Goal: Task Accomplishment & Management: Complete application form

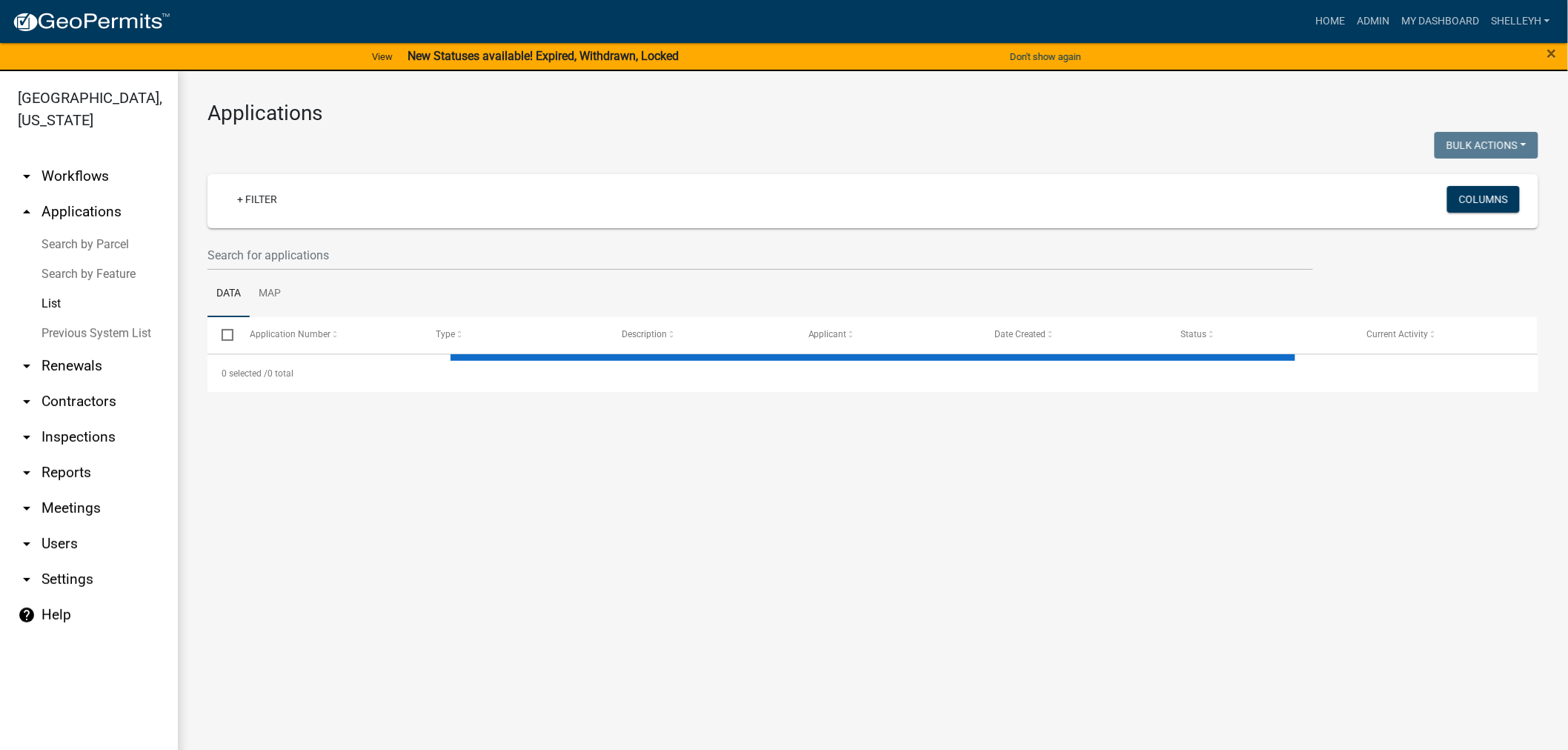
select select "1: 25"
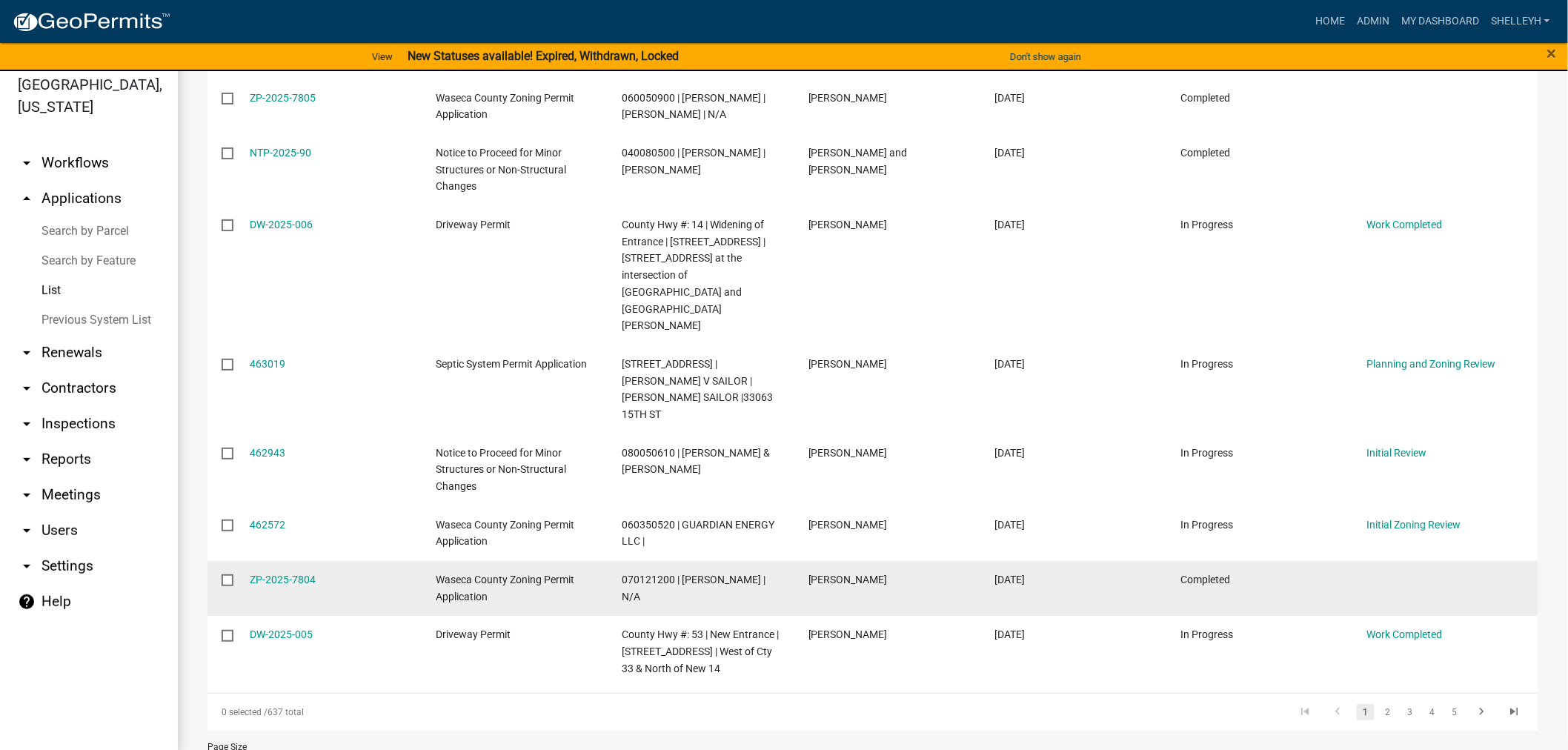
scroll to position [18, 0]
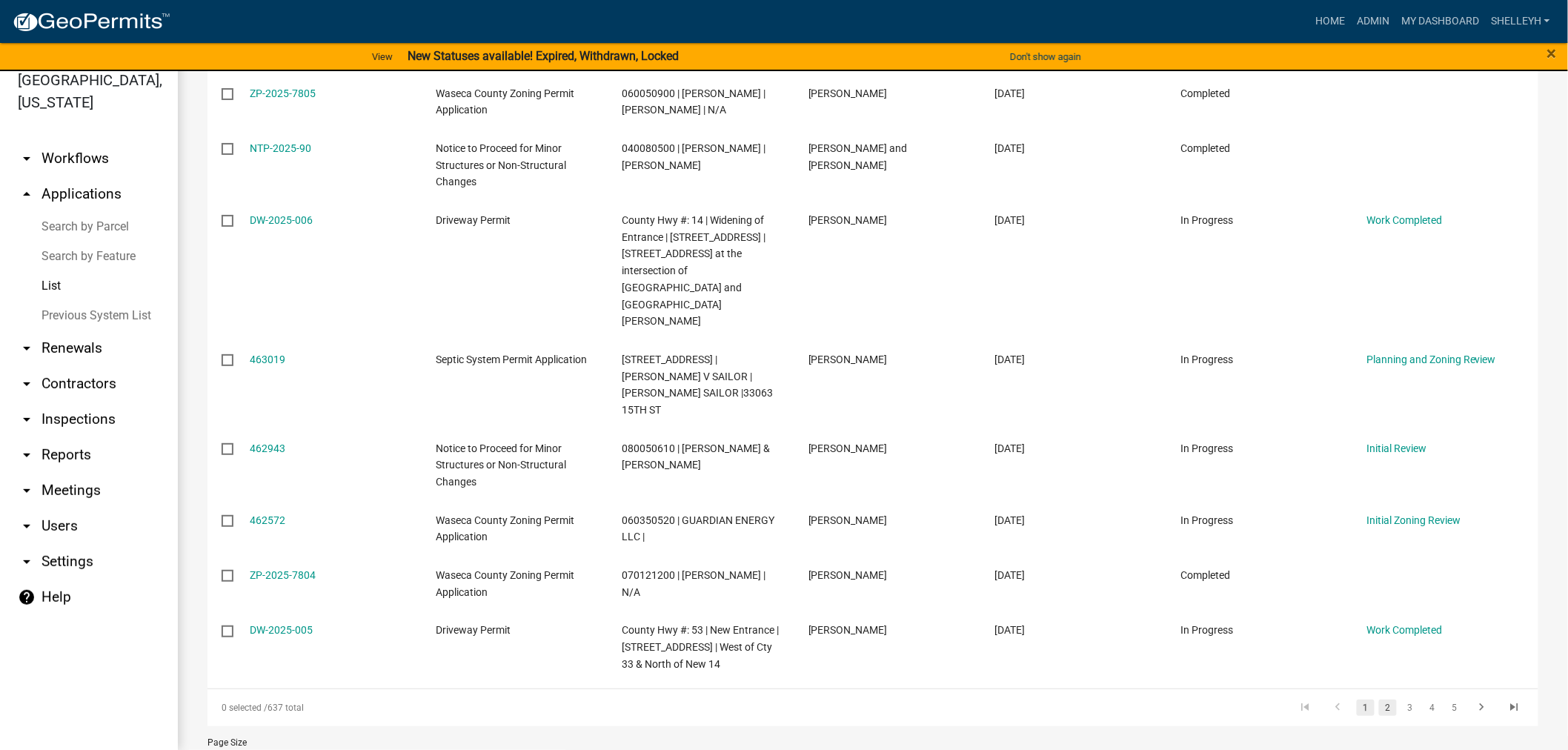
click at [1380, 700] on link "2" at bounding box center [1389, 708] width 18 height 17
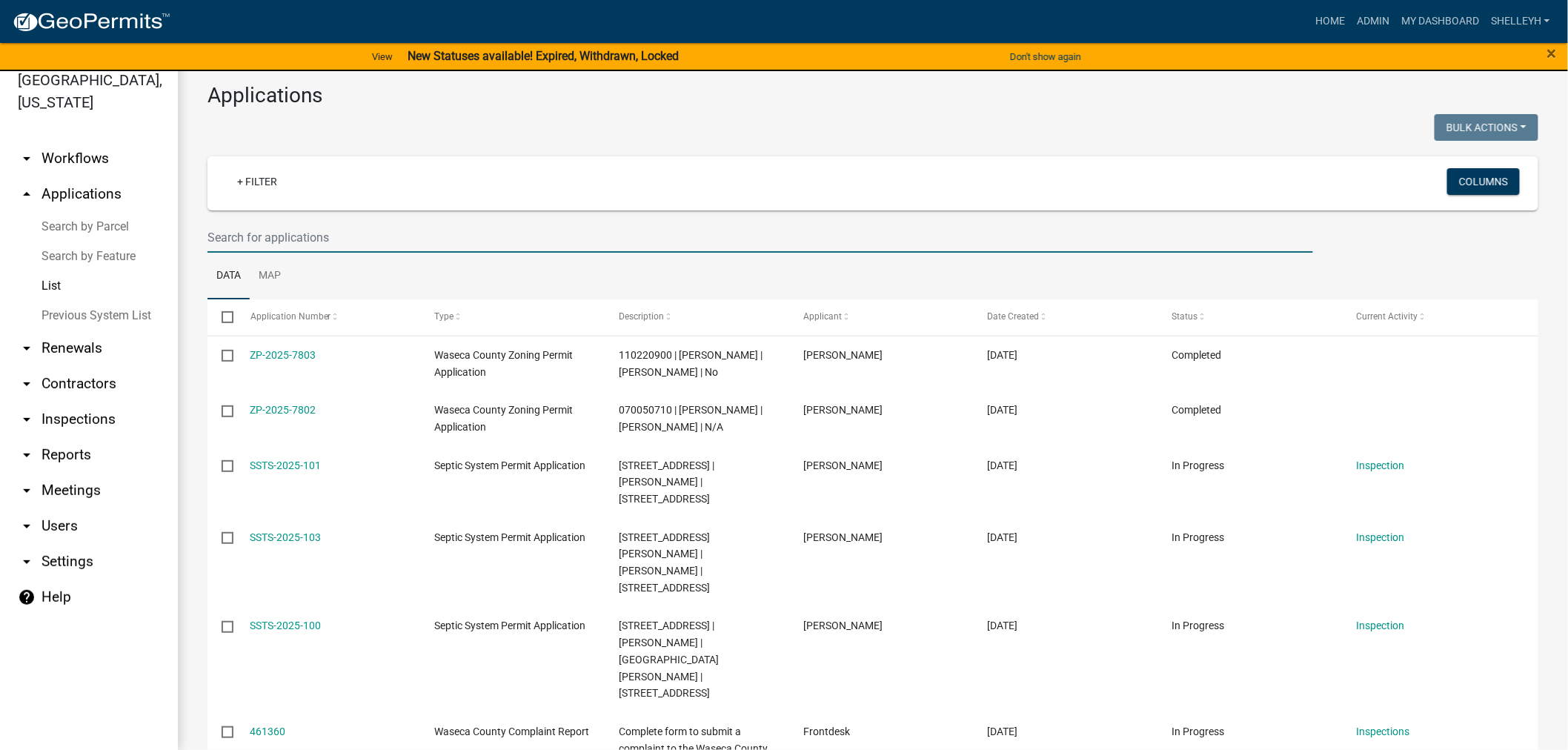
click at [334, 239] on input "text" at bounding box center [761, 237] width 1106 height 31
type input "ntp-2025-91"
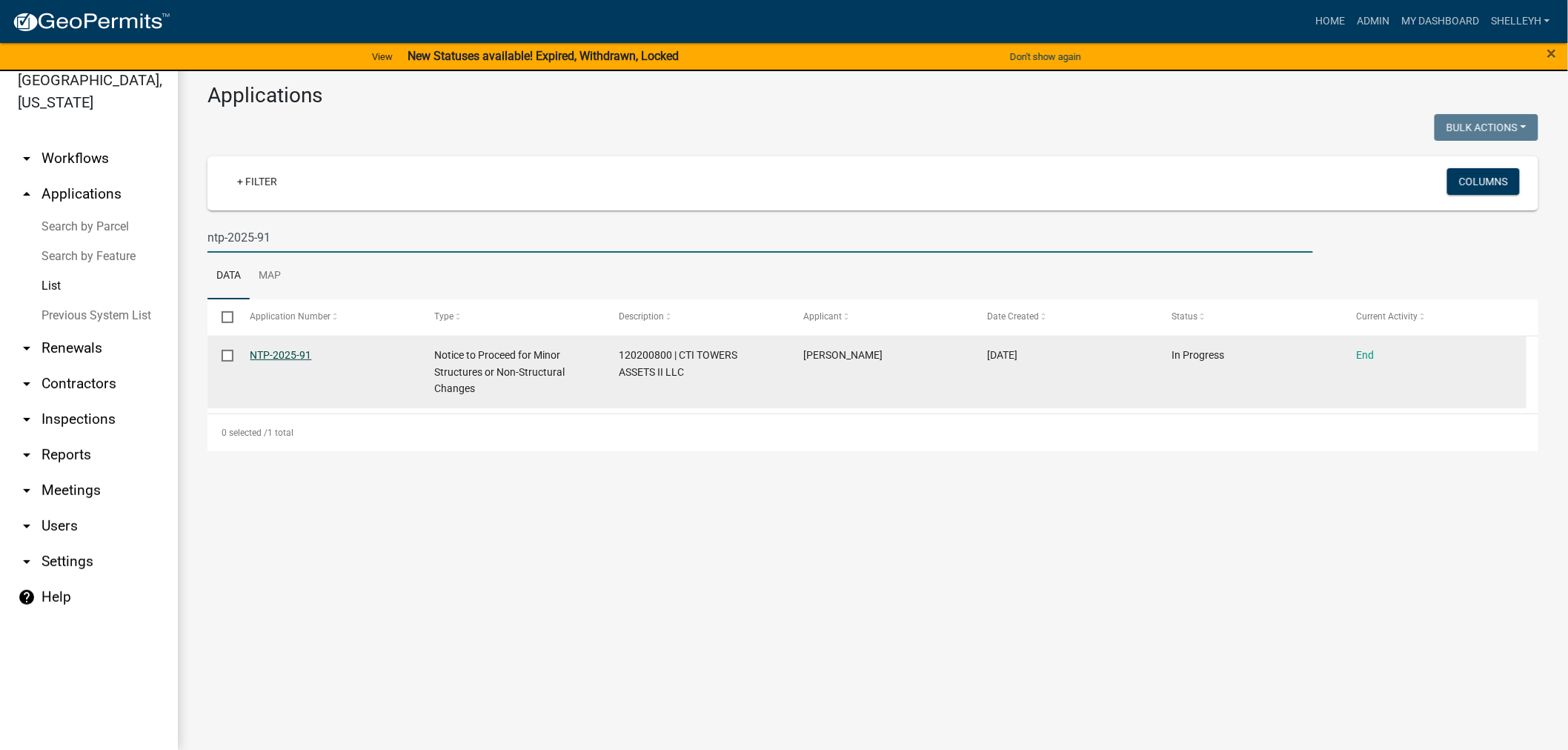
drag, startPoint x: 289, startPoint y: 352, endPoint x: 304, endPoint y: 352, distance: 15.0
click at [290, 352] on link "NTP-2025-91" at bounding box center [281, 354] width 62 height 11
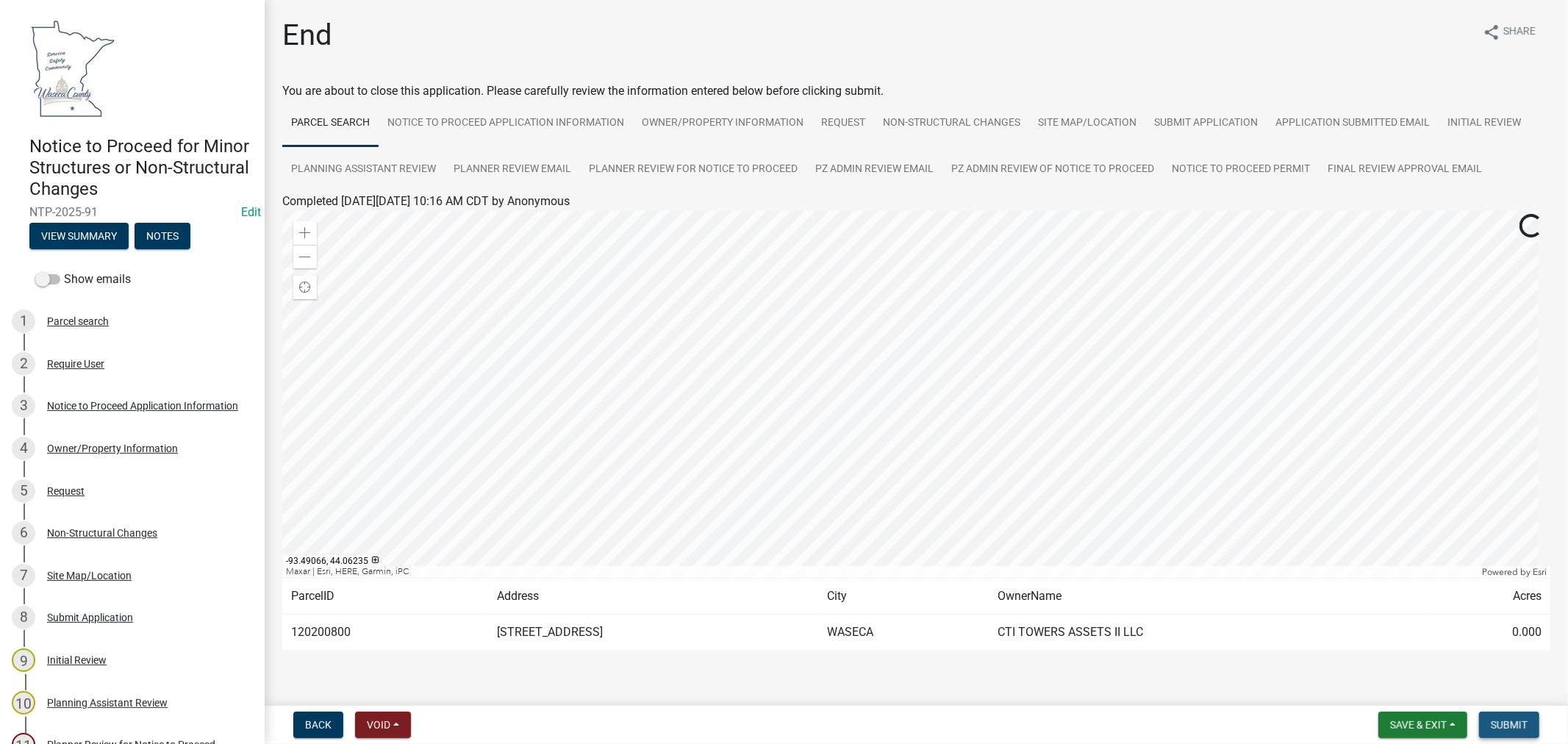
click at [1524, 727] on span "Submit" at bounding box center [1509, 724] width 37 height 11
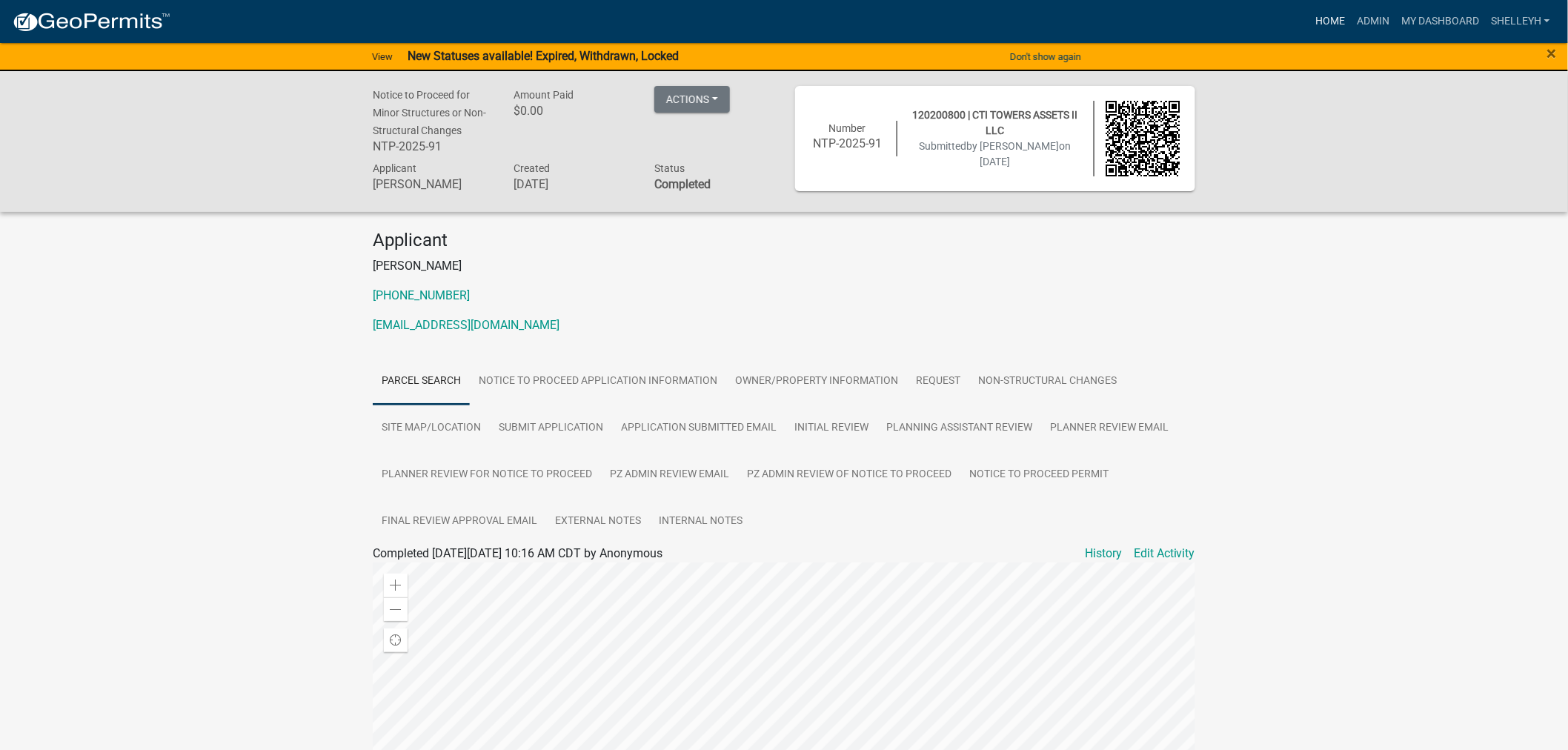
click at [1325, 17] on link "Home" at bounding box center [1330, 21] width 41 height 28
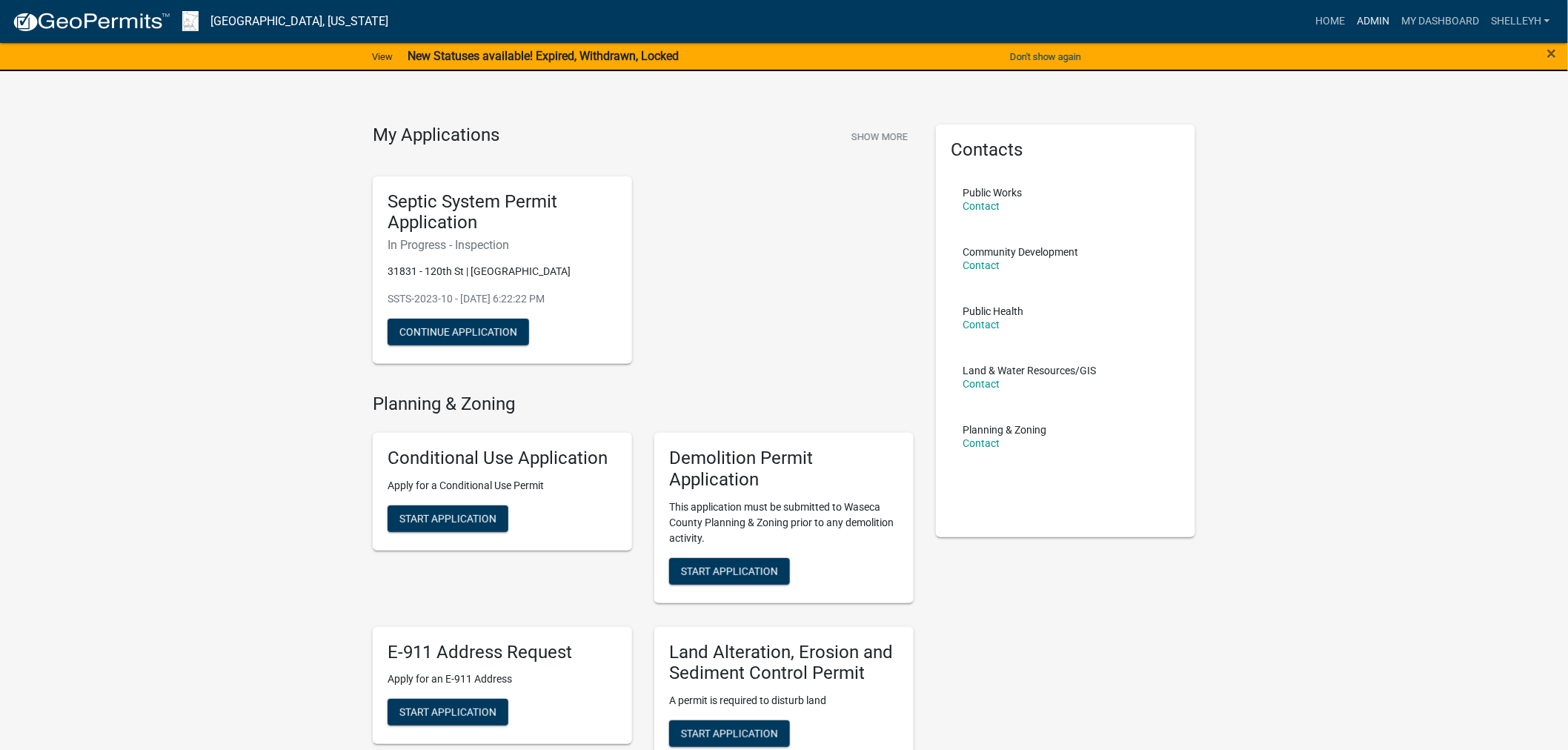
click at [1373, 20] on link "Admin" at bounding box center [1374, 21] width 45 height 28
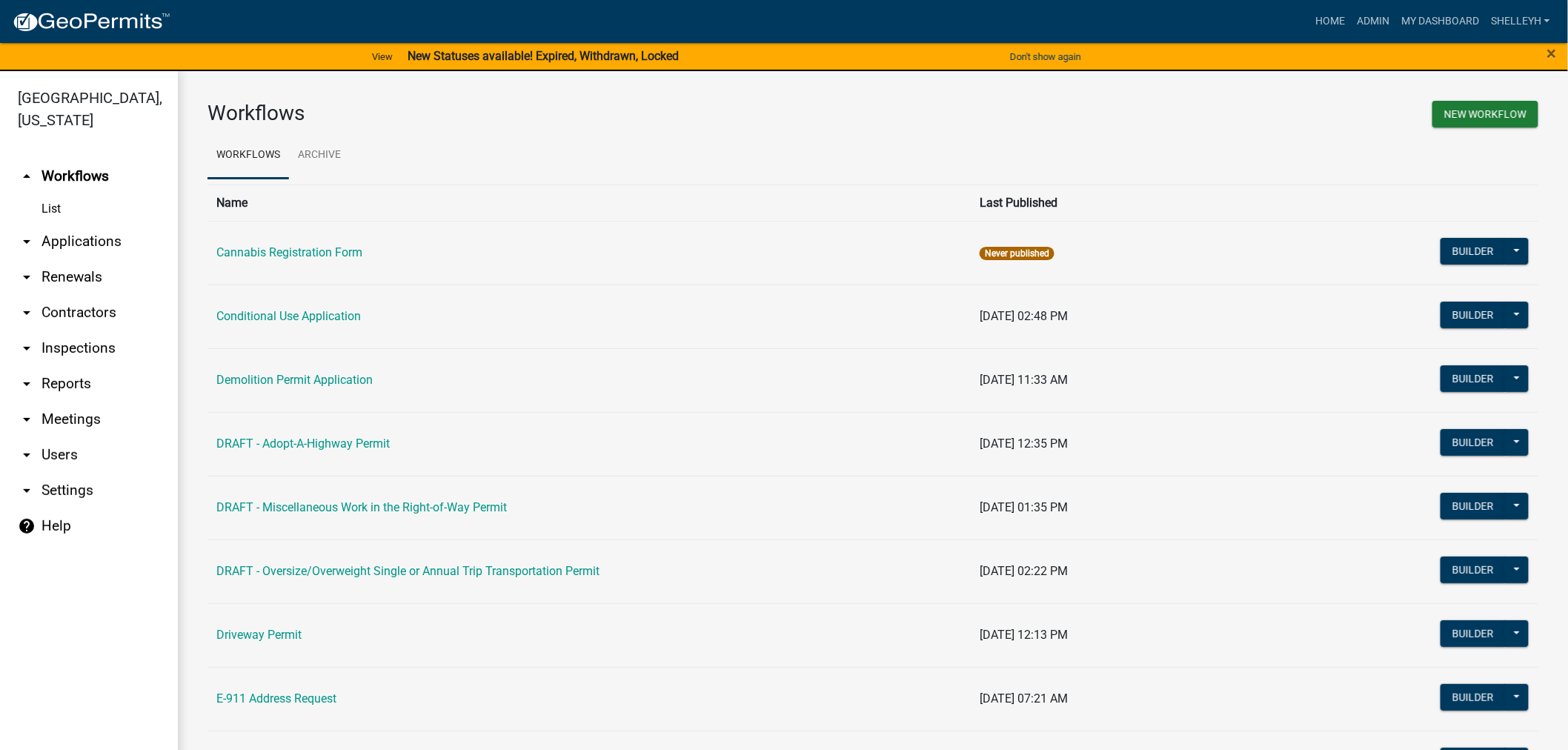
click at [87, 236] on link "arrow_drop_down Applications" at bounding box center [89, 242] width 178 height 35
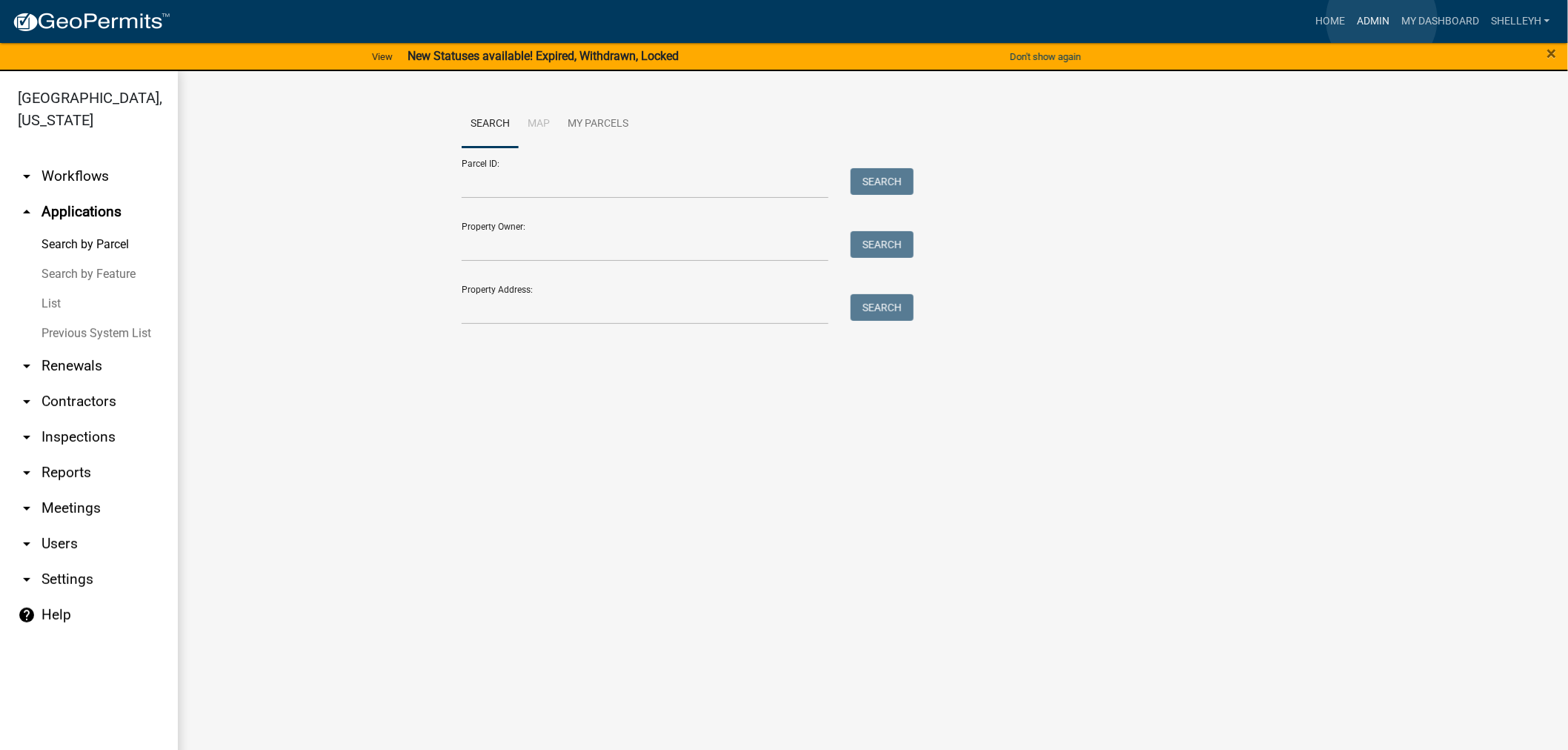
click at [1382, 19] on link "Admin" at bounding box center [1374, 21] width 45 height 28
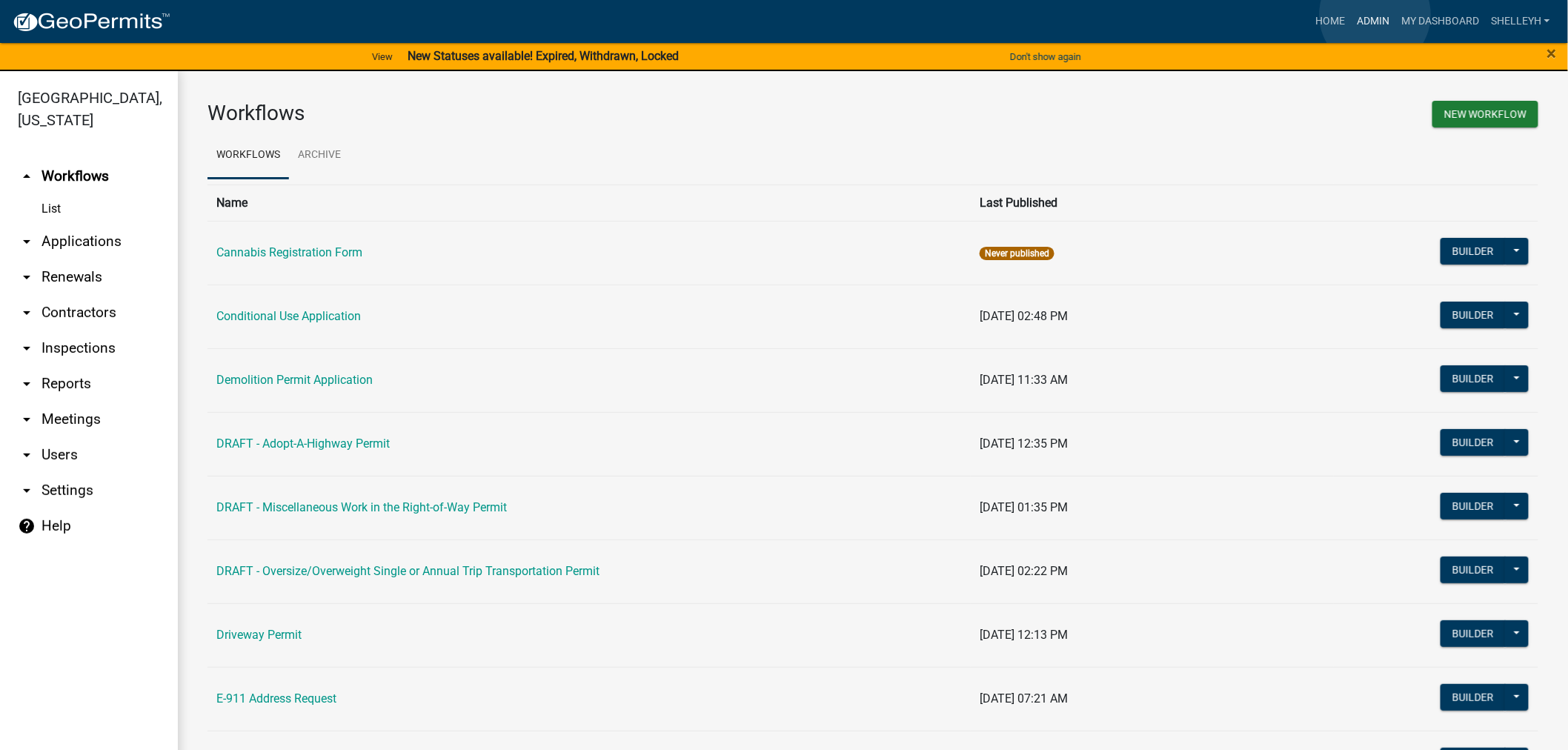
click at [1375, 15] on link "Admin" at bounding box center [1374, 21] width 45 height 28
click at [1381, 18] on link "Admin" at bounding box center [1374, 21] width 45 height 28
click at [98, 238] on link "arrow_drop_down Applications" at bounding box center [89, 242] width 178 height 35
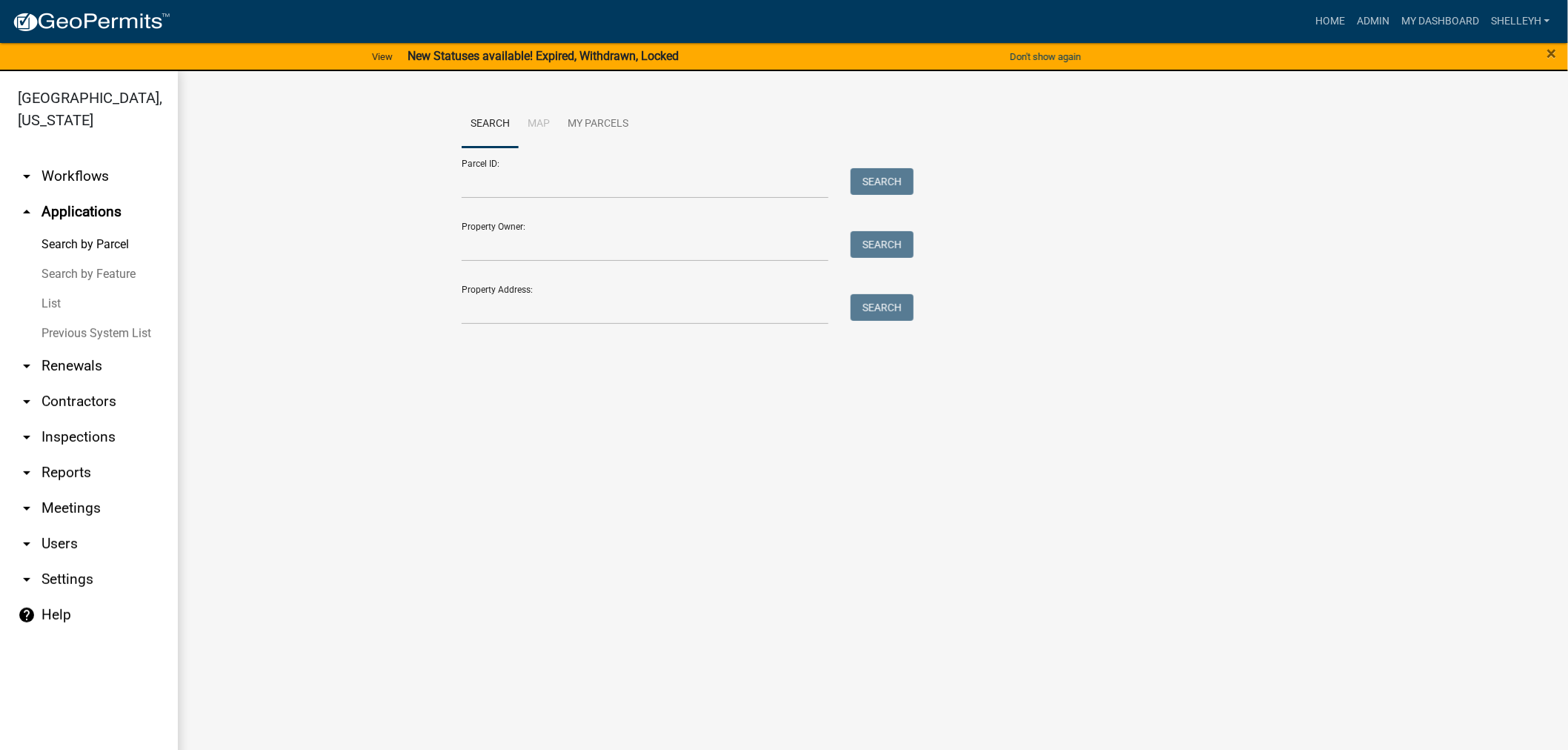
click at [45, 302] on link "List" at bounding box center [89, 304] width 178 height 30
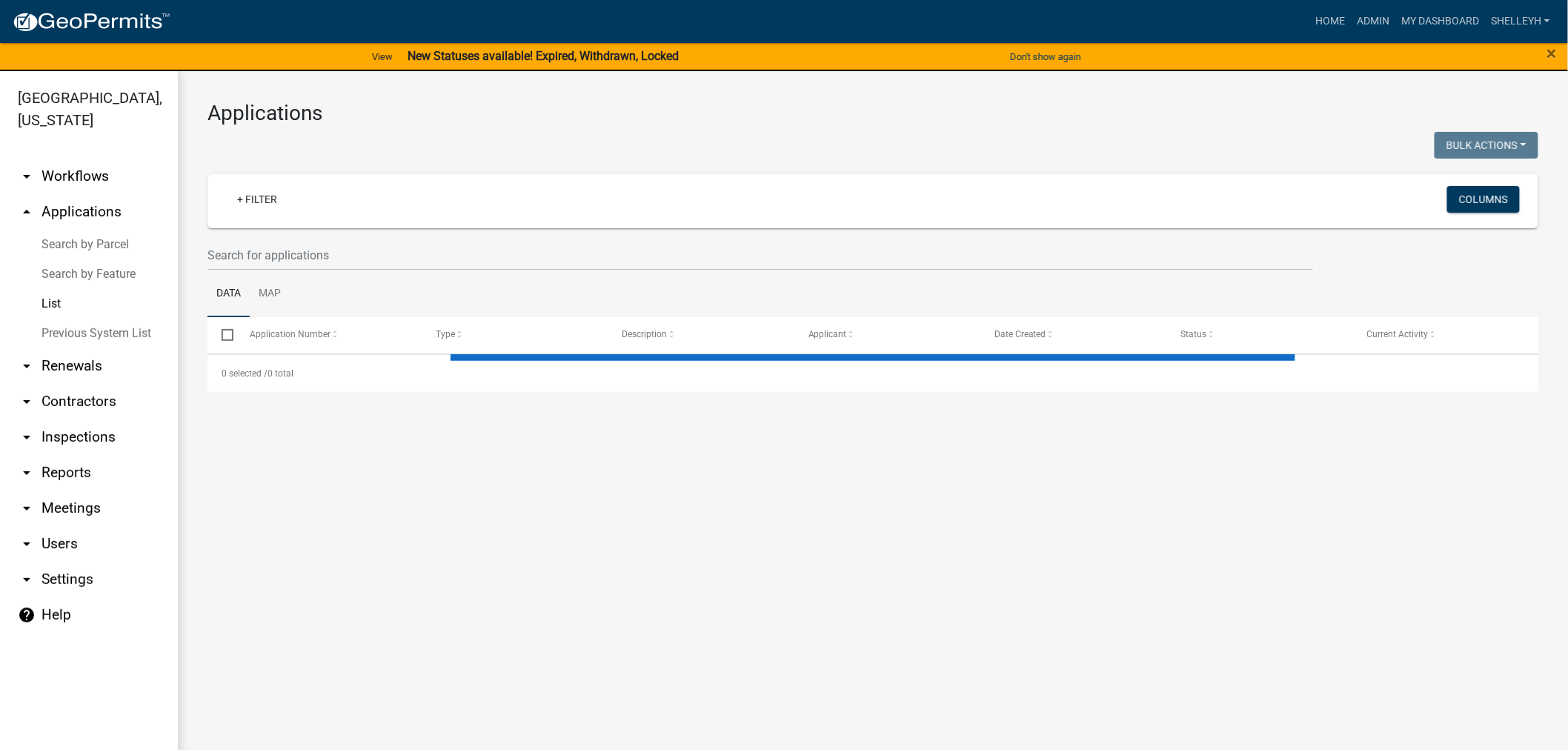
select select "1: 25"
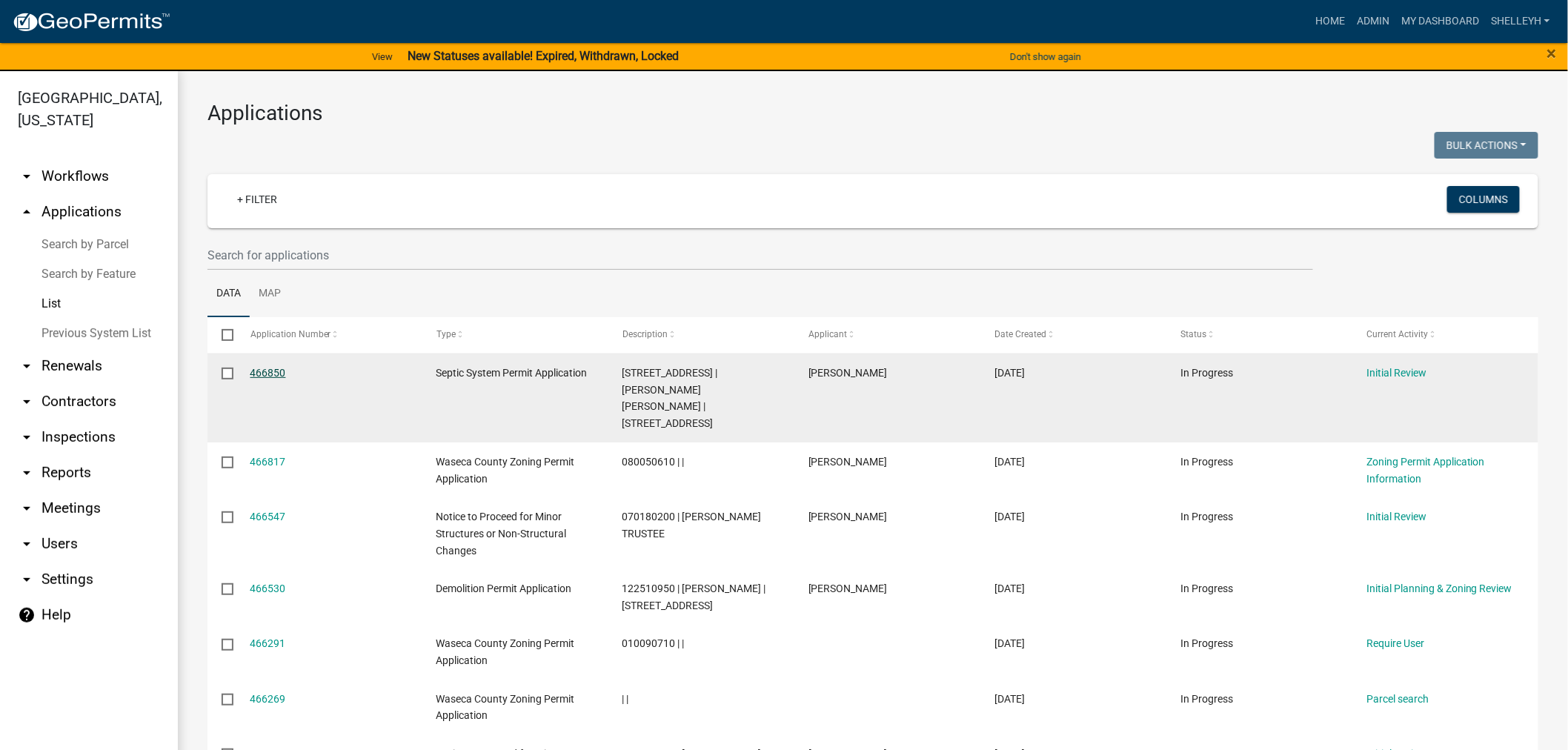
click at [268, 369] on link "466850" at bounding box center [268, 372] width 35 height 11
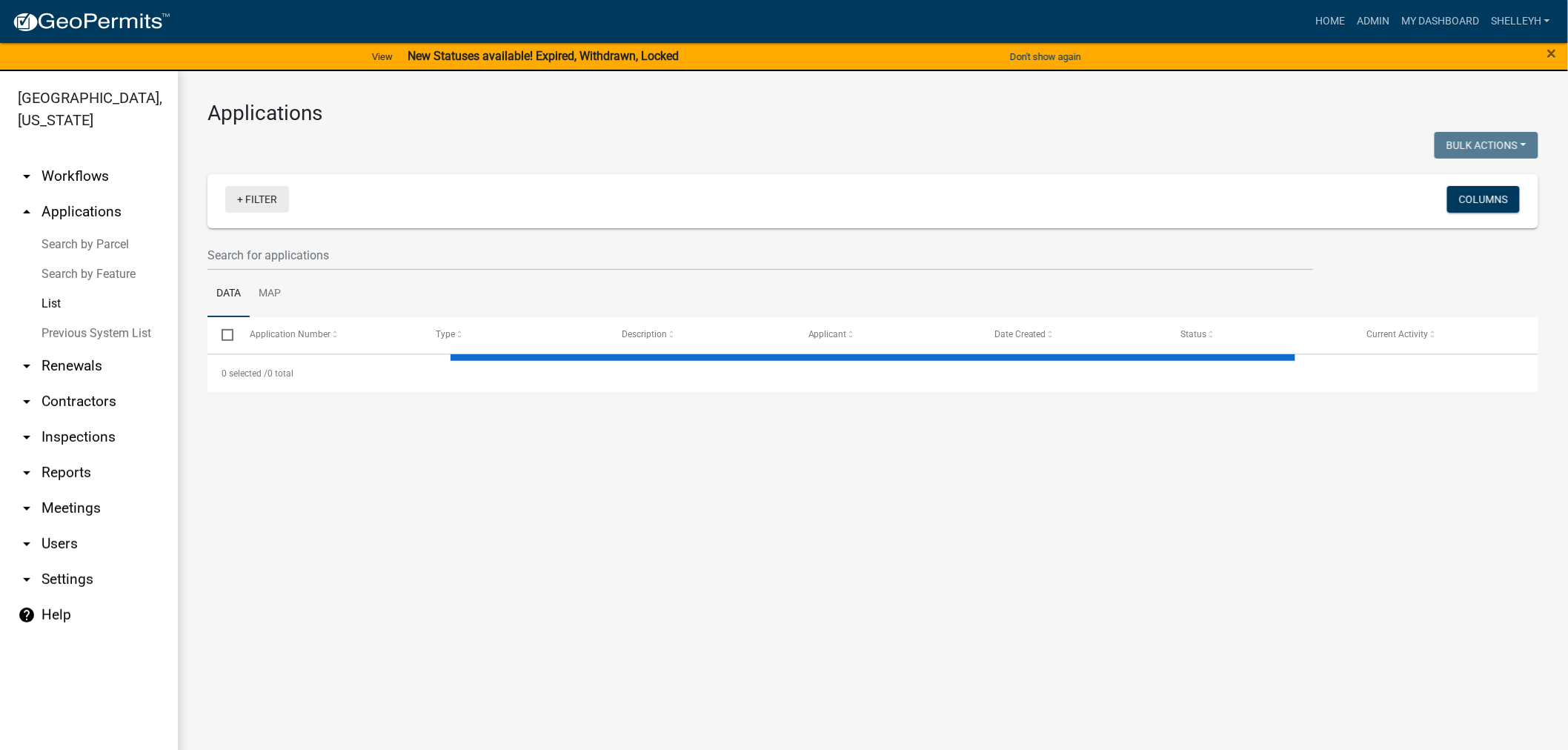
select select "1: 25"
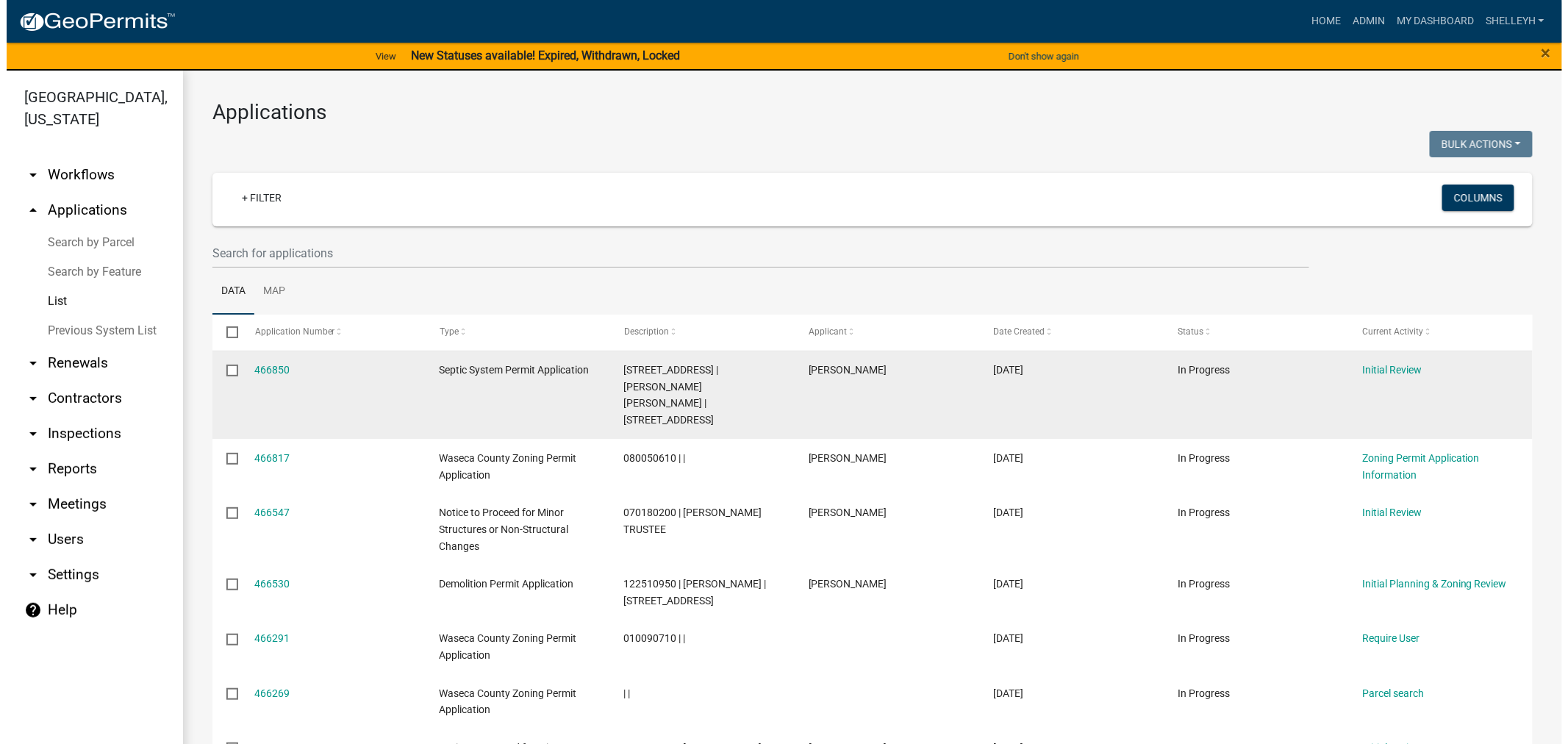
scroll to position [82, 0]
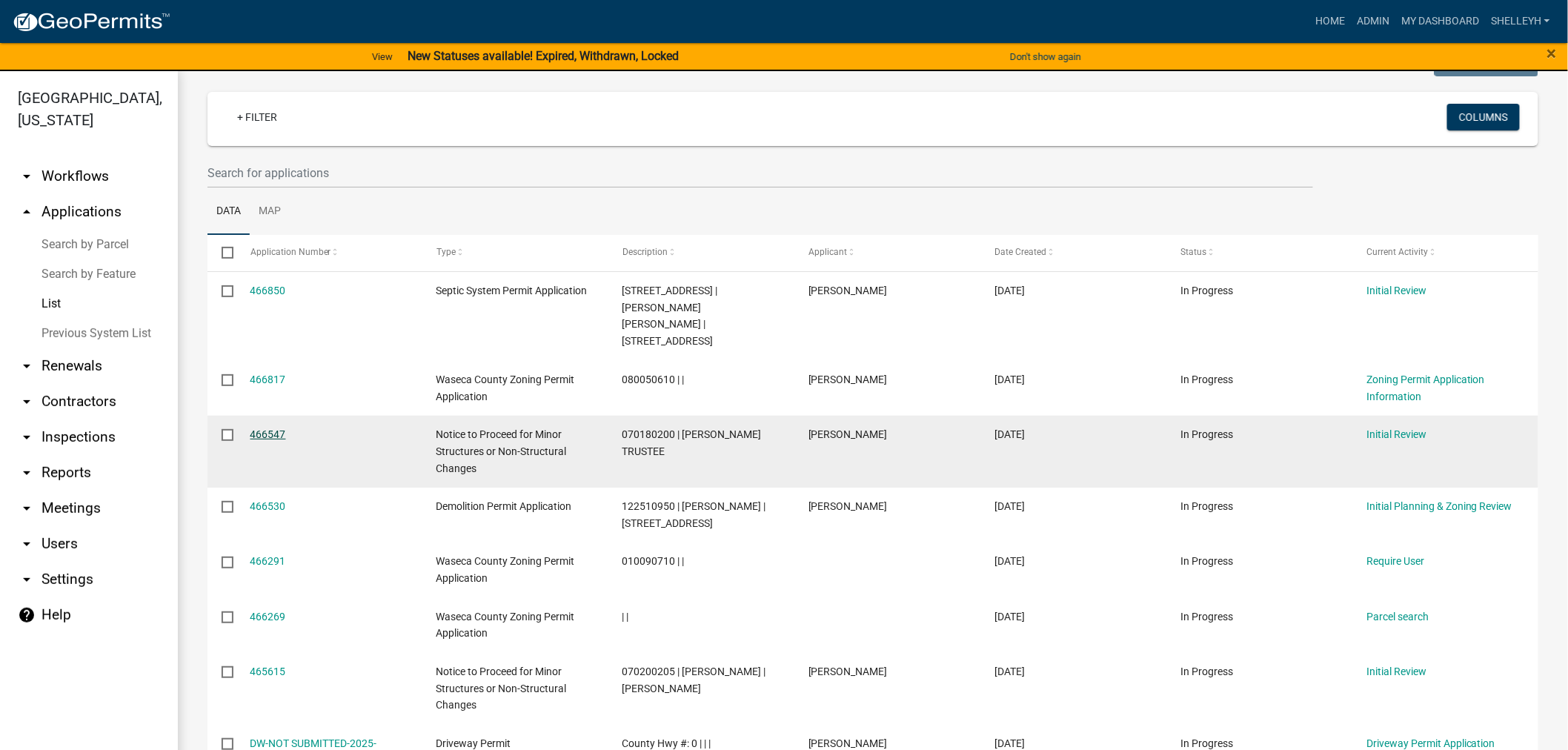
click at [267, 428] on link "466547" at bounding box center [268, 433] width 35 height 11
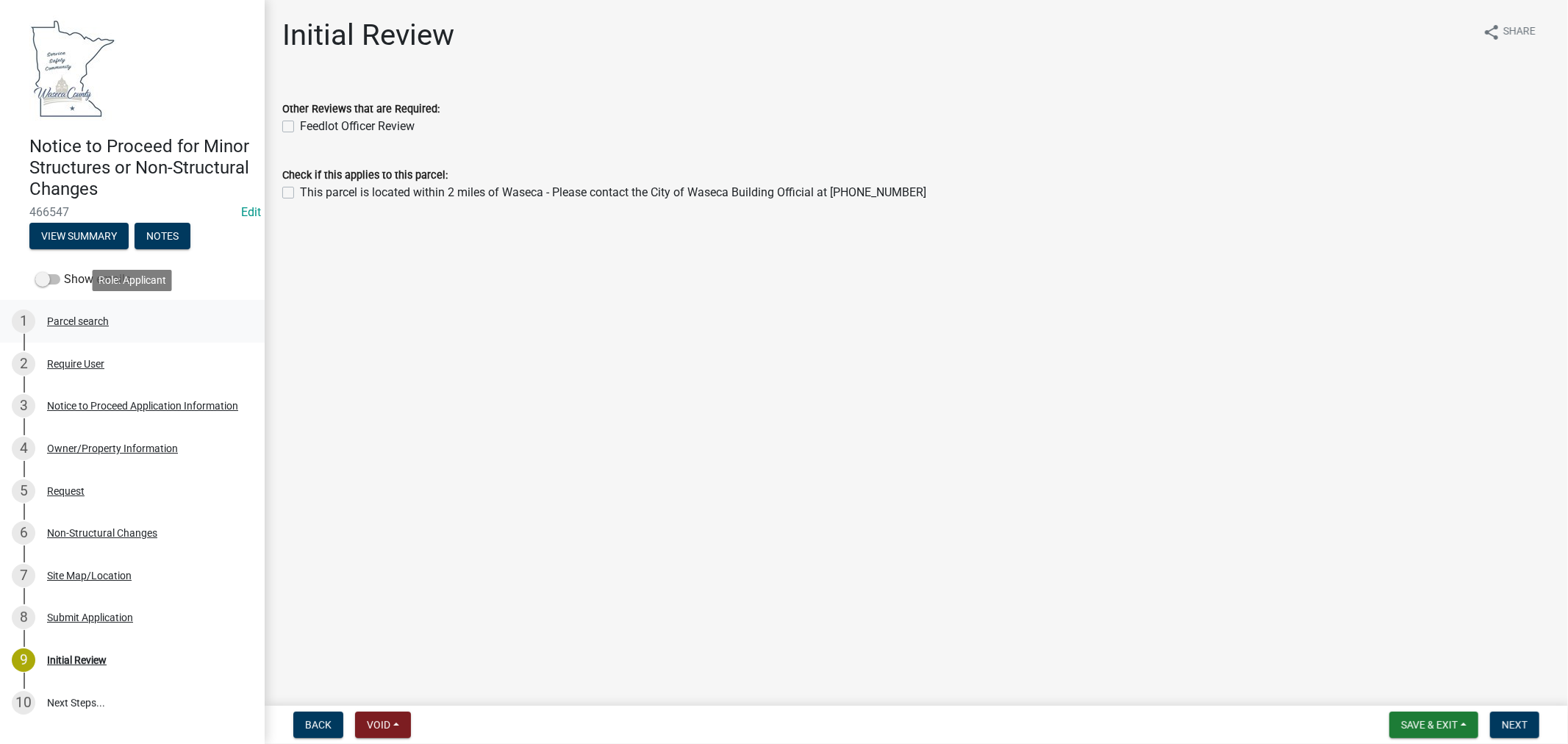
click at [91, 321] on div "Parcel search" at bounding box center [78, 321] width 62 height 10
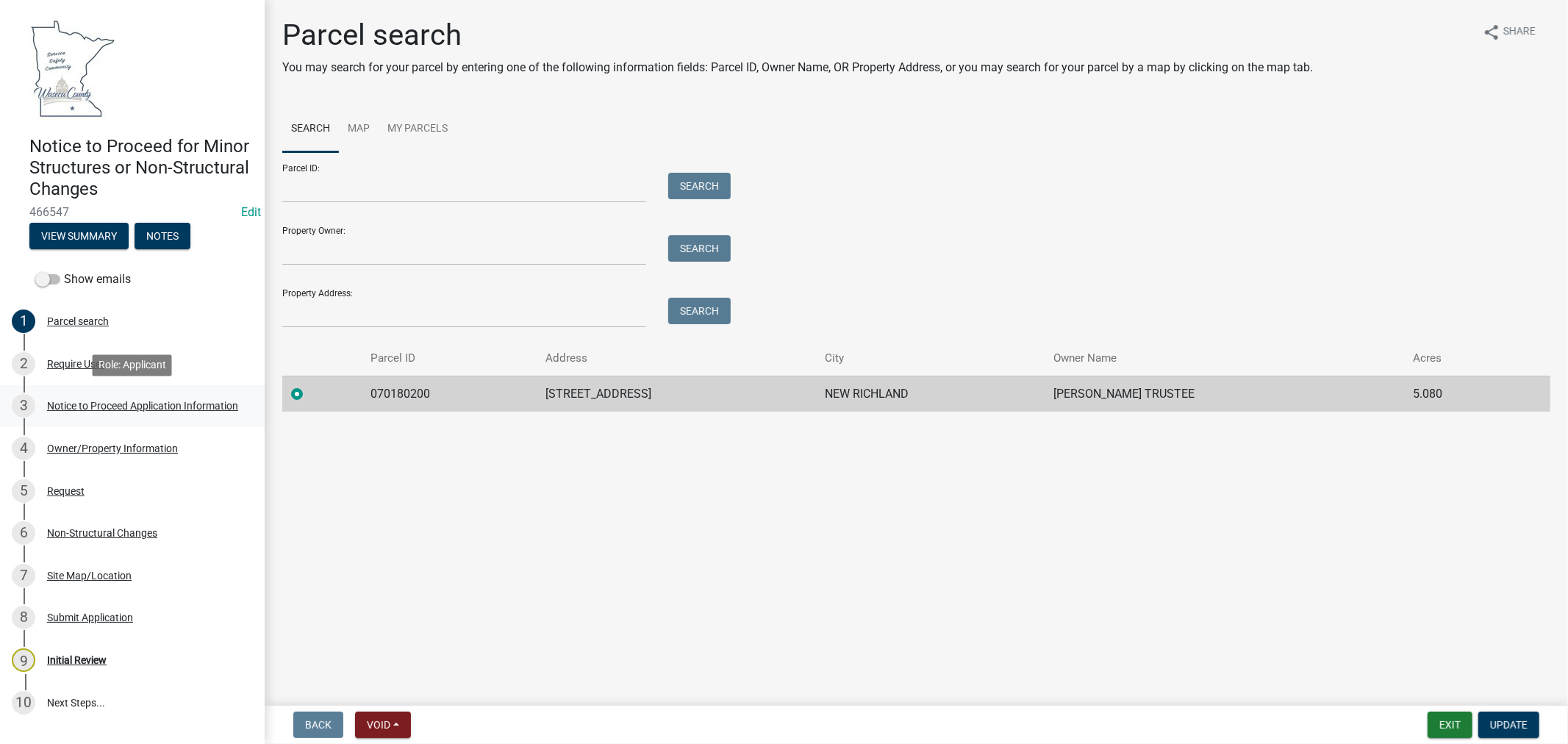
drag, startPoint x: 122, startPoint y: 407, endPoint x: 181, endPoint y: 407, distance: 59.0
click at [122, 407] on div "Notice to Proceed Application Information" at bounding box center [142, 406] width 191 height 10
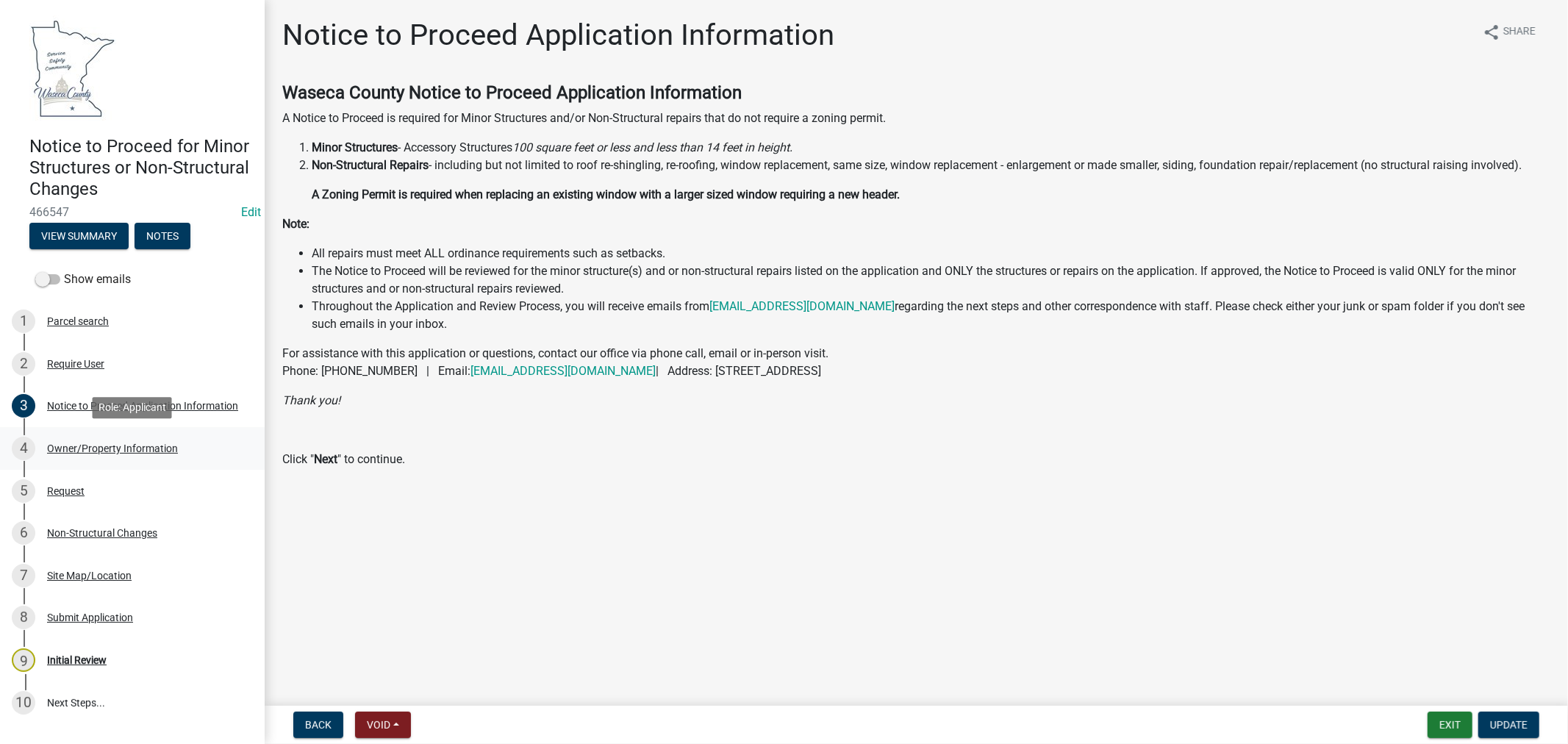
click at [112, 450] on div "Owner/Property Information" at bounding box center [112, 448] width 131 height 10
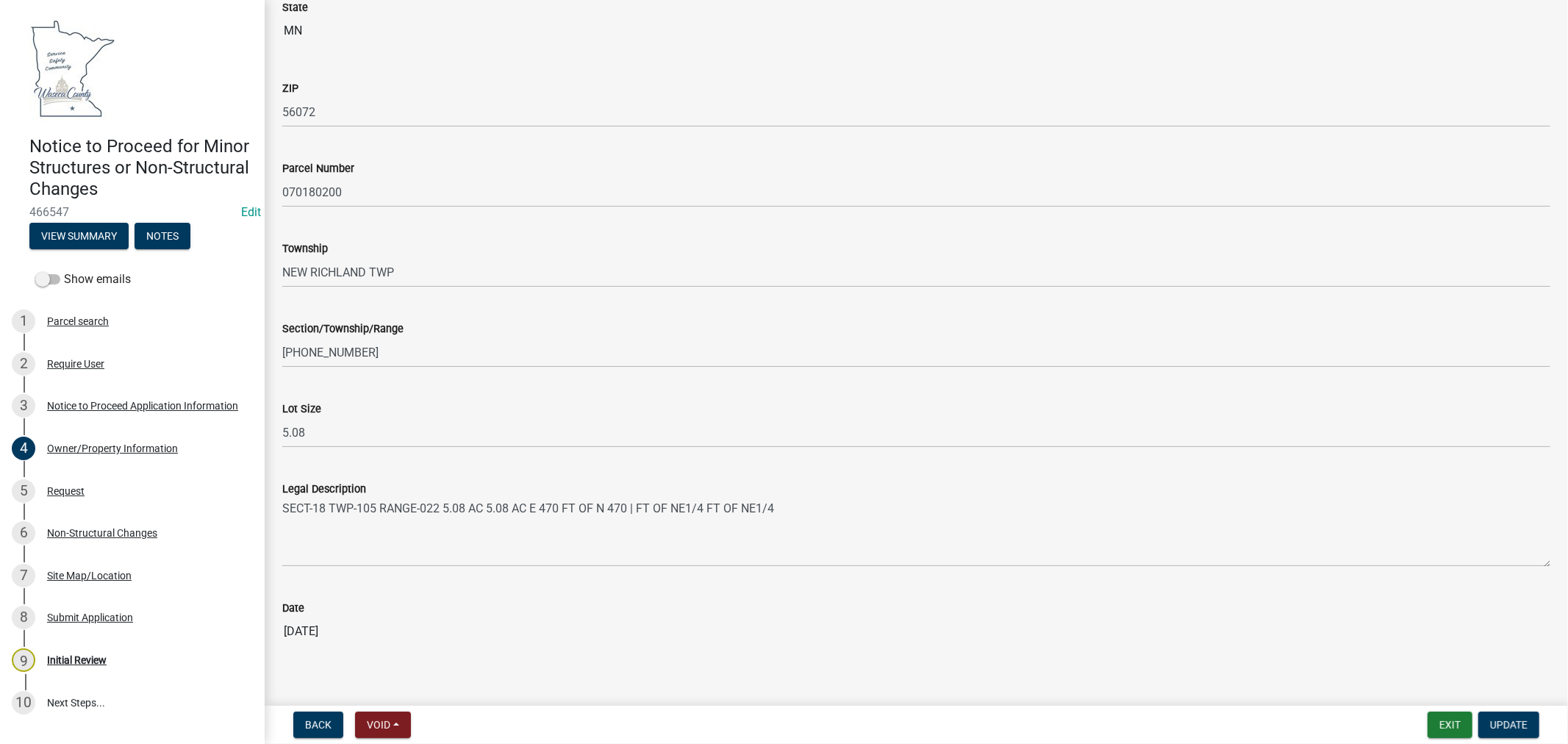
scroll to position [906, 0]
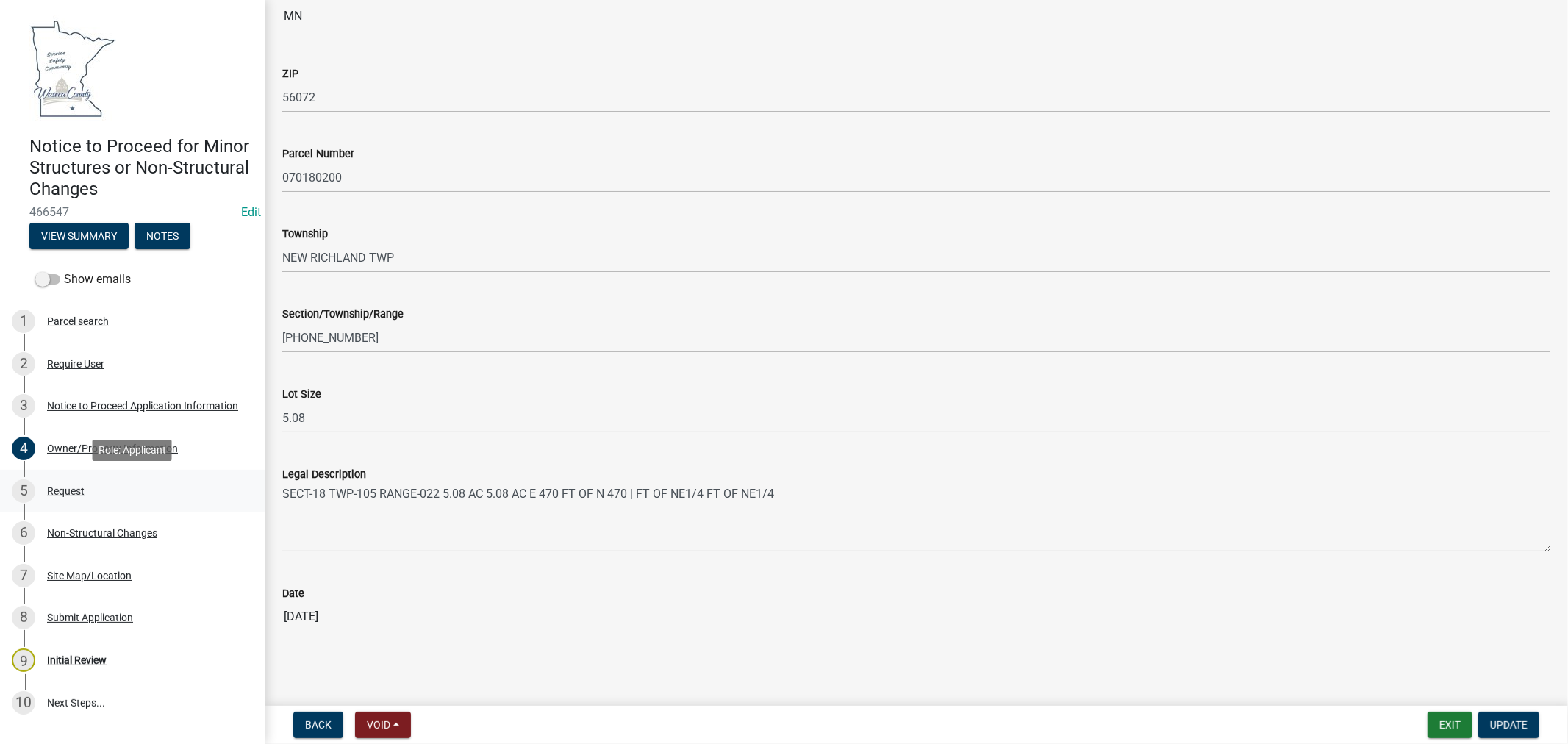
click at [57, 489] on div "Request" at bounding box center [65, 491] width 37 height 10
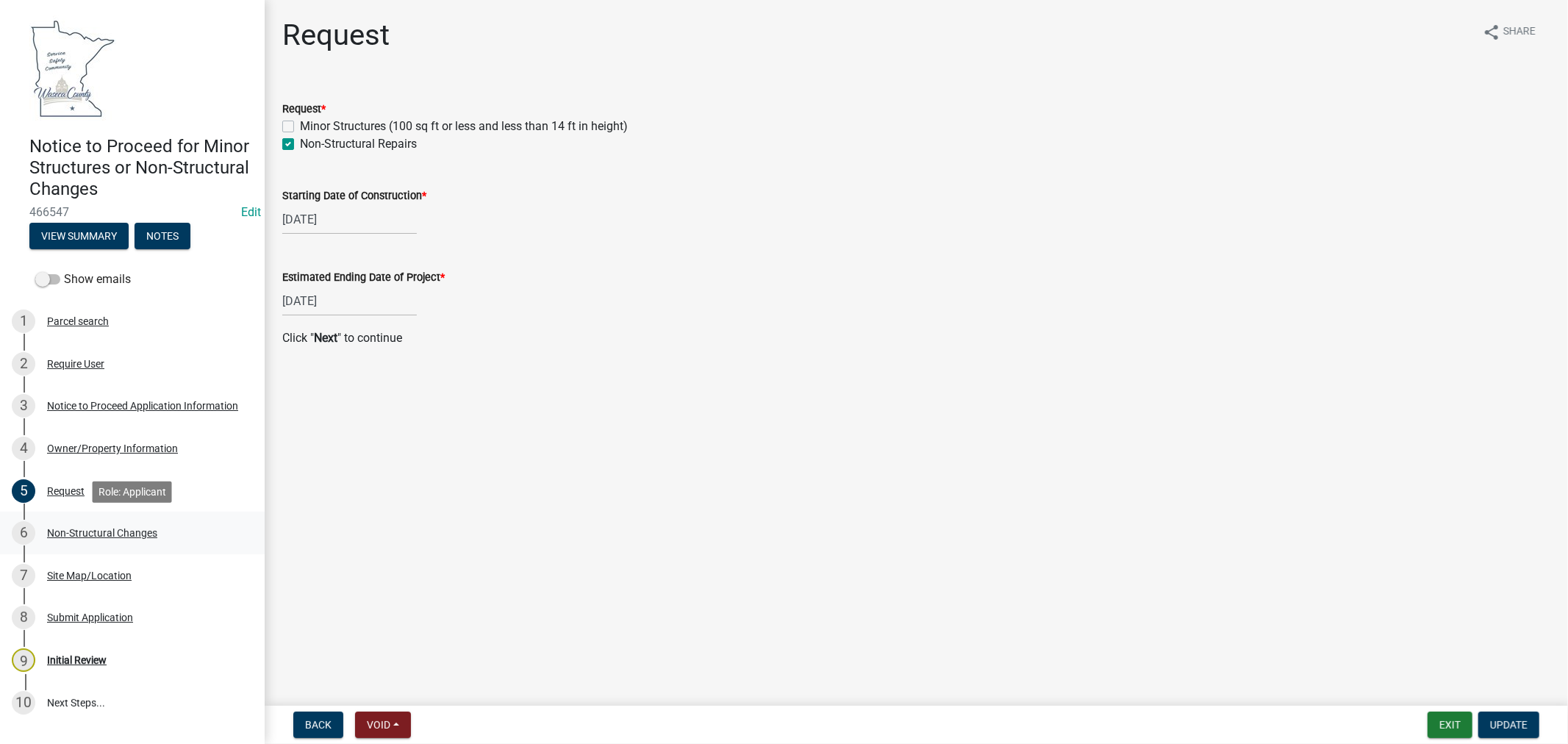
click at [106, 535] on div "Non-Structural Changes" at bounding box center [102, 533] width 110 height 10
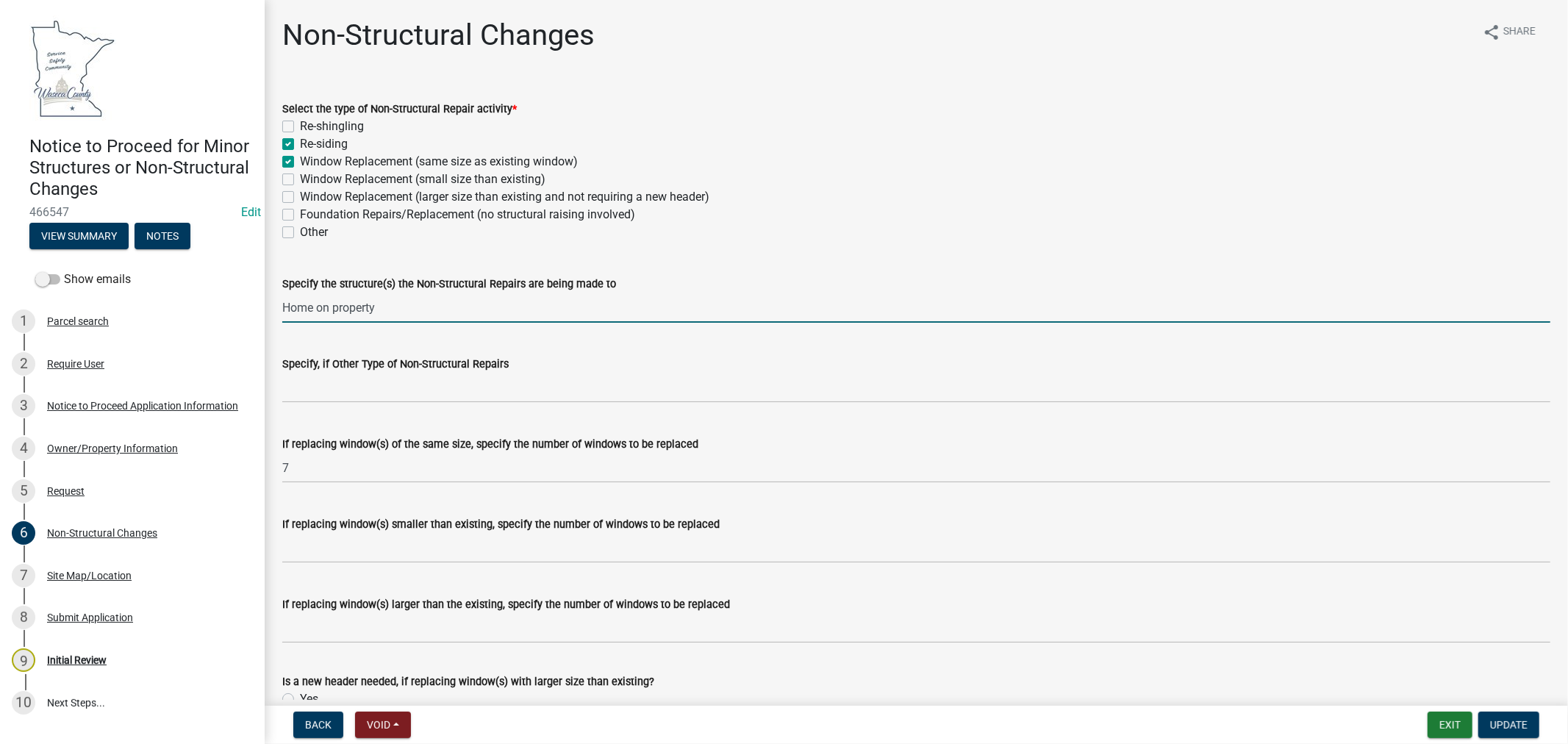
click at [312, 306] on input "Home on property" at bounding box center [917, 307] width 1268 height 31
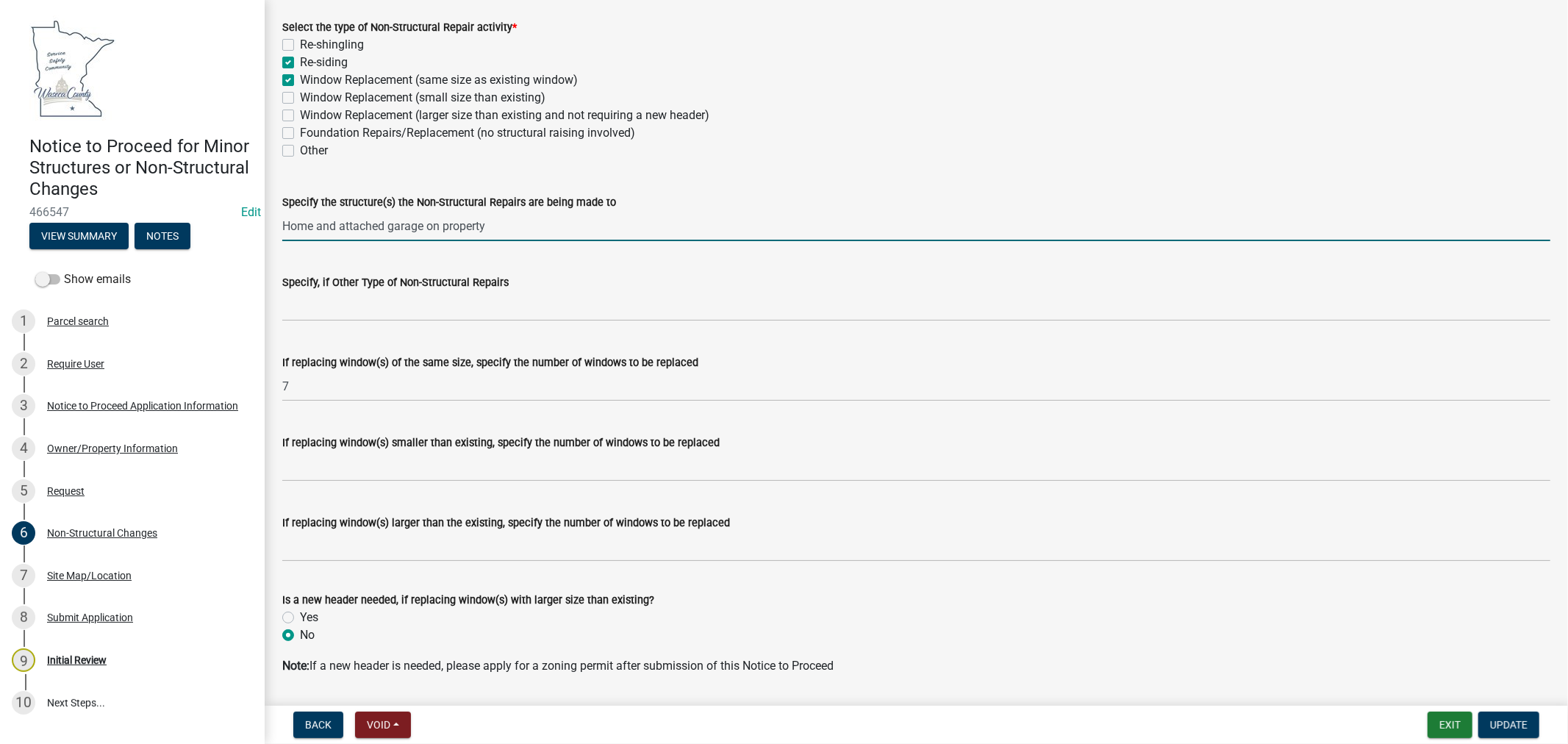
scroll to position [126, 0]
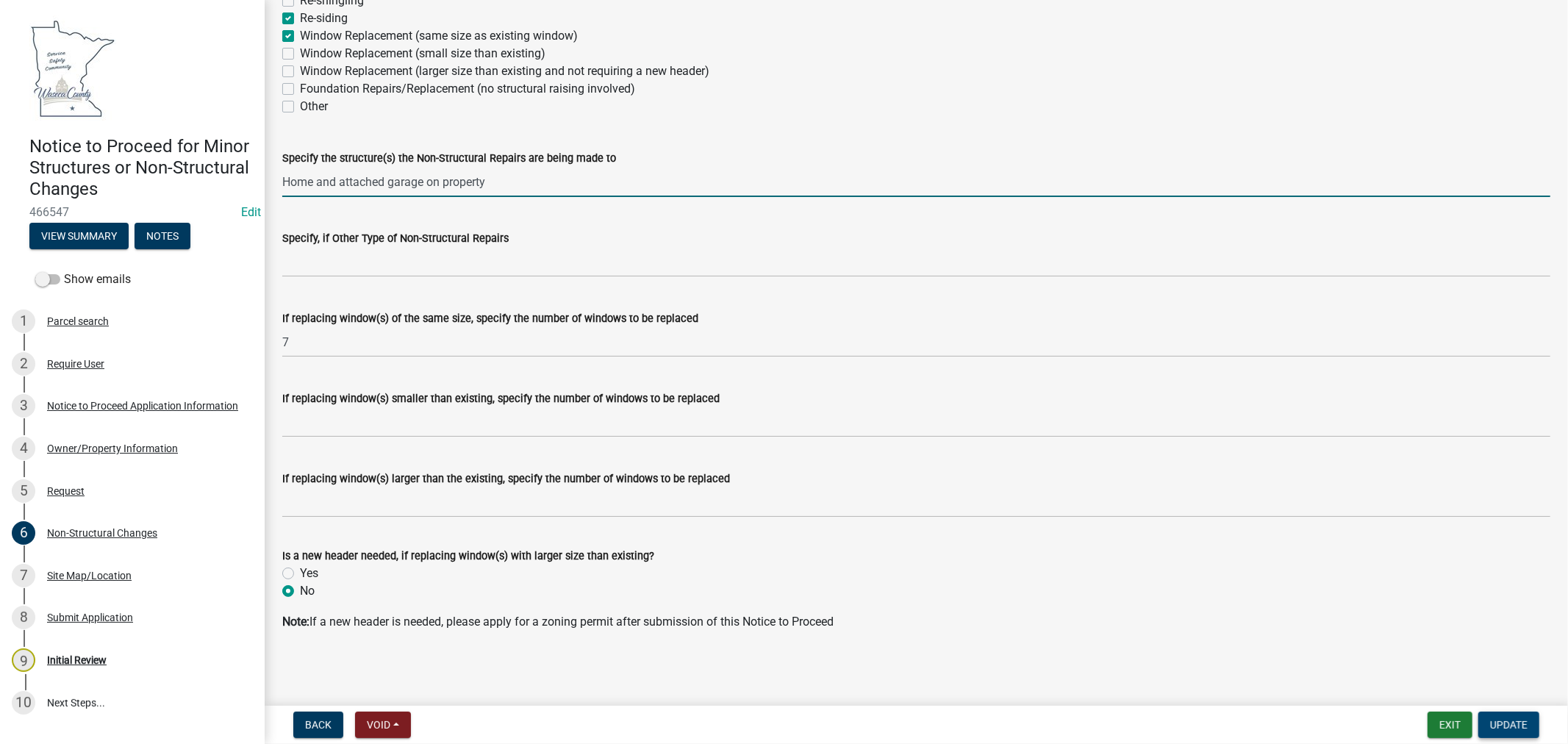
type input "Home and attached garage on property"
click at [1525, 730] on button "Update" at bounding box center [1509, 725] width 61 height 26
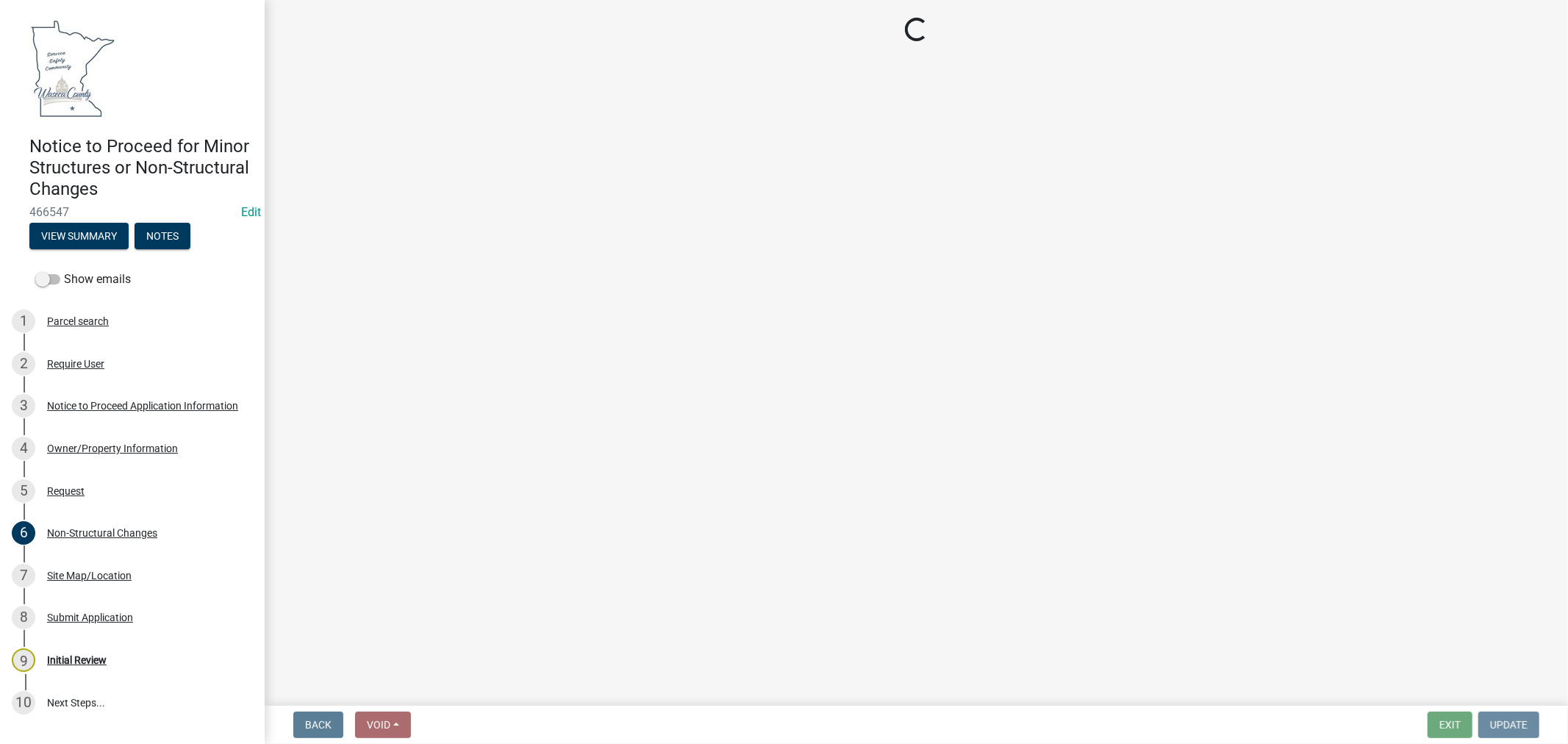
scroll to position [0, 0]
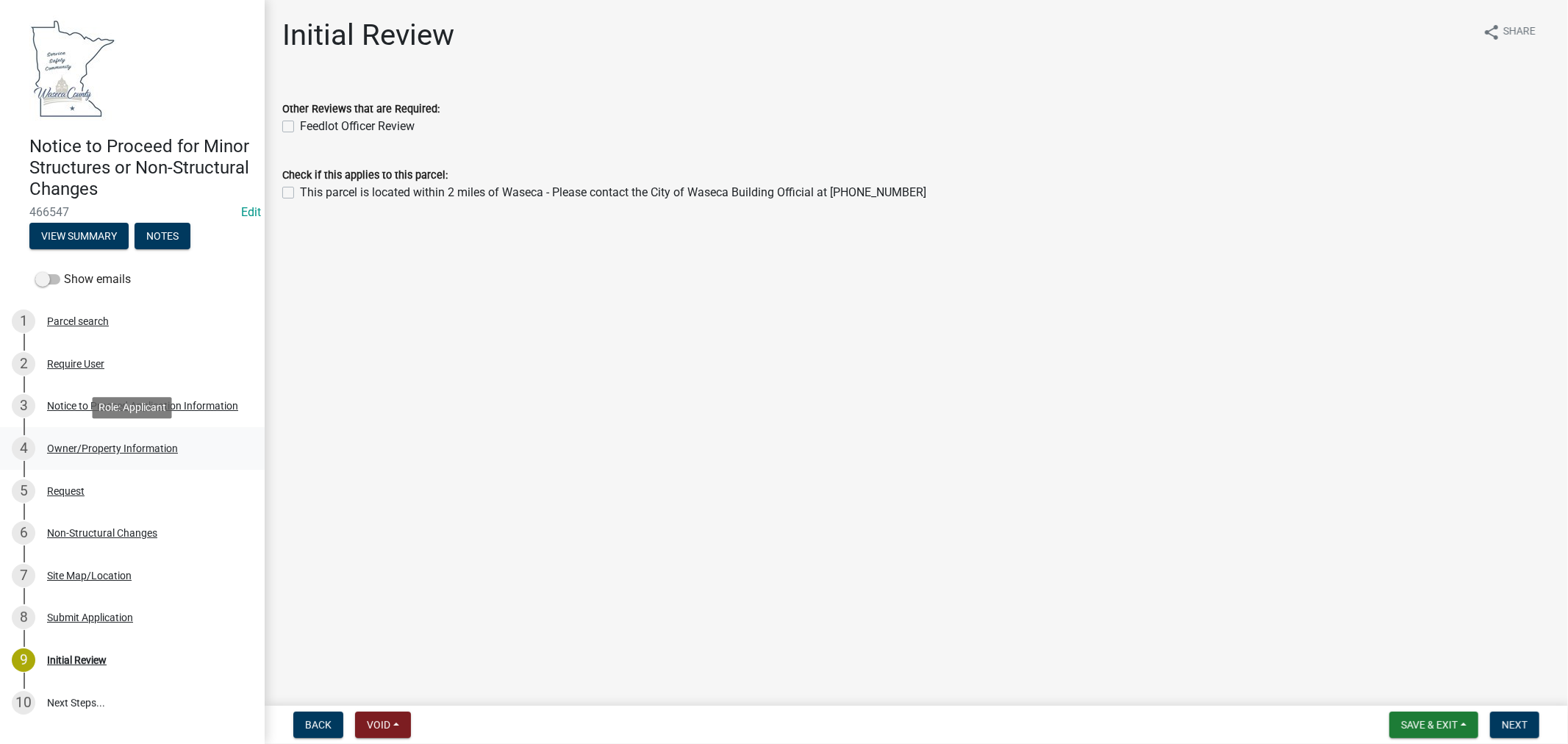
click at [86, 450] on div "Owner/Property Information" at bounding box center [112, 448] width 131 height 10
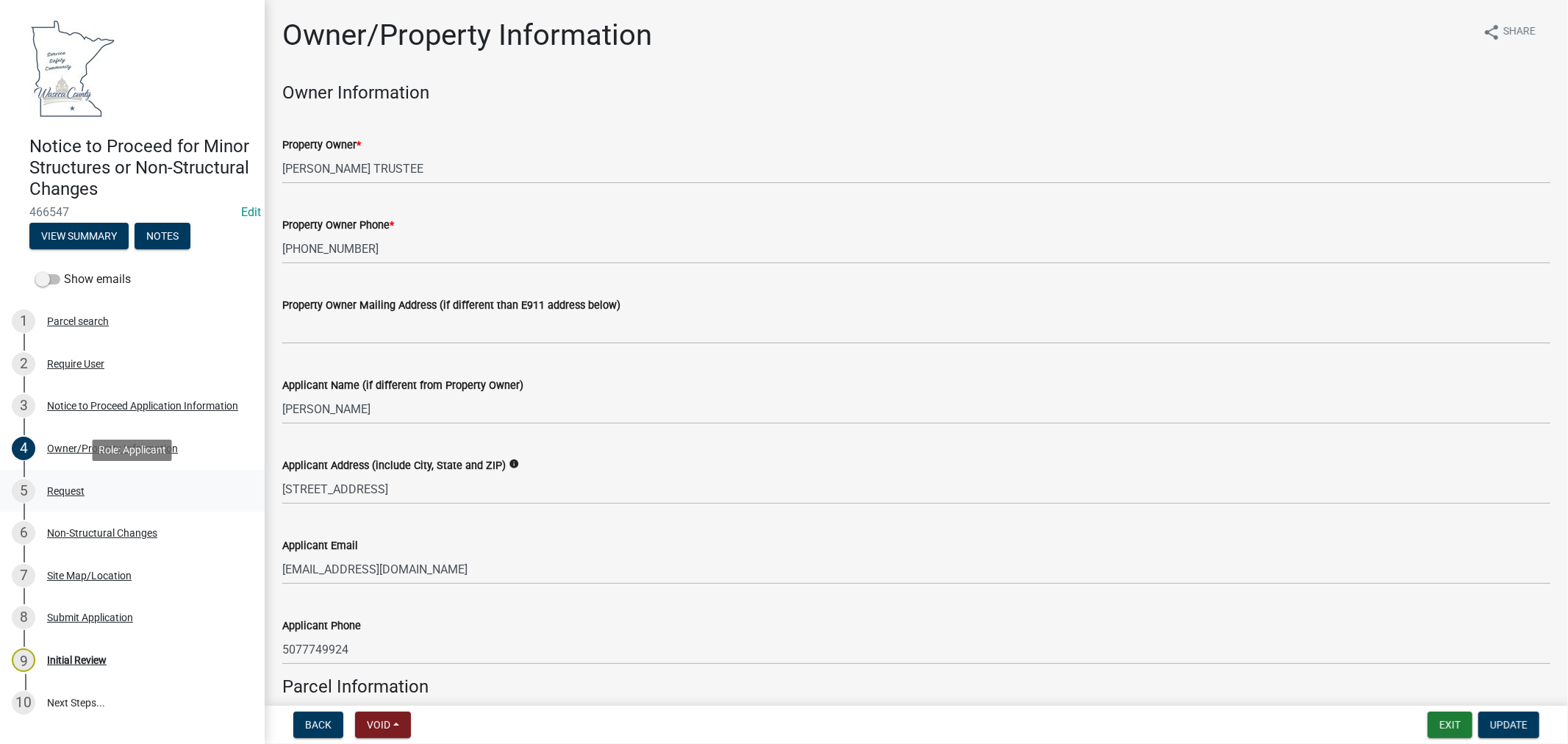
click at [66, 489] on div "Request" at bounding box center [65, 491] width 37 height 10
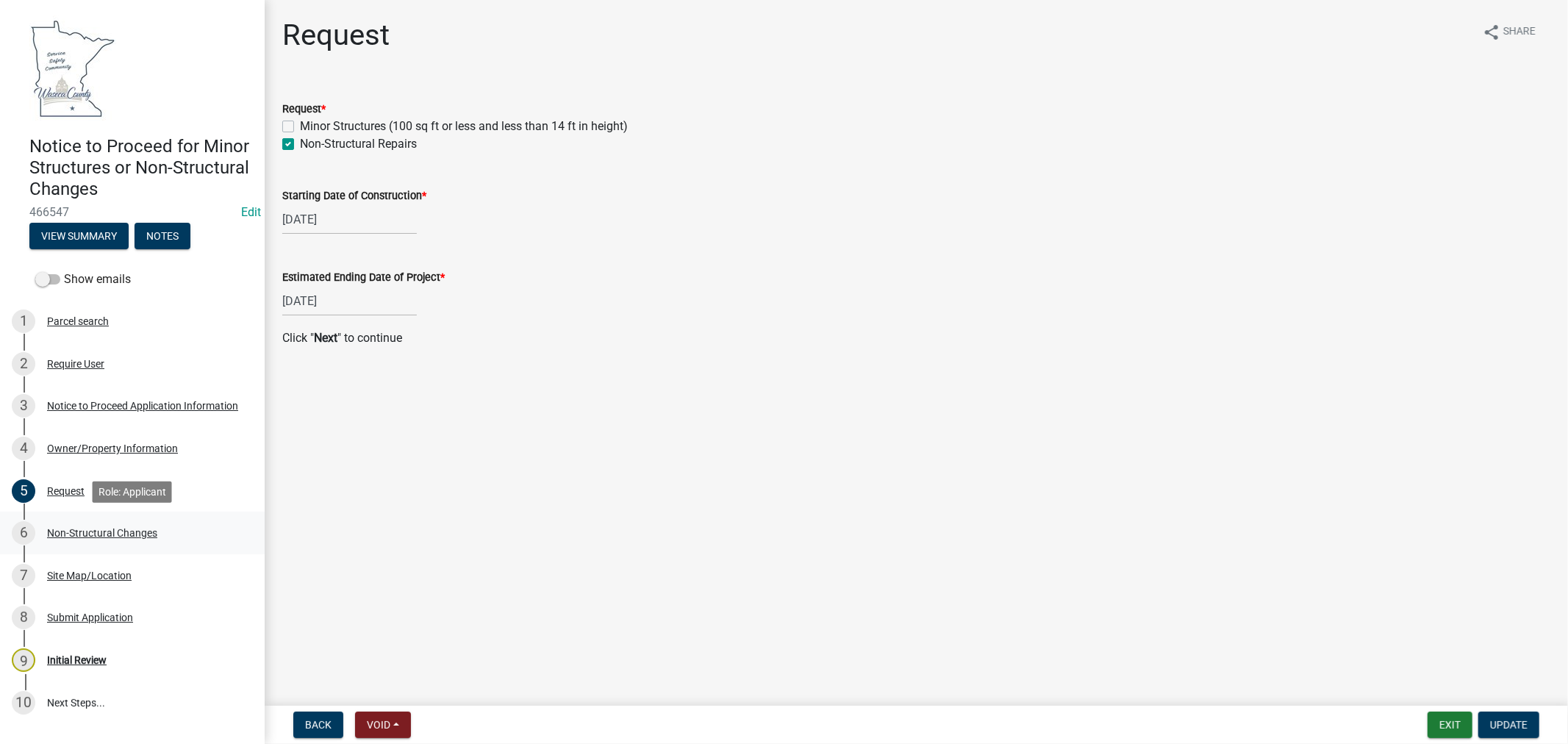
click at [72, 530] on div "Non-Structural Changes" at bounding box center [102, 533] width 110 height 10
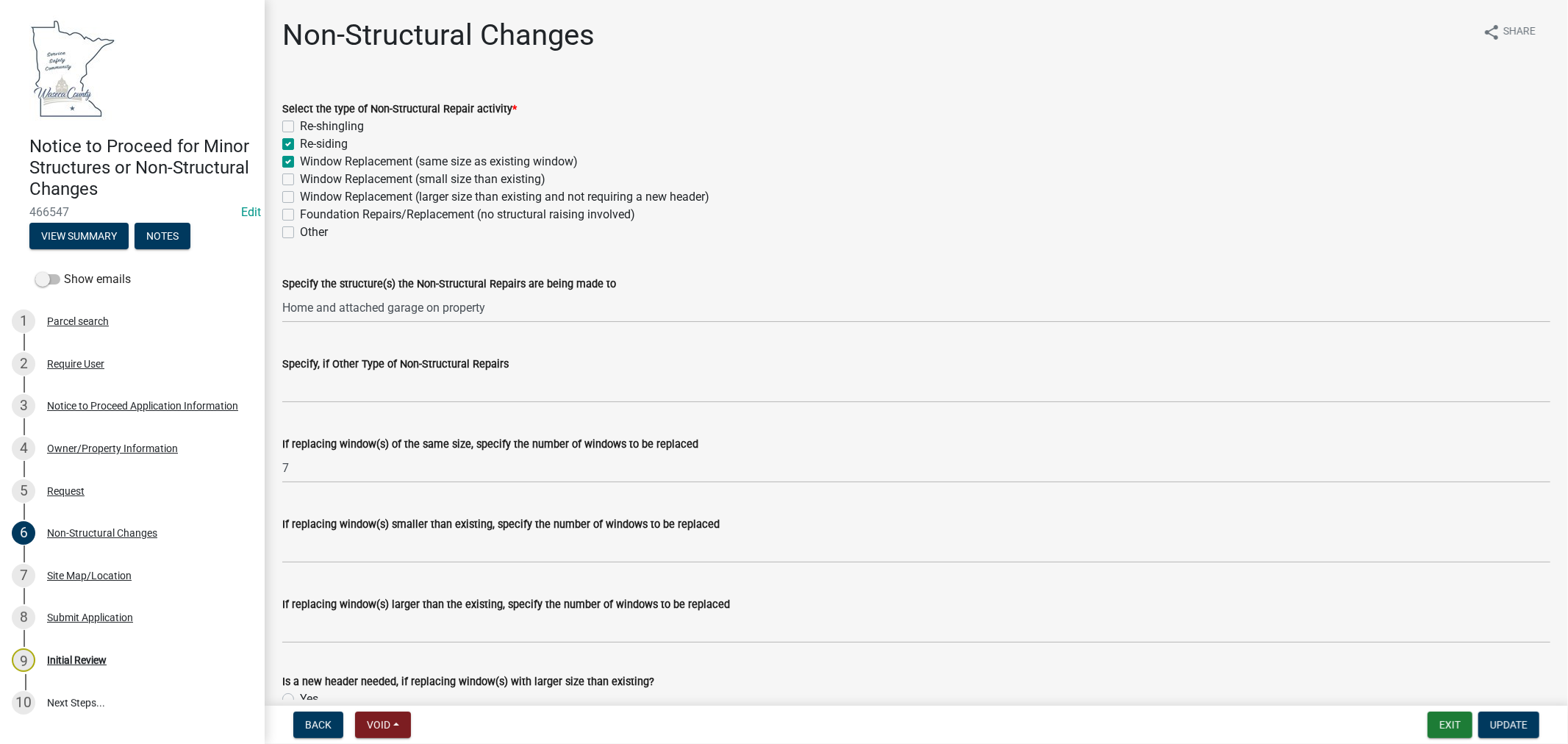
scroll to position [82, 0]
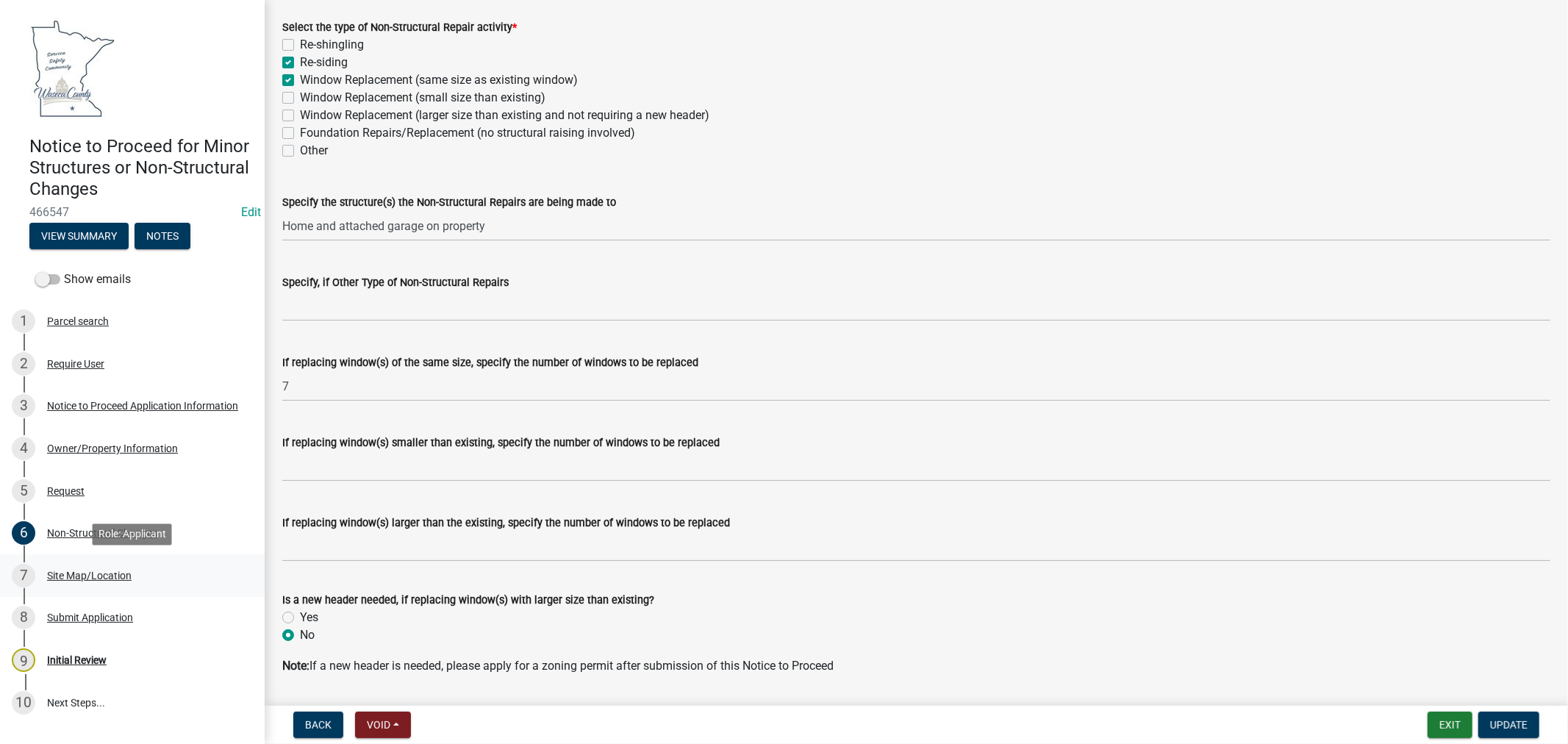
click at [106, 577] on div "Site Map/Location" at bounding box center [89, 576] width 85 height 10
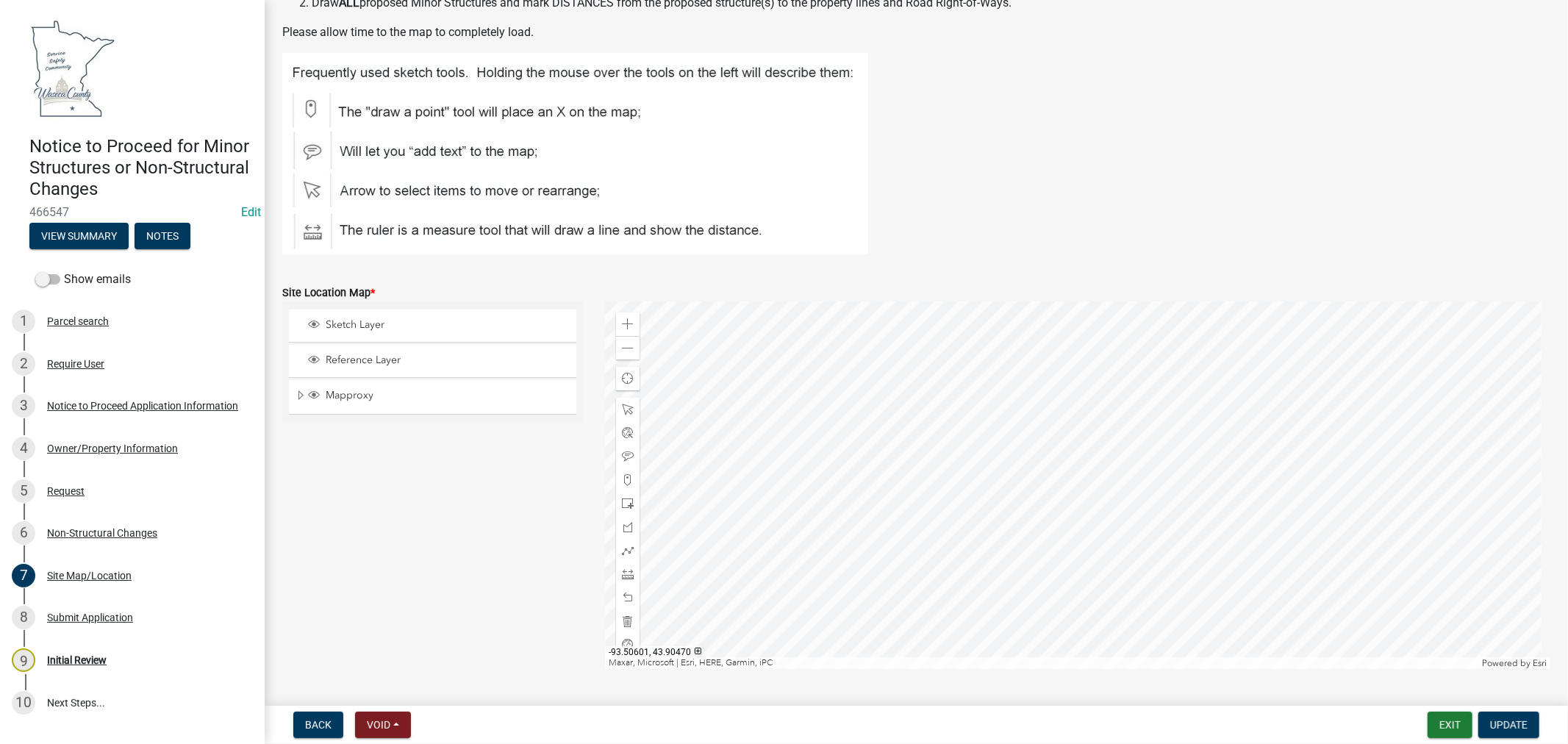
scroll to position [163, 0]
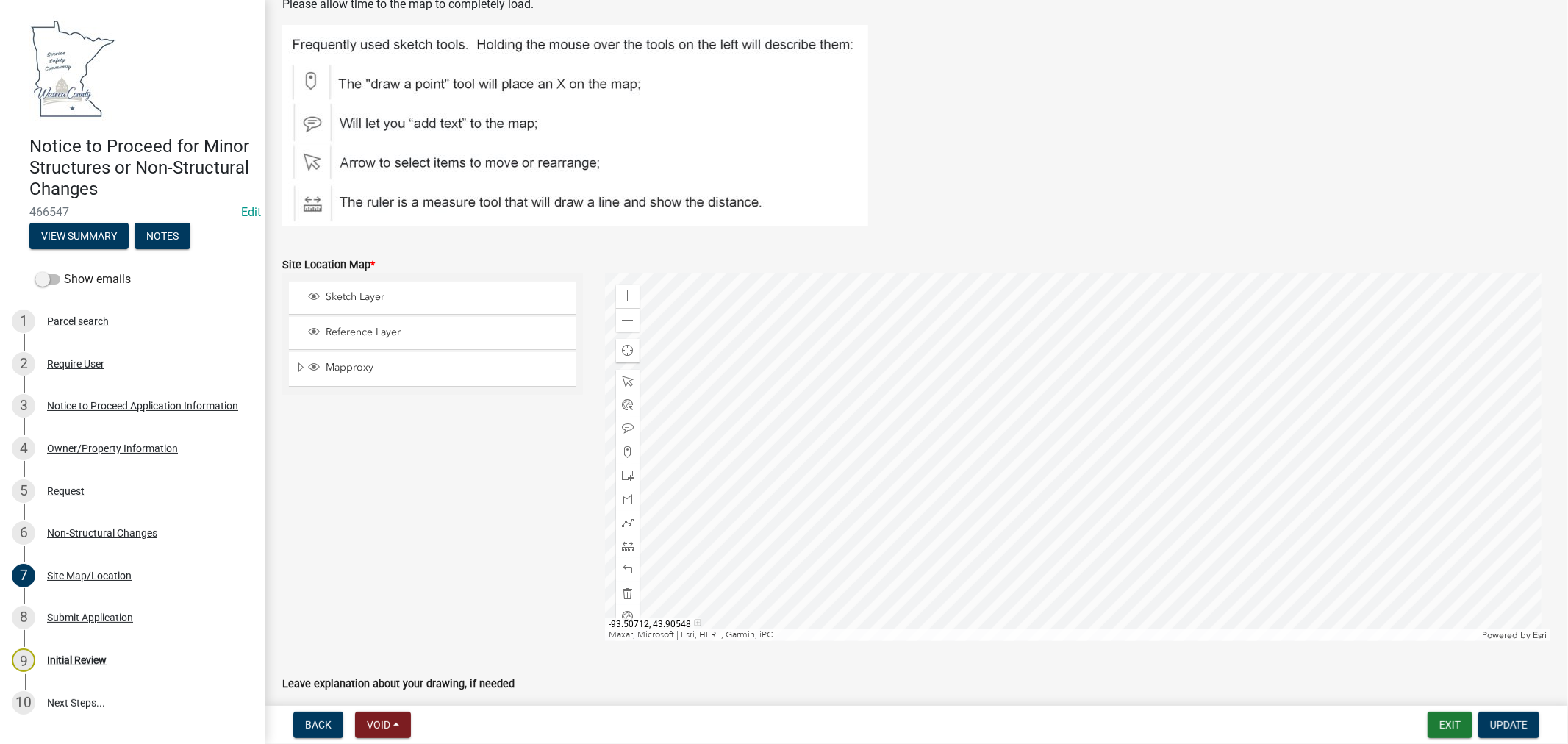
click at [1121, 372] on div at bounding box center [1078, 457] width 945 height 367
click at [1273, 438] on span "Close" at bounding box center [1276, 438] width 11 height 11
click at [1111, 436] on div at bounding box center [1078, 457] width 945 height 367
click at [1261, 358] on span "Close" at bounding box center [1266, 356] width 11 height 11
click at [1107, 433] on div at bounding box center [1078, 457] width 945 height 367
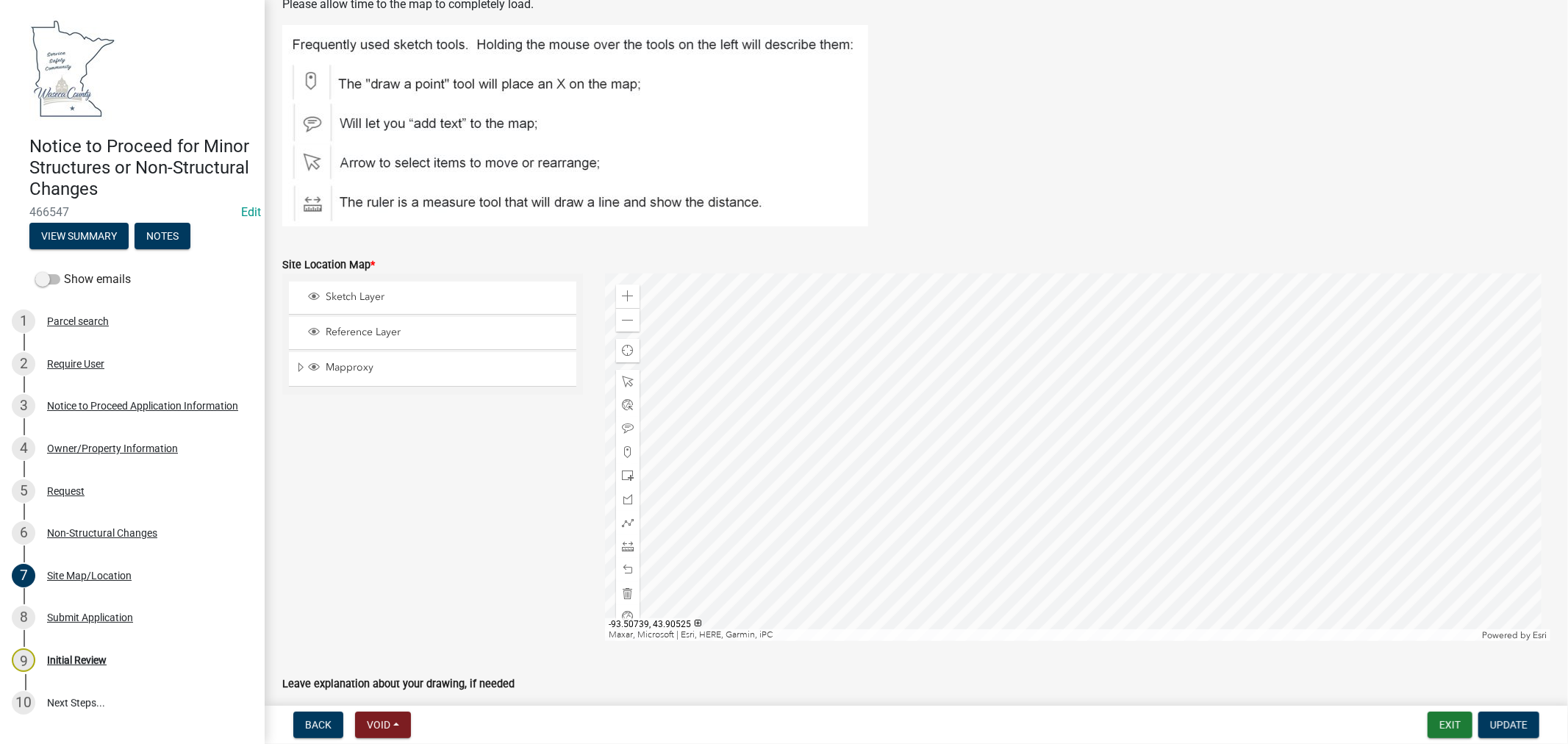
click at [1068, 433] on div at bounding box center [1078, 457] width 945 height 367
click at [1061, 487] on div at bounding box center [1078, 457] width 945 height 367
click at [1207, 410] on div "Close" at bounding box center [1217, 407] width 22 height 21
click at [1112, 475] on div at bounding box center [1078, 457] width 945 height 367
click at [1270, 392] on span "Close" at bounding box center [1267, 396] width 11 height 11
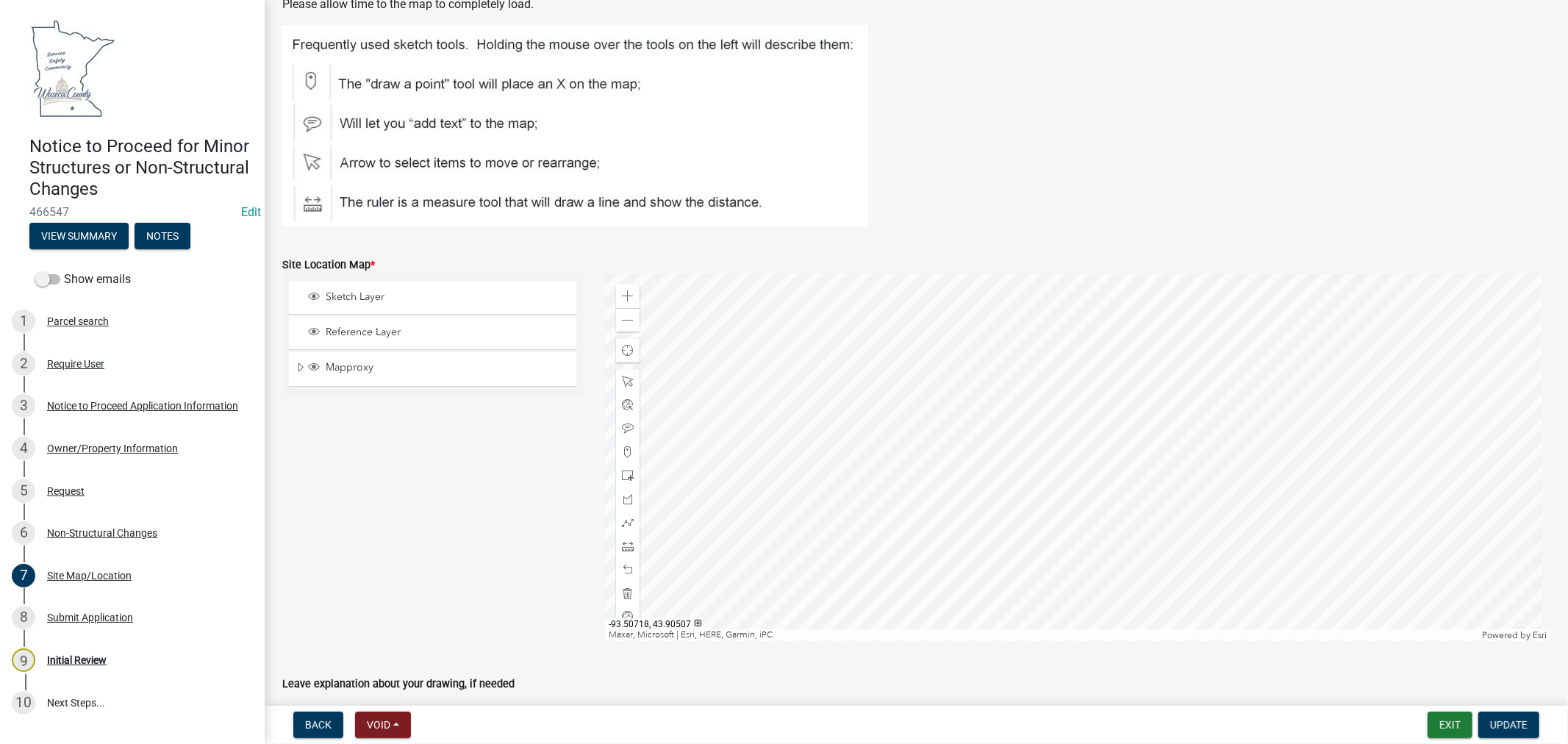
click at [1108, 481] on div at bounding box center [1078, 457] width 945 height 367
click at [1263, 400] on span "Close" at bounding box center [1264, 402] width 11 height 11
click at [1101, 479] on div at bounding box center [1078, 457] width 945 height 367
click at [1254, 394] on span "Close" at bounding box center [1257, 399] width 11 height 11
click at [1097, 485] on div at bounding box center [1078, 457] width 945 height 367
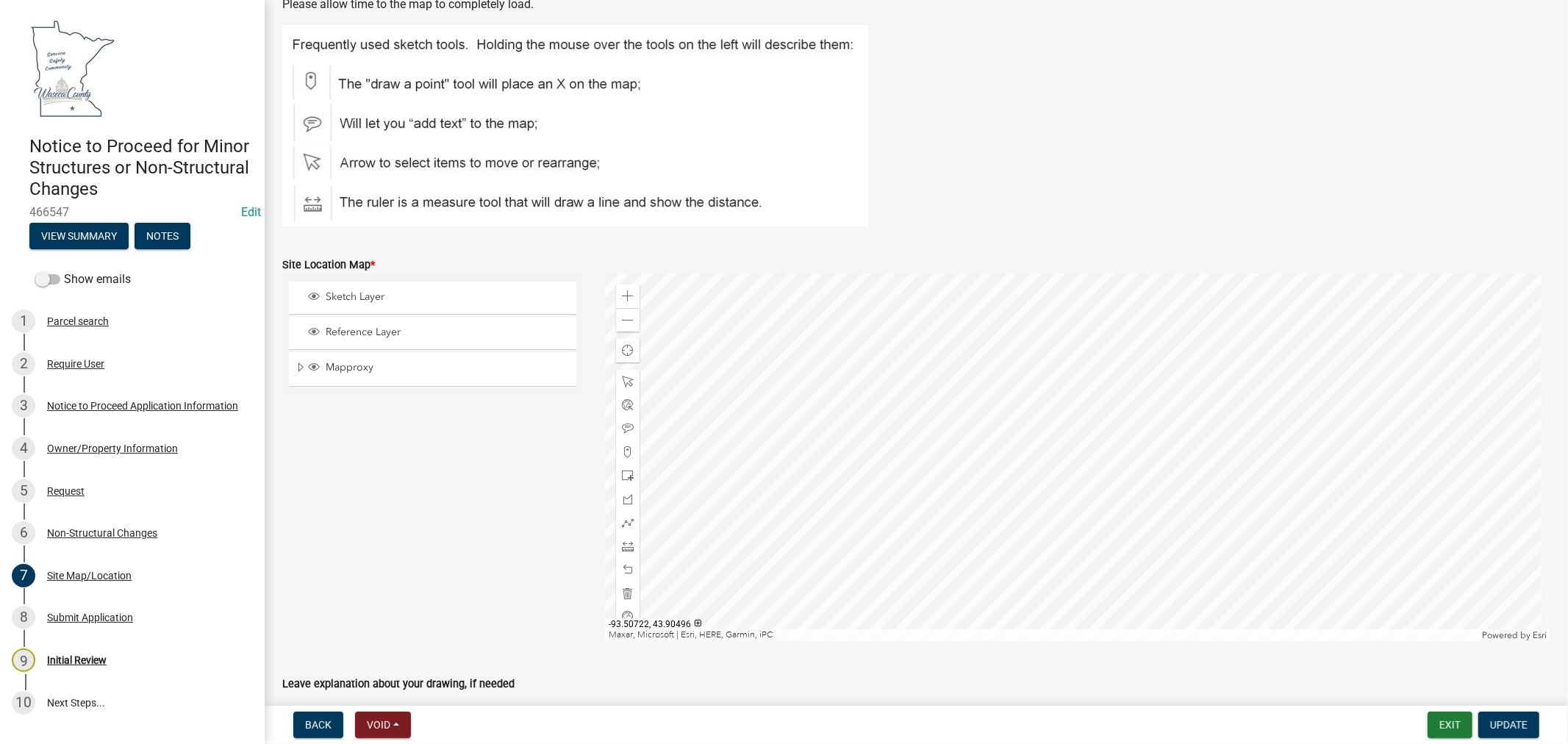
click at [1101, 510] on div at bounding box center [1078, 457] width 945 height 367
click at [1251, 428] on span "Close" at bounding box center [1257, 431] width 11 height 11
click at [623, 472] on span at bounding box center [627, 475] width 11 height 11
click at [1135, 531] on div at bounding box center [1078, 457] width 945 height 367
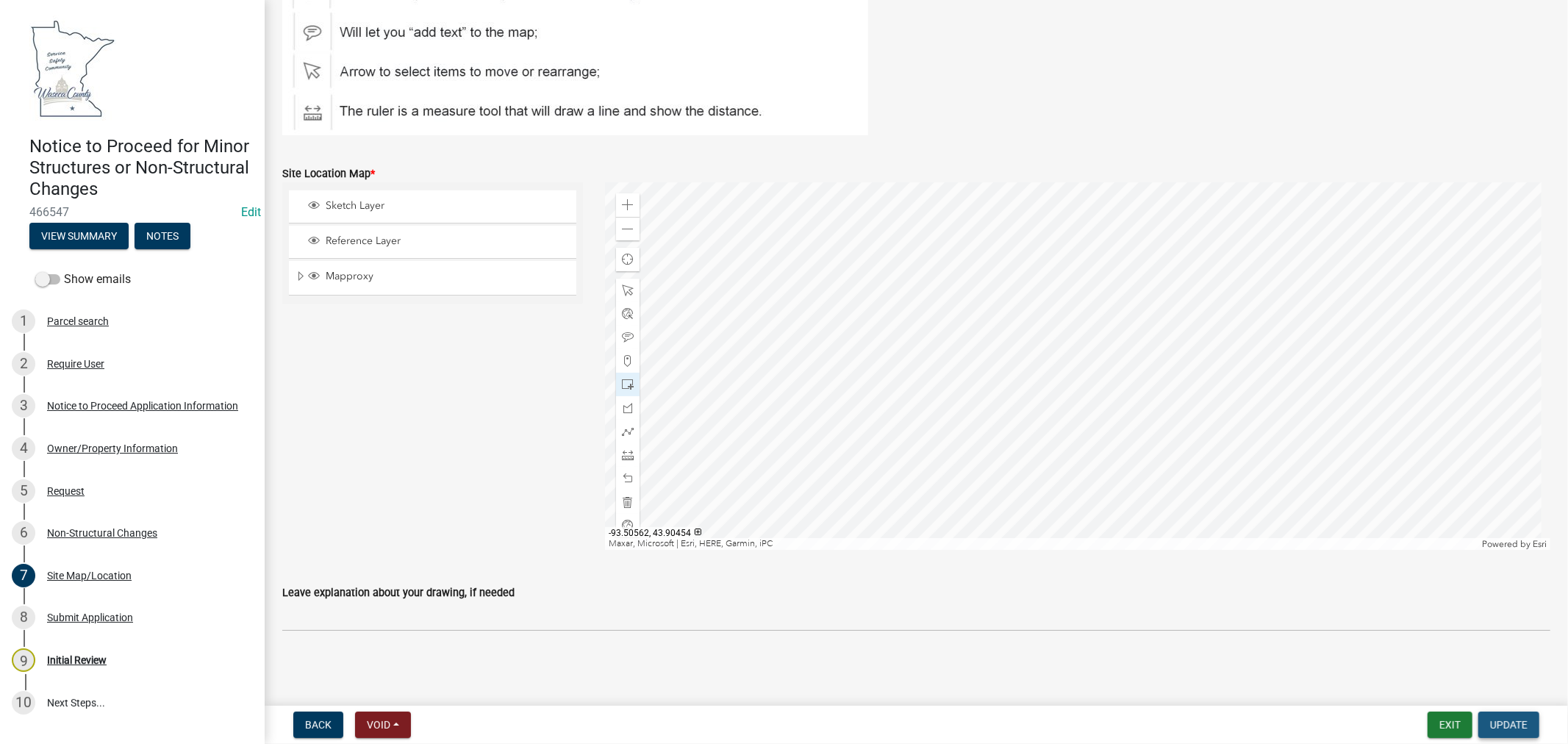
click at [1503, 727] on span "Update" at bounding box center [1508, 724] width 37 height 11
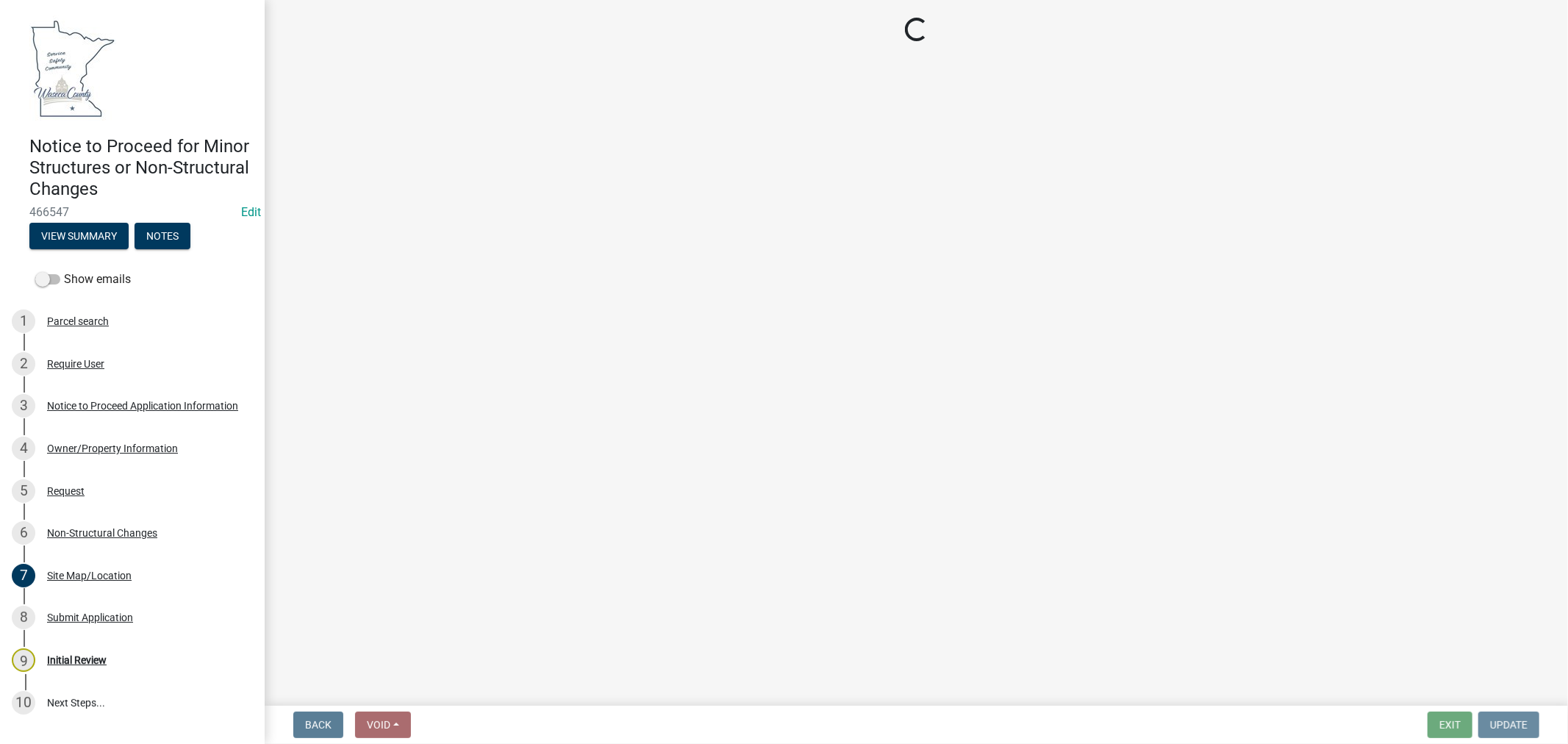
scroll to position [0, 0]
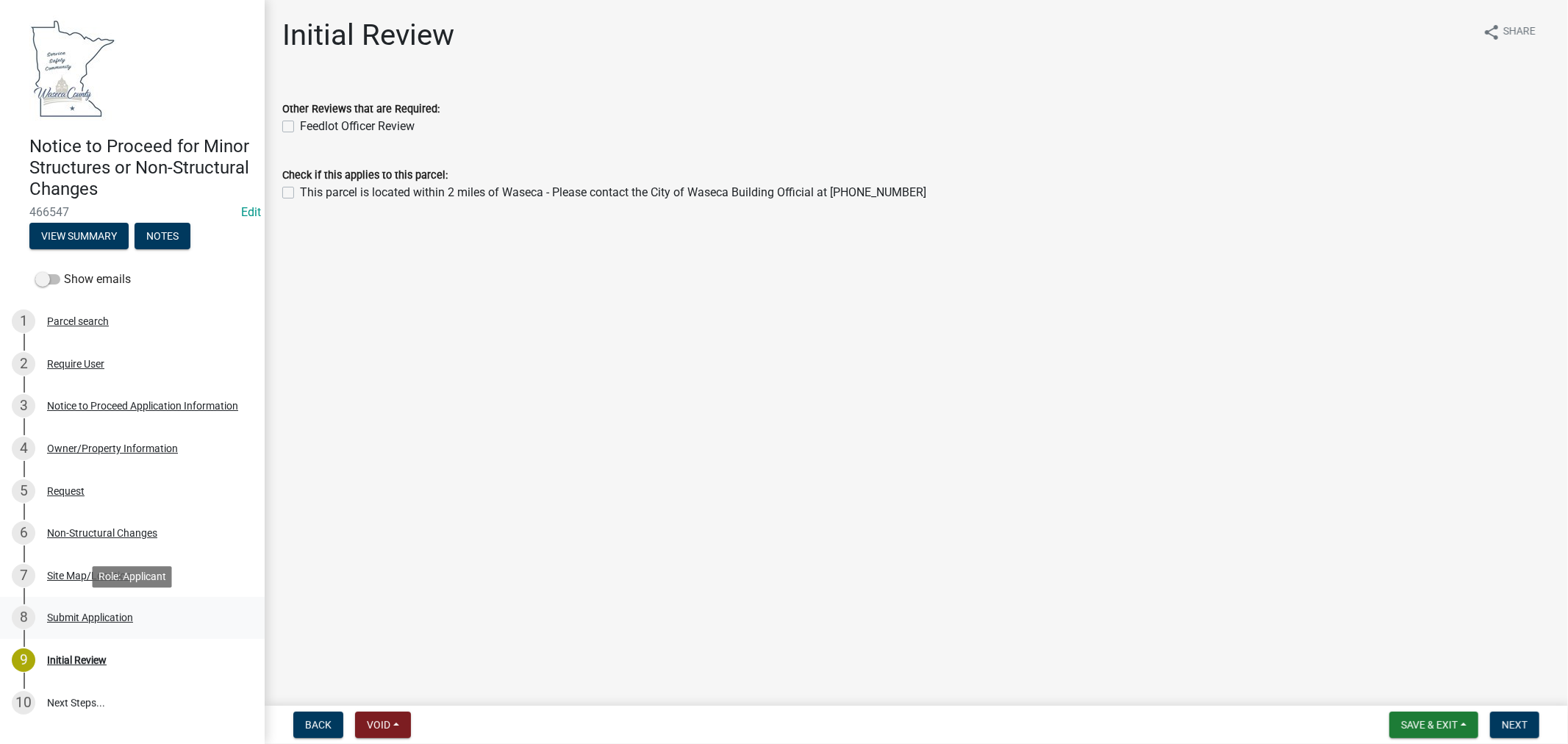
click at [111, 619] on div "Submit Application" at bounding box center [90, 618] width 86 height 10
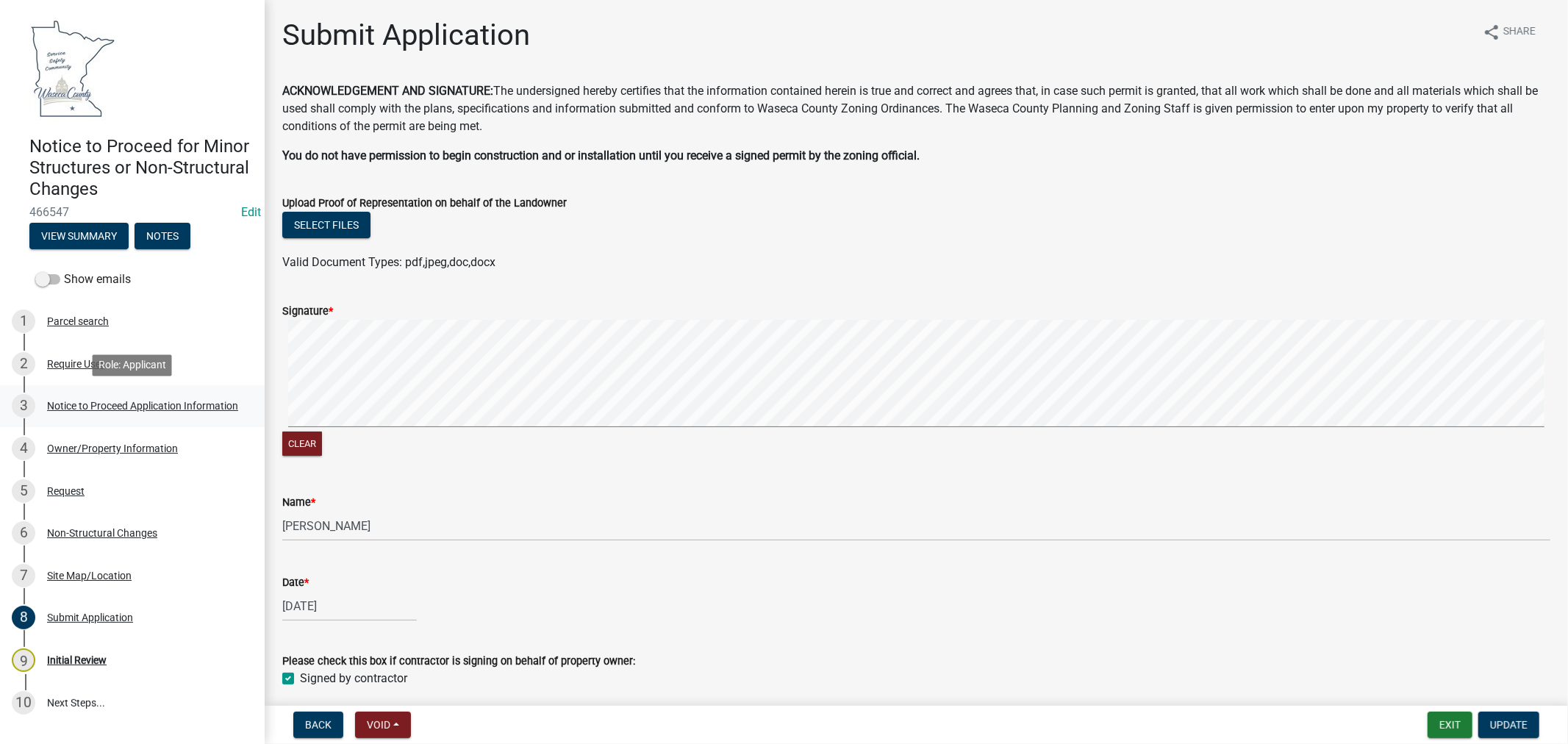
click at [141, 405] on div "Notice to Proceed Application Information" at bounding box center [142, 406] width 191 height 10
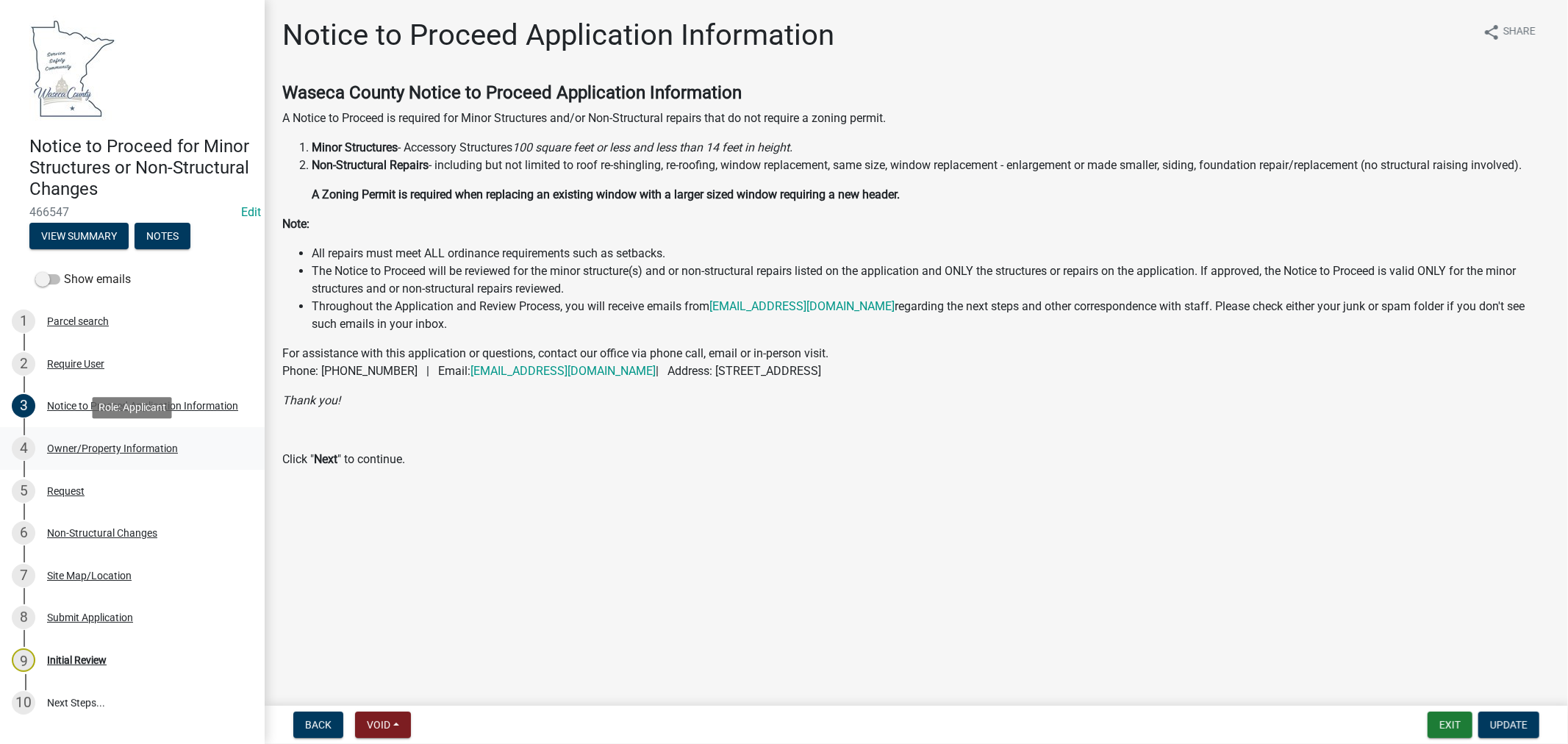
click at [143, 452] on div "Owner/Property Information" at bounding box center [112, 448] width 131 height 10
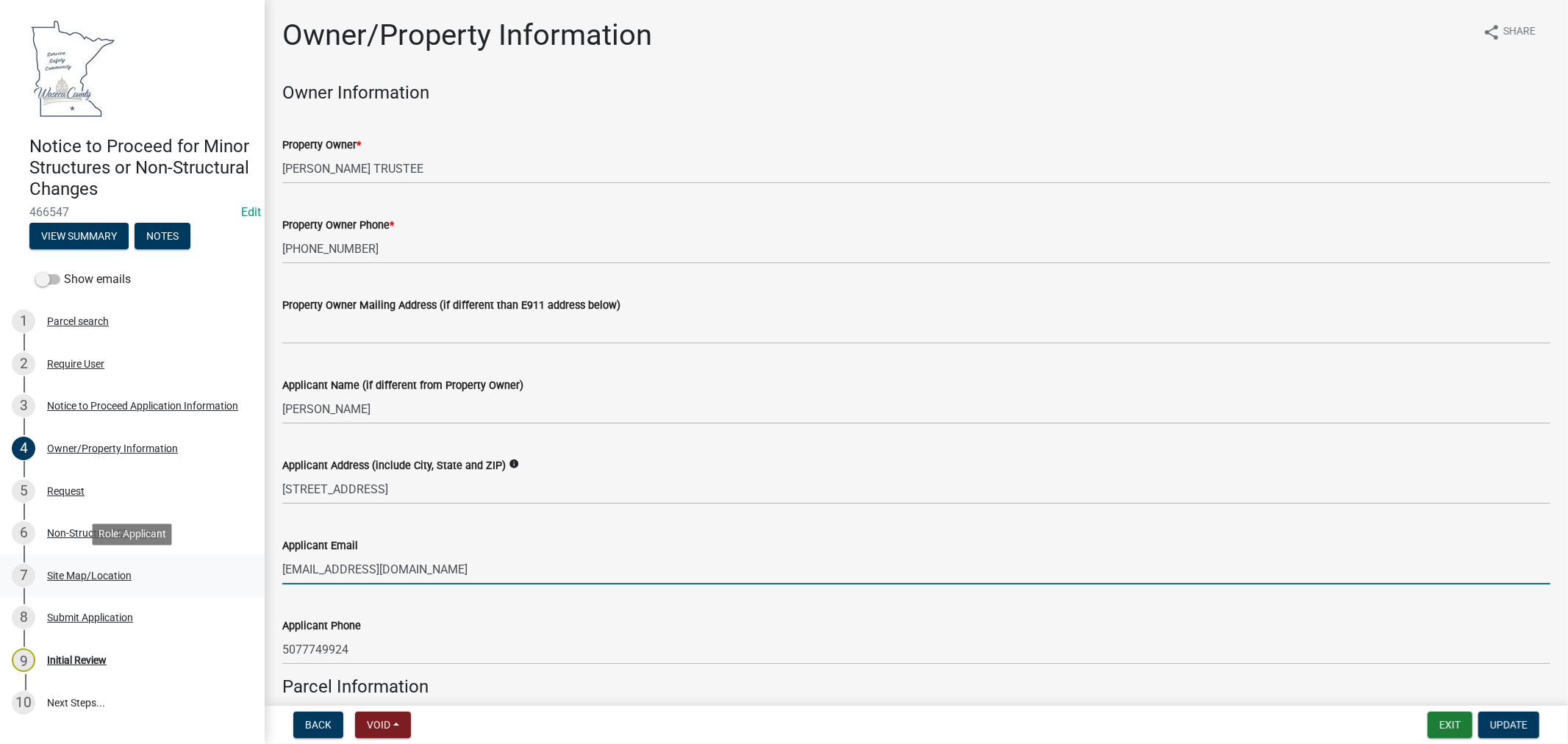
drag, startPoint x: 474, startPoint y: 569, endPoint x: 250, endPoint y: 576, distance: 224.1
click at [250, 576] on div "Notice to Proceed for Minor Structures or Non-Structural Changes 466547 Edit Vi…" at bounding box center [784, 372] width 1568 height 744
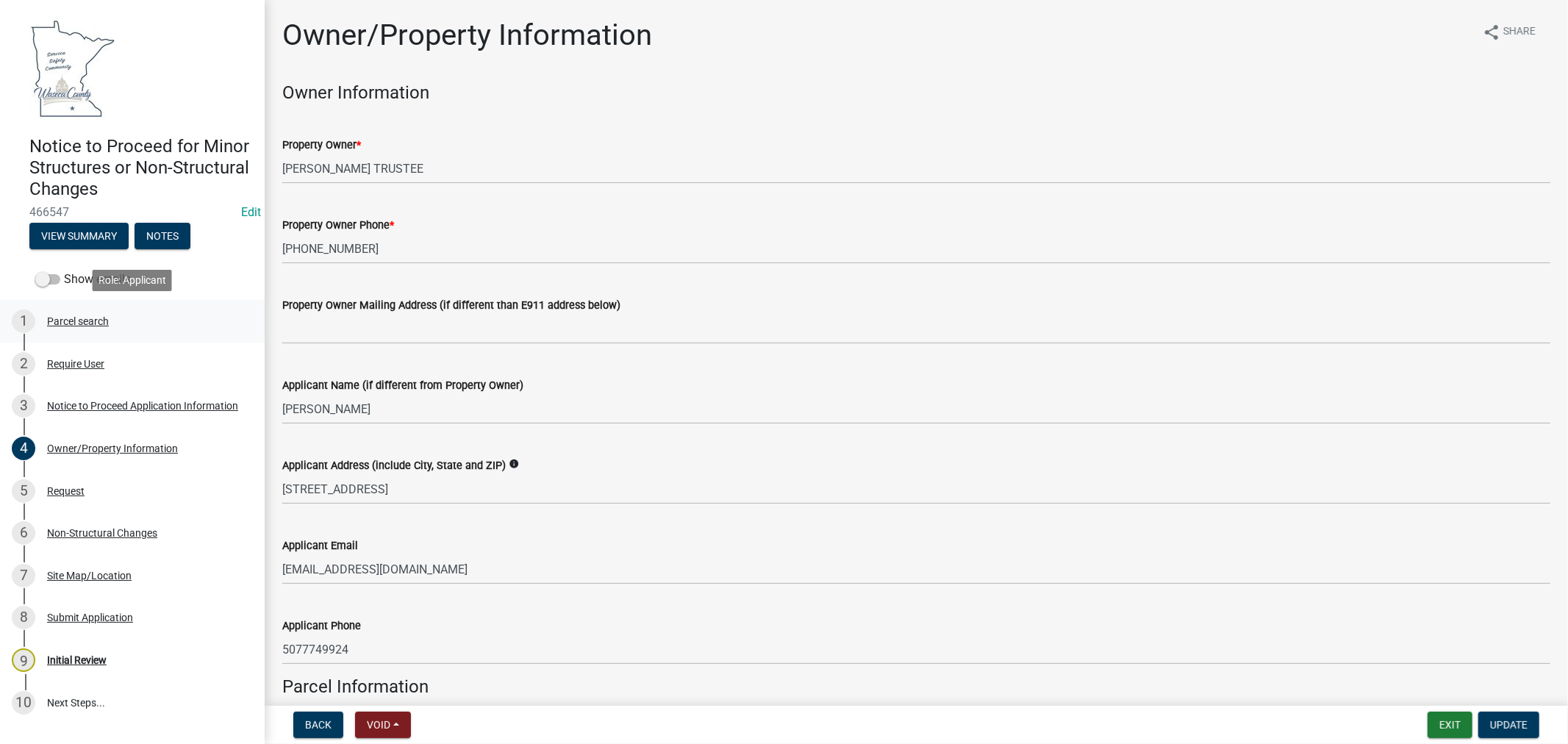
click at [88, 324] on div "Parcel search" at bounding box center [78, 321] width 62 height 10
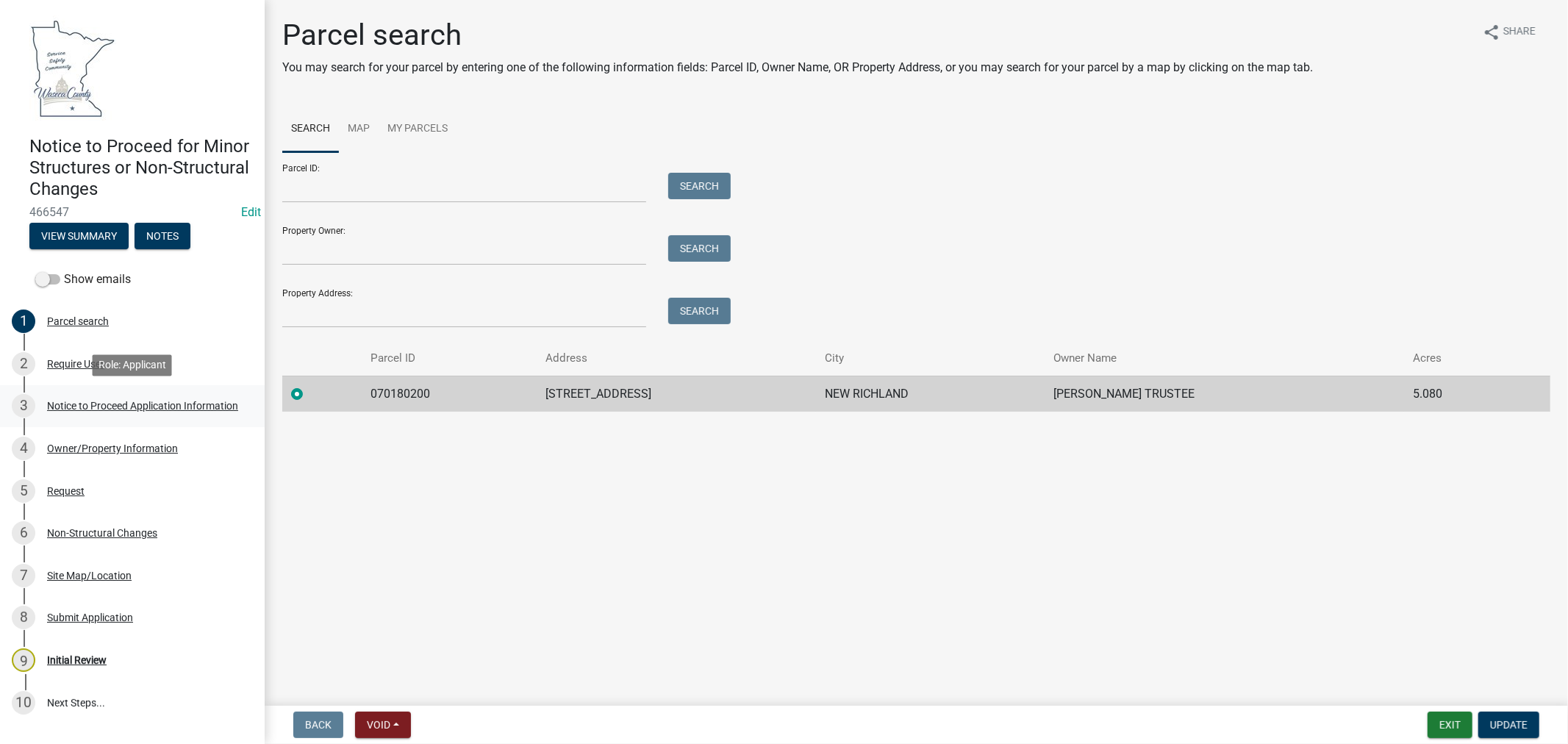
click at [194, 406] on div "Notice to Proceed Application Information" at bounding box center [142, 406] width 191 height 10
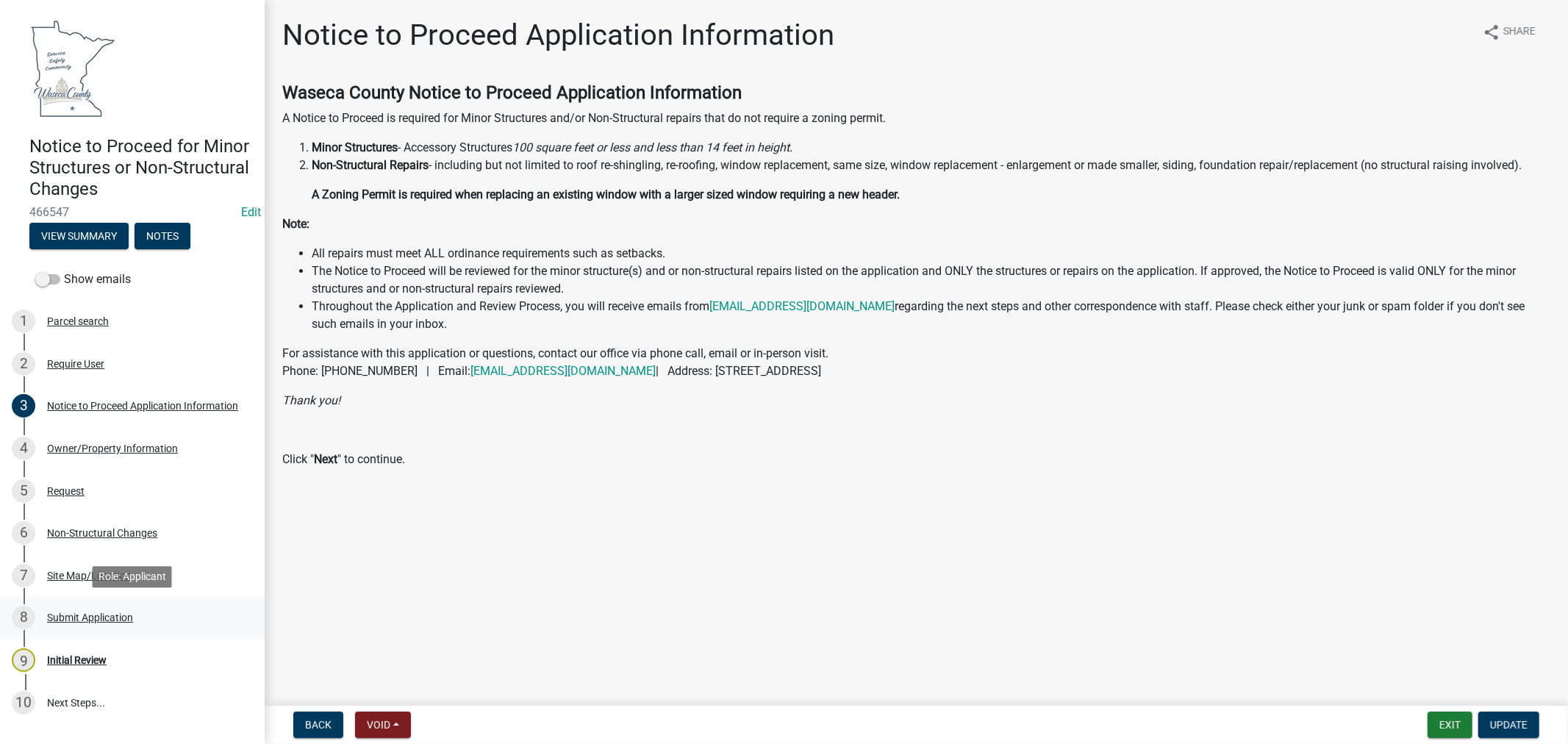
click at [84, 616] on div "Submit Application" at bounding box center [90, 618] width 86 height 10
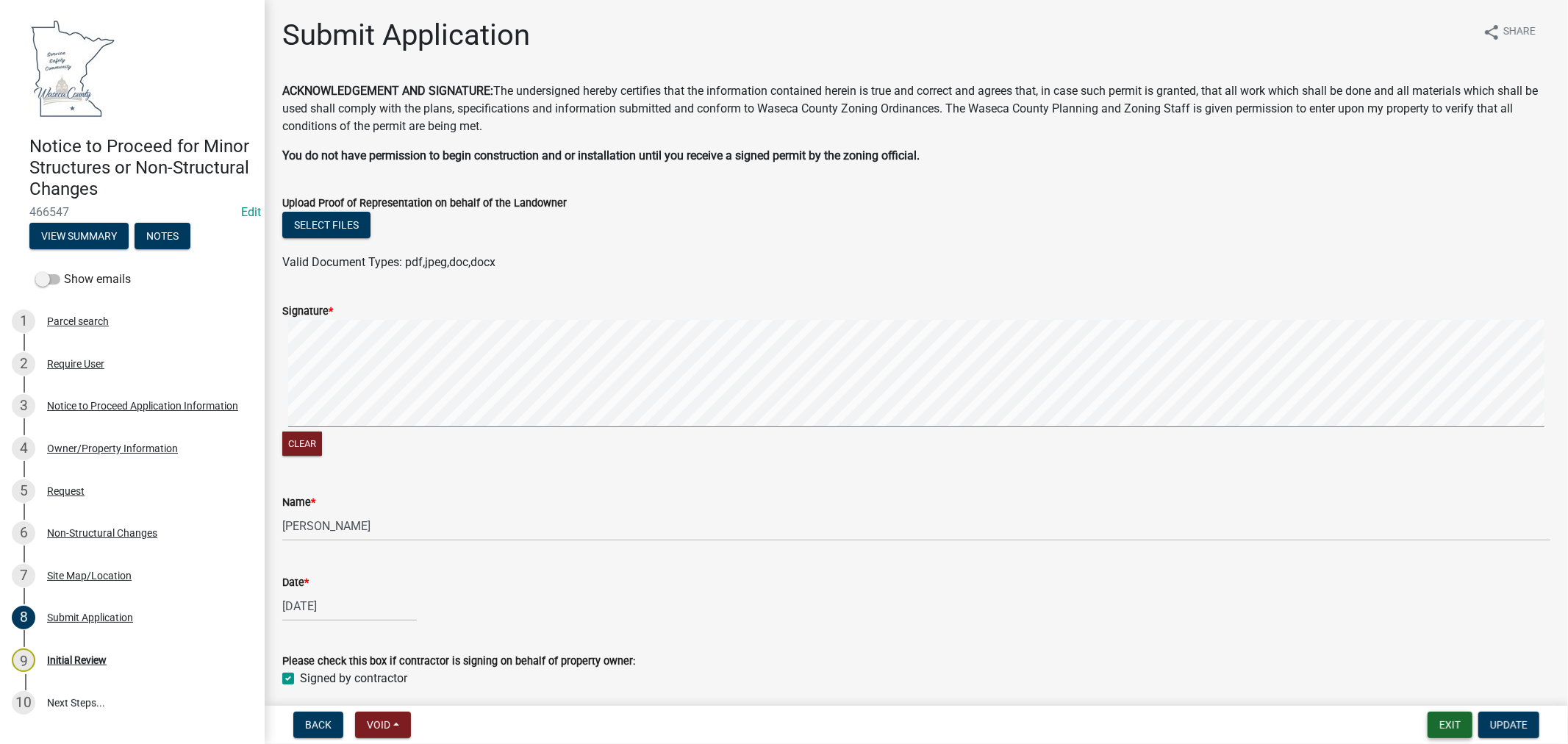
click at [1452, 727] on button "Exit" at bounding box center [1449, 725] width 44 height 26
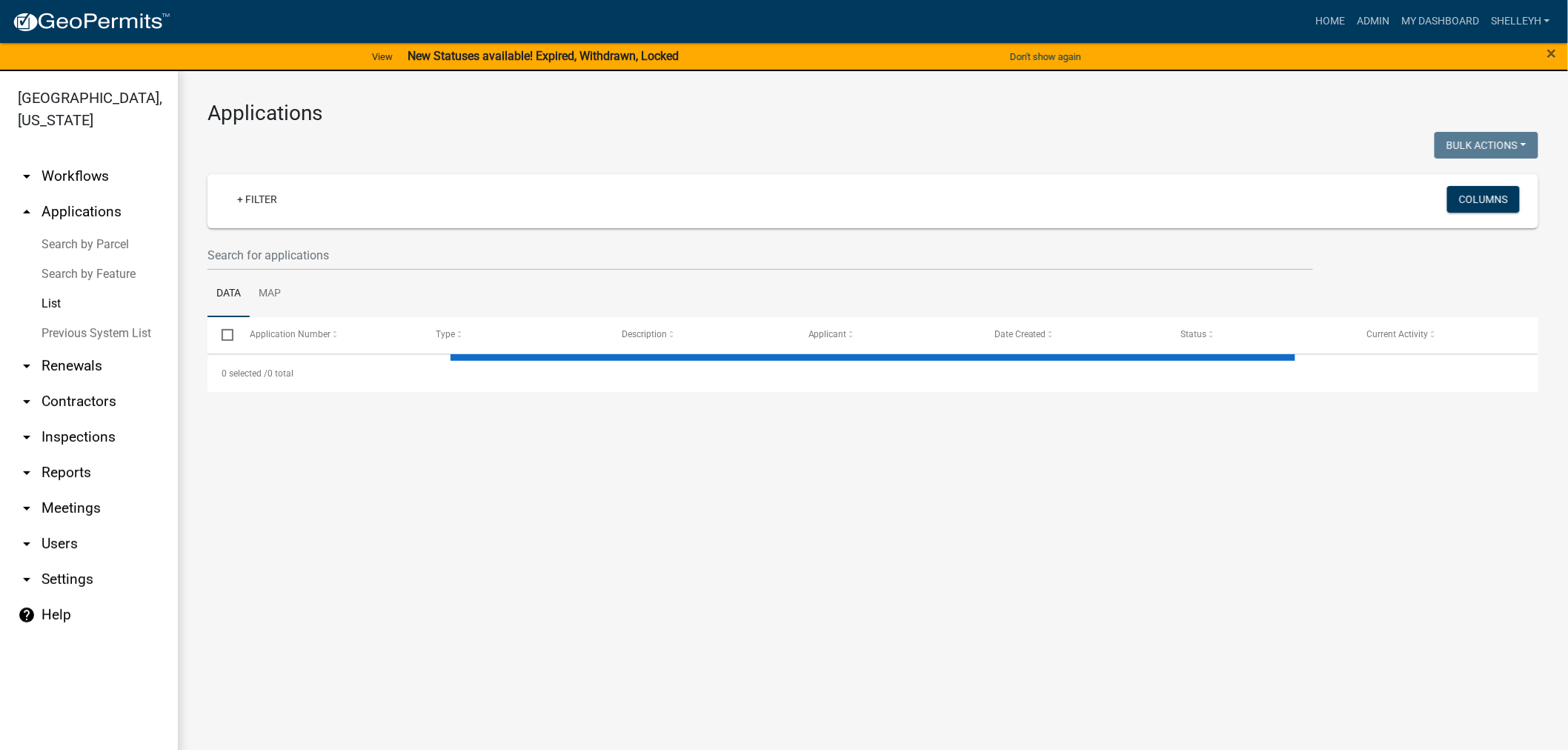
select select "1: 25"
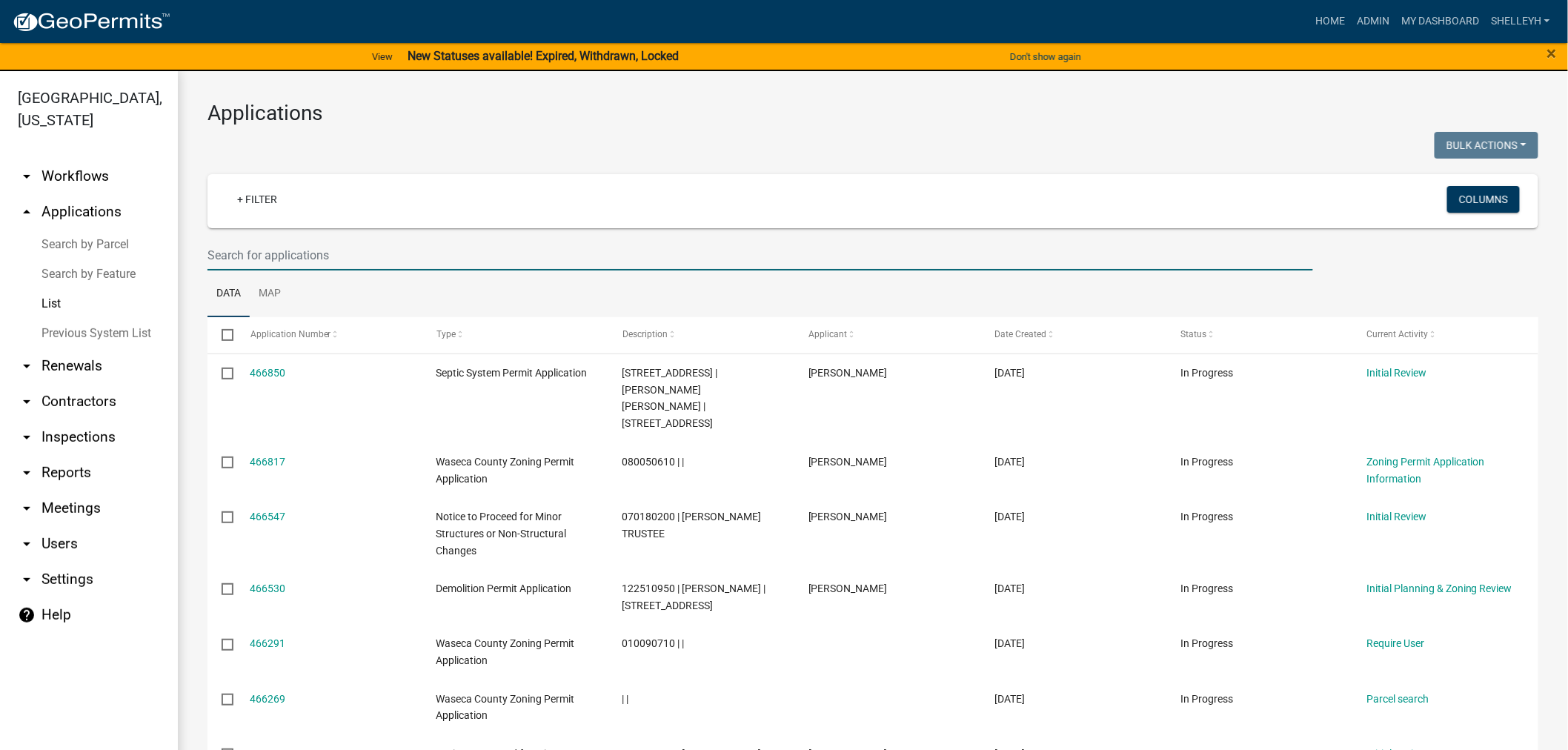
click at [463, 261] on input "text" at bounding box center [761, 255] width 1106 height 31
type input "sailor"
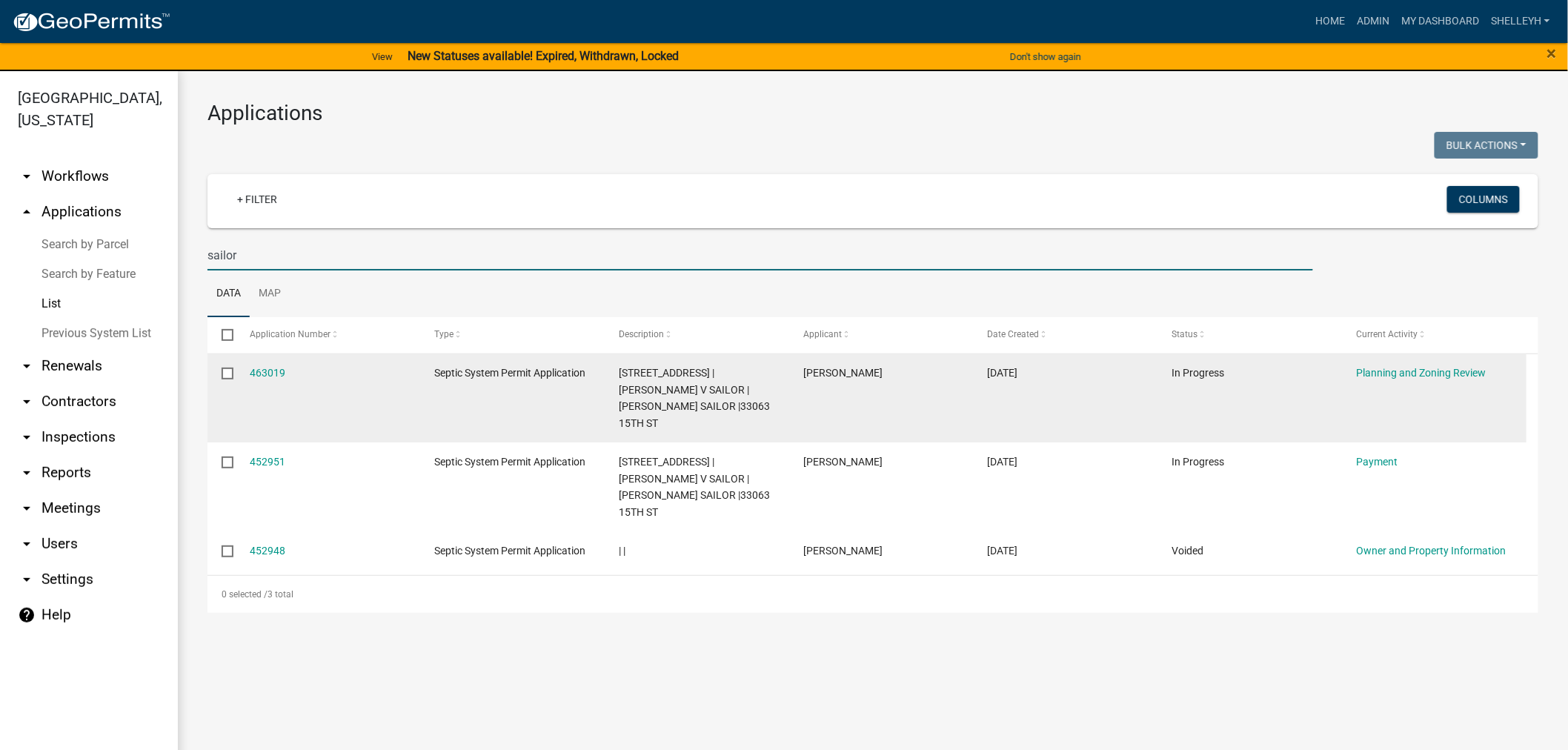
click at [275, 365] on div "463019" at bounding box center [328, 373] width 156 height 17
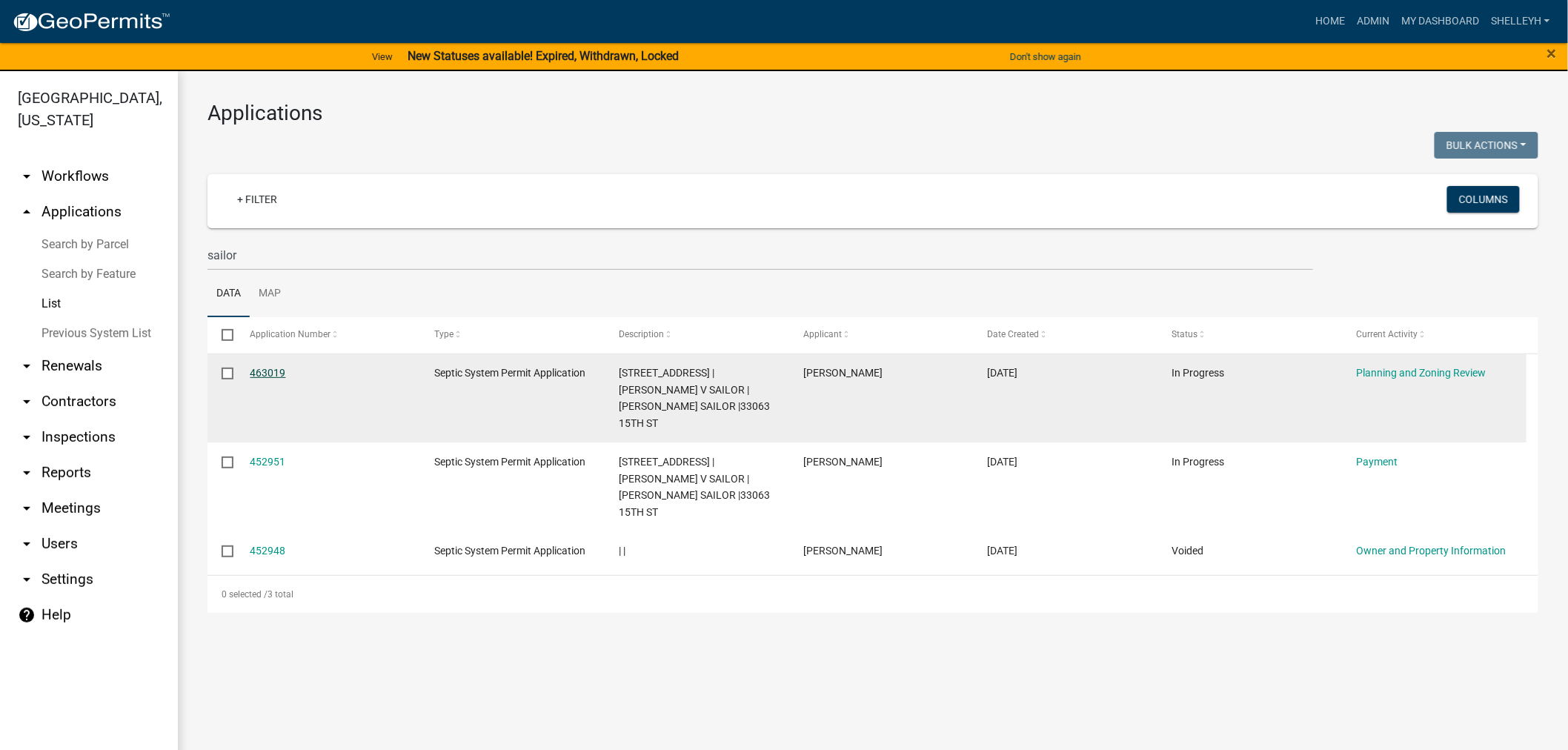
click at [264, 373] on link "463019" at bounding box center [268, 372] width 35 height 11
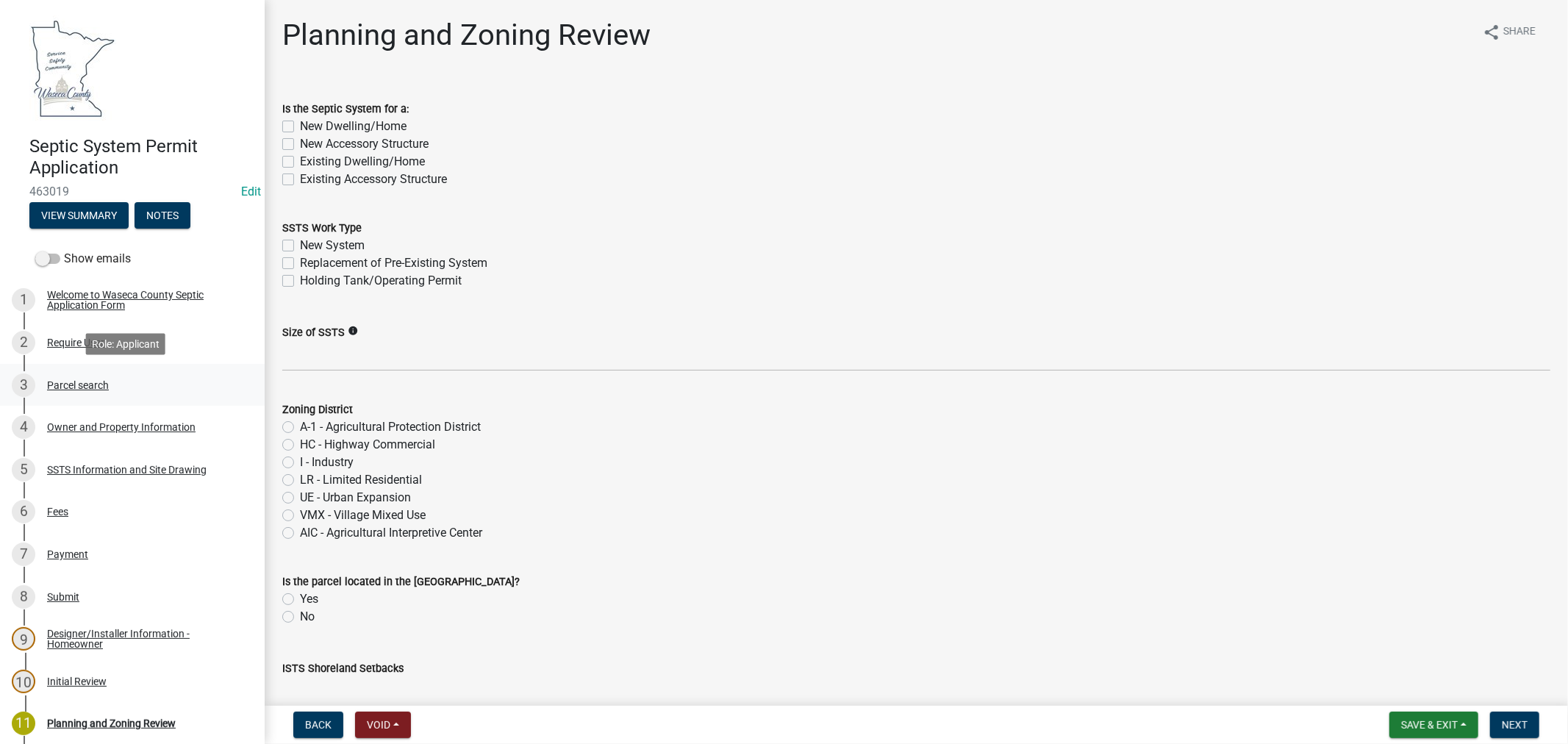
click at [82, 382] on div "Parcel search" at bounding box center [78, 386] width 62 height 10
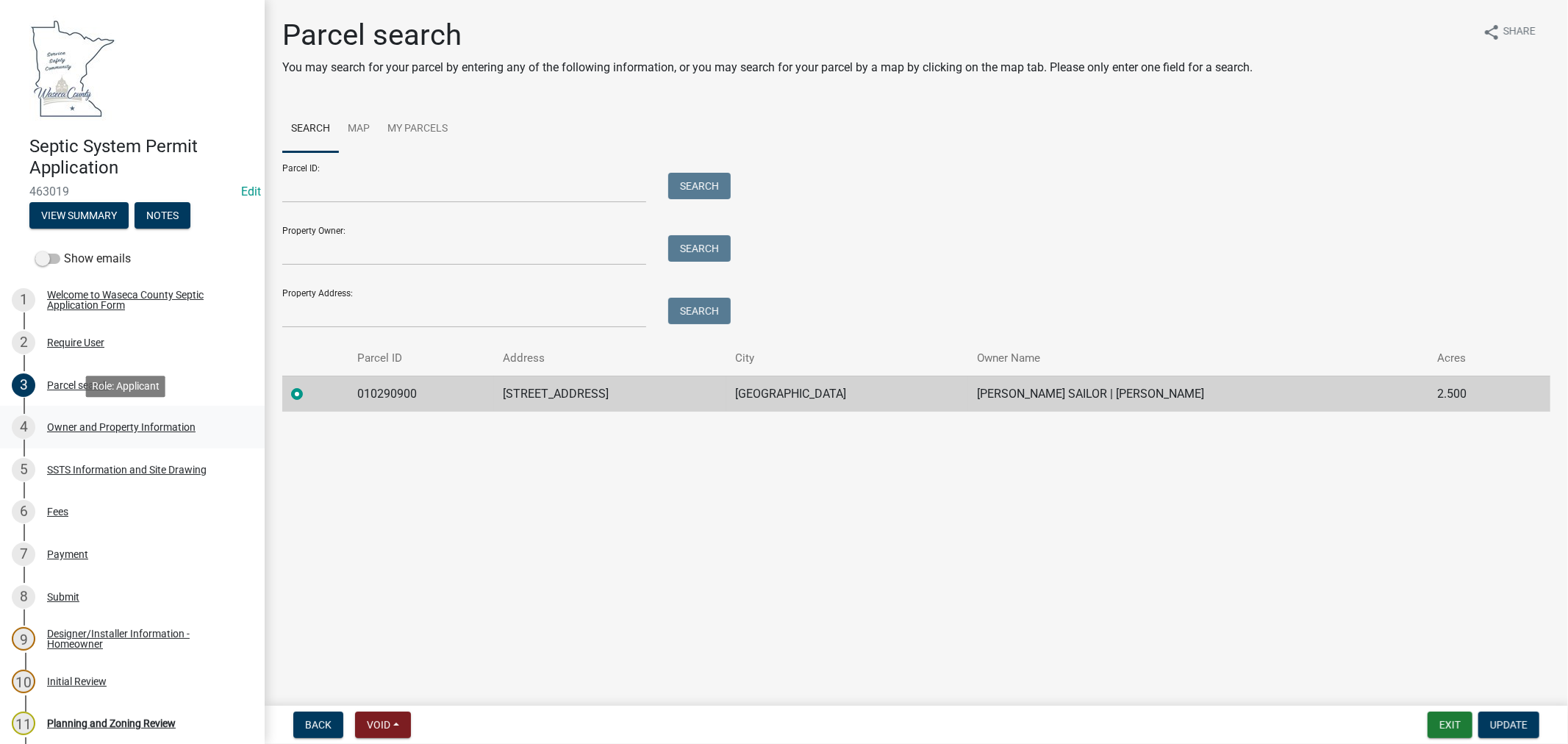
click at [120, 422] on div "Owner and Property Information" at bounding box center [121, 427] width 148 height 10
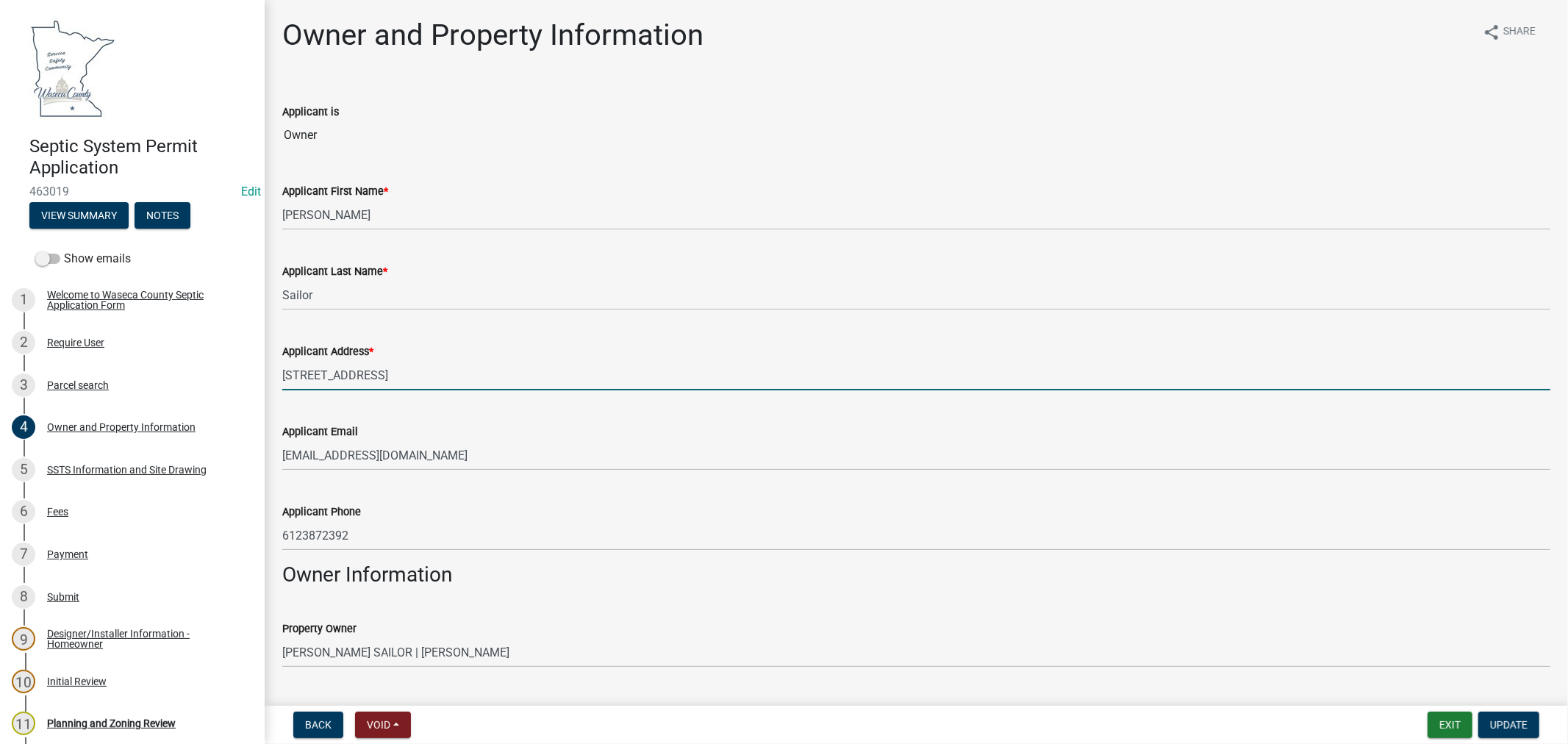
click at [312, 379] on input "[STREET_ADDRESS]" at bounding box center [917, 375] width 1268 height 31
click at [414, 365] on input "33063 - 15th St" at bounding box center [917, 375] width 1268 height 31
click at [331, 377] on input "33063 - 15th St" at bounding box center [917, 375] width 1268 height 31
click at [388, 376] on input "33063 - 15th St" at bounding box center [917, 375] width 1268 height 31
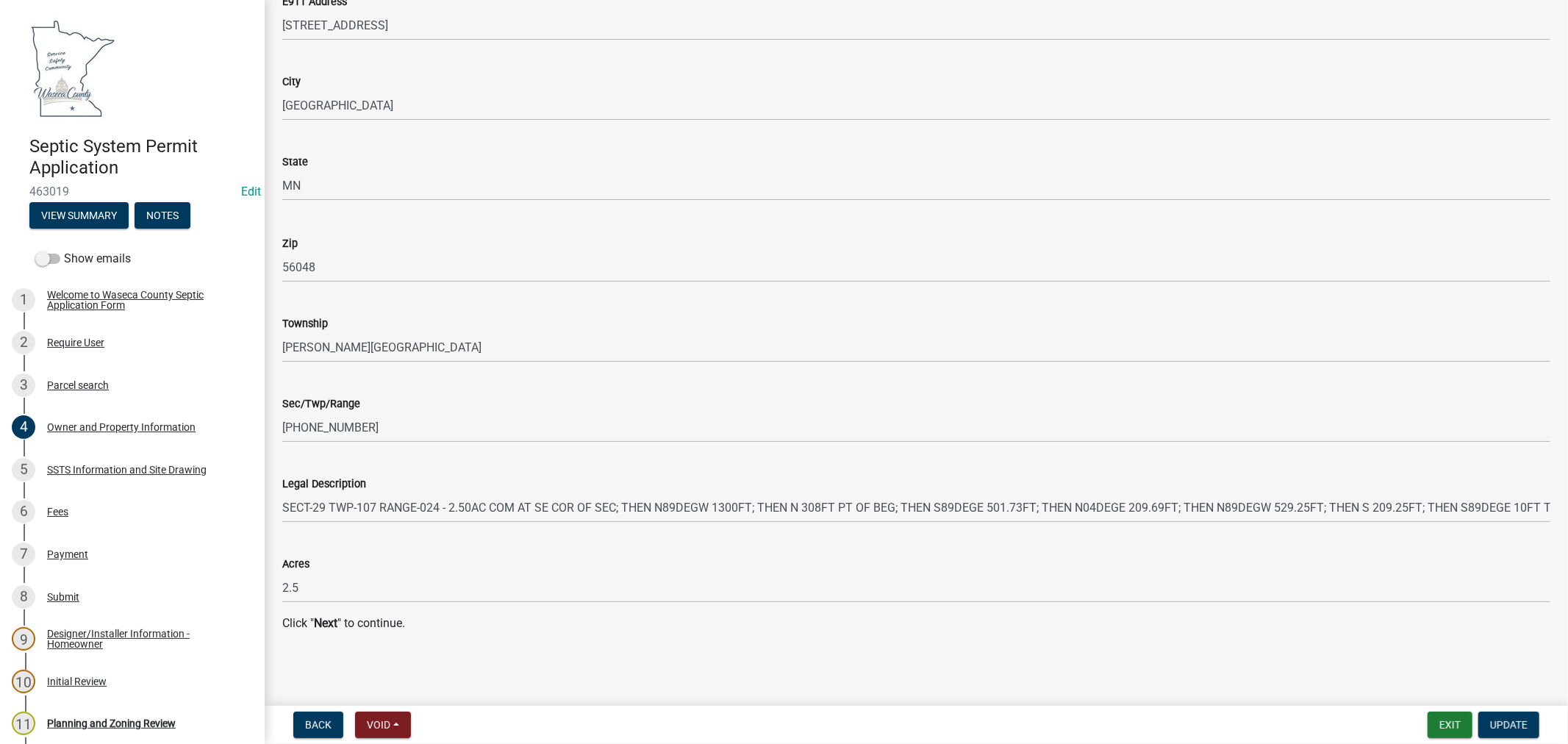
scroll to position [1389, 0]
type input "[STREET_ADDRESS]"
click at [1517, 730] on button "Update" at bounding box center [1509, 725] width 61 height 26
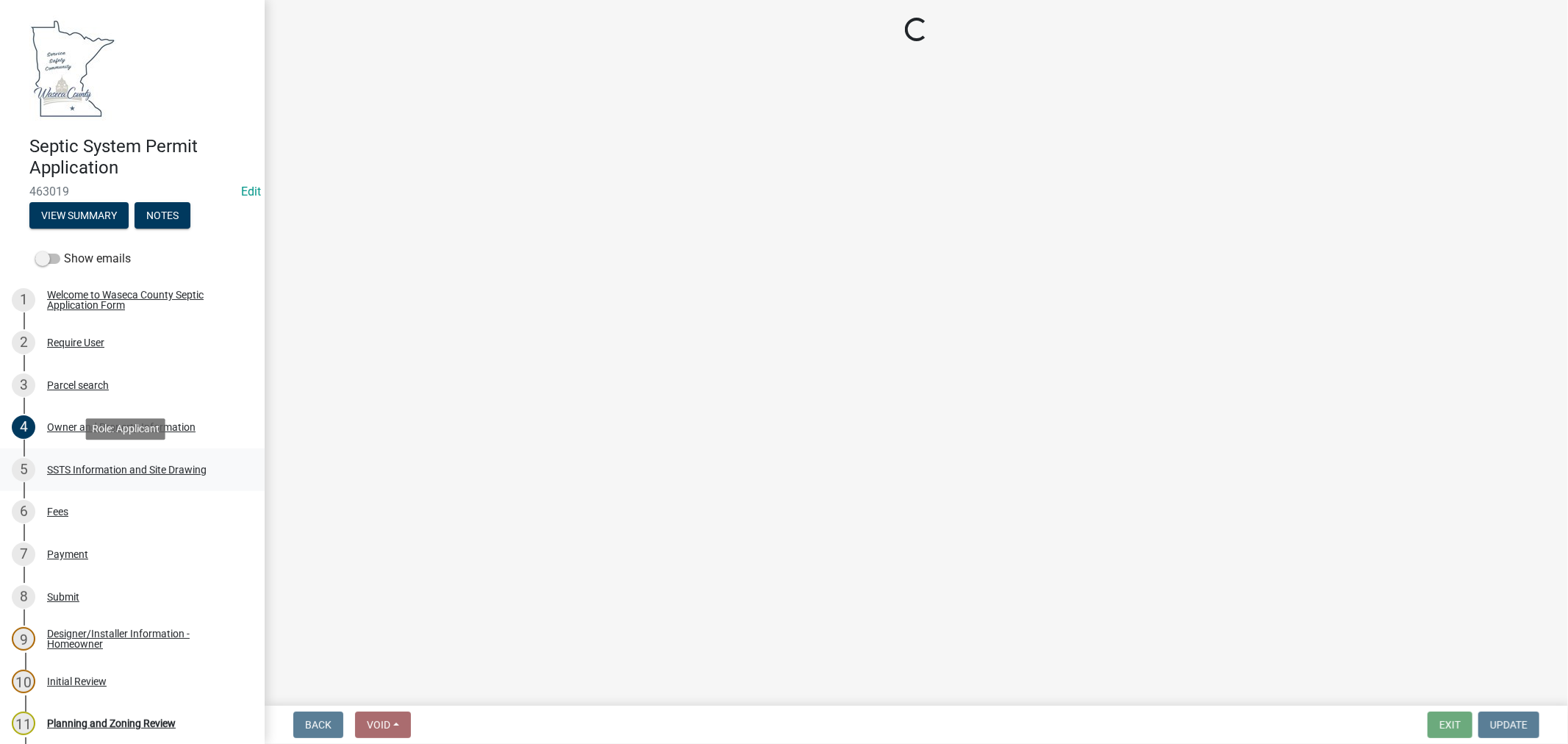
click at [112, 465] on div "SSTS Information and Site Drawing" at bounding box center [126, 470] width 160 height 10
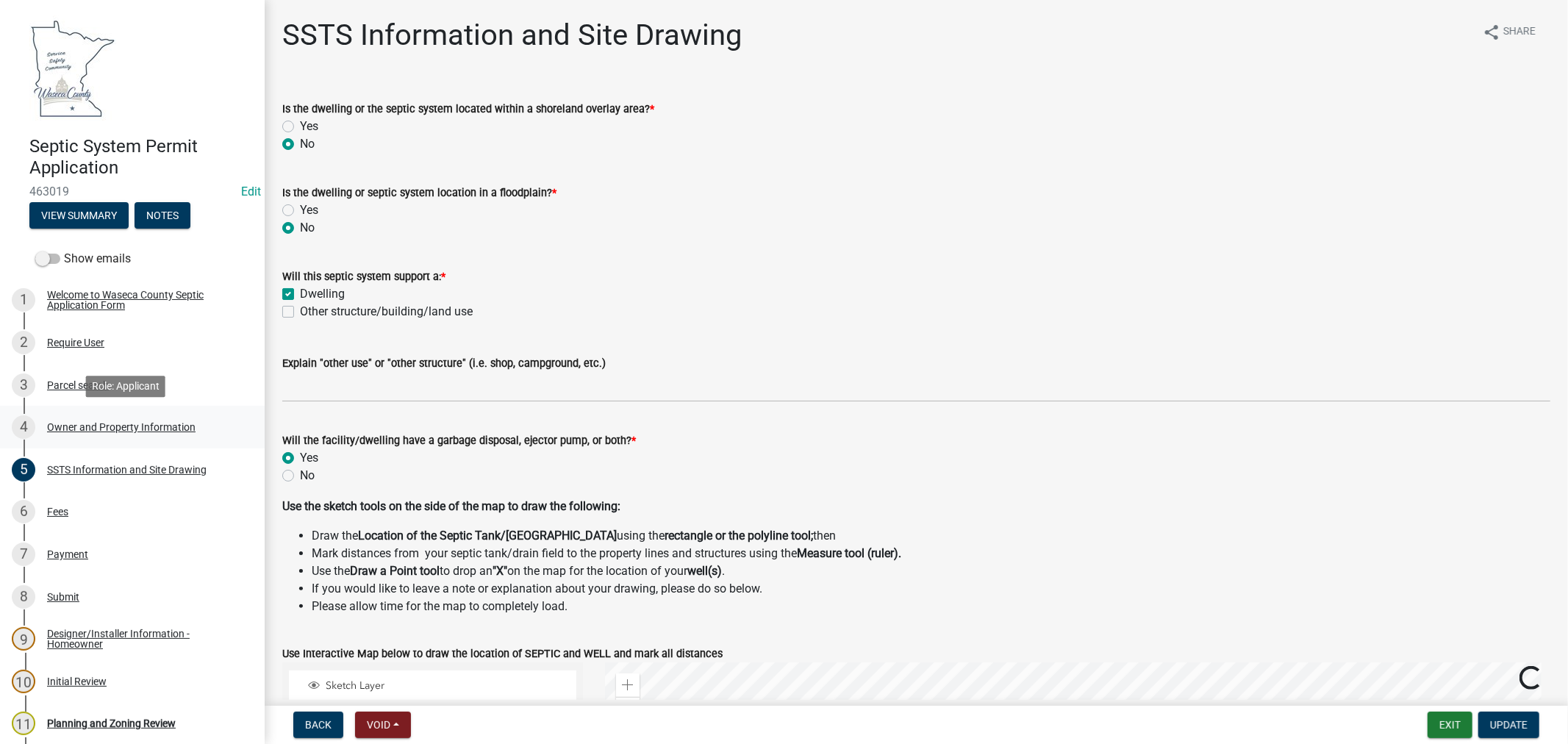
click at [92, 428] on div "Owner and Property Information" at bounding box center [121, 427] width 148 height 10
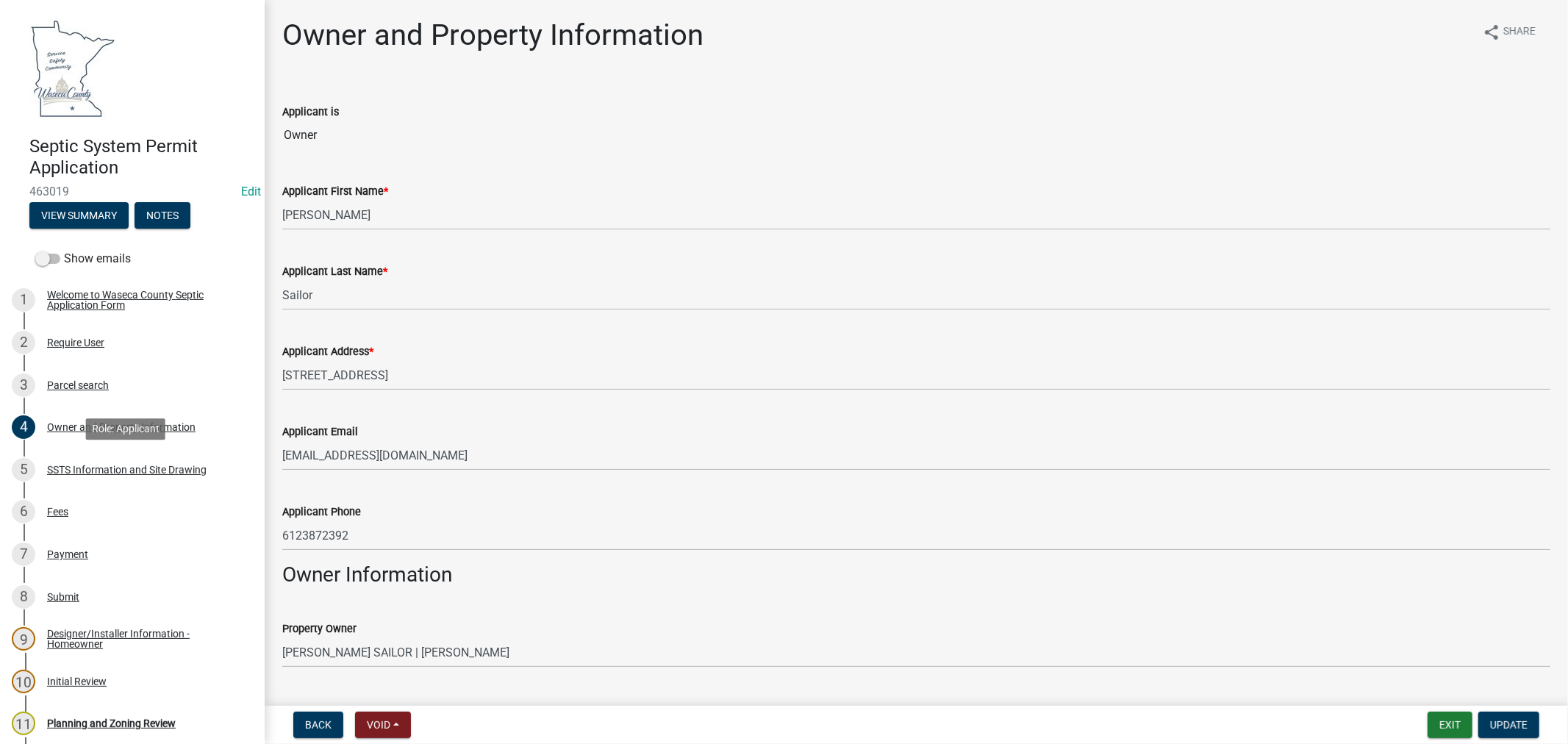
click at [110, 472] on div "SSTS Information and Site Drawing" at bounding box center [126, 470] width 160 height 10
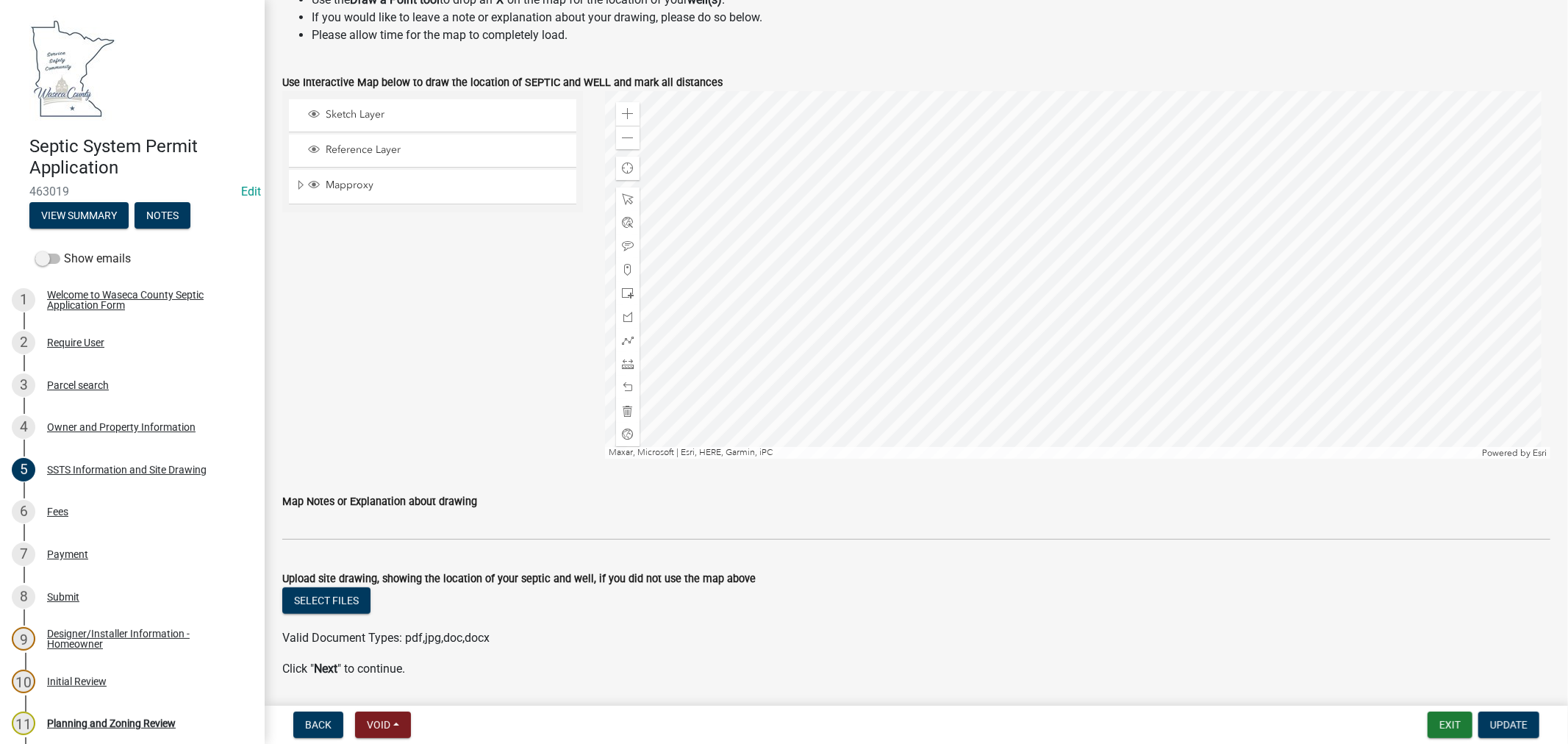
scroll to position [618, 0]
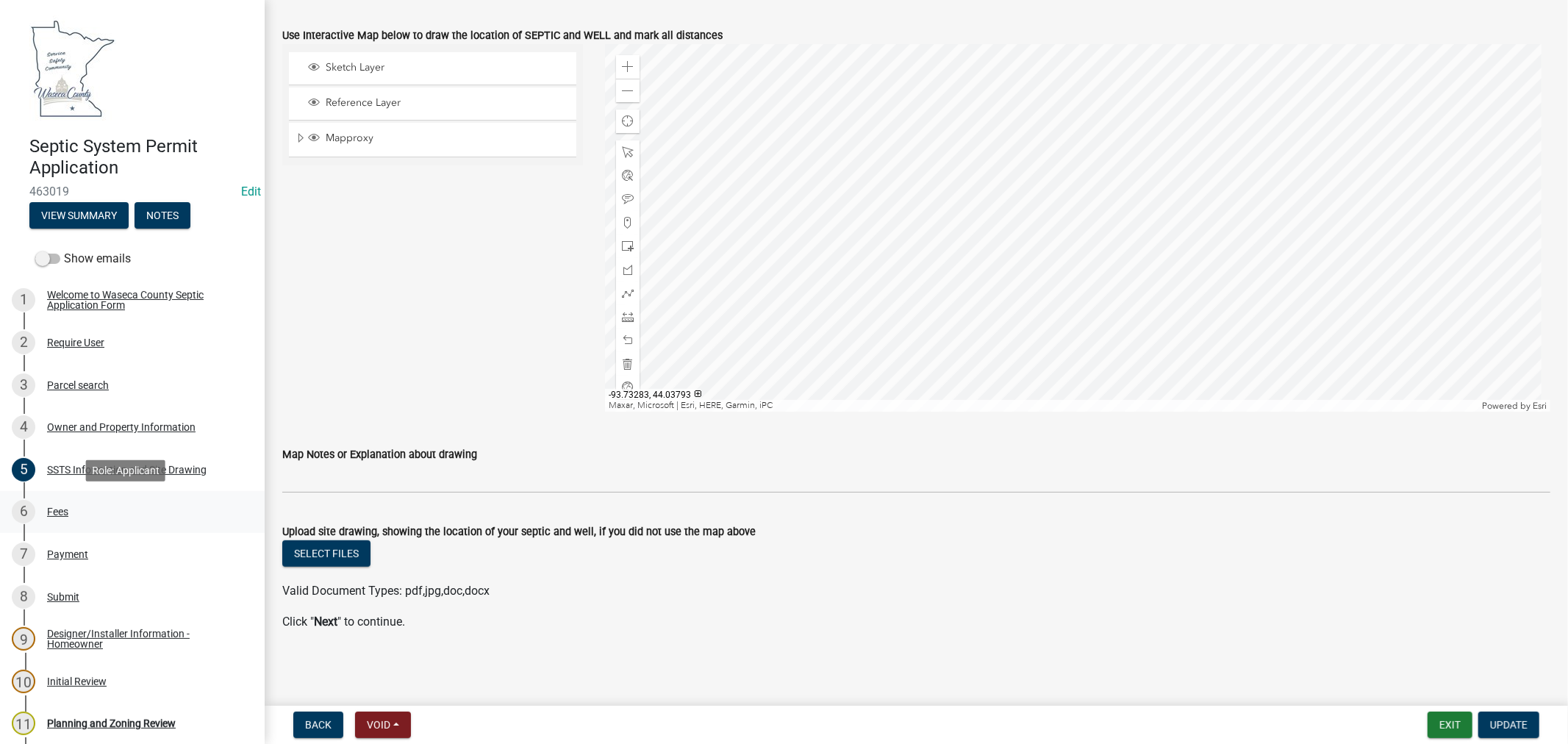
click at [62, 507] on div "Fees" at bounding box center [58, 512] width 21 height 10
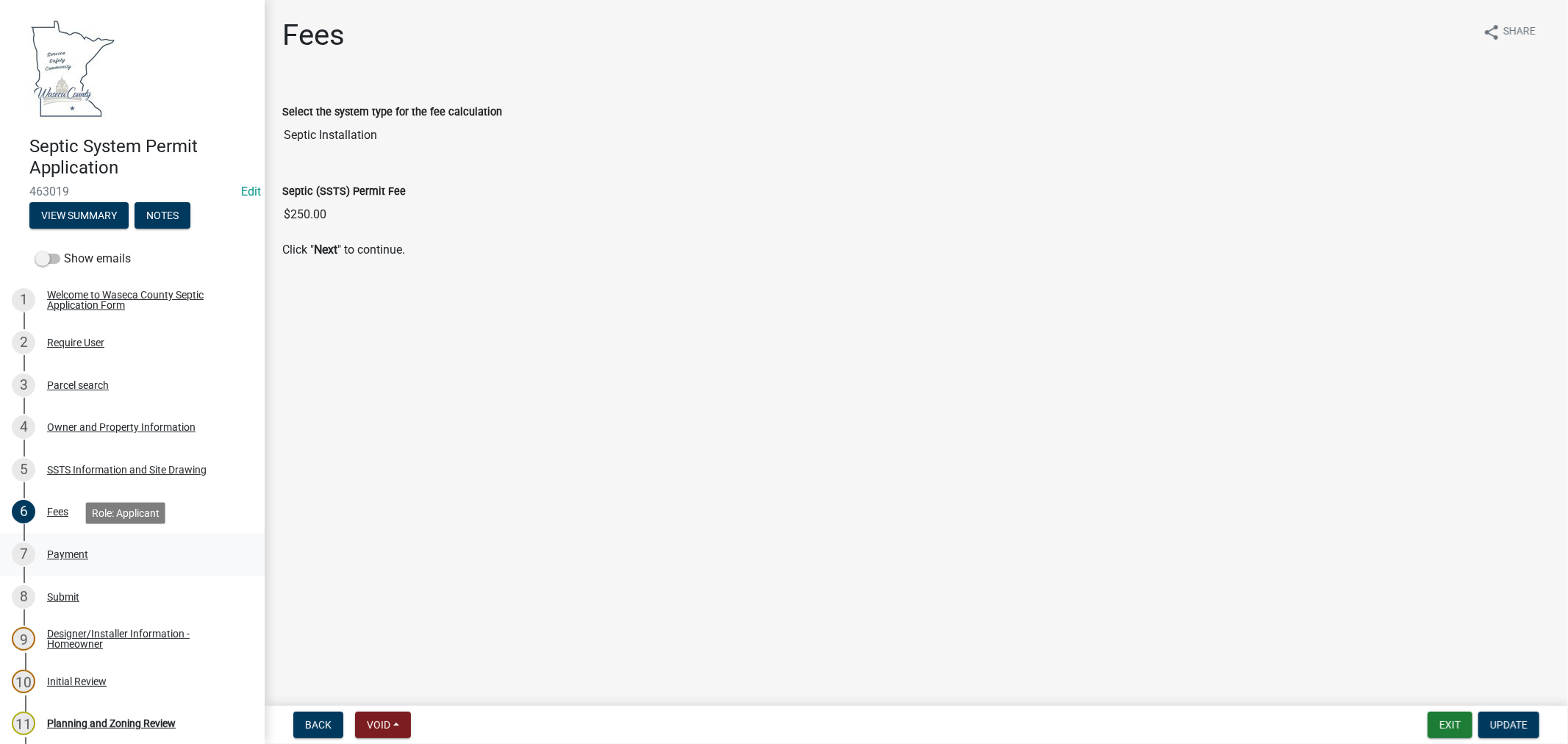
click at [61, 554] on div "Payment" at bounding box center [67, 555] width 41 height 10
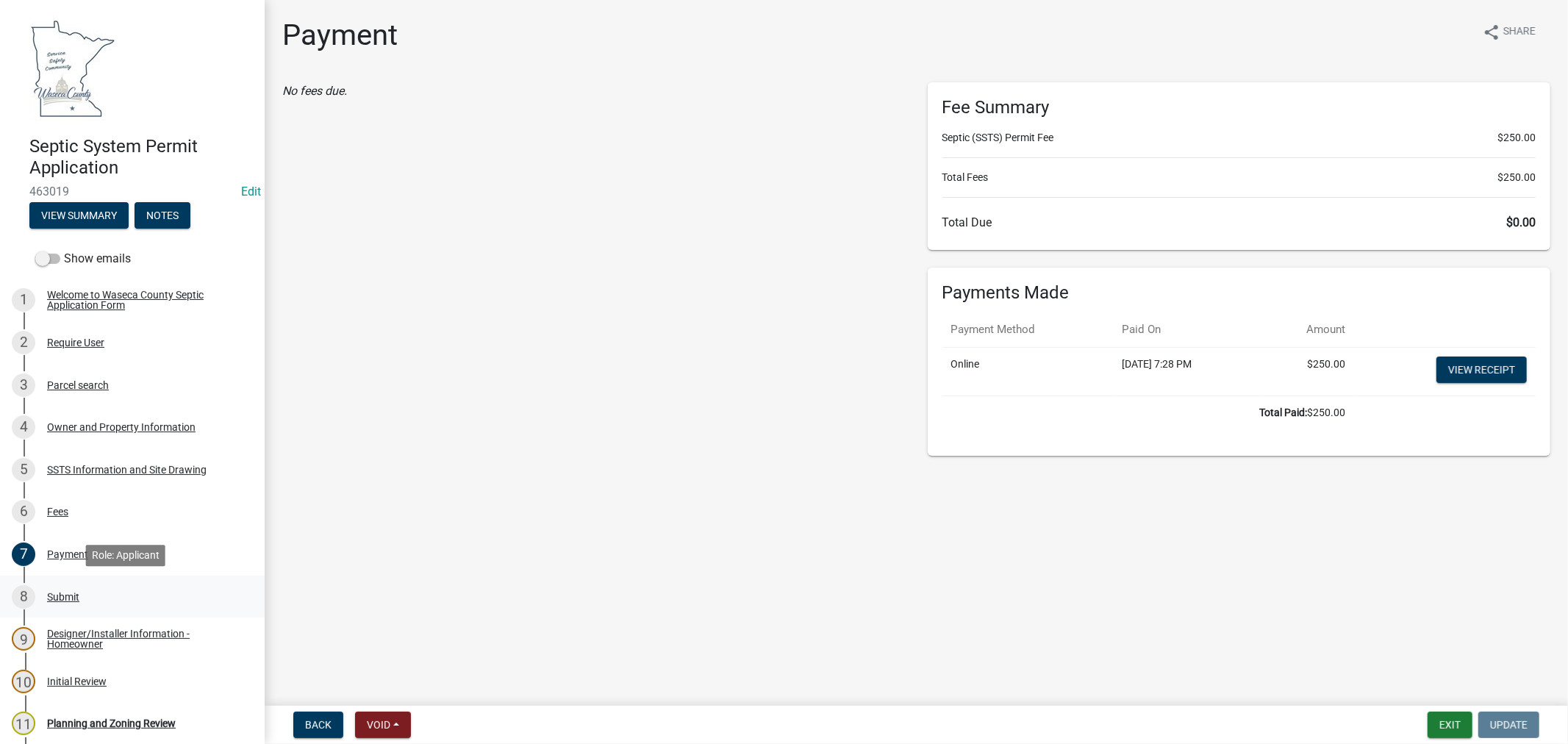
click at [60, 596] on div "Submit" at bounding box center [63, 597] width 32 height 10
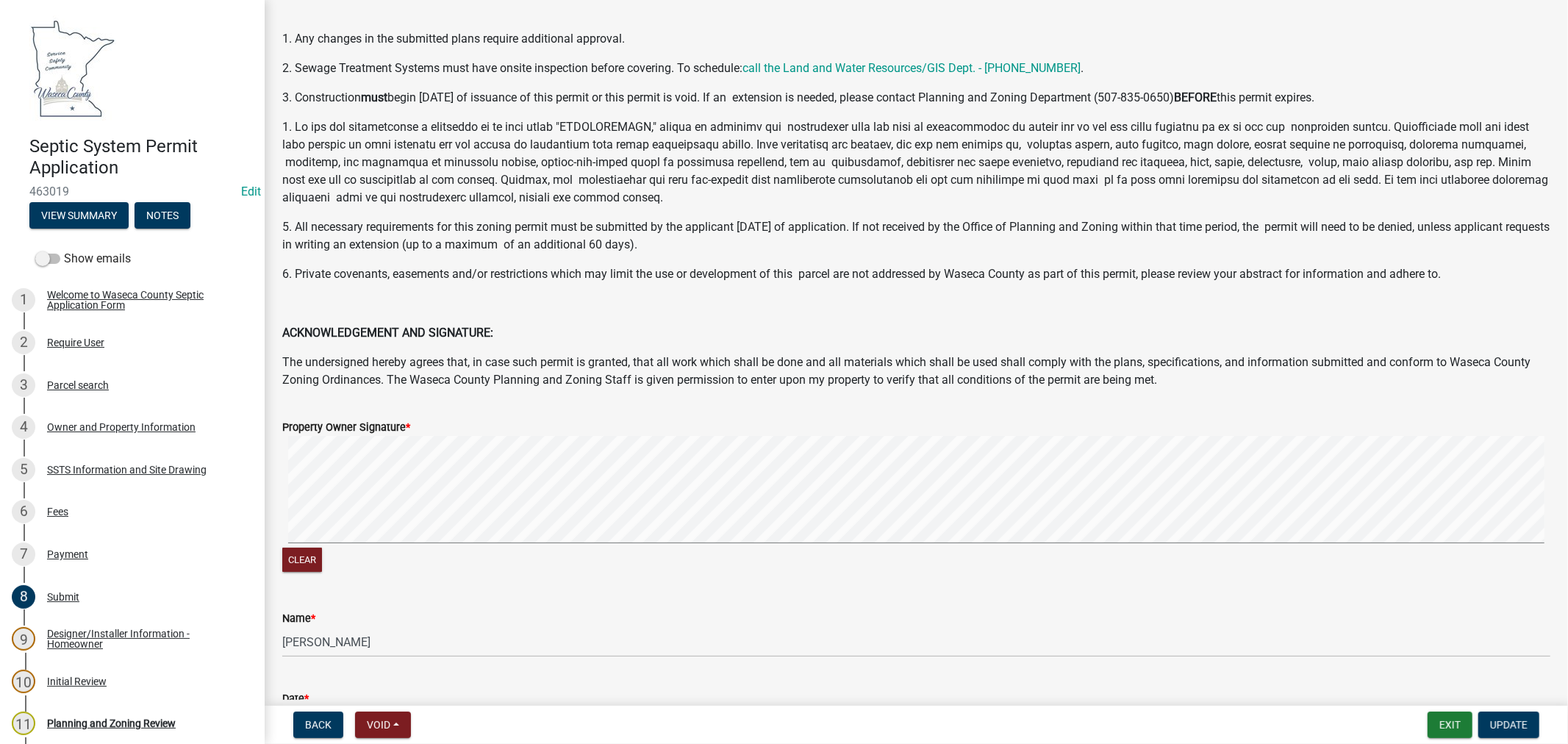
scroll to position [82, 0]
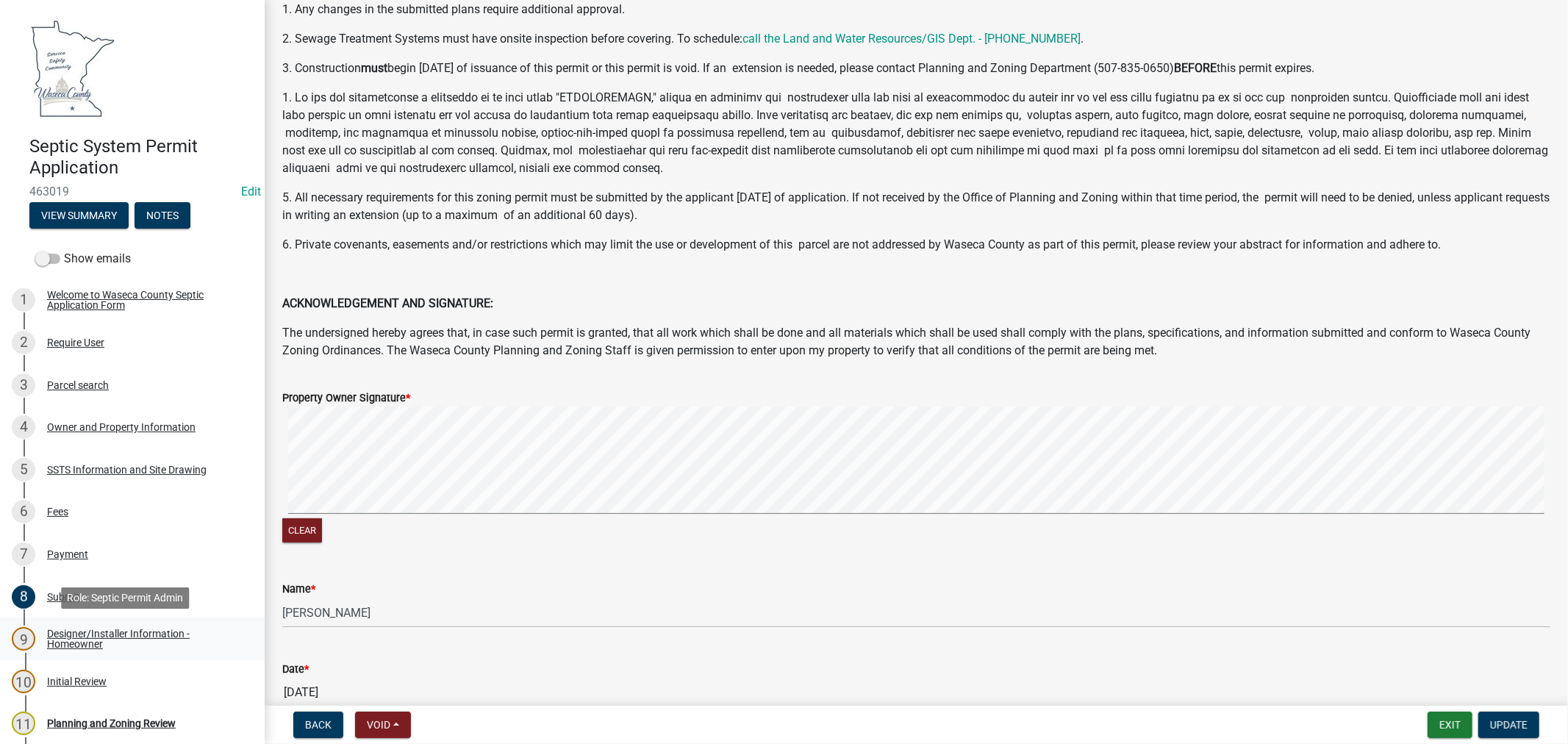
click at [78, 631] on div "Designer/Installer Information - Homeowner" at bounding box center [144, 639] width 194 height 21
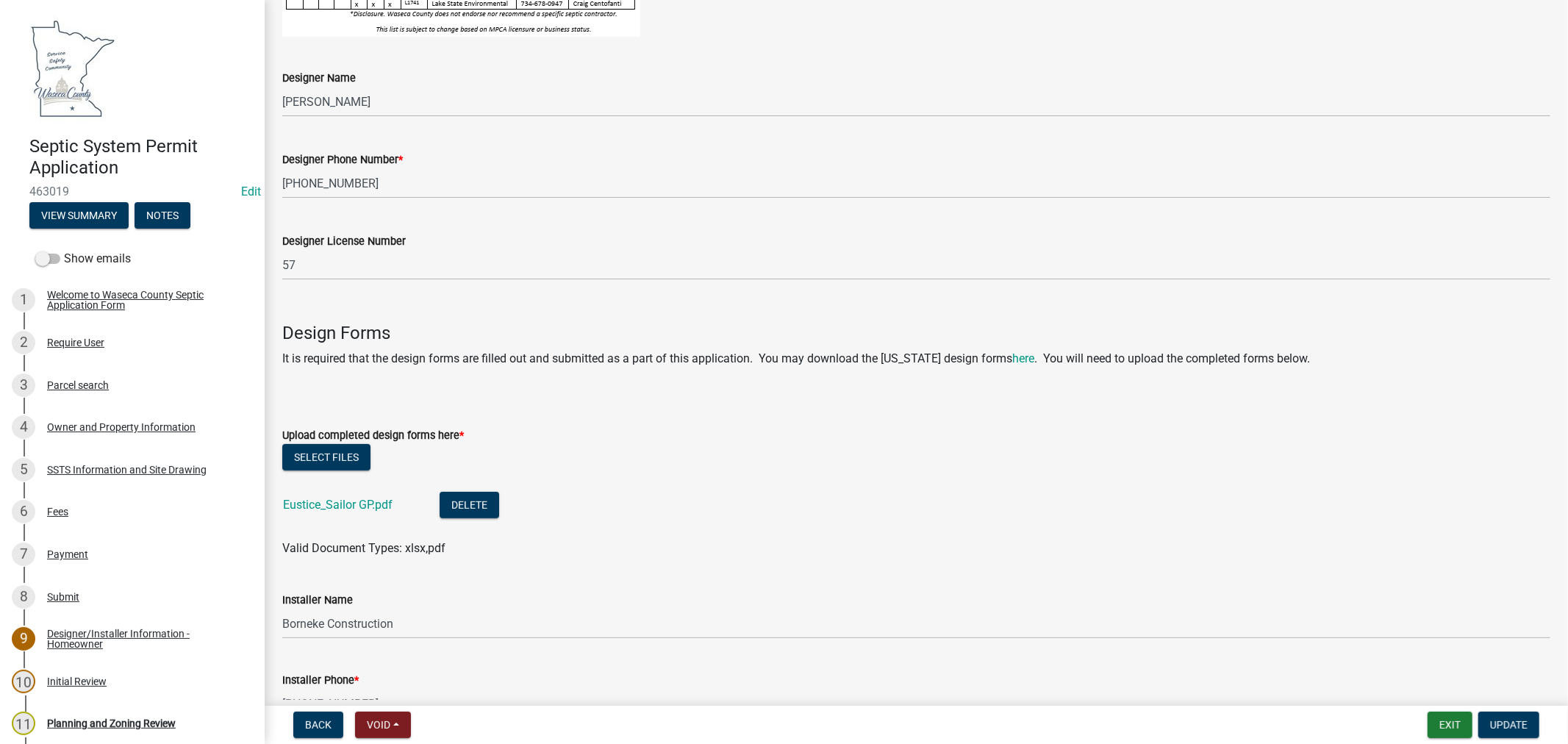
scroll to position [408, 0]
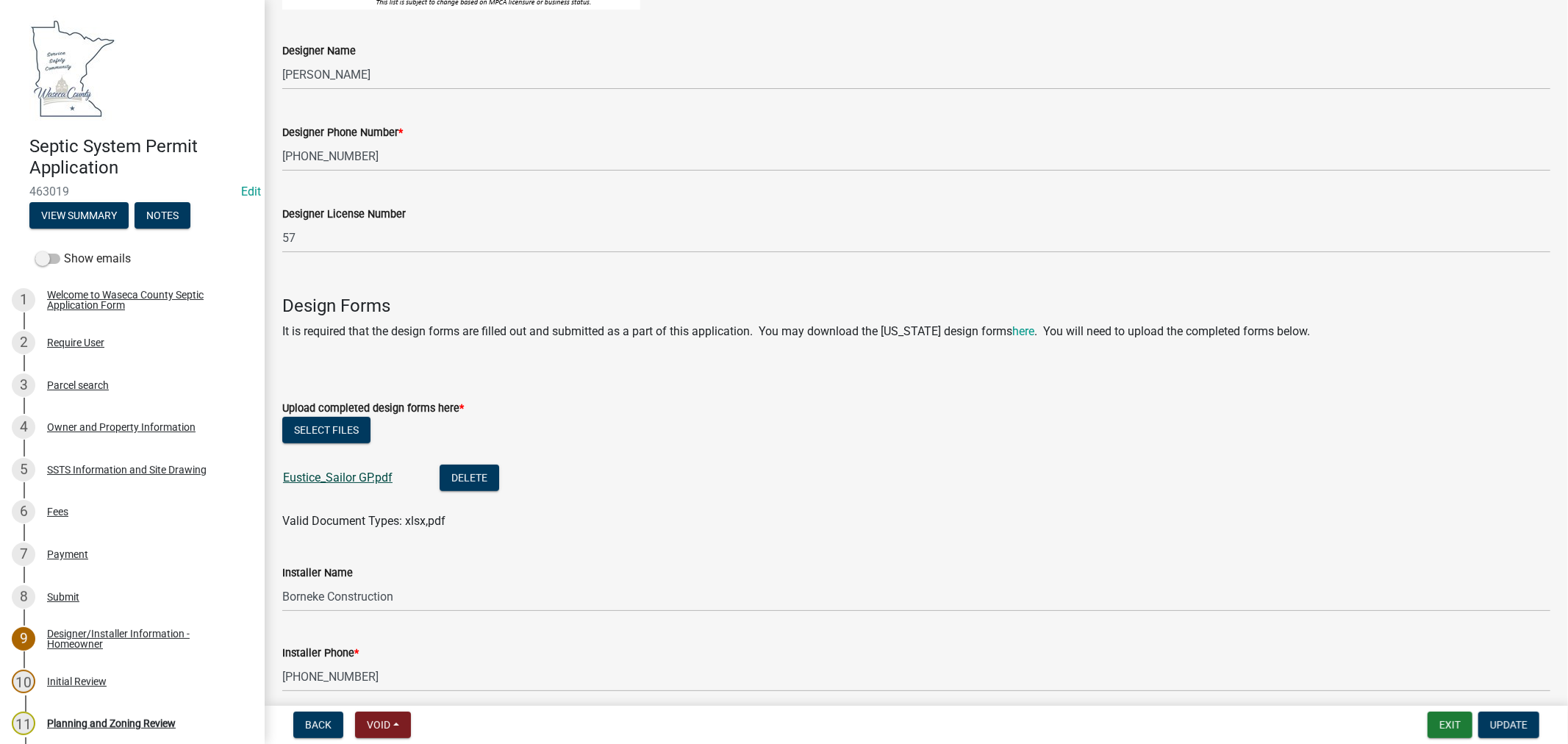
click at [344, 479] on link "Eustice_Sailor GP.pdf" at bounding box center [338, 477] width 110 height 14
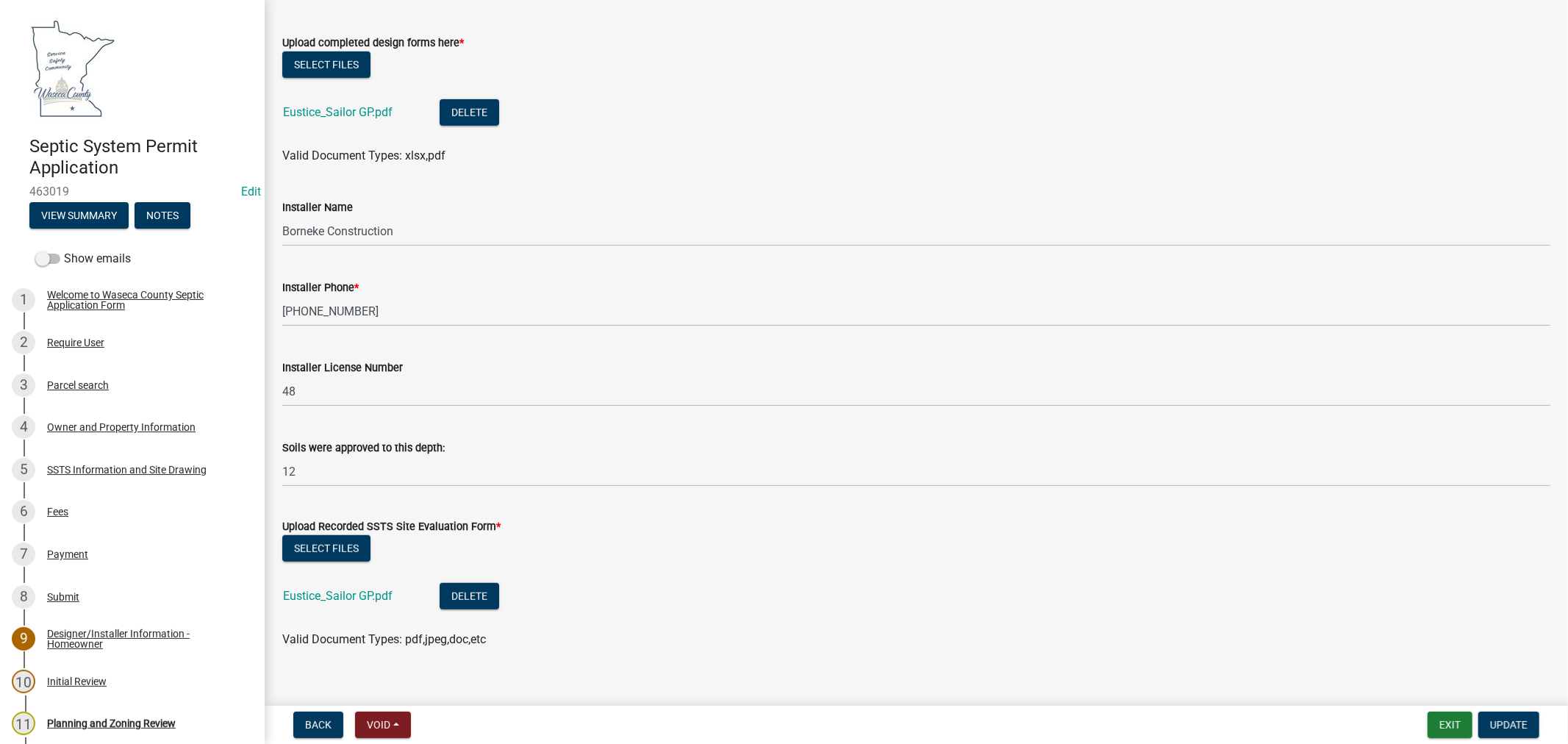
scroll to position [791, 0]
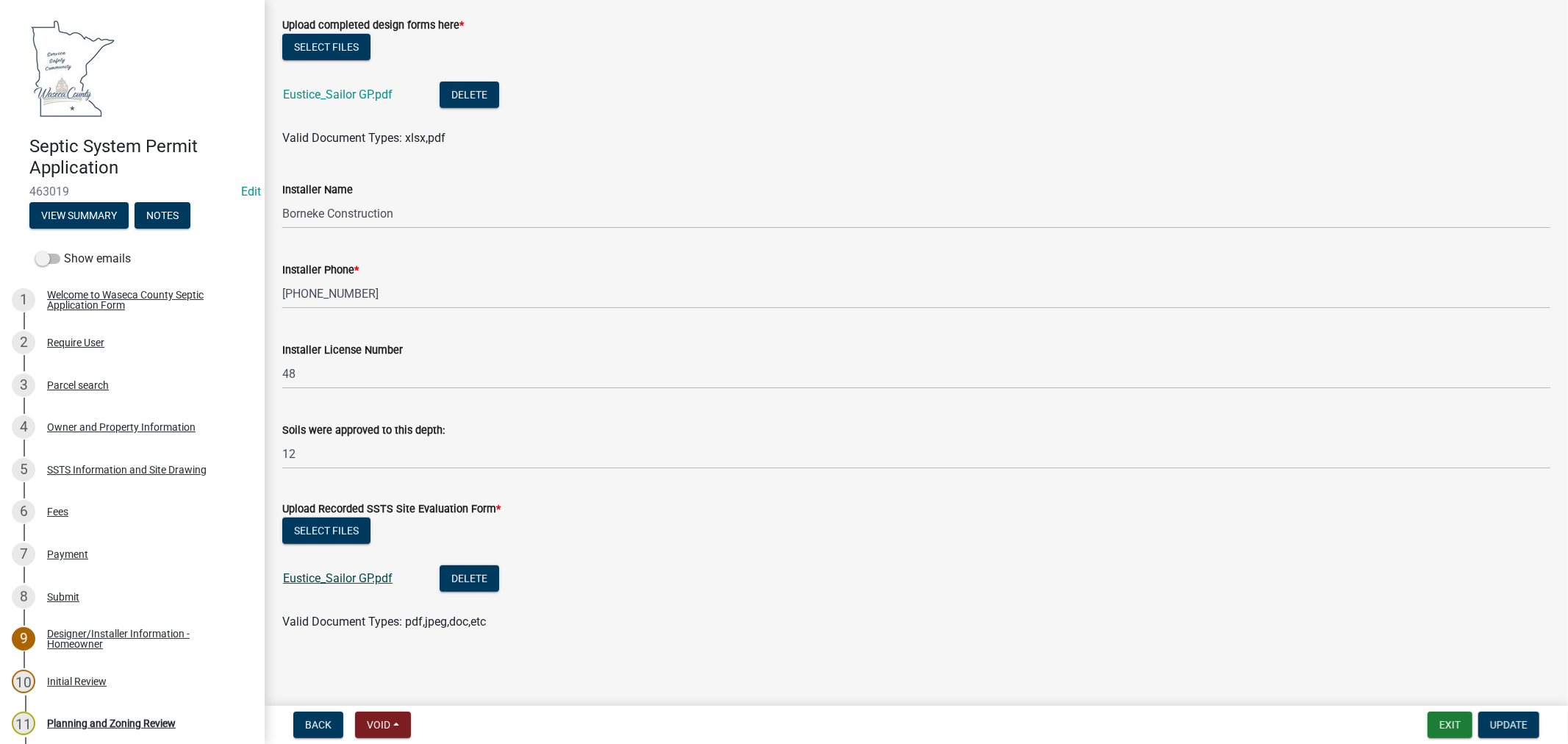
click at [338, 577] on link "Eustice_Sailor GP.pdf" at bounding box center [338, 578] width 110 height 14
click at [66, 680] on div "Initial Review" at bounding box center [77, 681] width 59 height 10
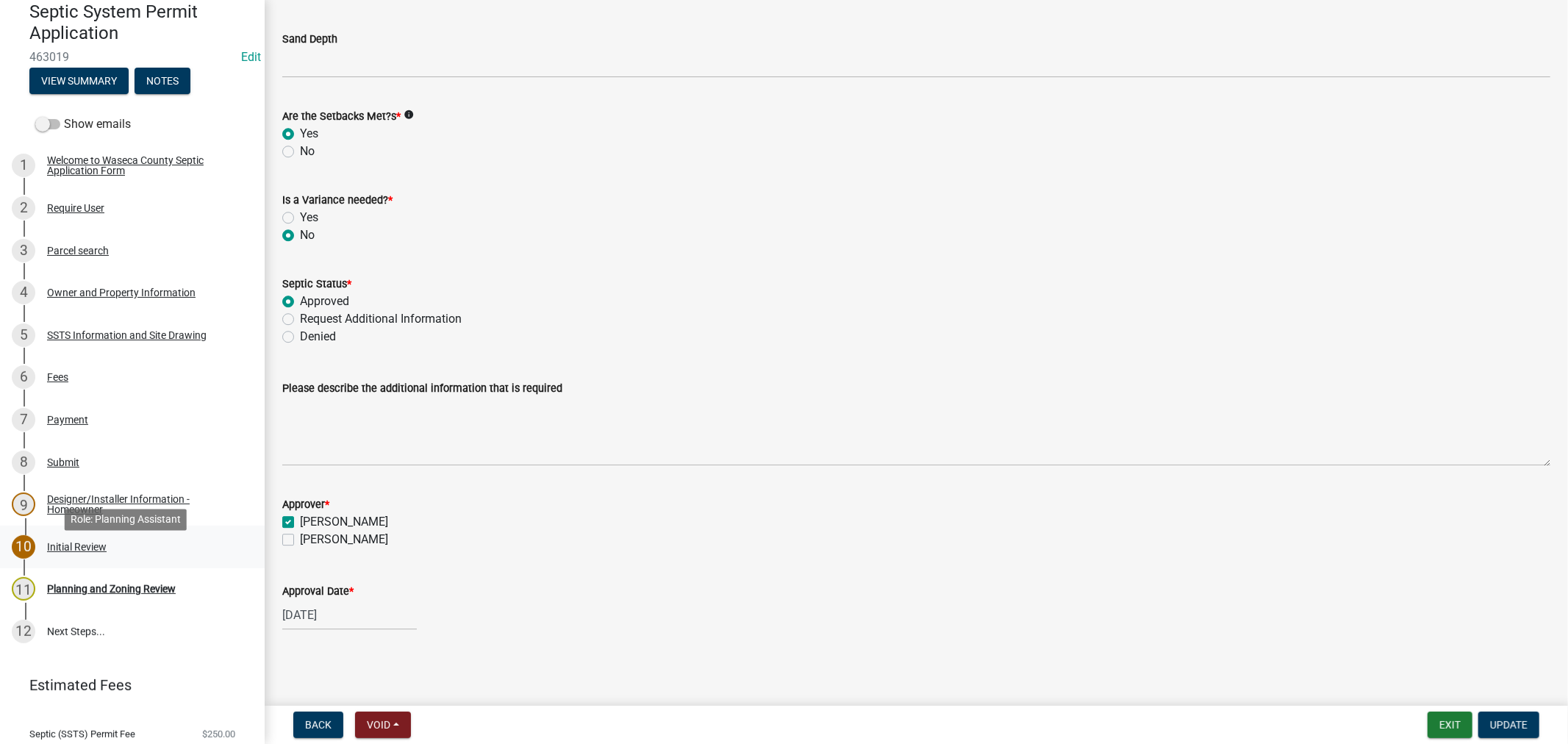
scroll to position [163, 0]
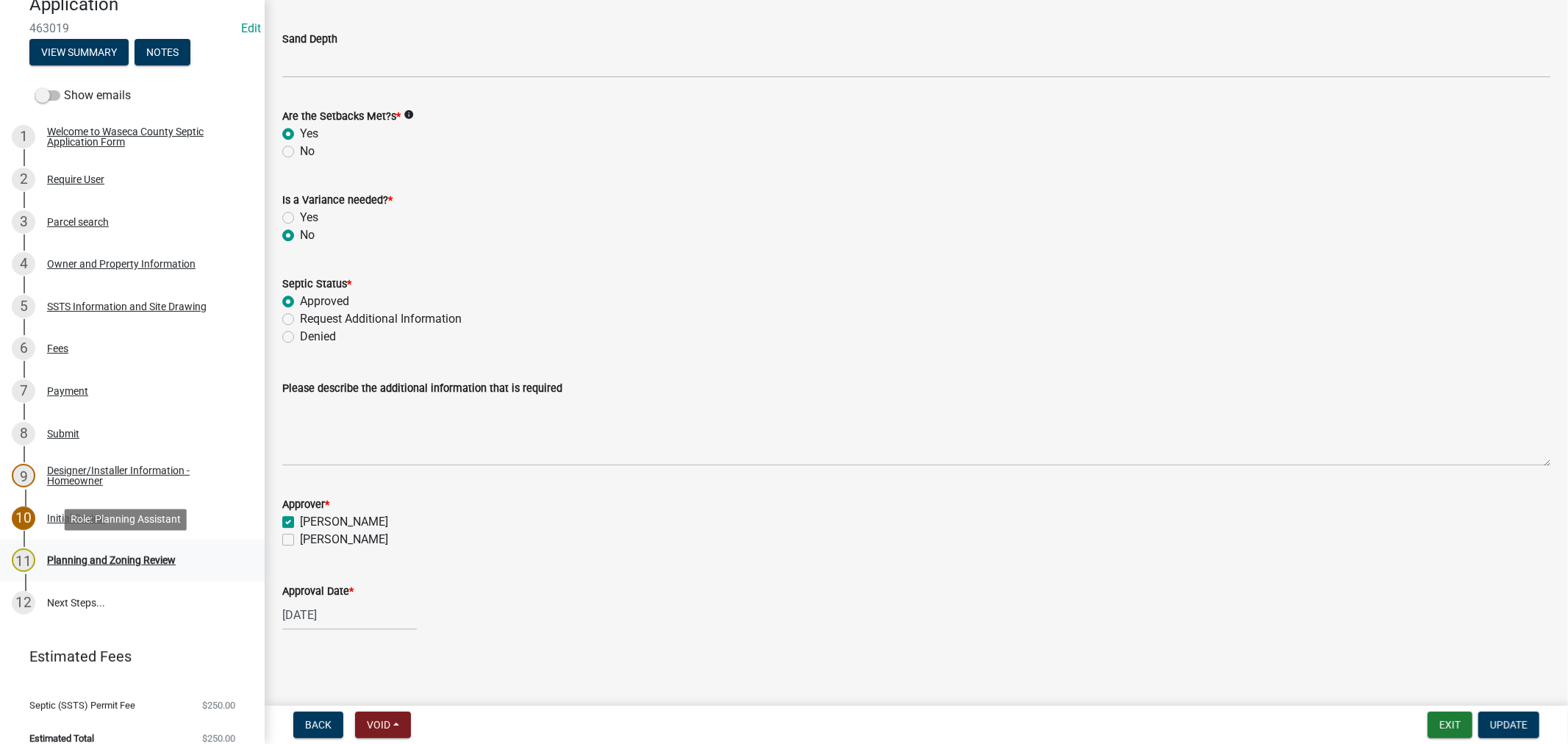
click at [123, 559] on div "Planning and Zoning Review" at bounding box center [112, 560] width 129 height 10
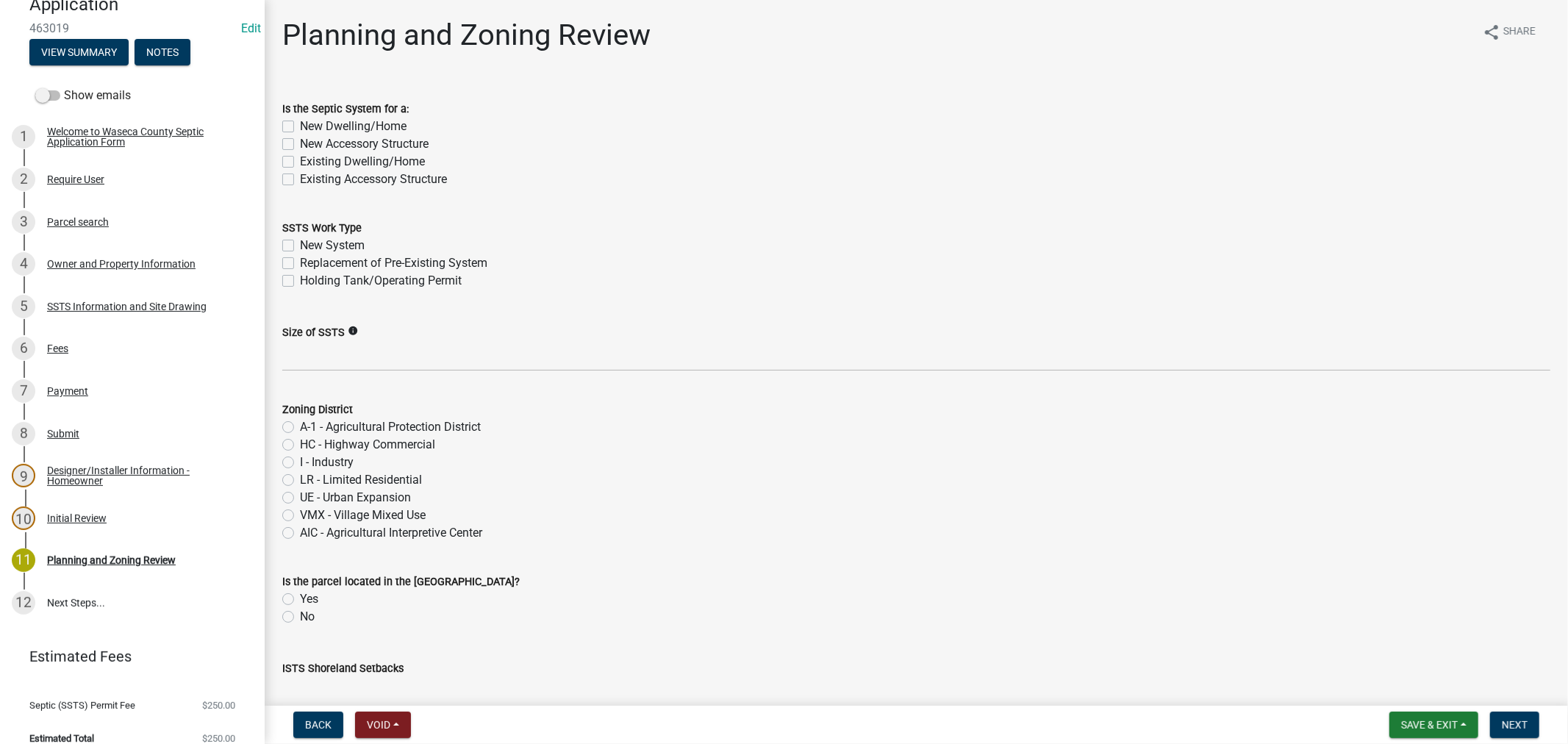
click at [300, 160] on label "Existing Dwelling/Home" at bounding box center [362, 161] width 125 height 17
click at [300, 160] on input "Existing Dwelling/Home" at bounding box center [304, 157] width 10 height 10
checkbox input "true"
checkbox input "false"
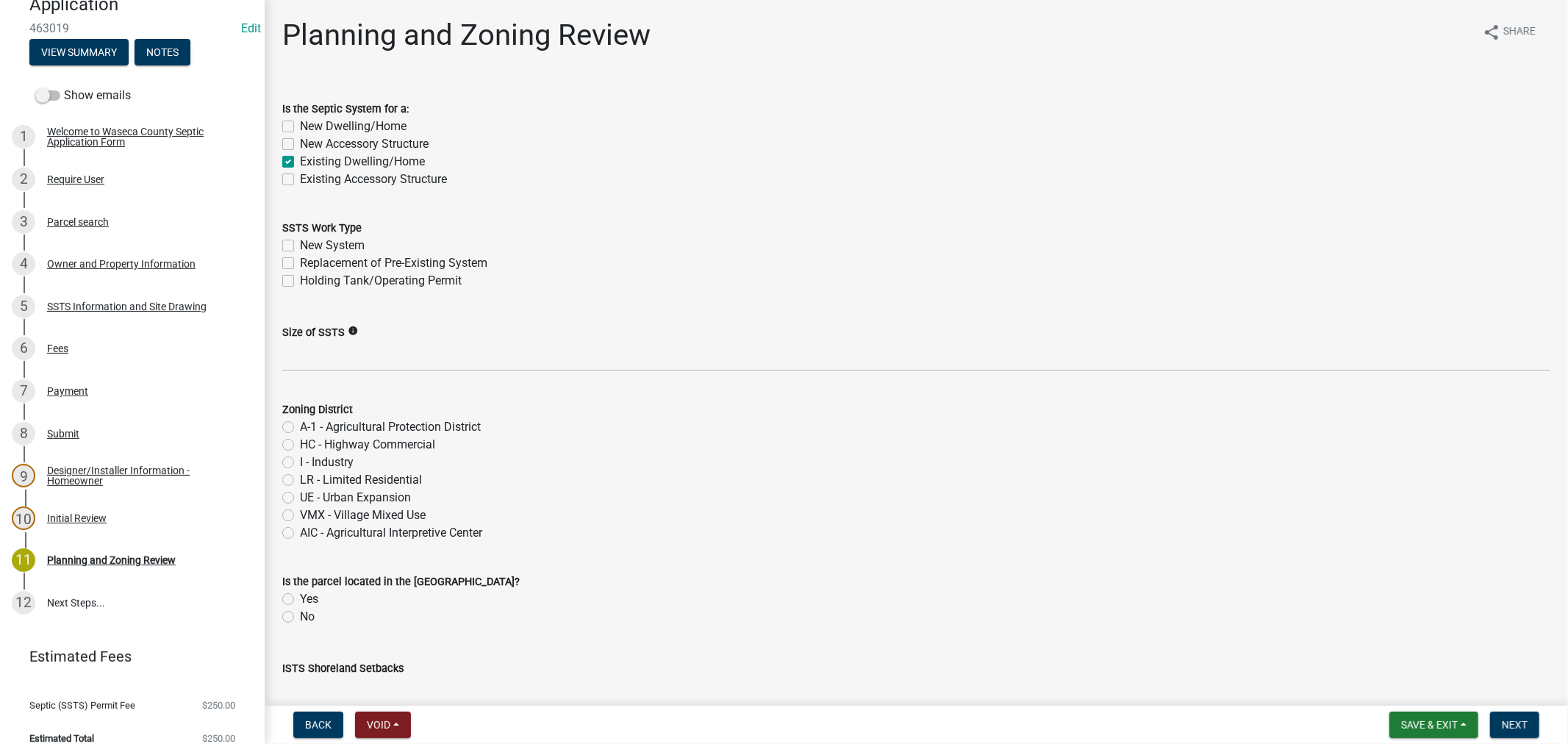
checkbox input "true"
checkbox input "false"
click at [300, 263] on label "Replacement of Pre-Existing System" at bounding box center [393, 263] width 187 height 17
click at [300, 263] on input "Replacement of Pre-Existing System" at bounding box center [304, 259] width 10 height 10
checkbox input "true"
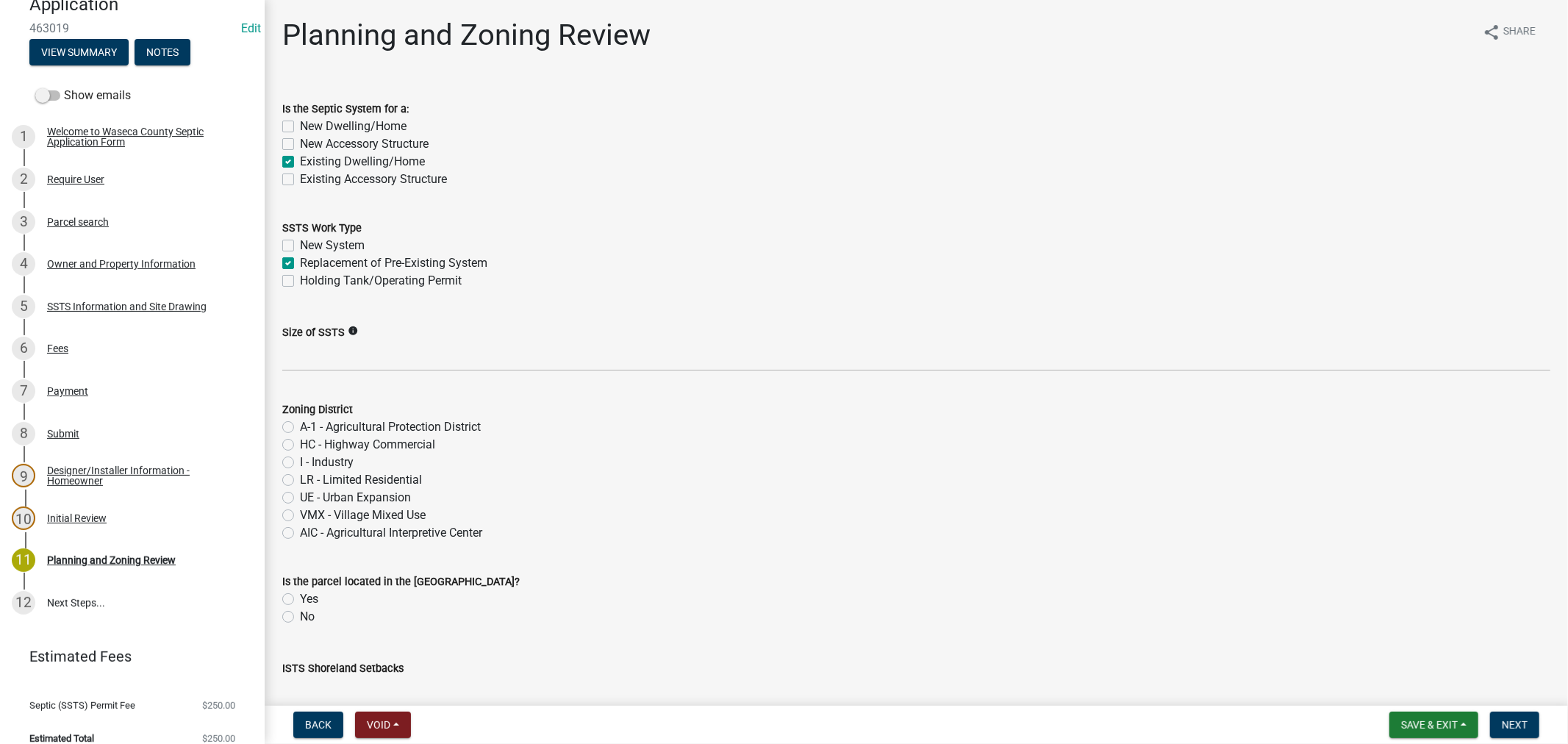
checkbox input "false"
checkbox input "true"
checkbox input "false"
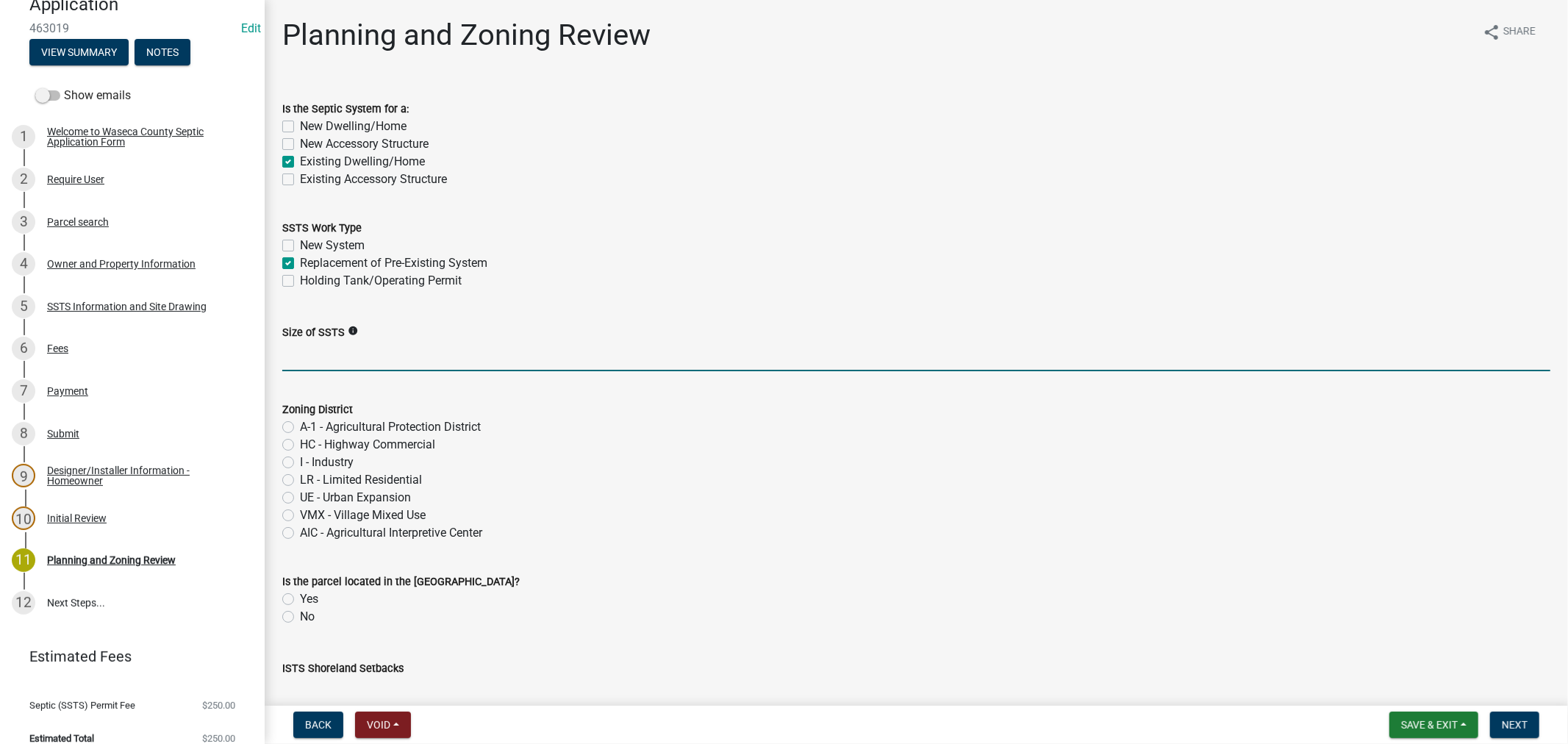
click at [351, 356] on input "Size of SSTS" at bounding box center [917, 356] width 1268 height 31
paste input "600gpd/4bed"
type input "600gpd/4bed"
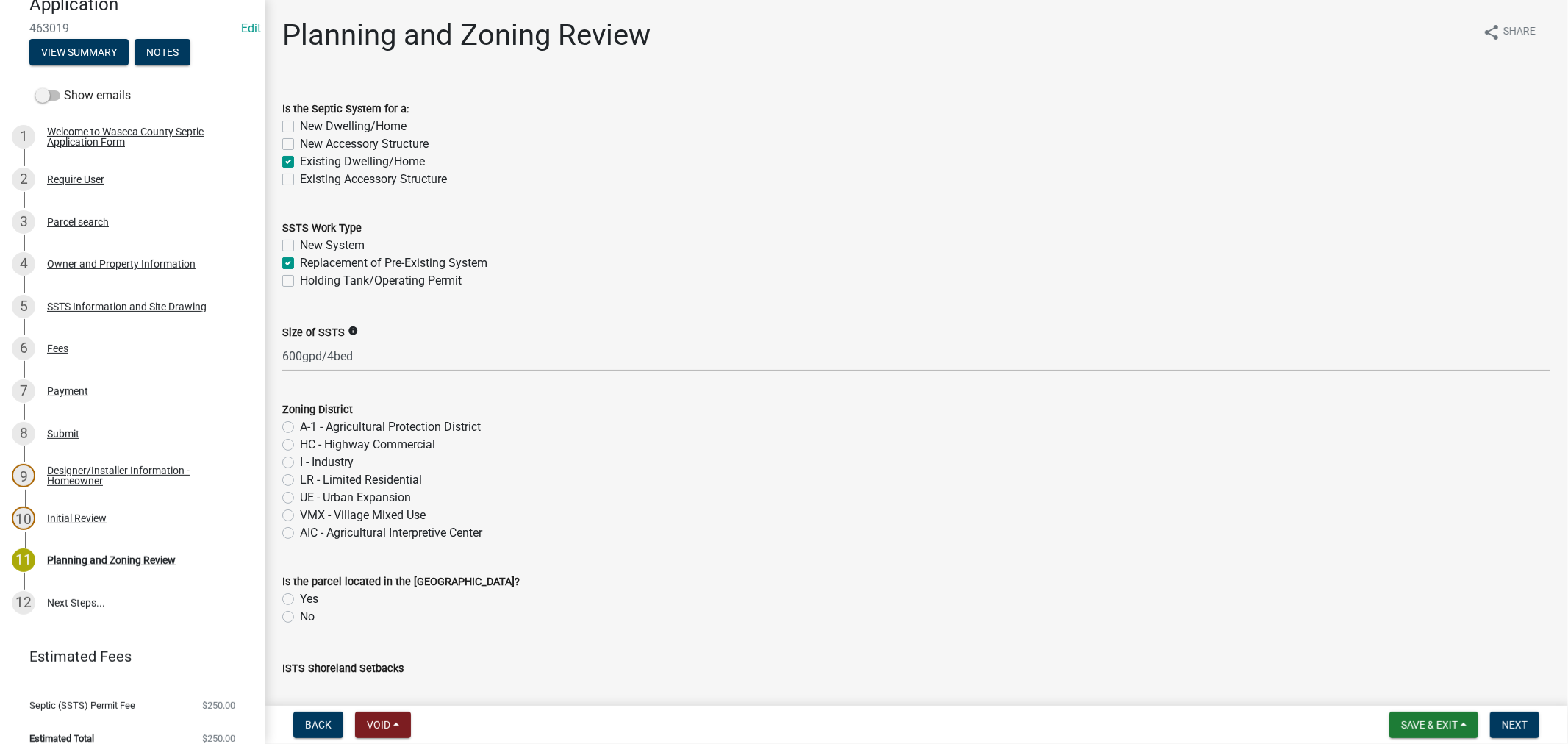
click at [300, 427] on label "A-1 - Agricultural Protection District" at bounding box center [390, 427] width 181 height 17
click at [300, 427] on input "A-1 - Agricultural Protection District" at bounding box center [304, 423] width 10 height 10
radio input "true"
click at [300, 615] on label "No" at bounding box center [307, 617] width 15 height 17
click at [300, 615] on input "No" at bounding box center [304, 612] width 10 height 10
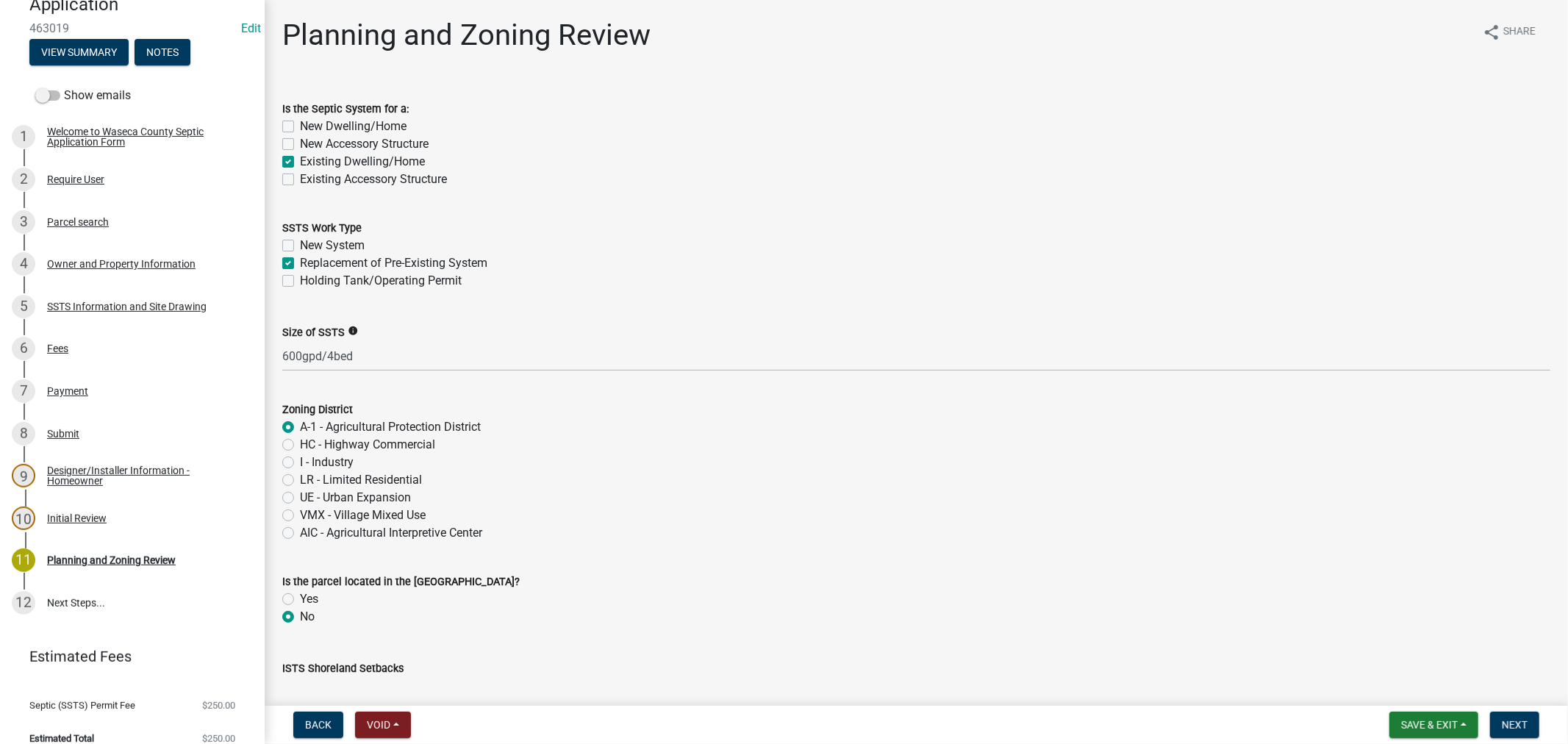
radio input "true"
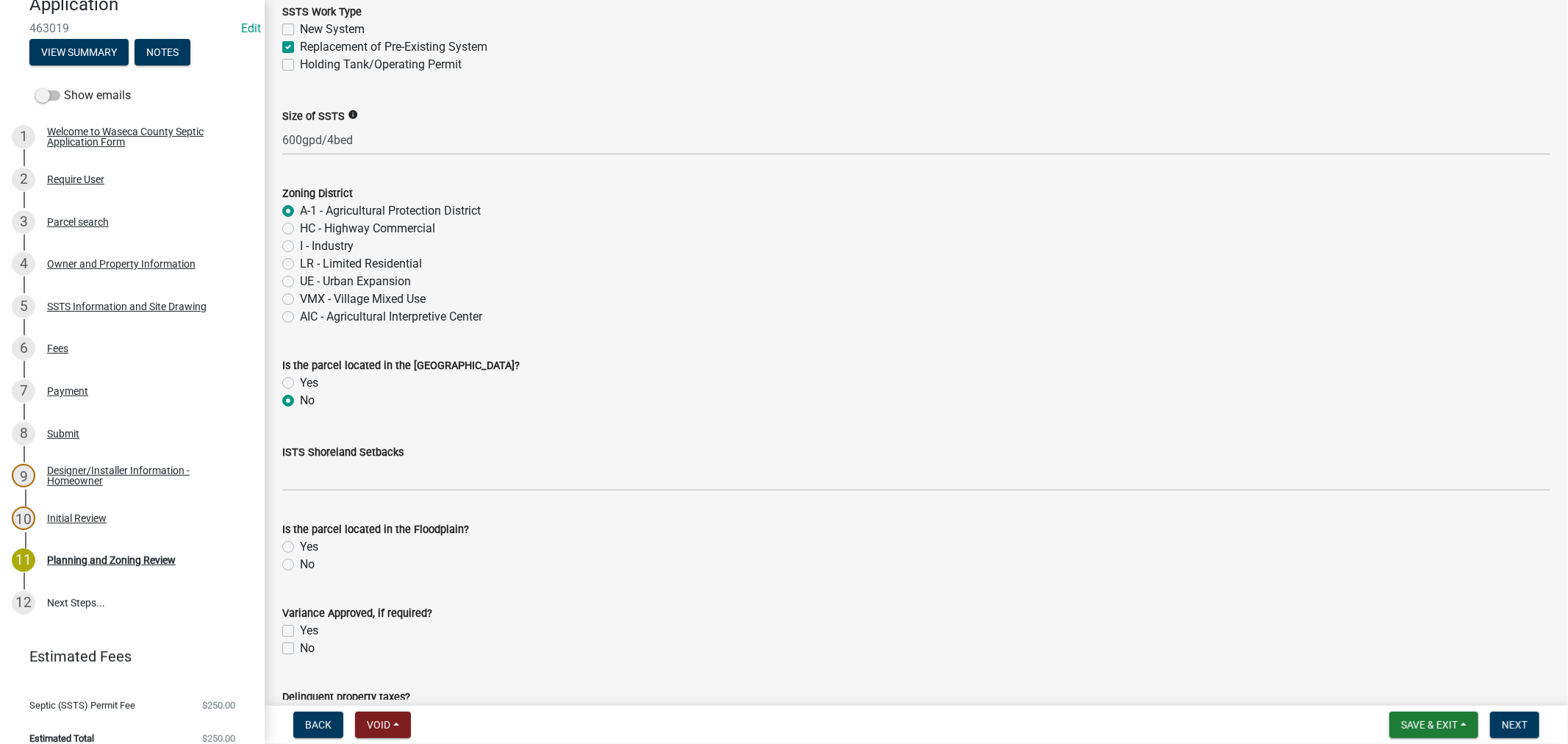
scroll to position [245, 0]
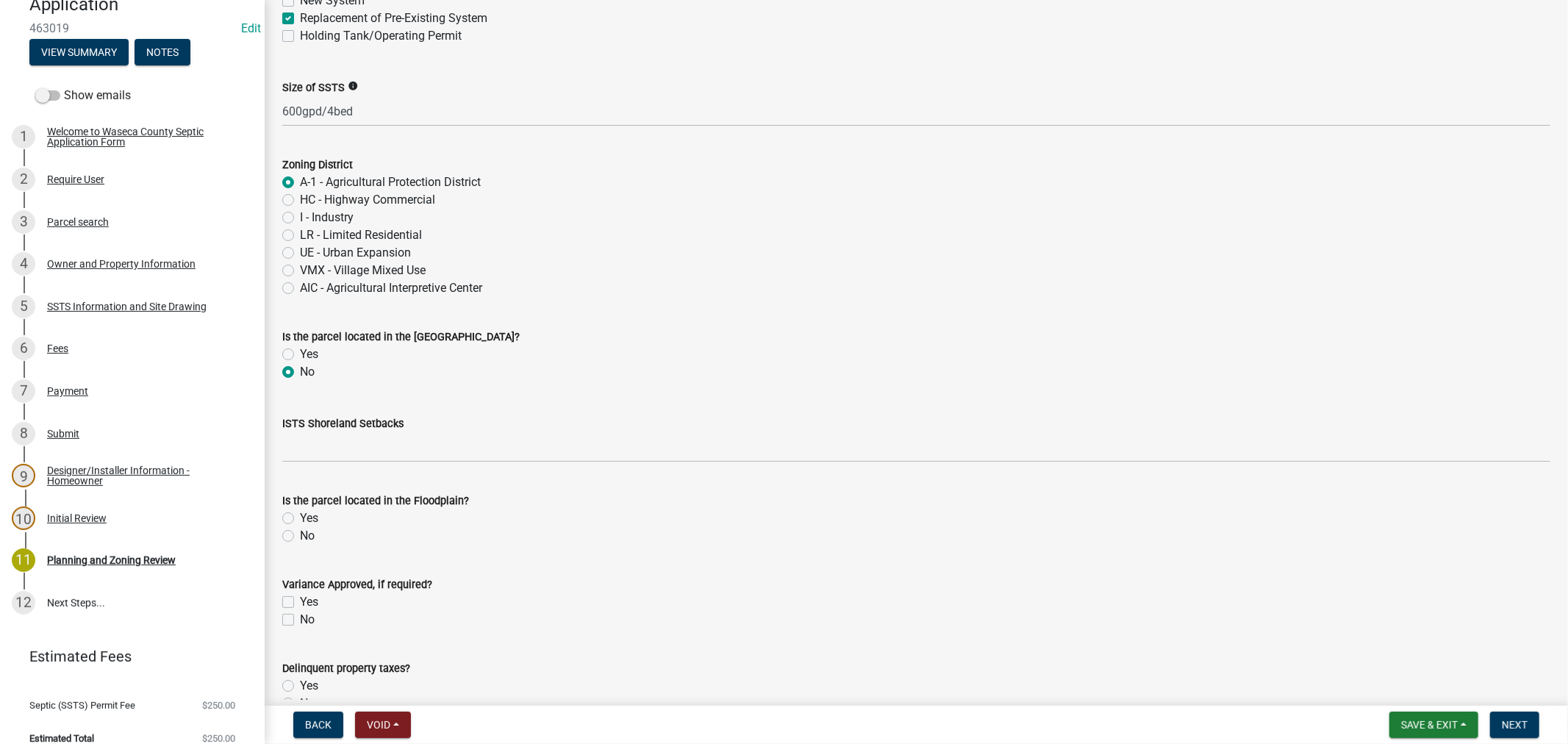
click at [300, 531] on label "No" at bounding box center [307, 536] width 15 height 17
click at [300, 531] on input "No" at bounding box center [304, 531] width 10 height 10
radio input "true"
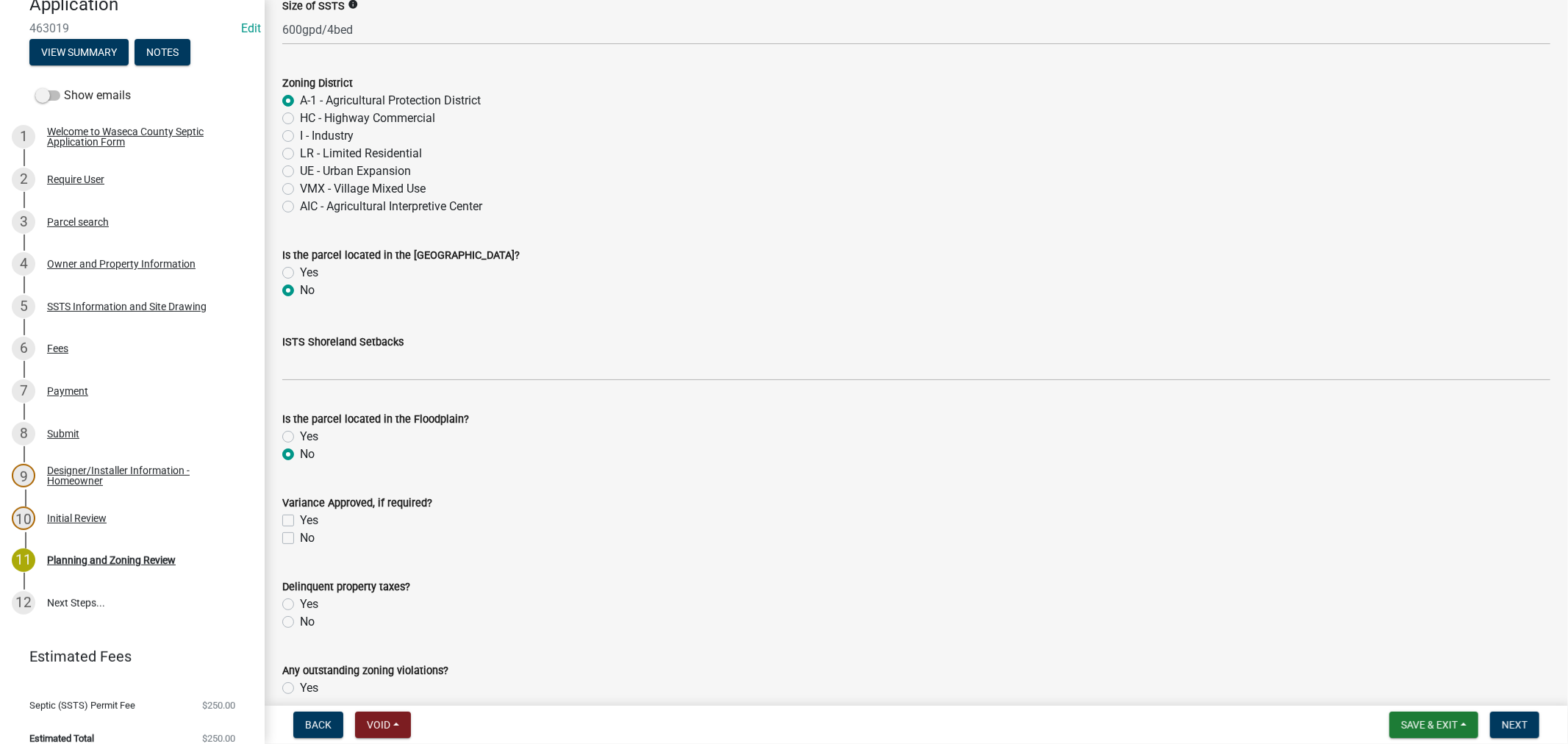
click at [300, 623] on label "No" at bounding box center [307, 622] width 15 height 17
click at [300, 623] on input "No" at bounding box center [304, 618] width 10 height 10
radio input "true"
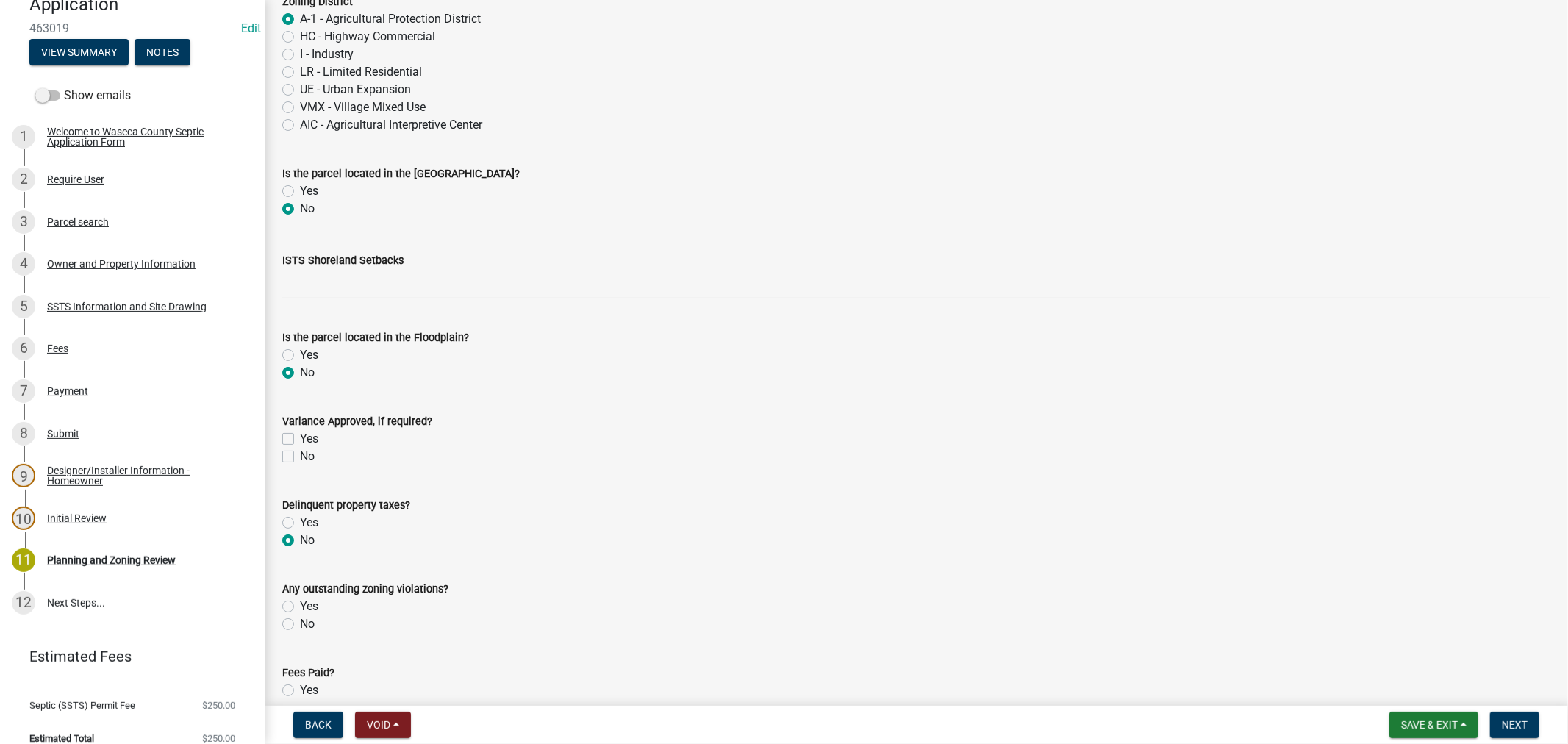
click at [300, 626] on label "No" at bounding box center [307, 624] width 15 height 17
click at [300, 625] on input "No" at bounding box center [304, 619] width 10 height 10
radio input "true"
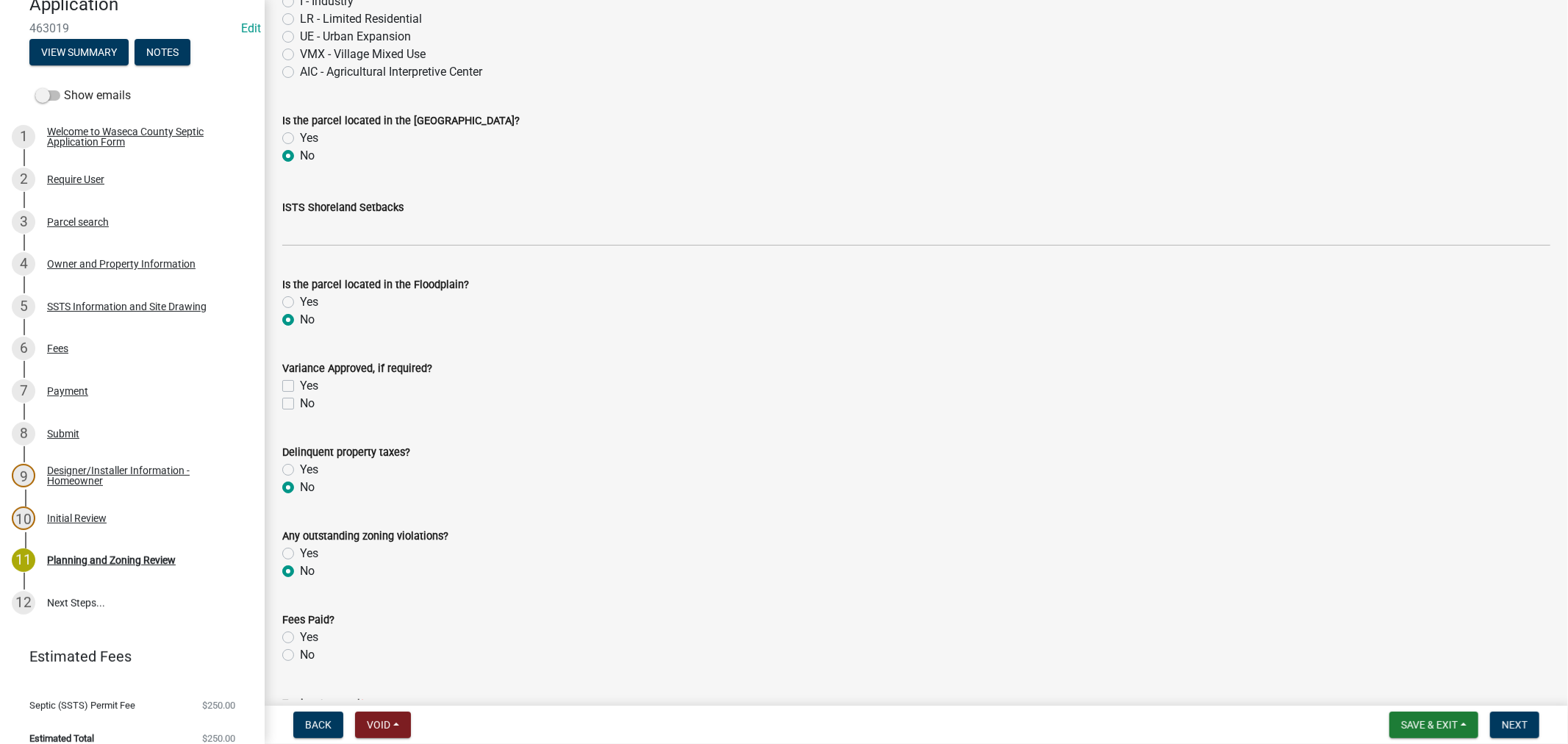
scroll to position [489, 0]
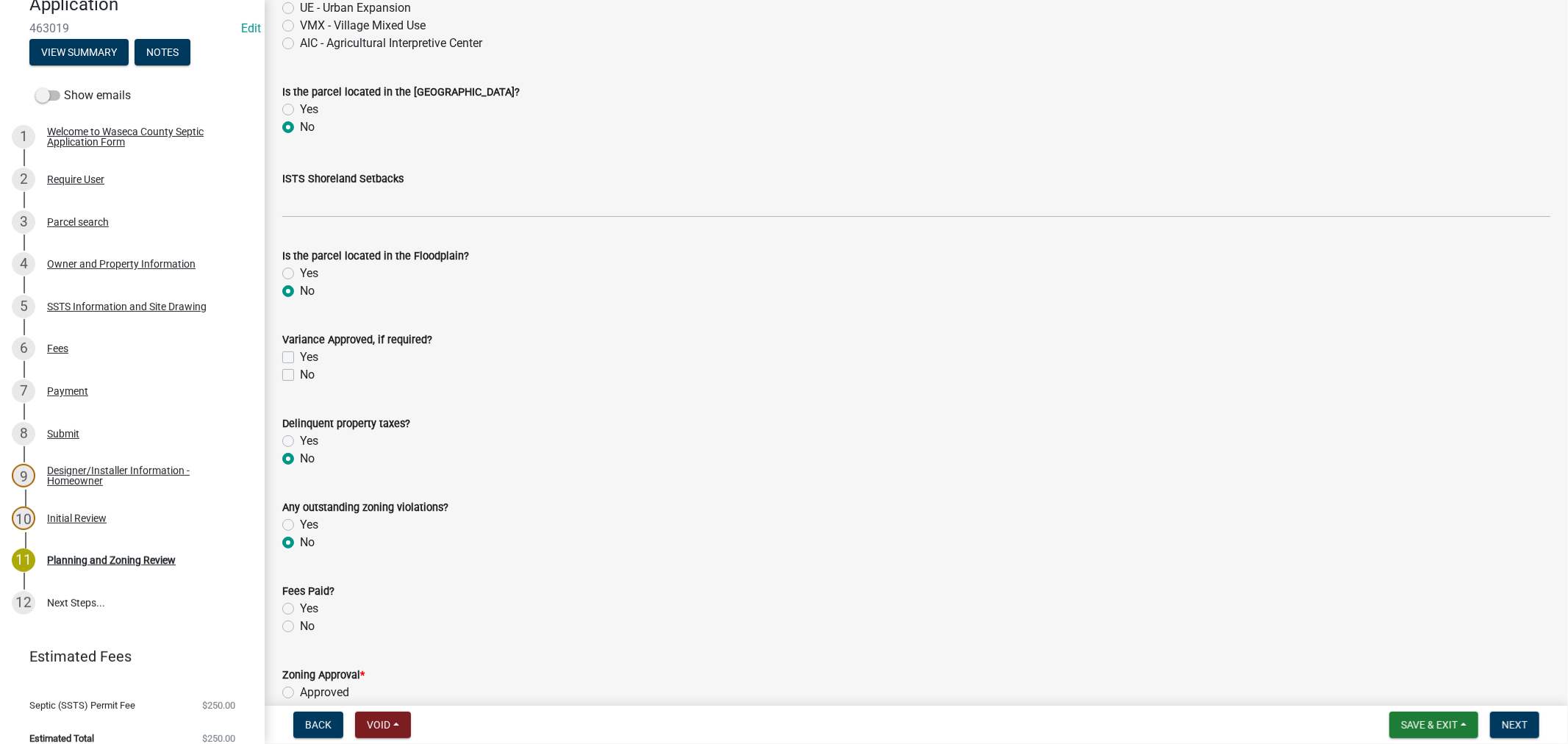
click at [300, 609] on label "Yes" at bounding box center [309, 609] width 18 height 17
click at [300, 609] on input "Yes" at bounding box center [304, 604] width 10 height 10
radio input "true"
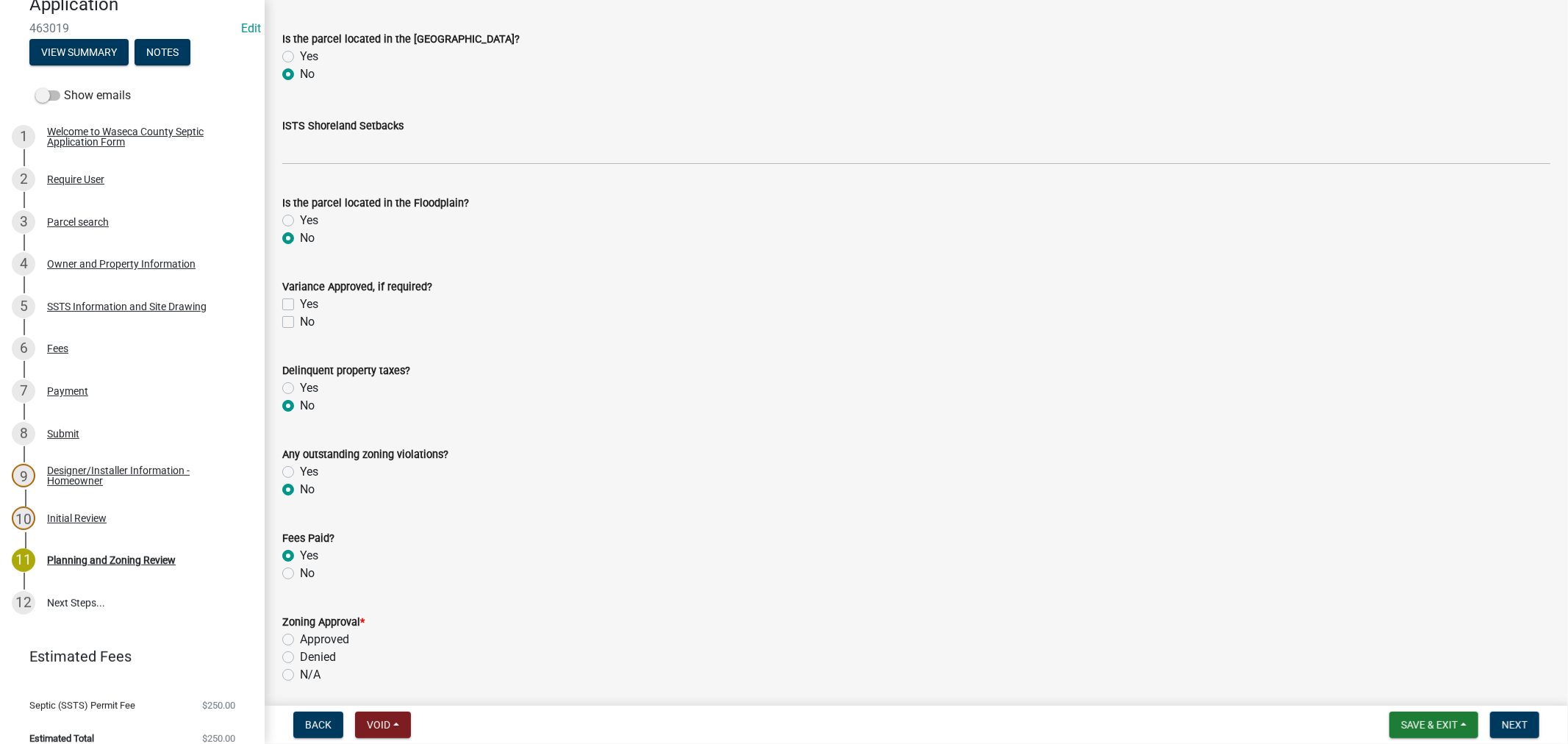
scroll to position [571, 0]
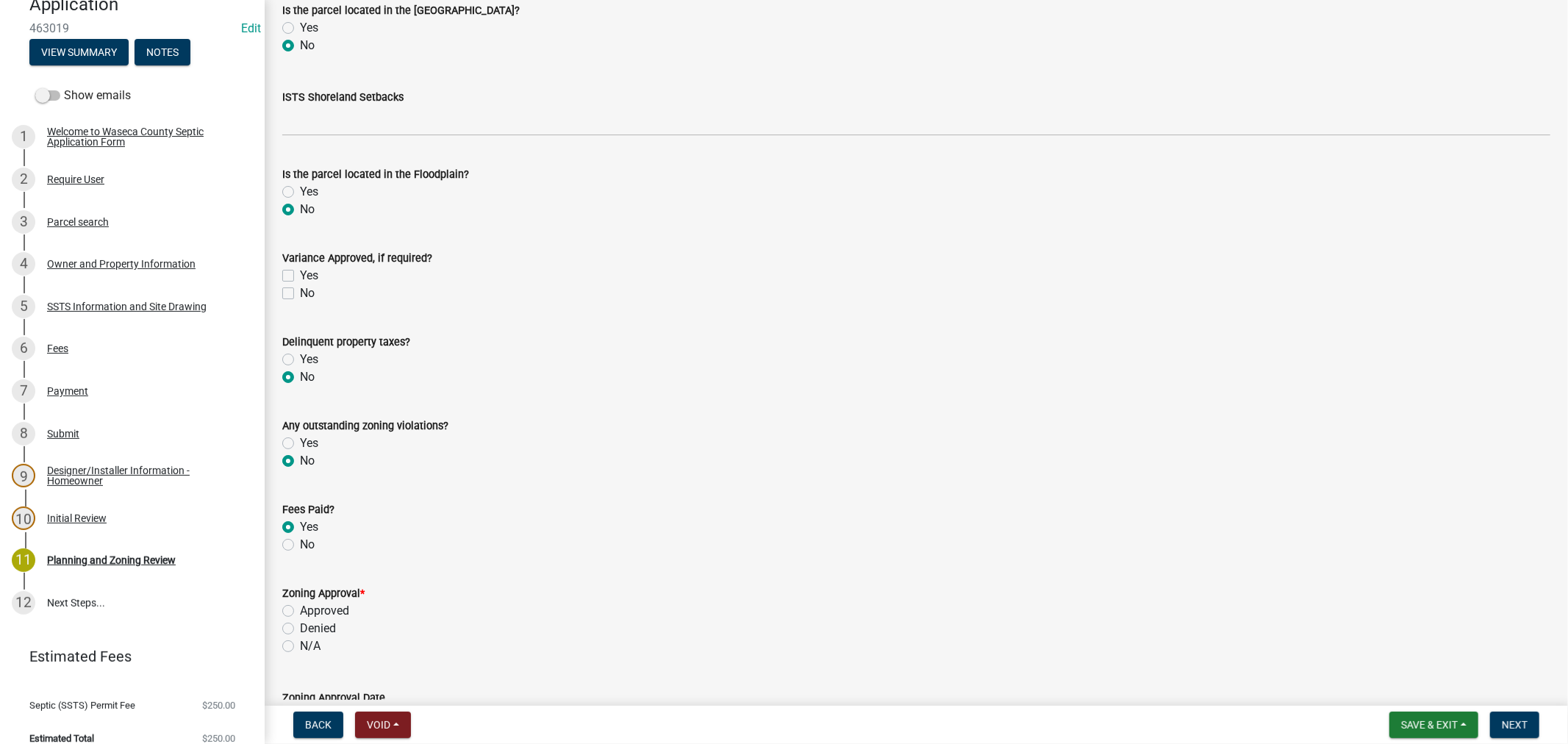
click at [300, 611] on label "Approved" at bounding box center [324, 611] width 49 height 17
click at [300, 611] on input "Approved" at bounding box center [304, 606] width 10 height 10
radio input "true"
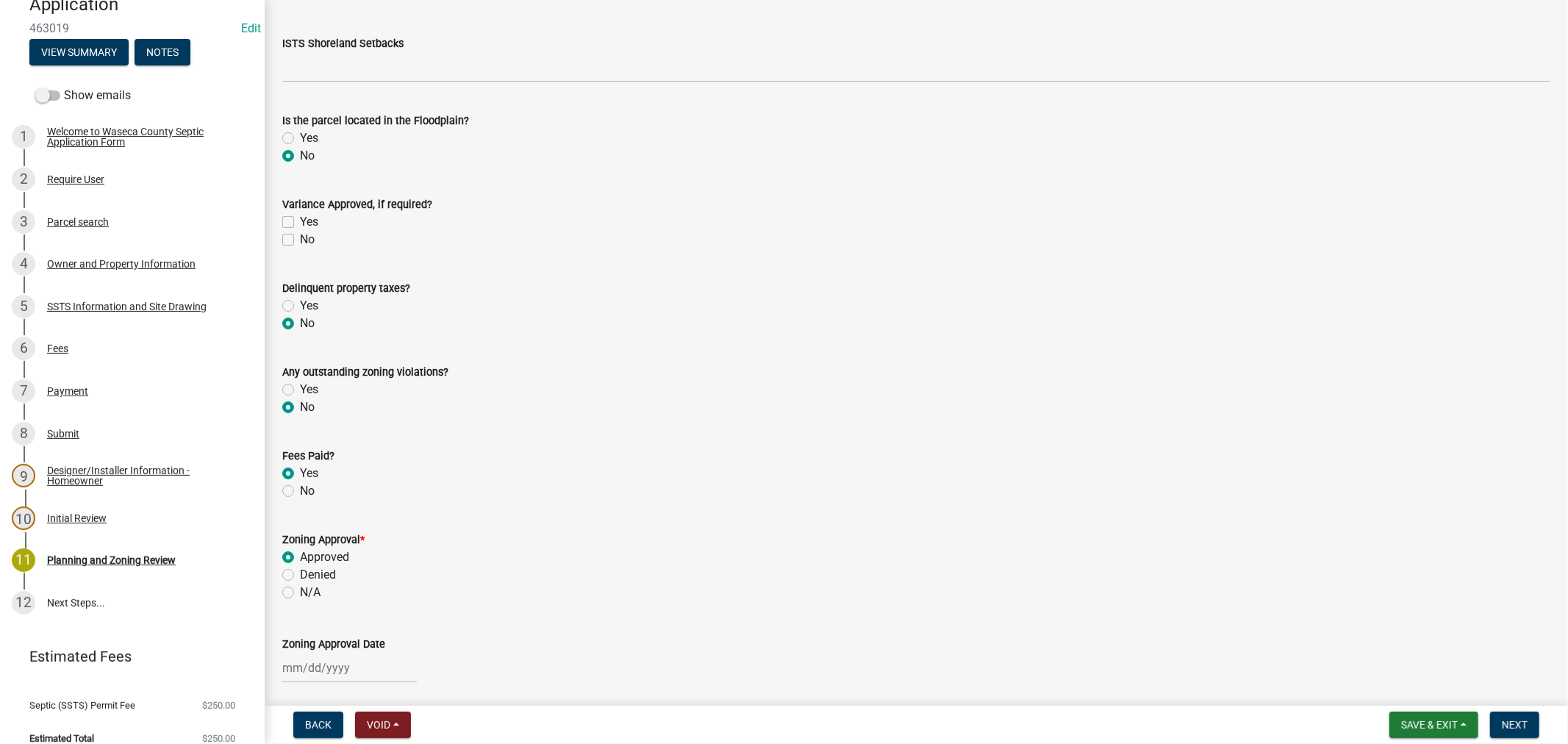
scroll to position [652, 0]
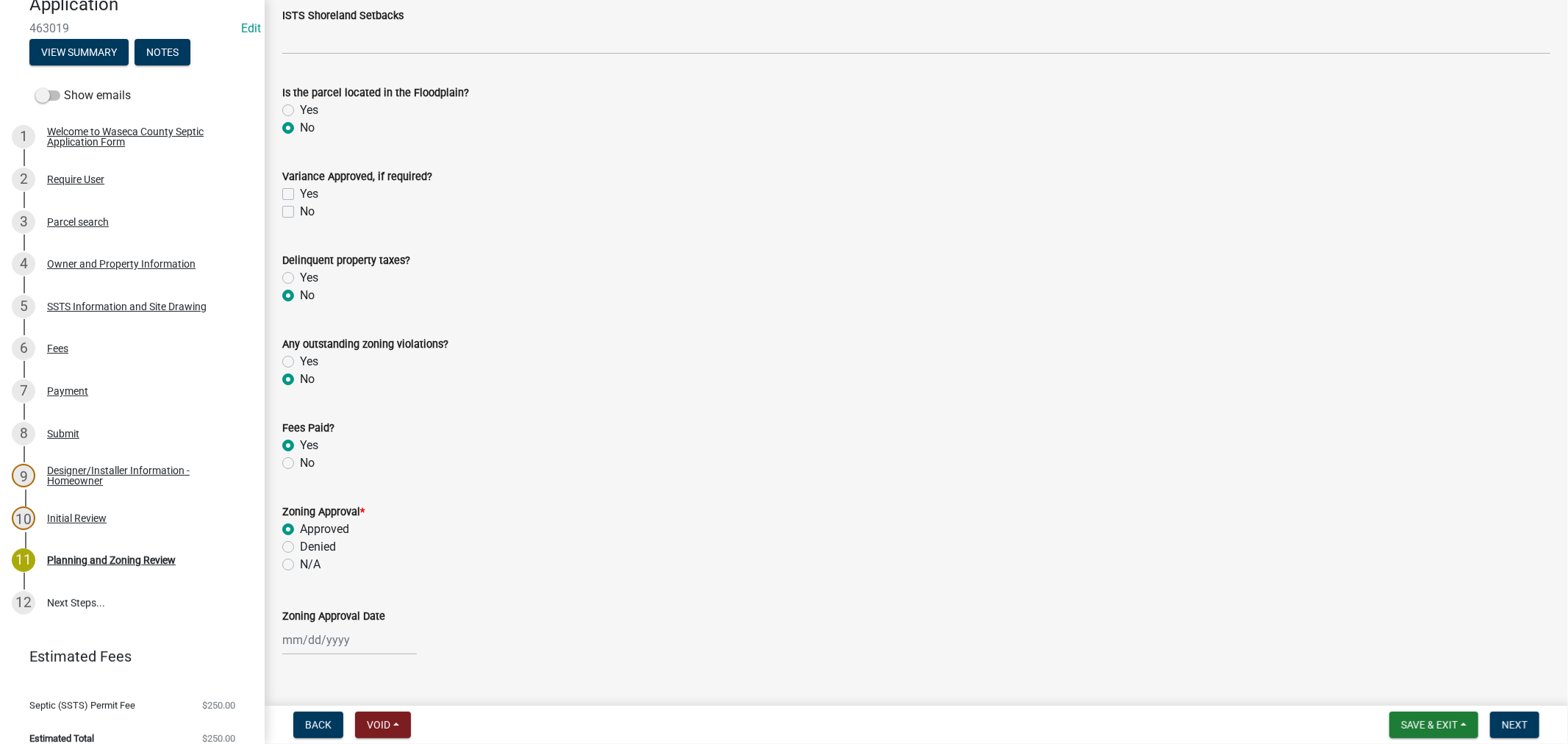
click at [339, 644] on div at bounding box center [350, 639] width 134 height 31
select select "8"
select select "2025"
click at [342, 555] on div "20" at bounding box center [344, 561] width 24 height 24
type input "[DATE]"
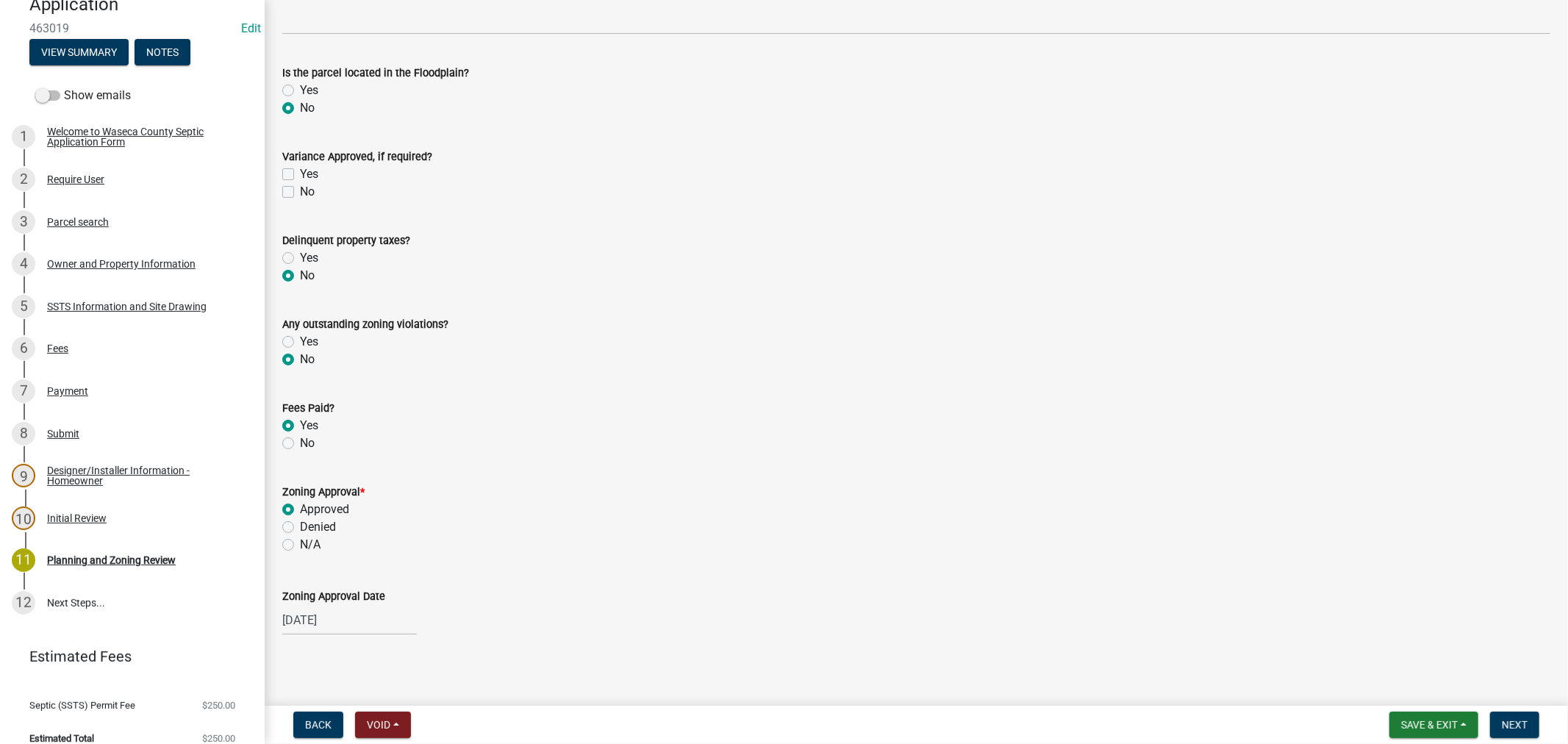
scroll to position [679, 0]
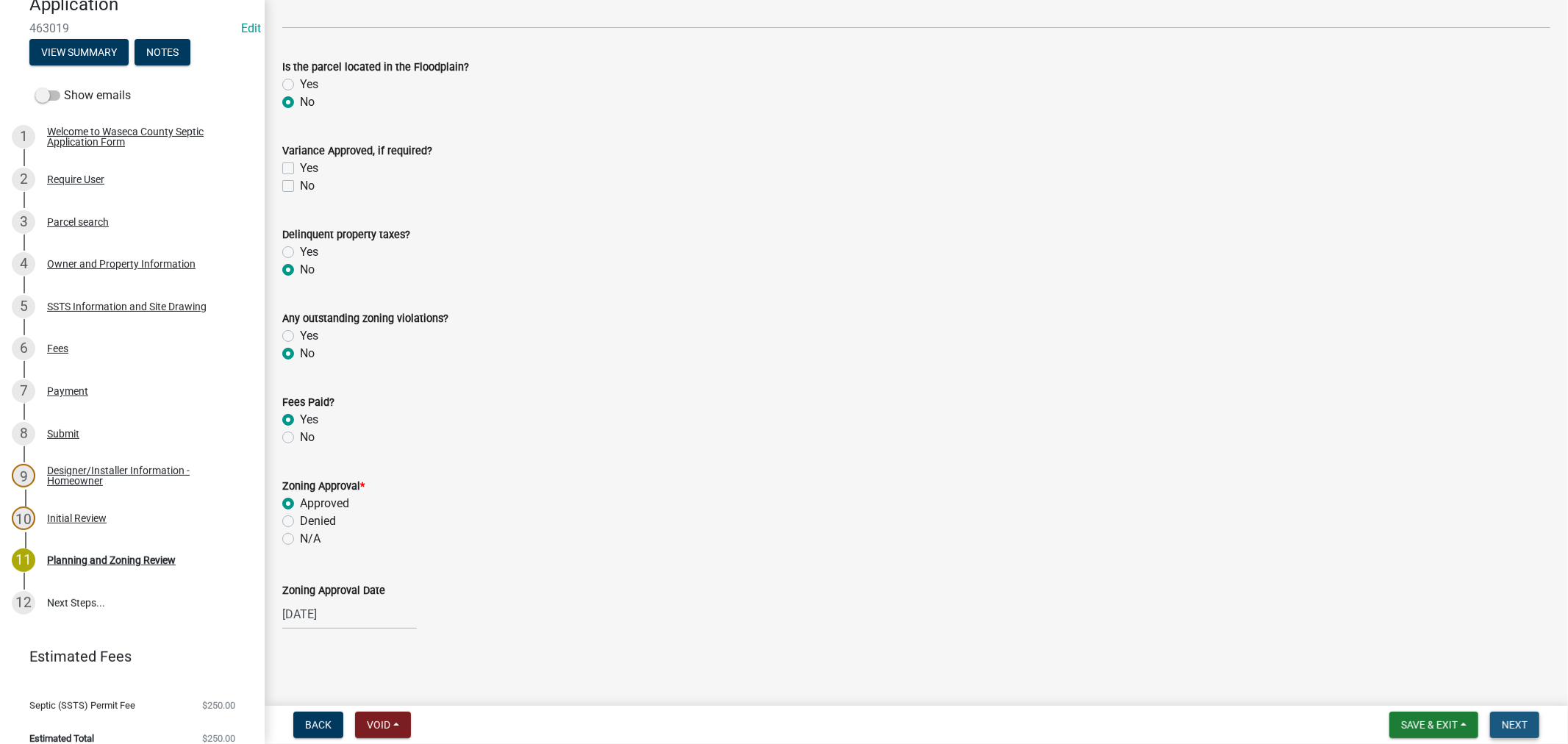
click at [1508, 729] on span "Next" at bounding box center [1515, 724] width 26 height 11
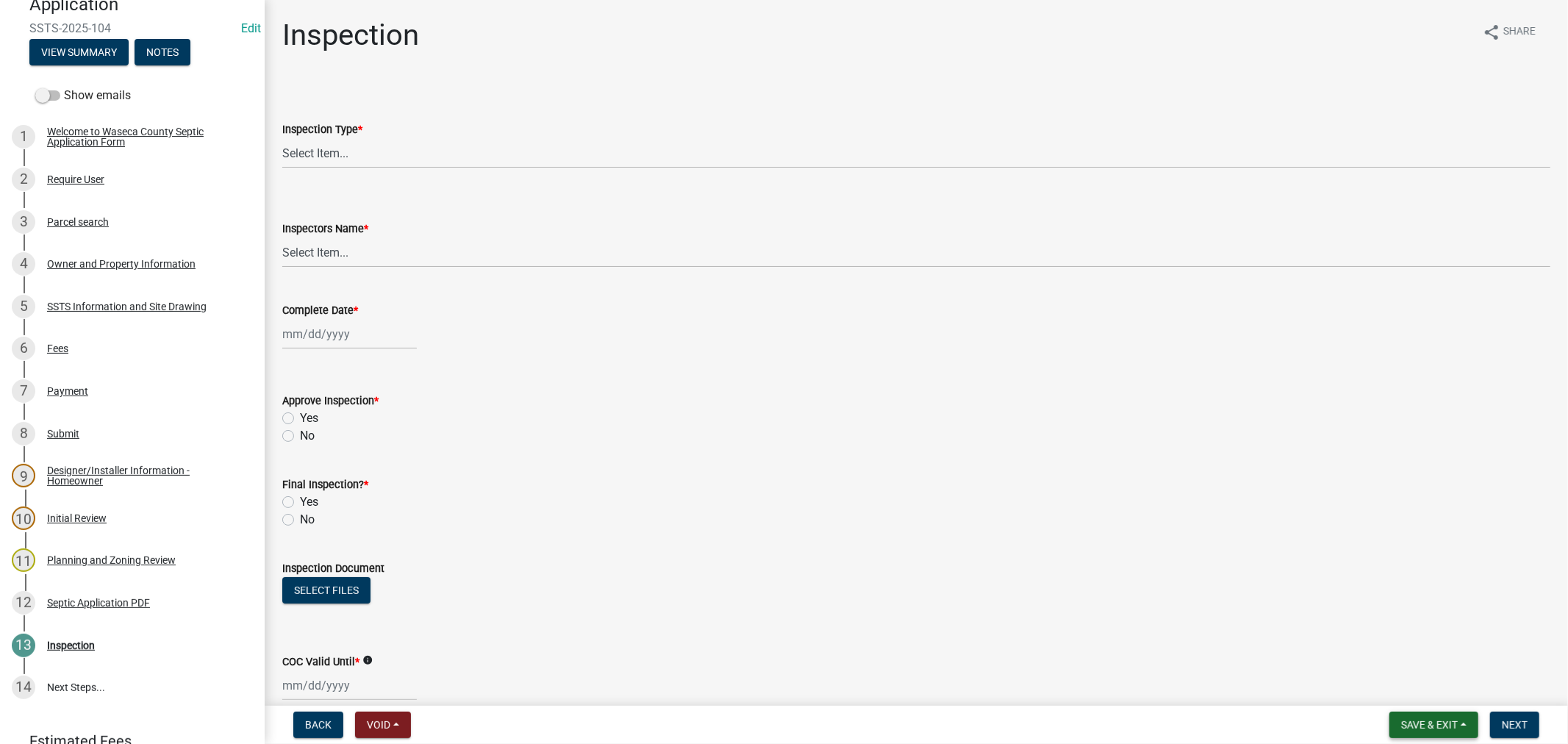
click at [1401, 722] on span "Save & Exit" at bounding box center [1428, 724] width 57 height 11
click at [1400, 693] on button "Save & Exit" at bounding box center [1419, 686] width 118 height 35
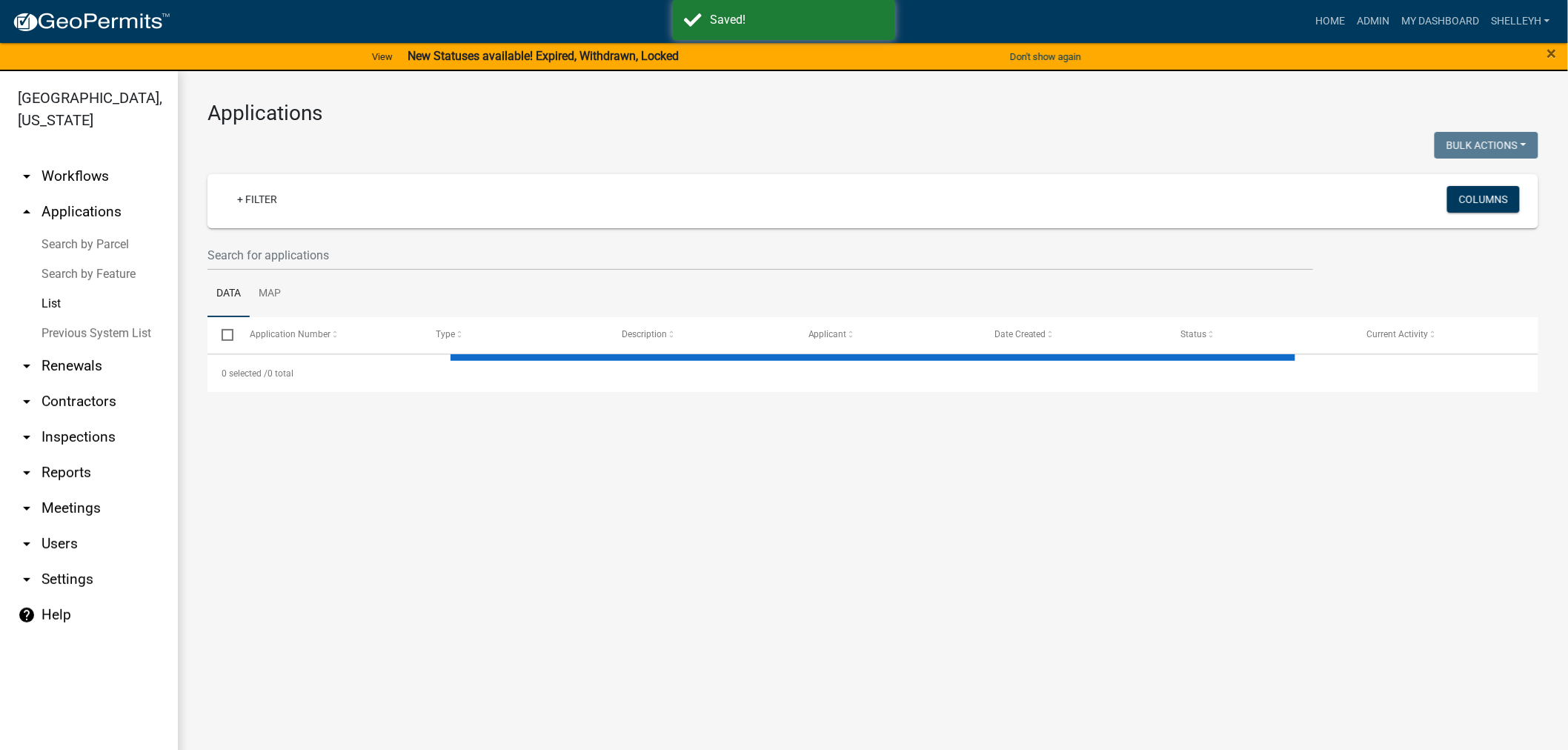
select select "1: 25"
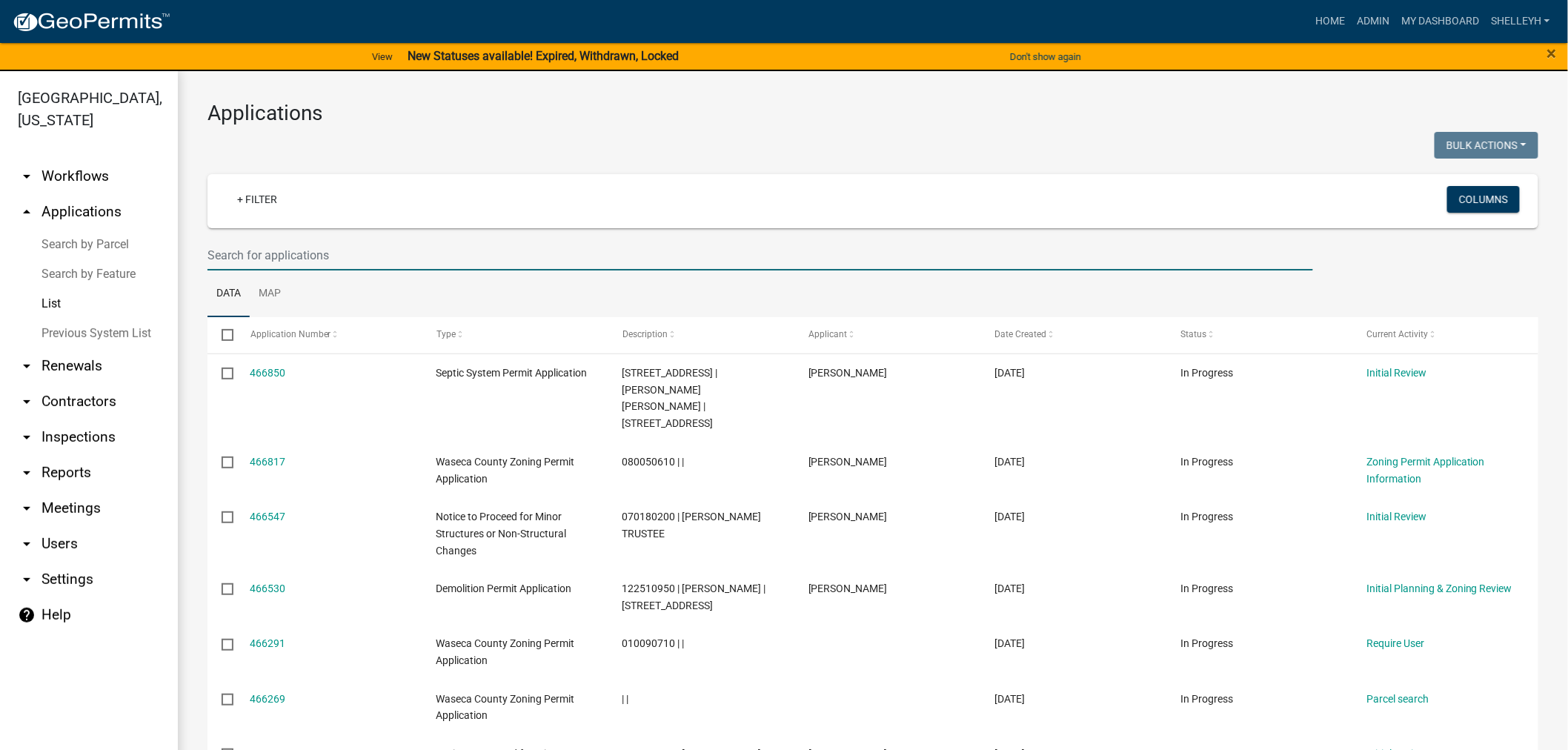
click at [281, 254] on input "text" at bounding box center [761, 255] width 1106 height 31
type input "a"
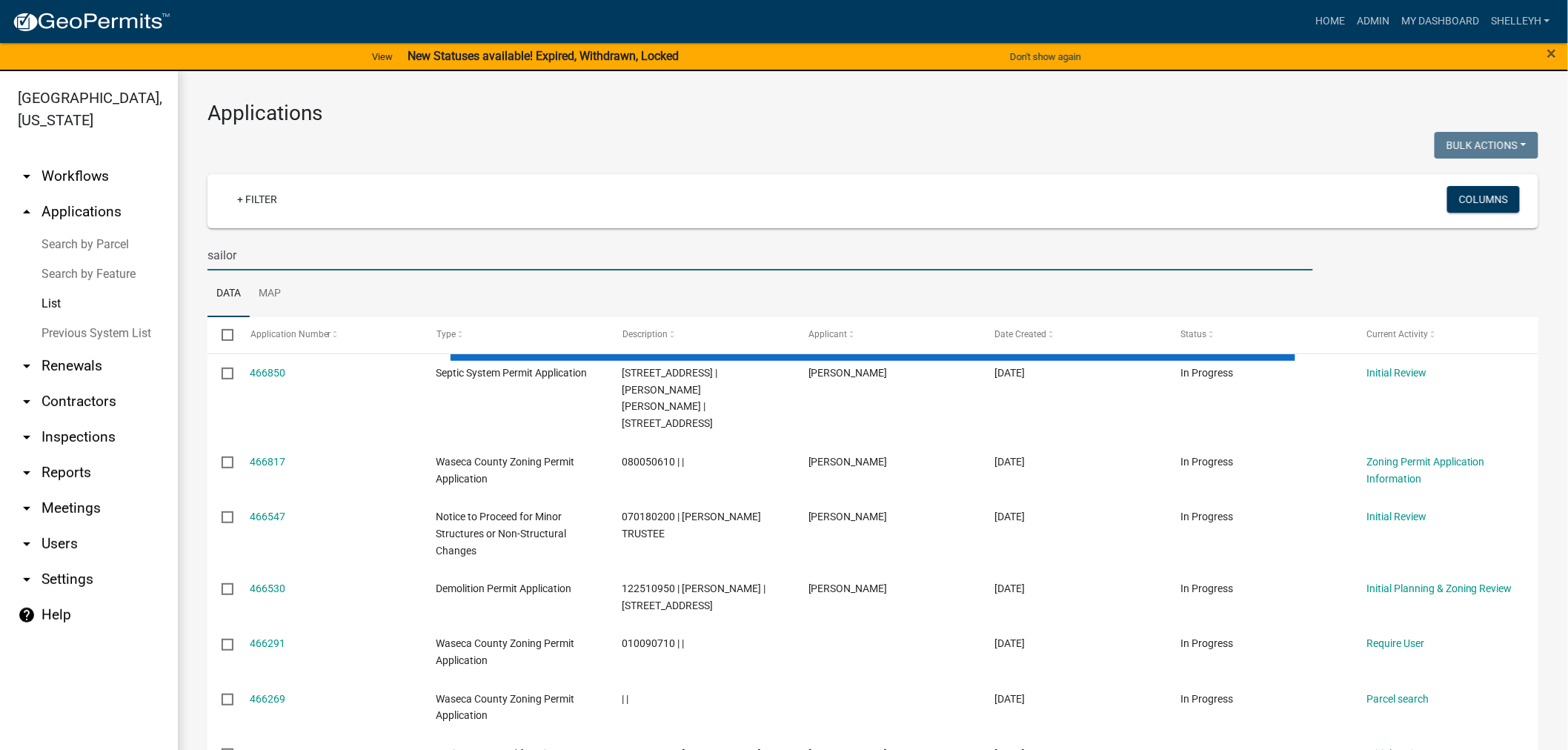
type input "sailor"
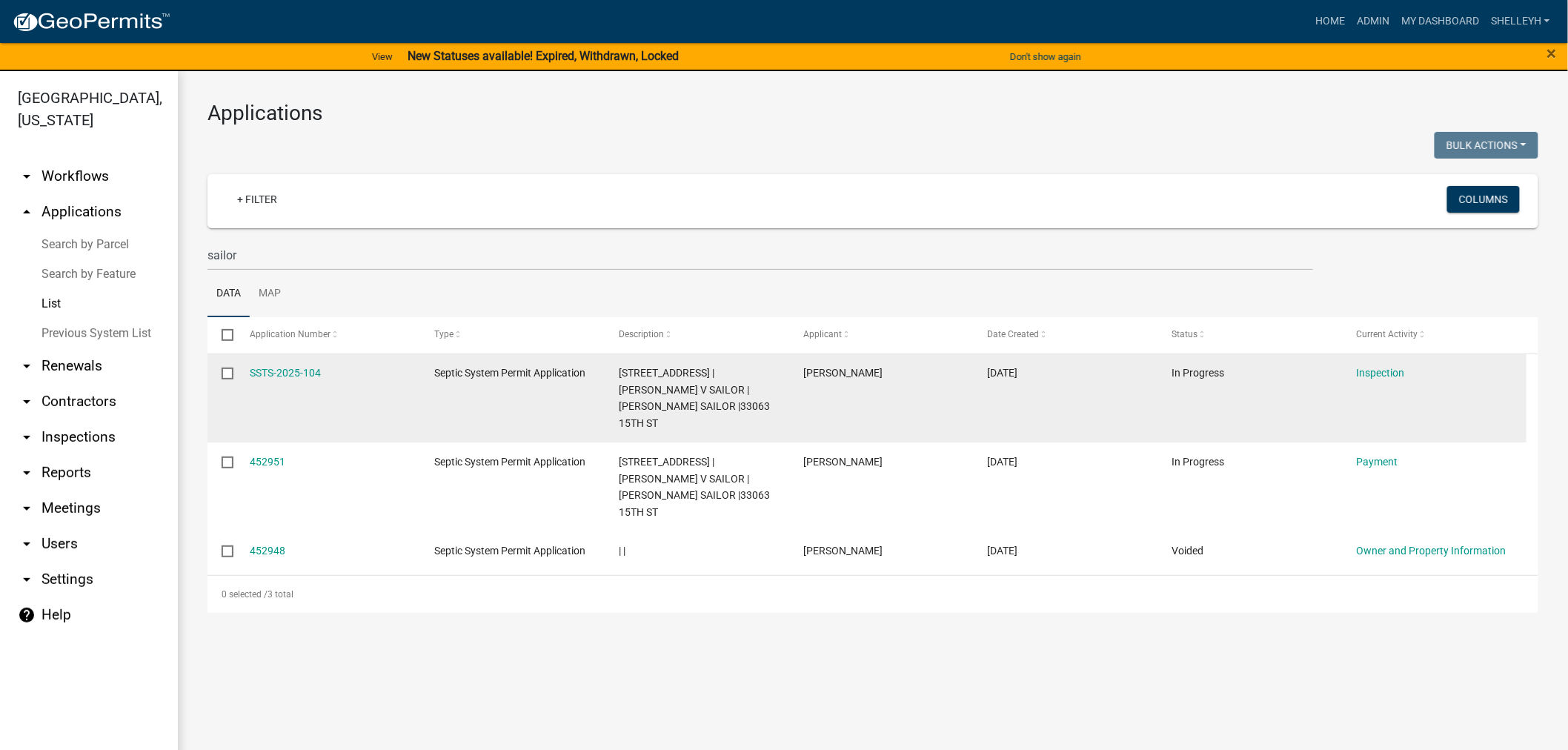
drag, startPoint x: 338, startPoint y: 374, endPoint x: 241, endPoint y: 374, distance: 97.0
click at [241, 374] on datatable-body-cell "SSTS-2025-104" at bounding box center [328, 398] width 185 height 89
copy link "SSTS-2025-104"
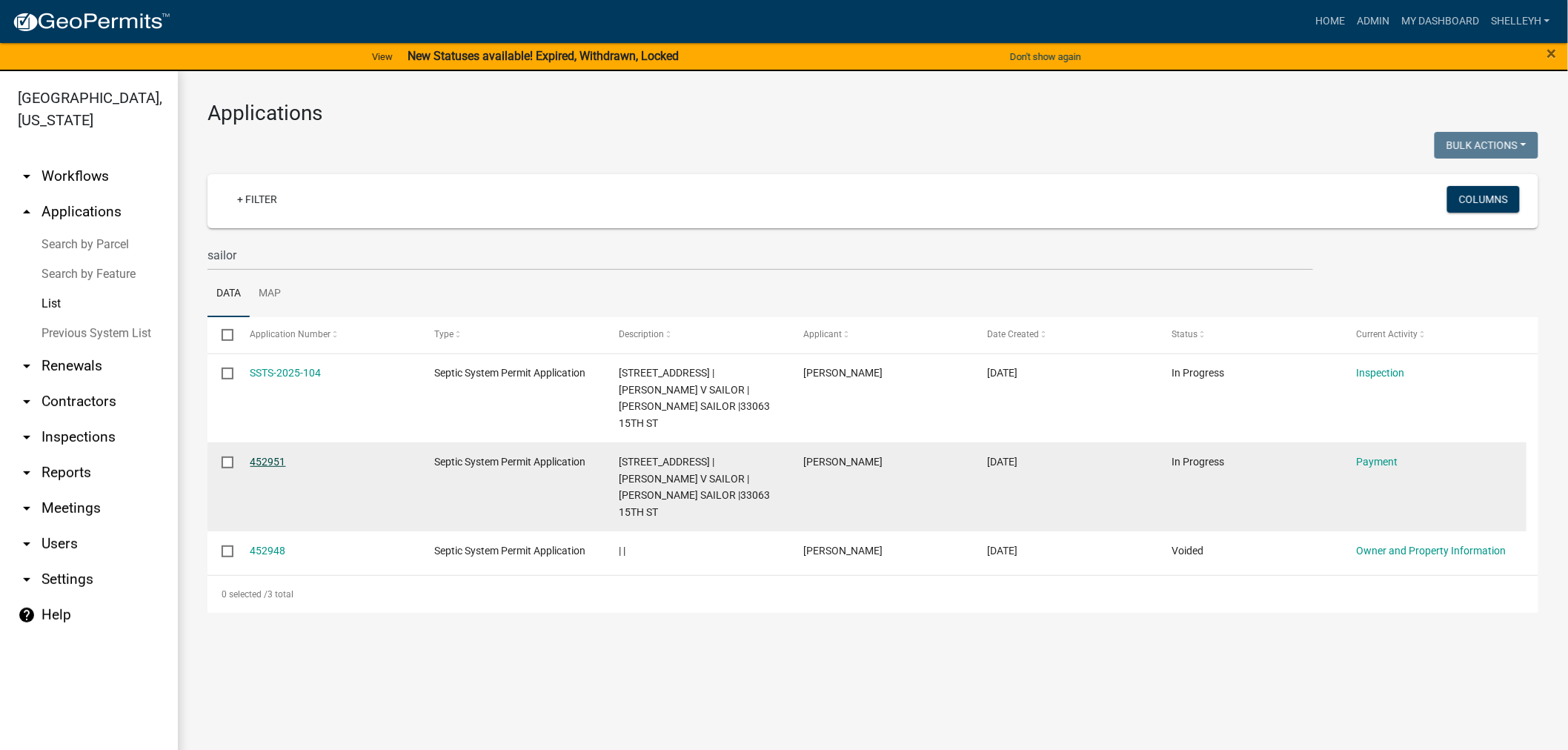
click at [278, 455] on link "452951" at bounding box center [268, 461] width 35 height 11
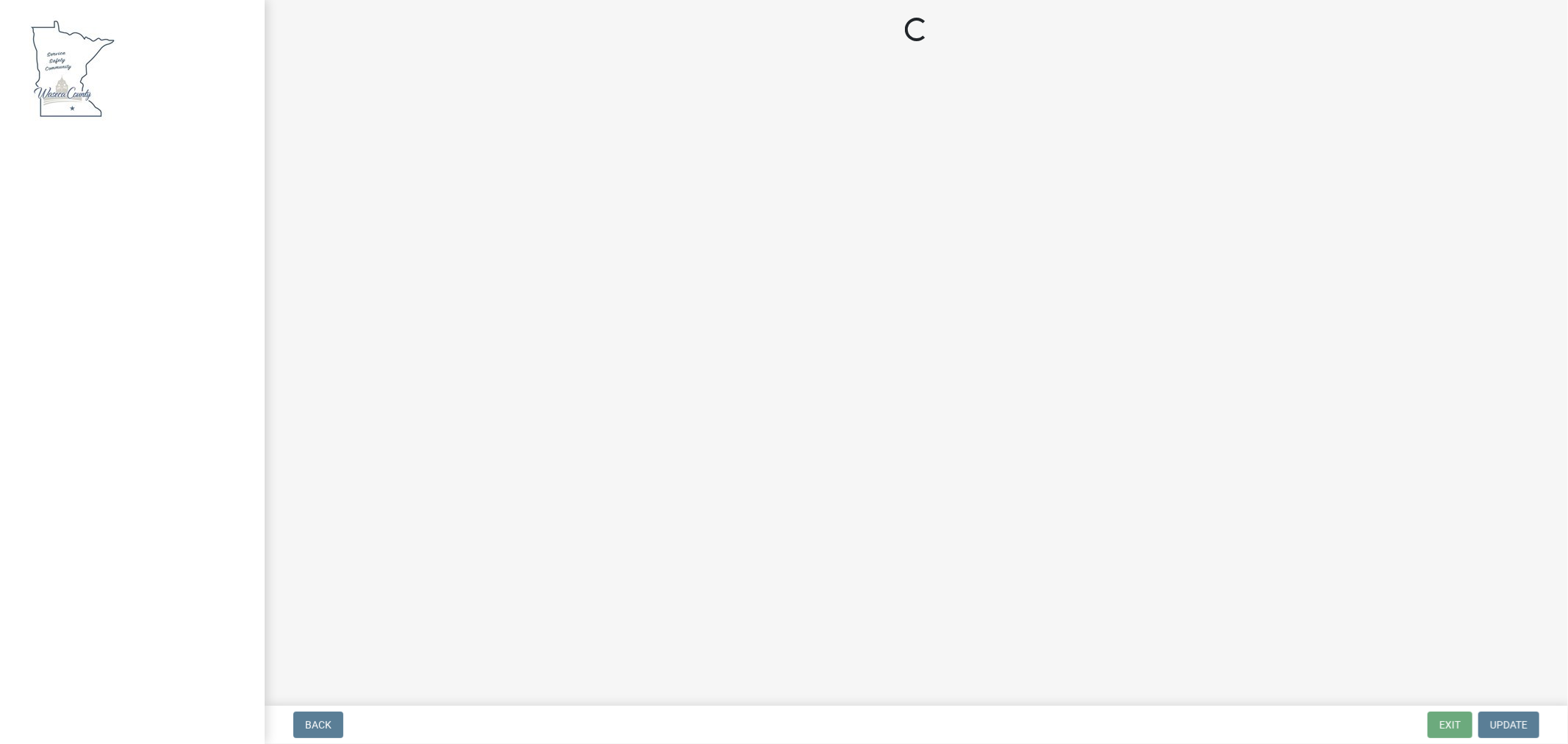
select select "3: 3"
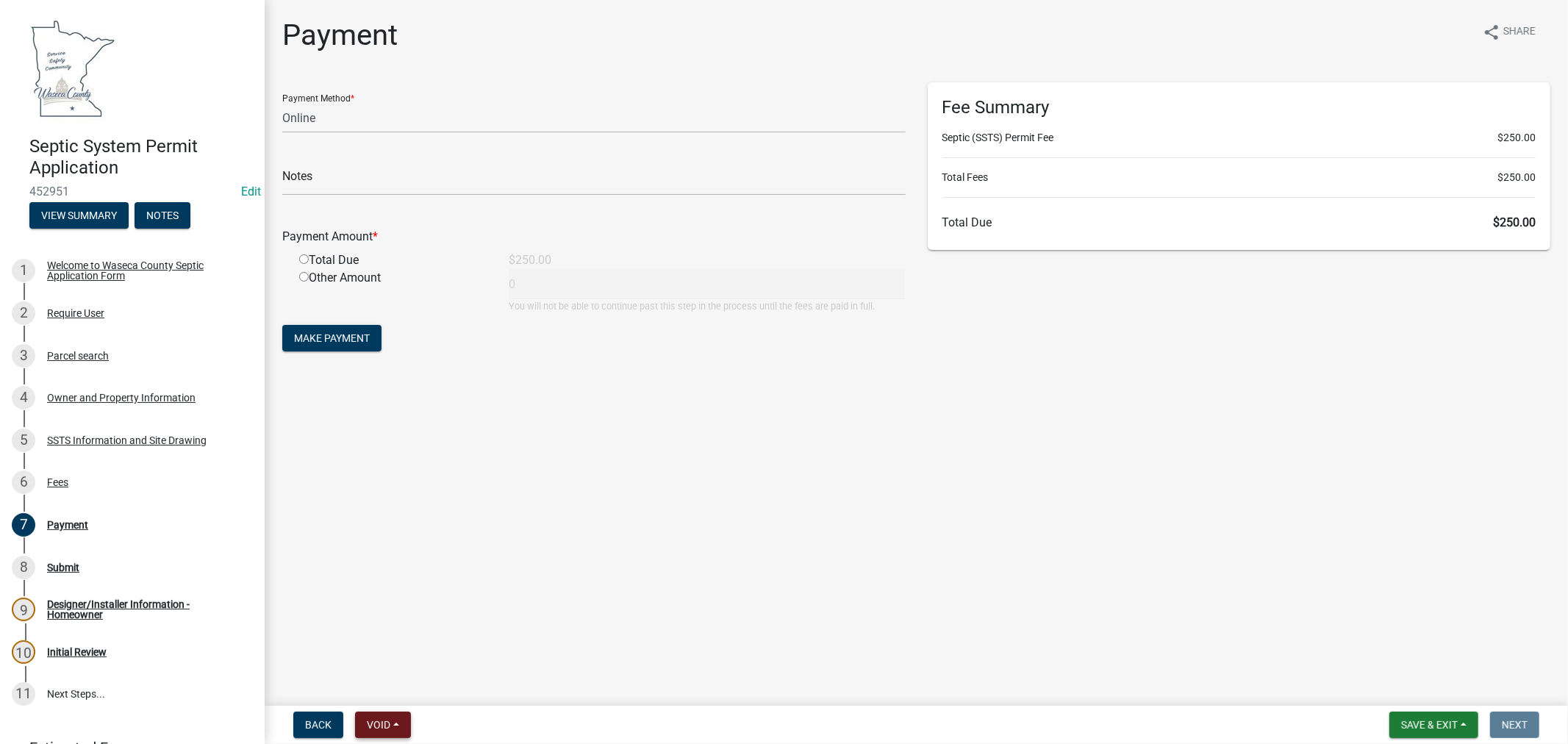
click at [385, 728] on span "Void" at bounding box center [378, 724] width 24 height 11
click at [370, 723] on span "Void" at bounding box center [378, 724] width 24 height 11
click at [369, 719] on span "Void" at bounding box center [378, 724] width 24 height 11
click at [377, 575] on button "Withdraw" at bounding box center [413, 581] width 118 height 35
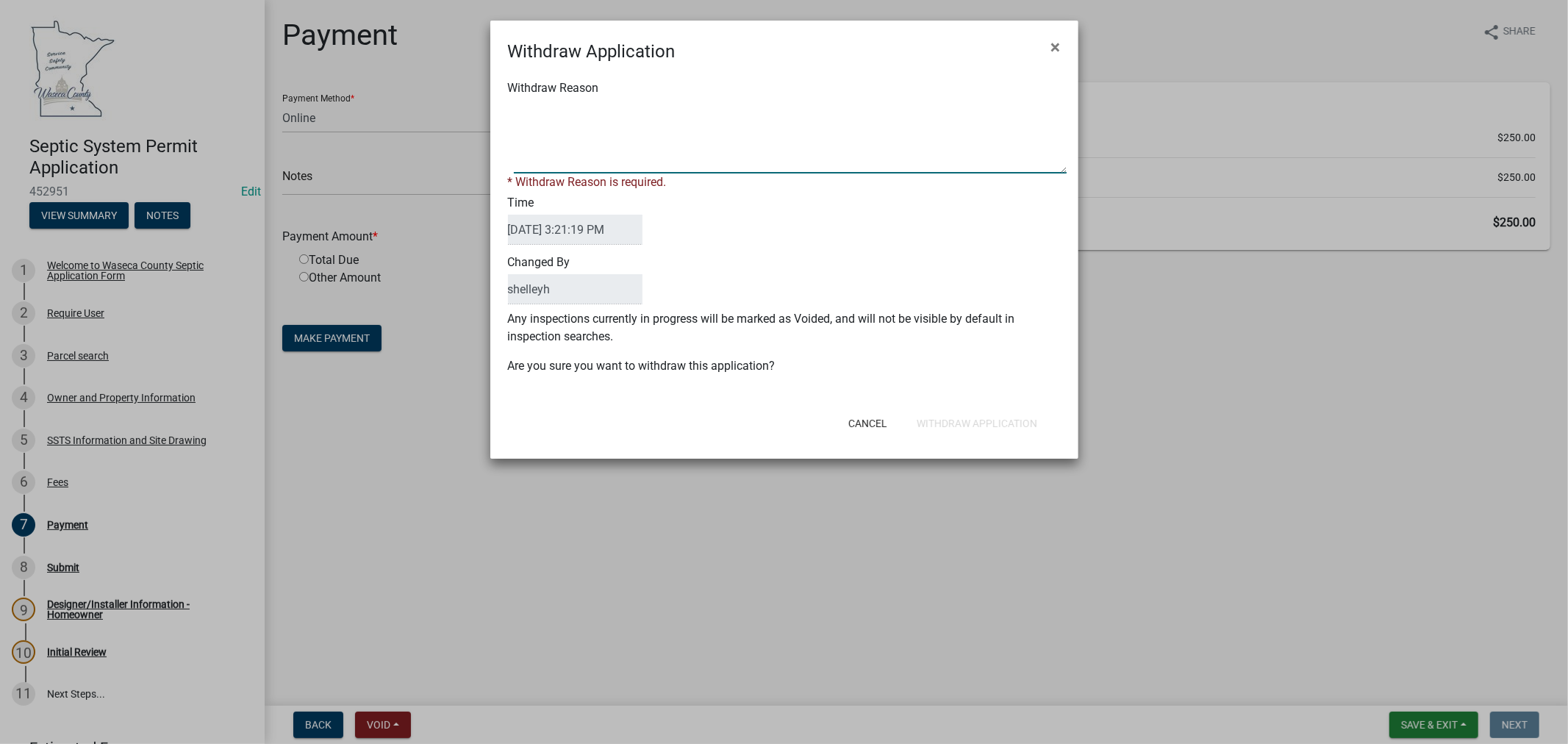
click at [549, 143] on textarea "Withdraw Reason" at bounding box center [790, 137] width 553 height 73
paste textarea "SSTS-2025-104"
click at [514, 106] on textarea "Withdraw Reason" at bounding box center [790, 137] width 553 height 73
click at [616, 109] on textarea "Withdraw Reason" at bounding box center [790, 137] width 553 height 73
type textarea "SSTS-2025-104 was also started and approved"
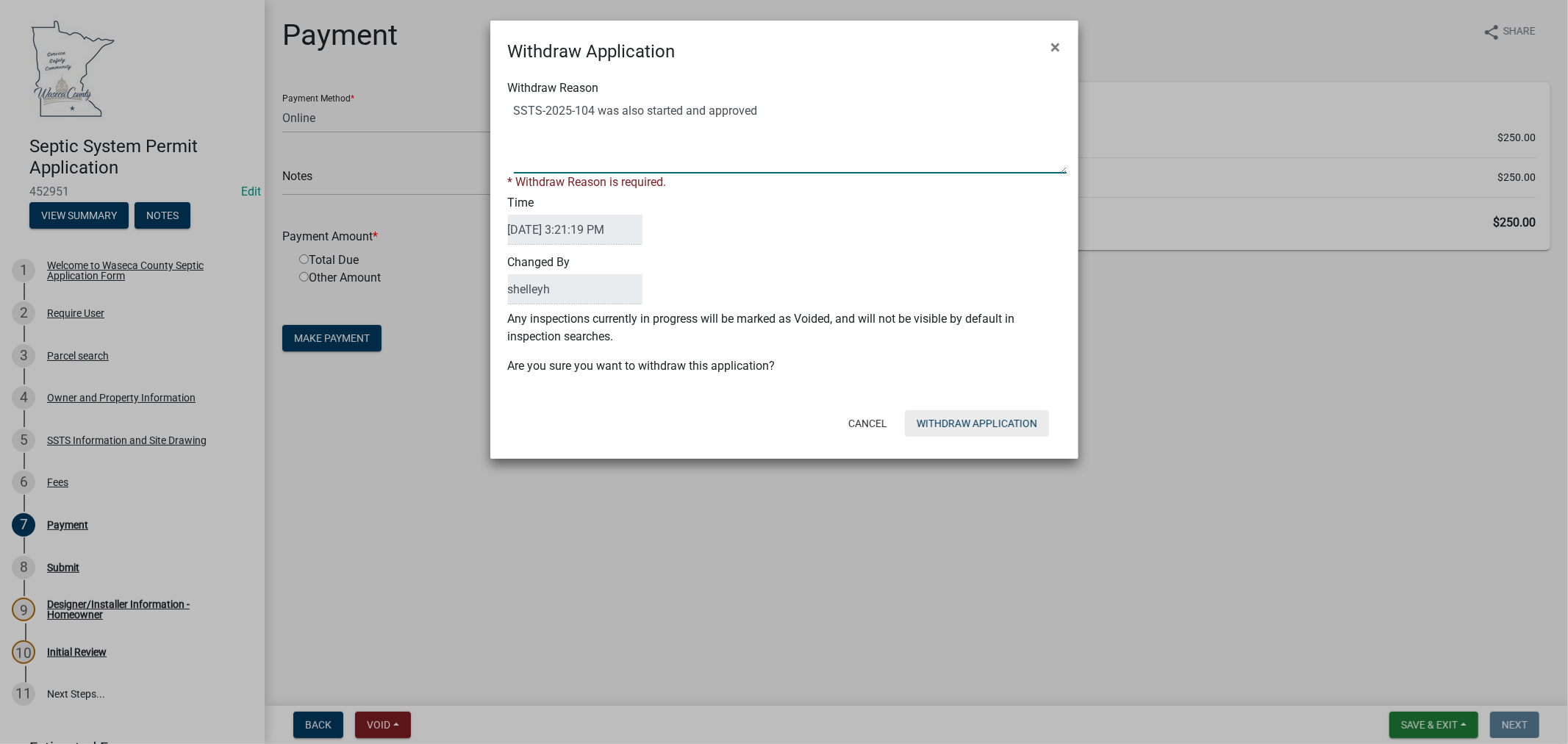
click at [988, 425] on form "Withdraw Application × Withdraw Reason * Withdraw Reason is required. Time [DAT…" at bounding box center [784, 233] width 588 height 425
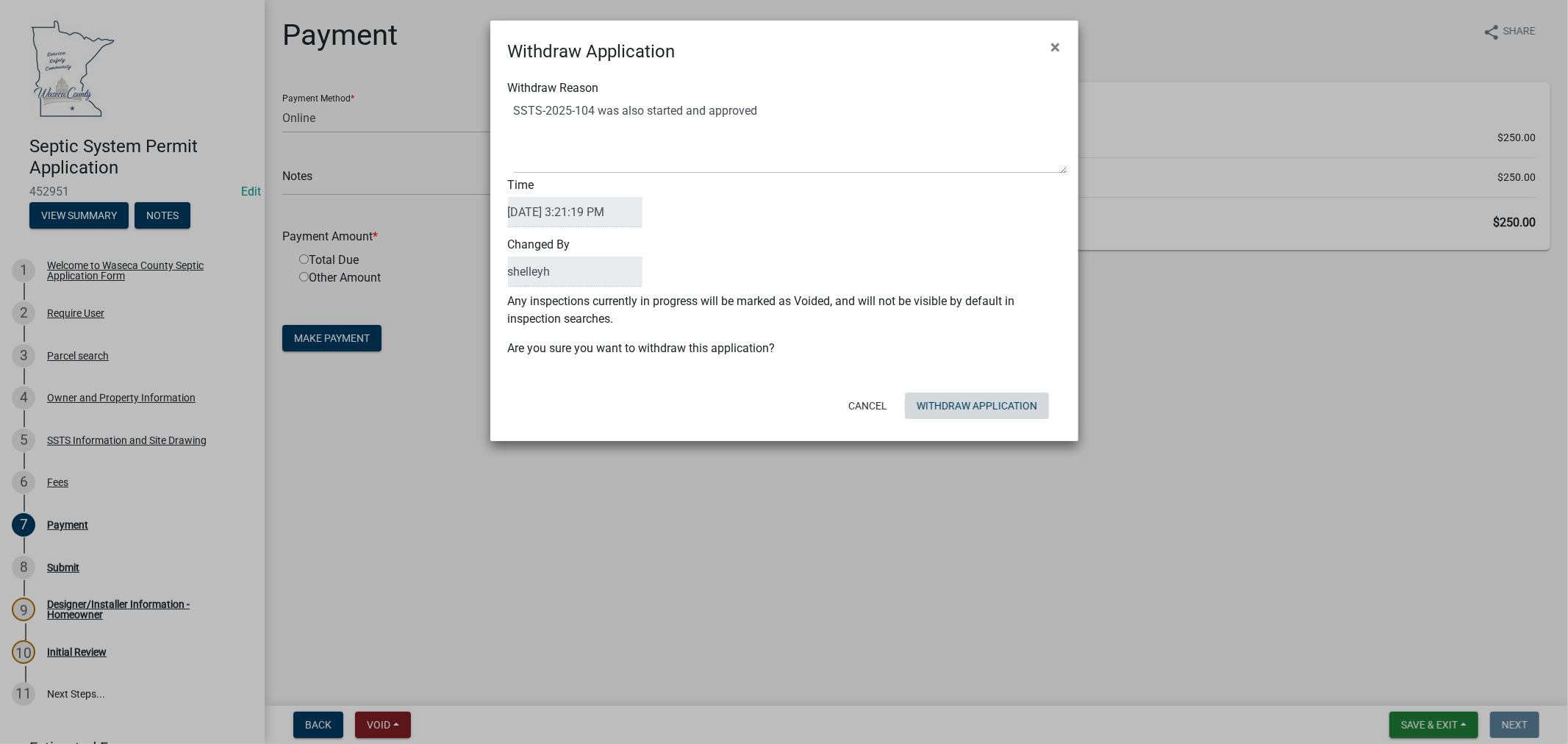
click at [979, 408] on button "Withdraw Application" at bounding box center [977, 406] width 144 height 26
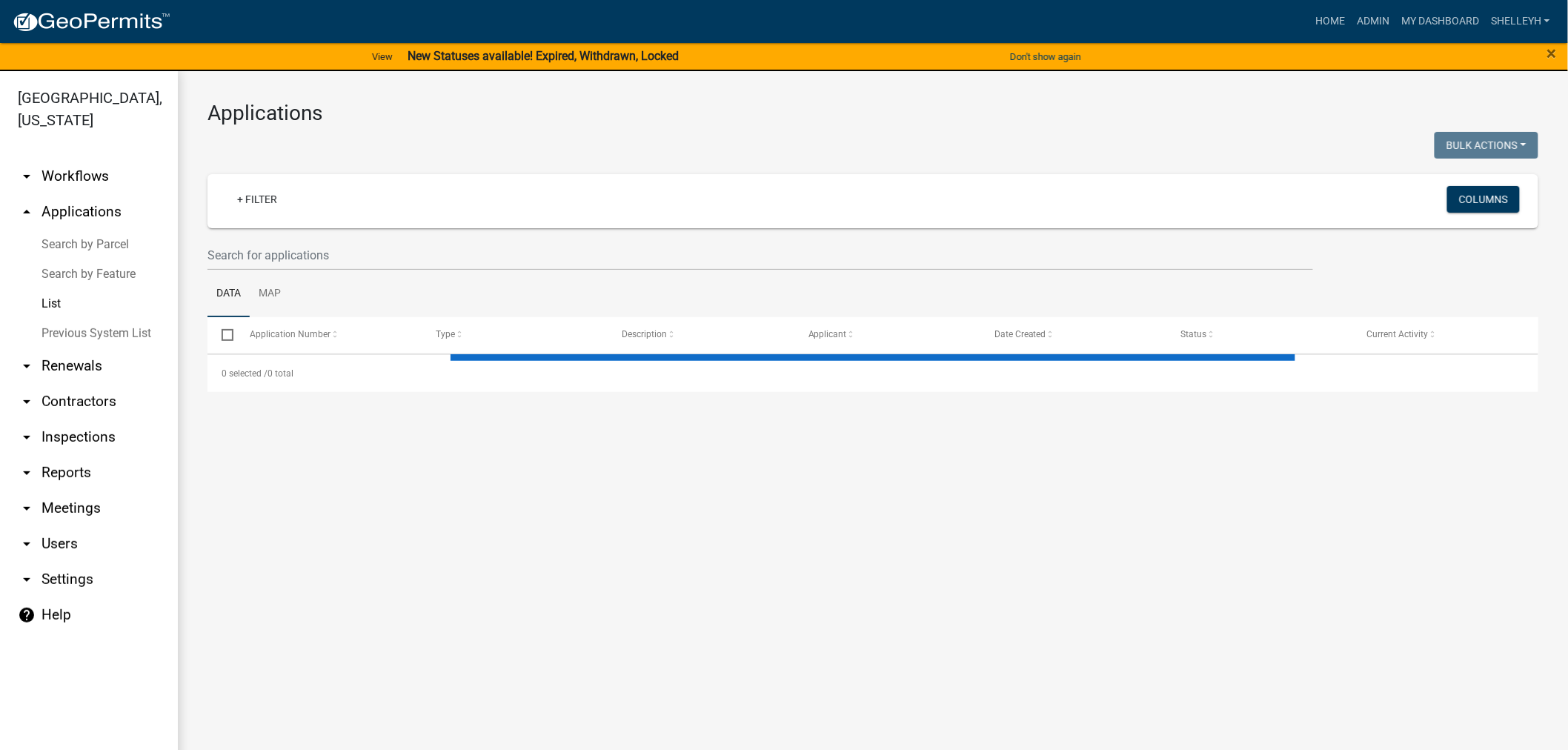
select select "1: 25"
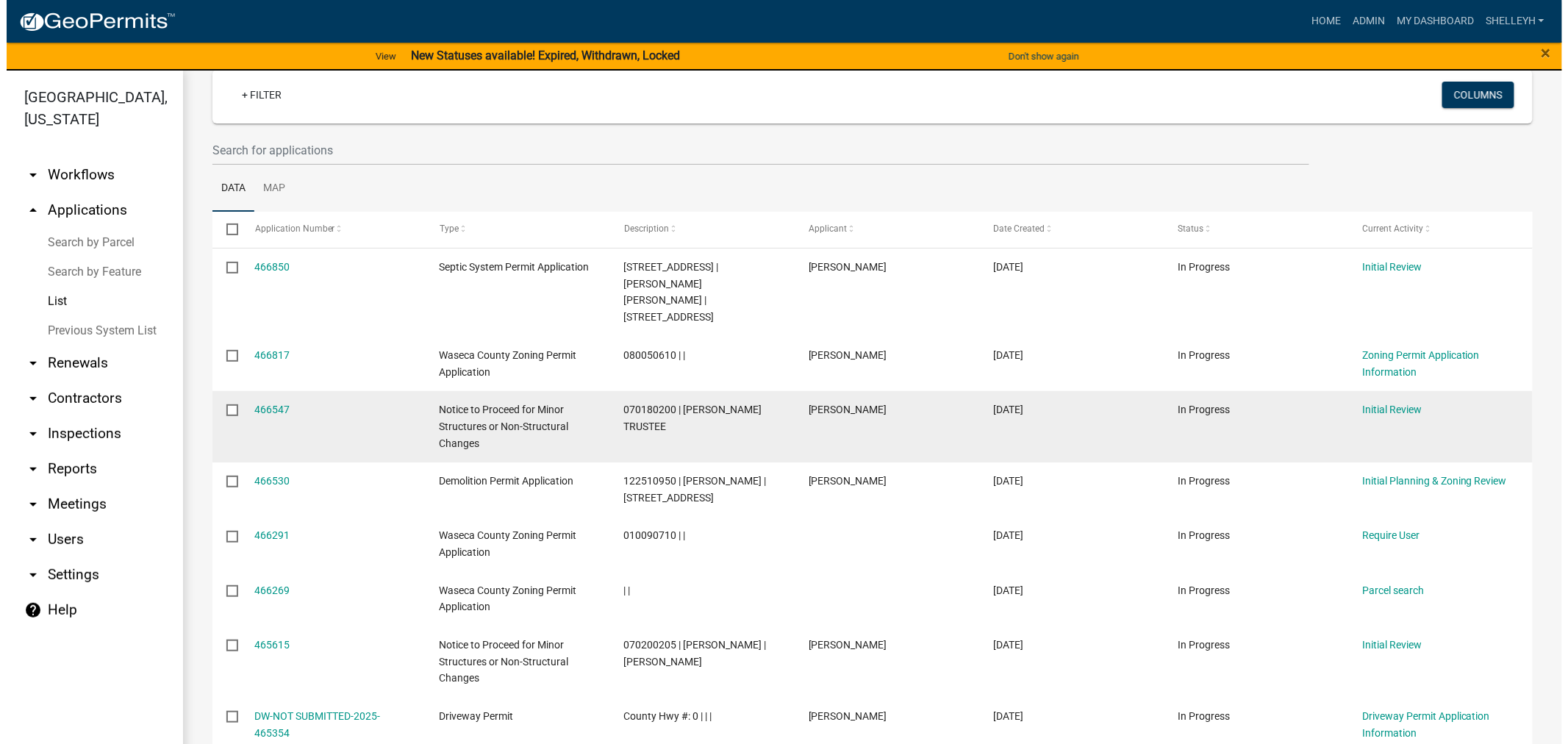
scroll to position [163, 0]
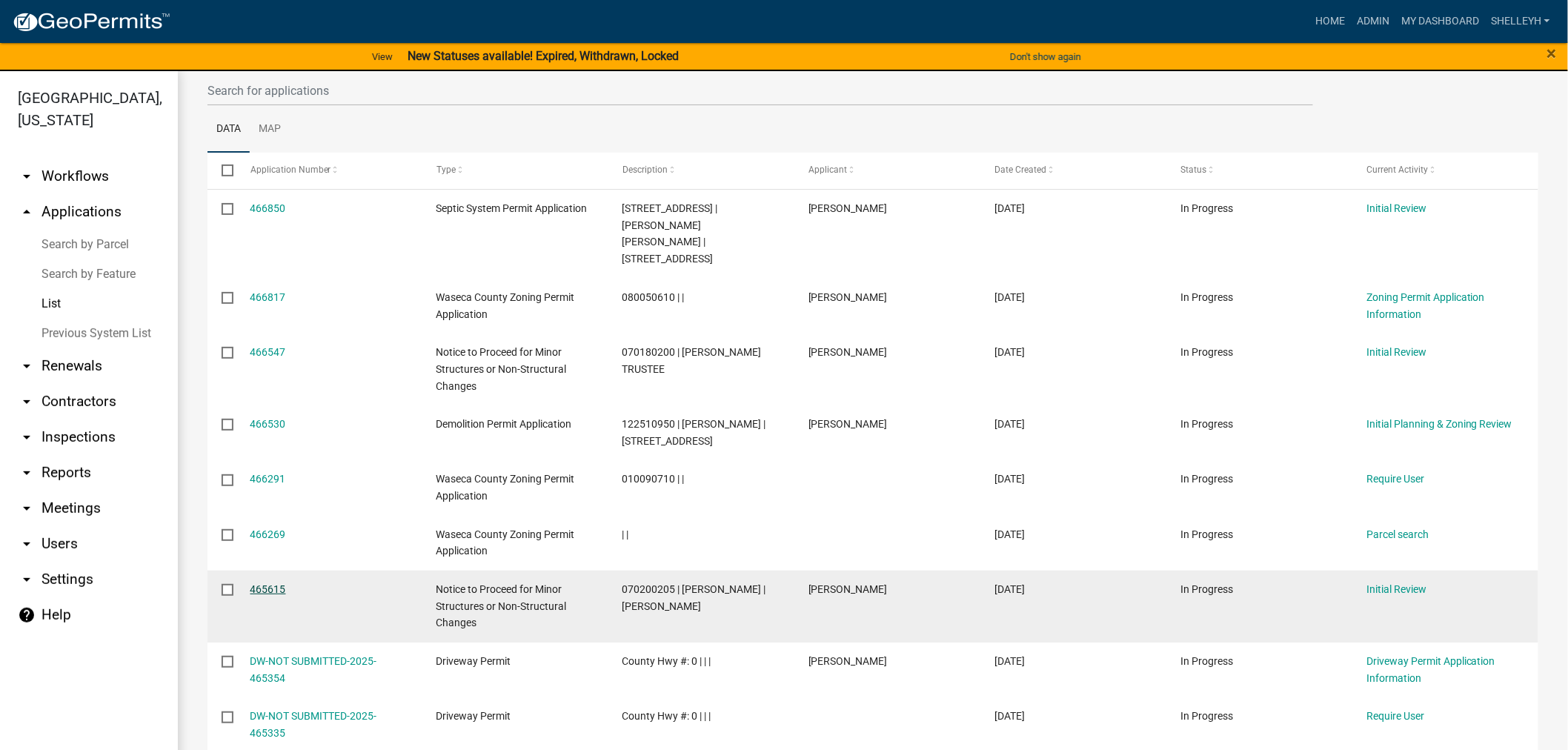
click at [266, 583] on link "465615" at bounding box center [268, 588] width 35 height 11
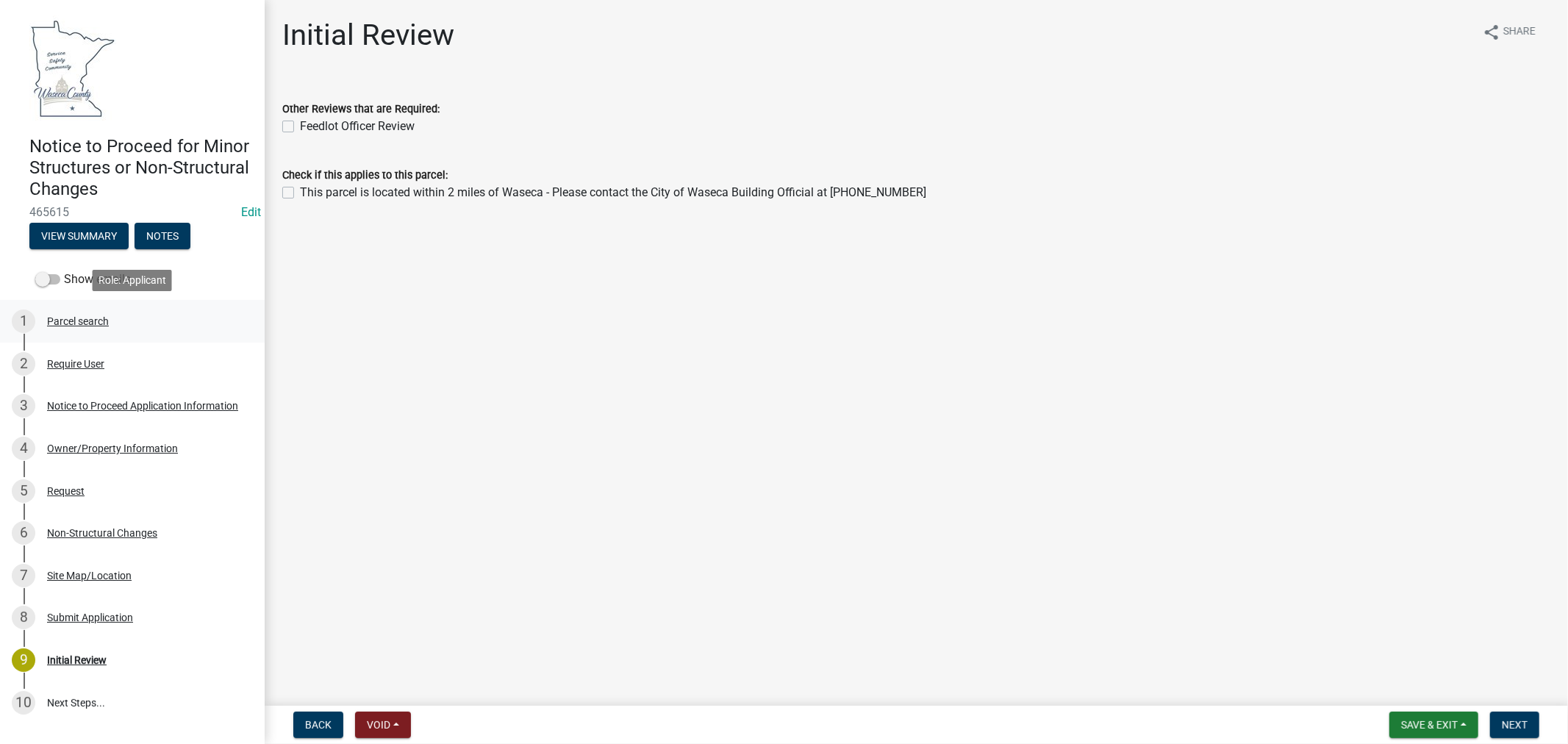
click at [66, 322] on div "Parcel search" at bounding box center [78, 321] width 62 height 10
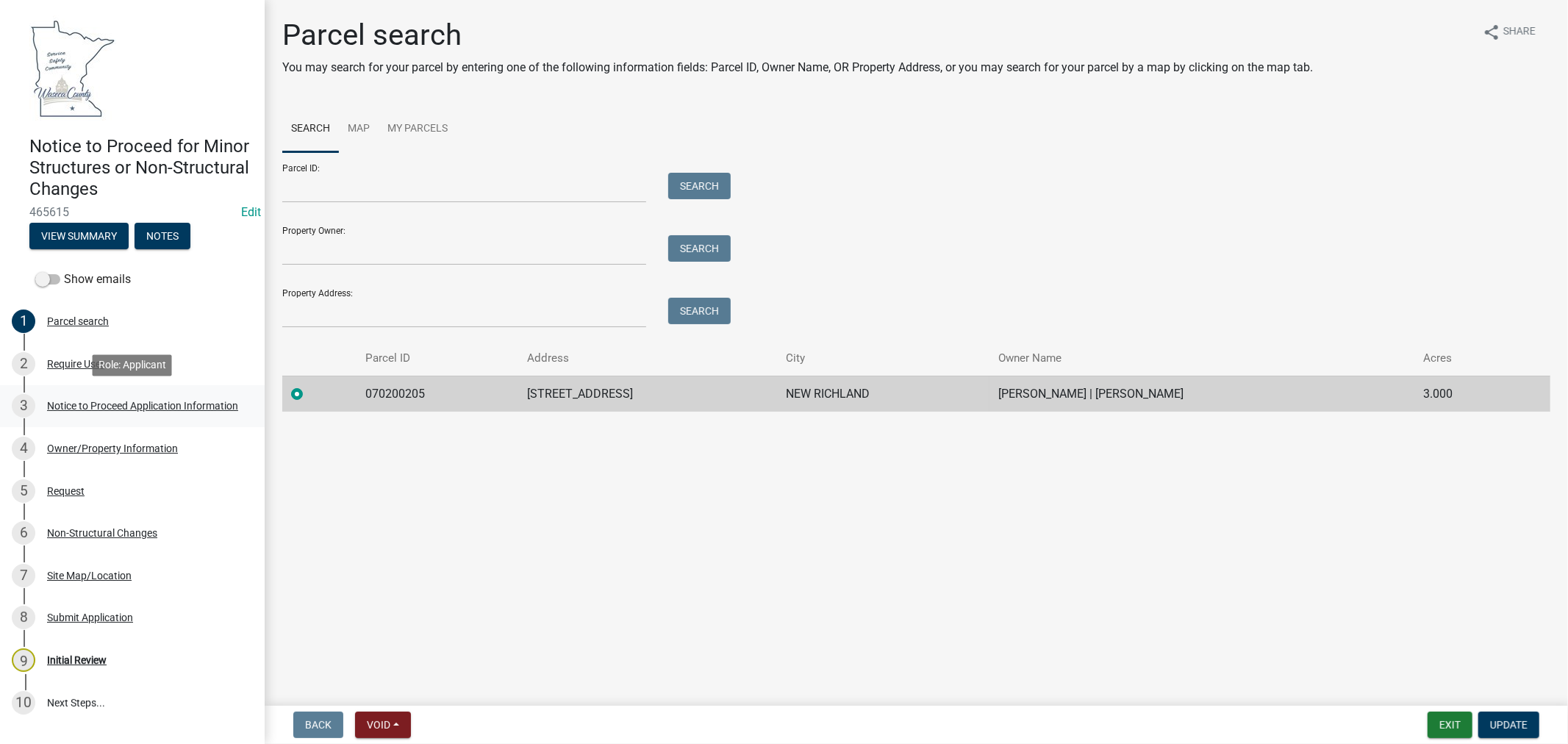
click at [109, 406] on div "Notice to Proceed Application Information" at bounding box center [142, 406] width 191 height 10
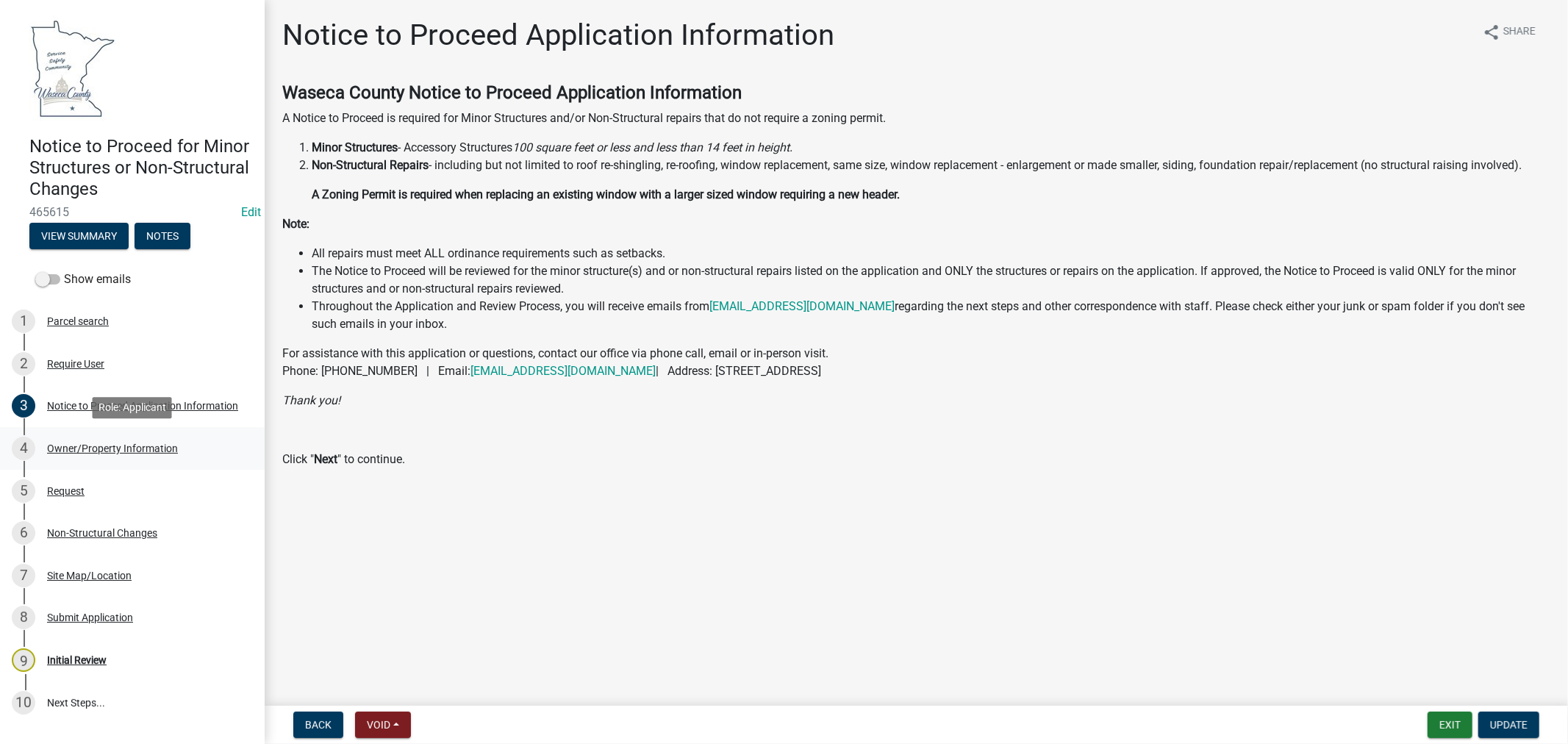
click at [165, 443] on div "Owner/Property Information" at bounding box center [112, 448] width 131 height 10
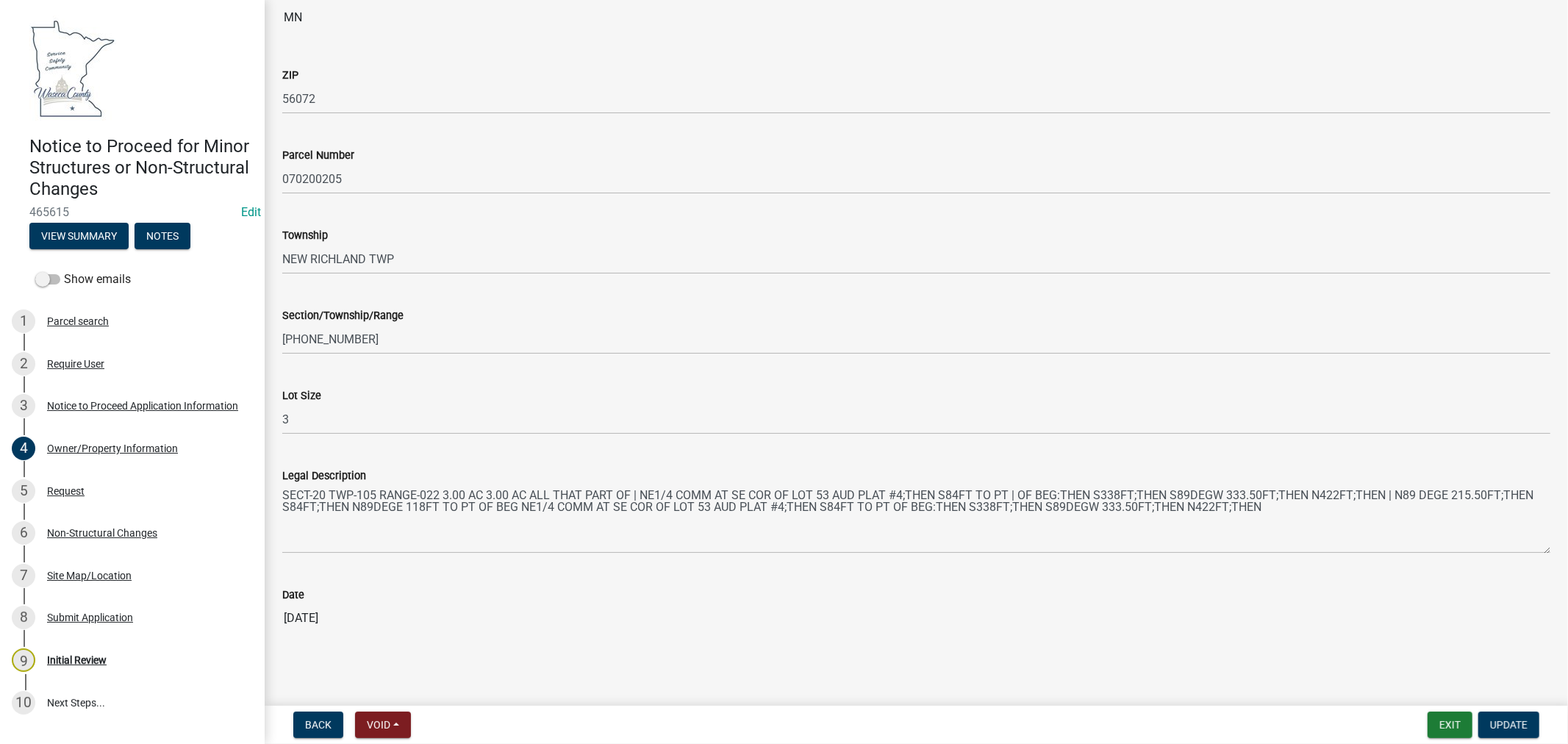
scroll to position [906, 0]
click at [67, 489] on div "Request" at bounding box center [65, 491] width 37 height 10
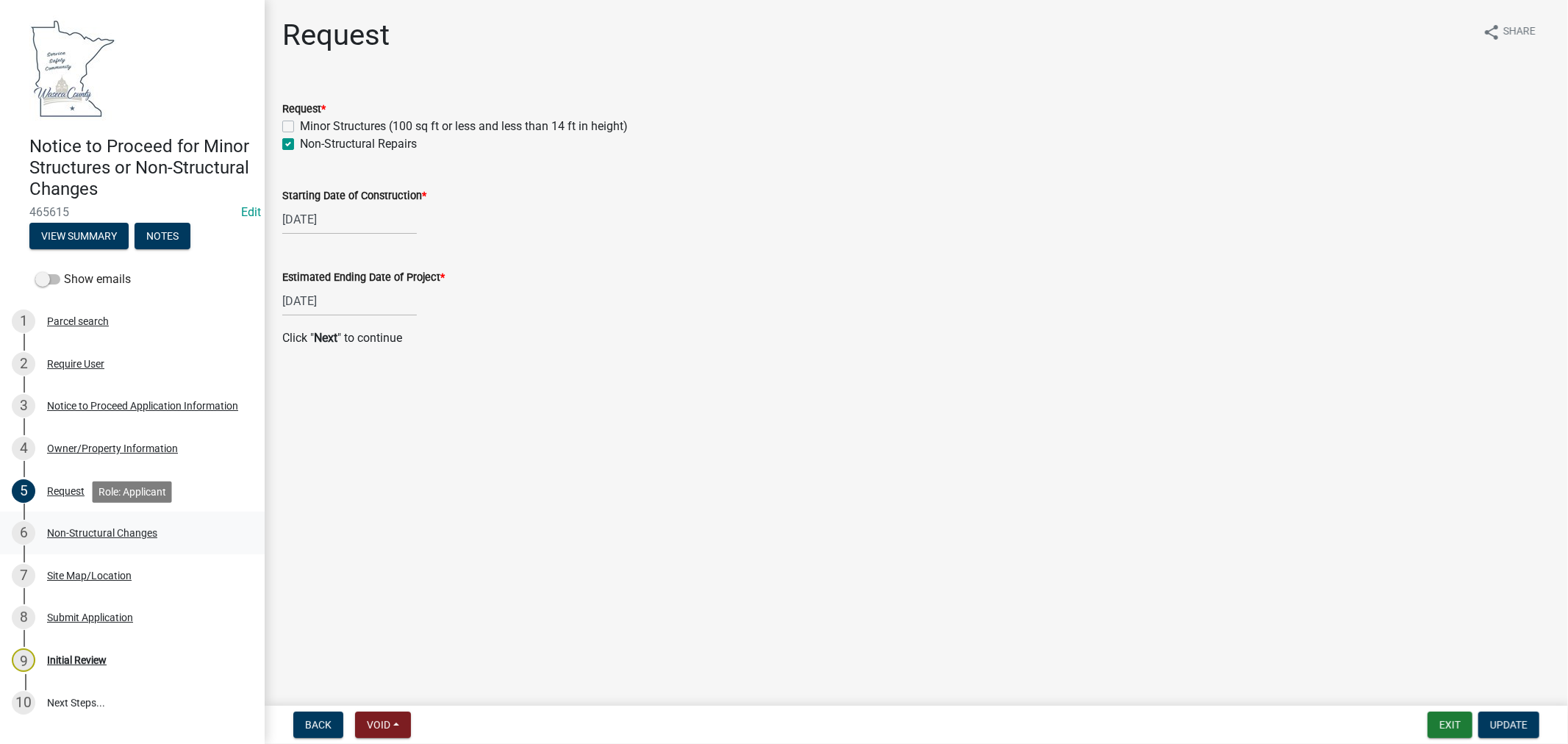
click at [108, 531] on div "Non-Structural Changes" at bounding box center [102, 533] width 110 height 10
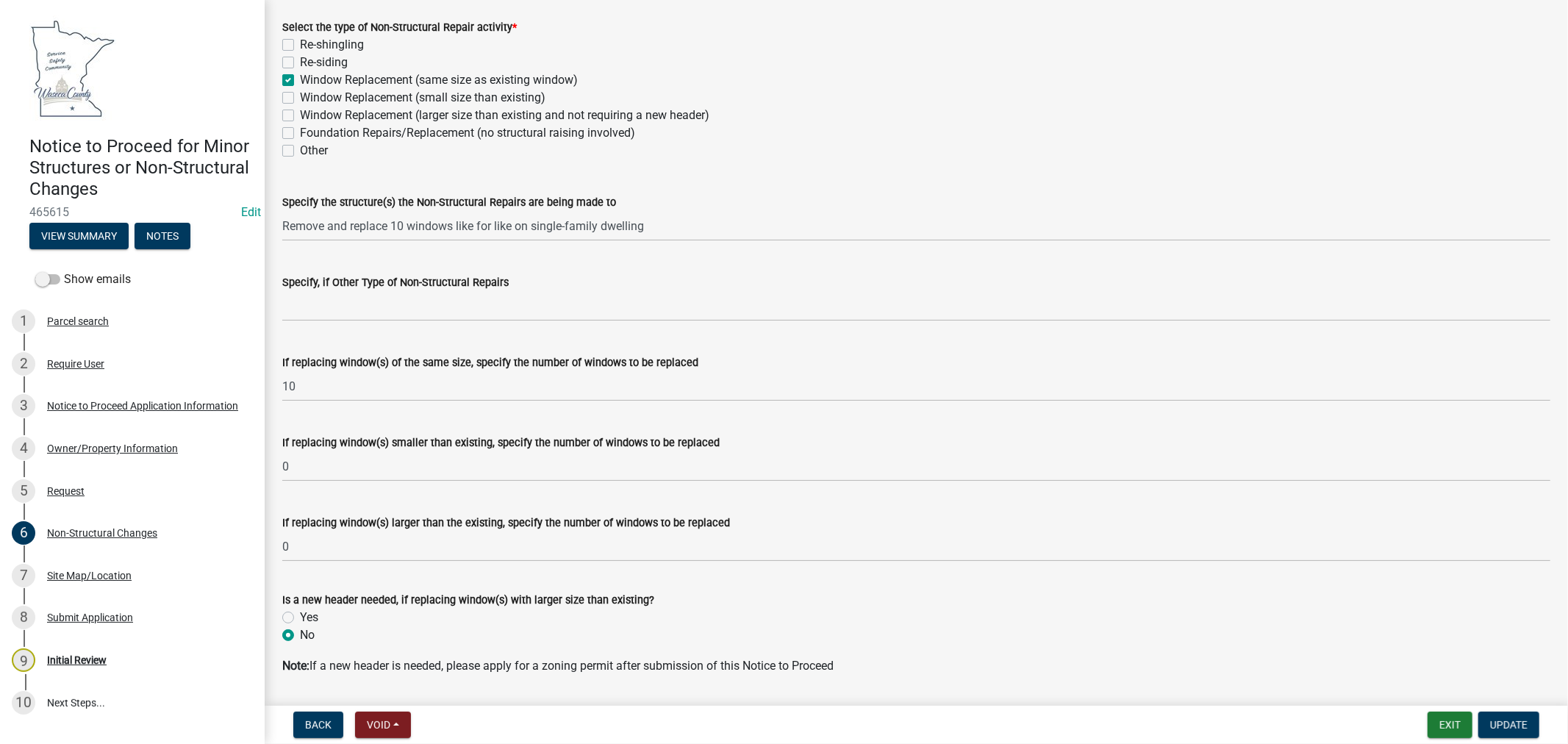
scroll to position [126, 0]
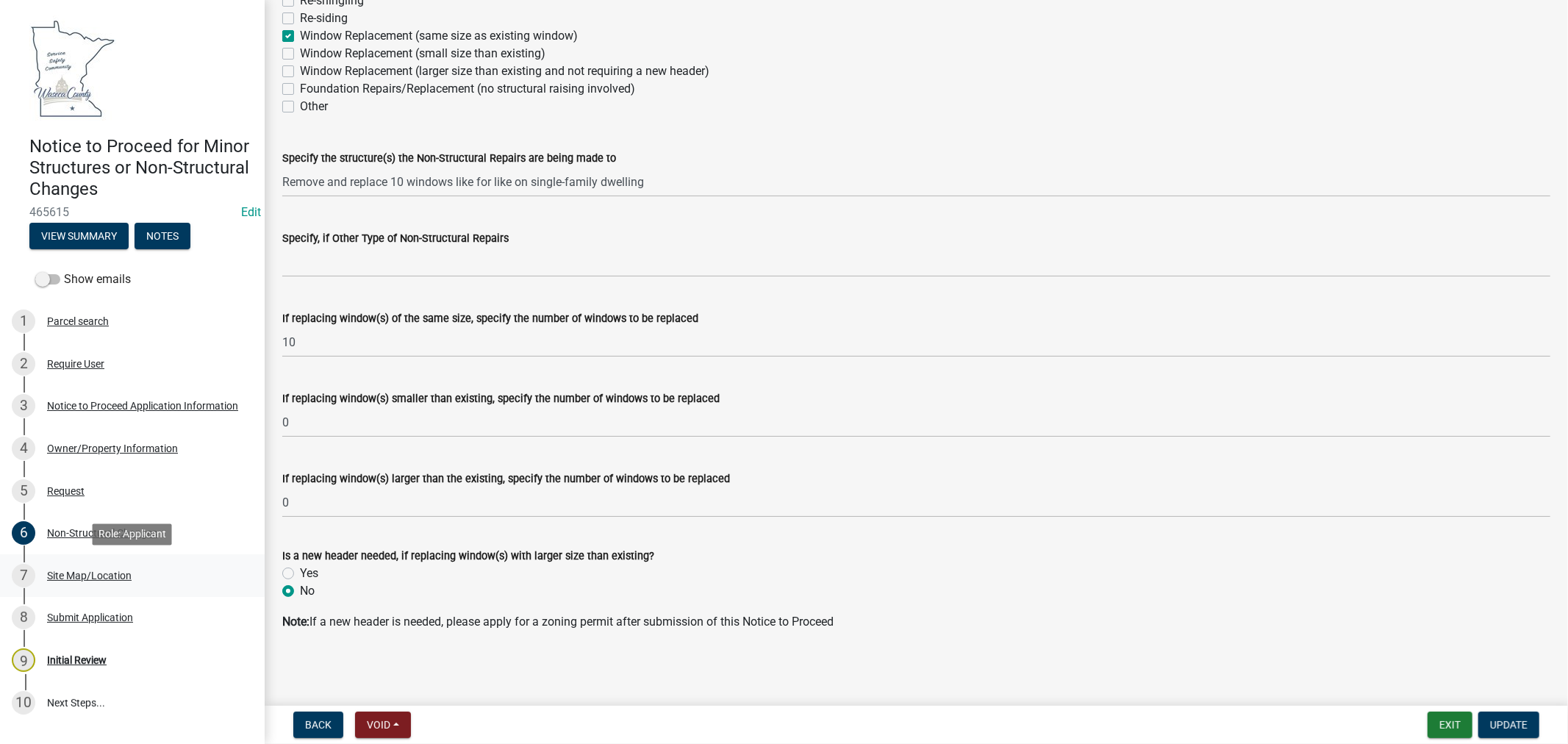
click at [55, 577] on div "Site Map/Location" at bounding box center [89, 576] width 85 height 10
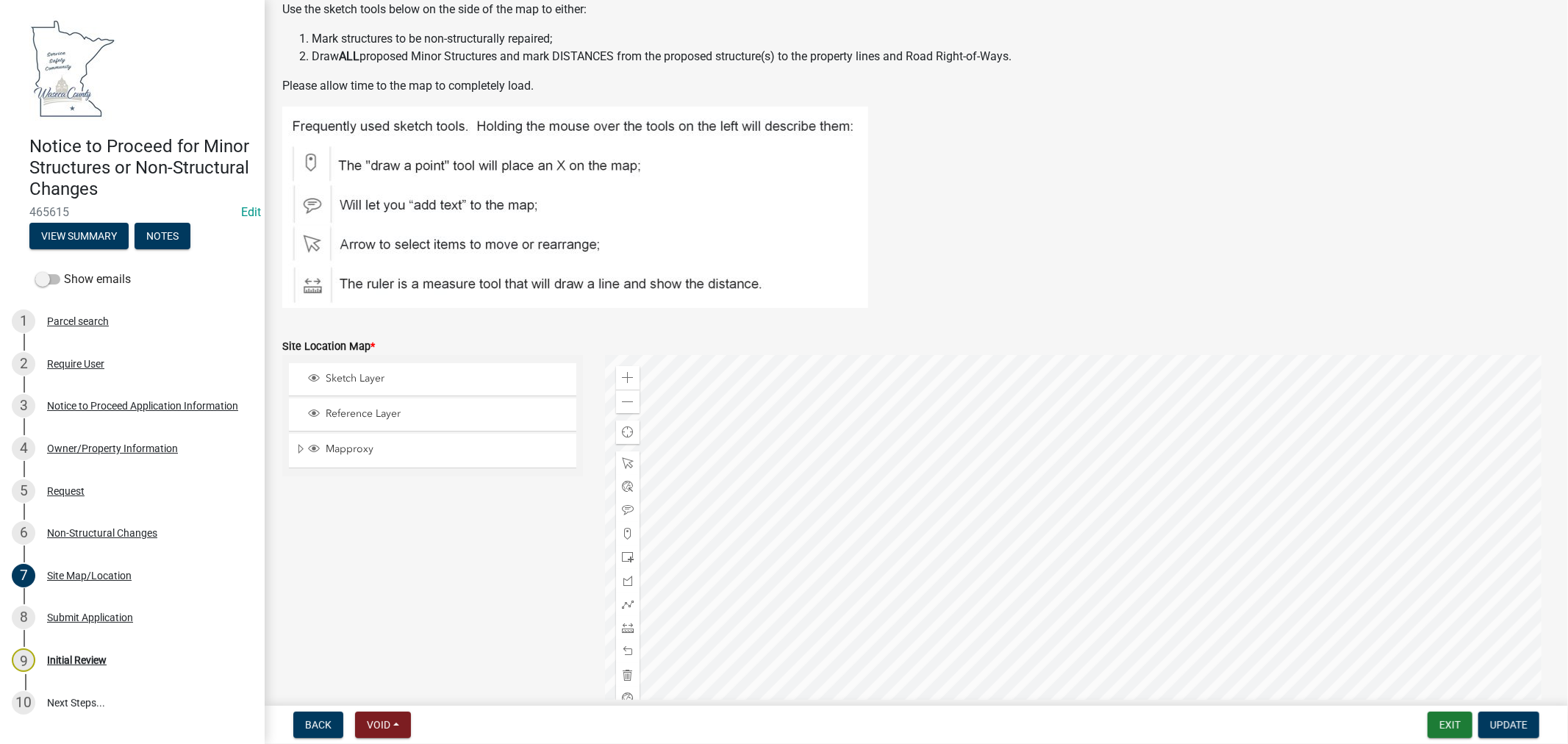
scroll to position [163, 0]
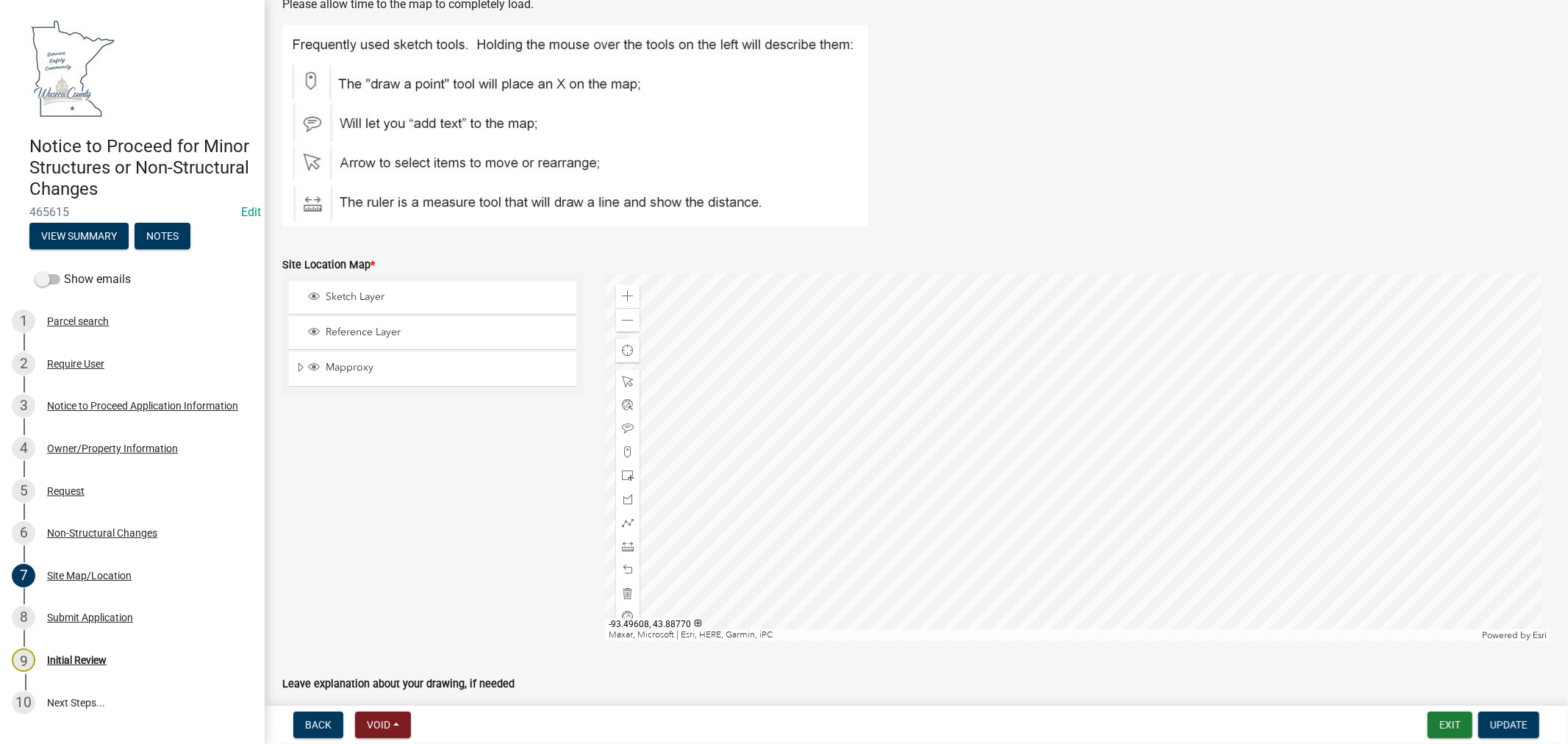
click at [1056, 452] on div at bounding box center [1078, 457] width 945 height 367
click at [622, 380] on span at bounding box center [627, 381] width 11 height 11
click at [1111, 468] on div at bounding box center [1078, 457] width 945 height 367
click at [1231, 474] on div at bounding box center [1078, 457] width 945 height 367
click at [1263, 391] on span "Close" at bounding box center [1266, 388] width 11 height 11
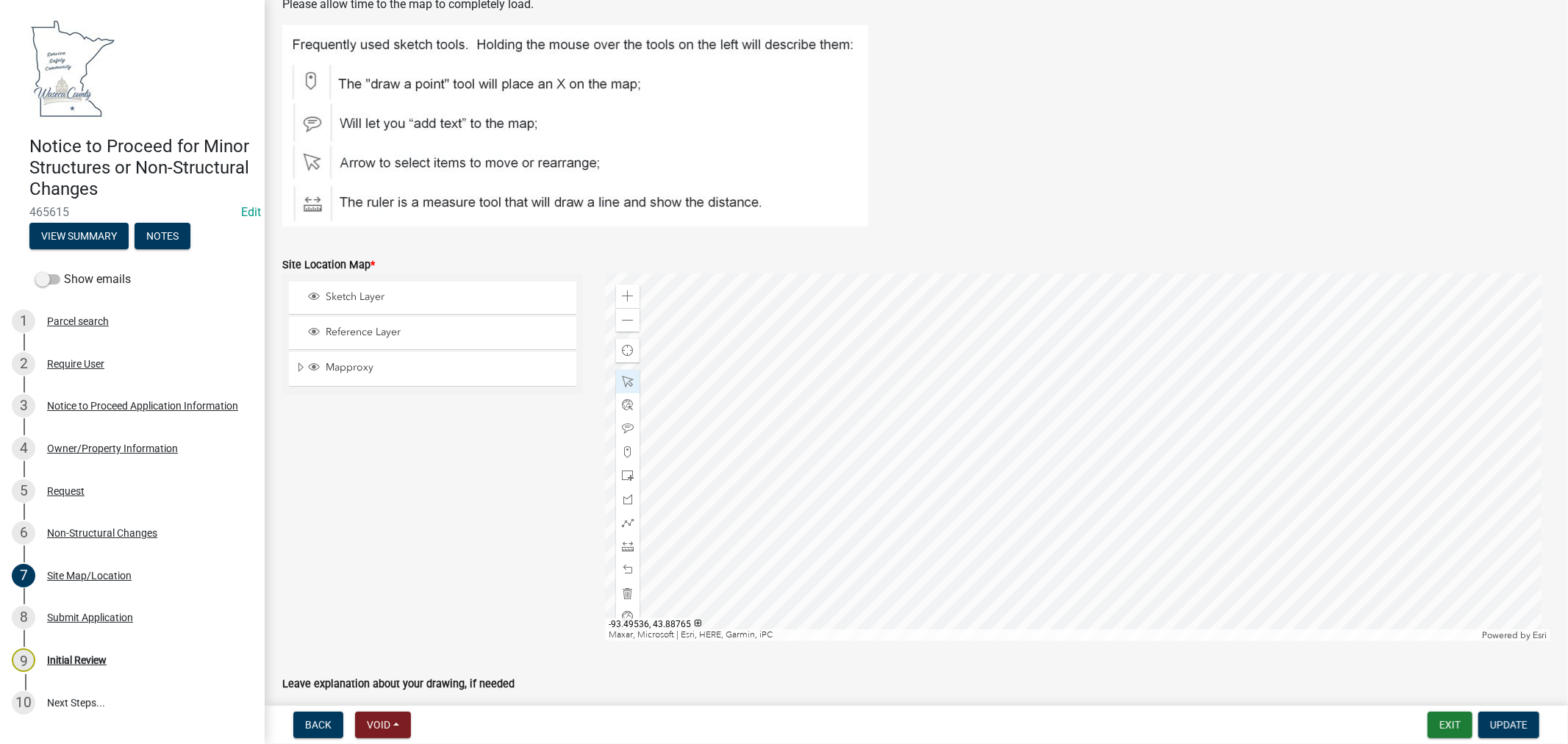
click at [1331, 478] on div at bounding box center [1078, 457] width 945 height 367
click at [1200, 446] on div at bounding box center [1078, 457] width 945 height 367
click at [1195, 445] on div at bounding box center [1078, 457] width 945 height 367
click at [1358, 489] on div at bounding box center [1078, 457] width 945 height 367
click at [1516, 723] on span "Update" at bounding box center [1508, 724] width 37 height 11
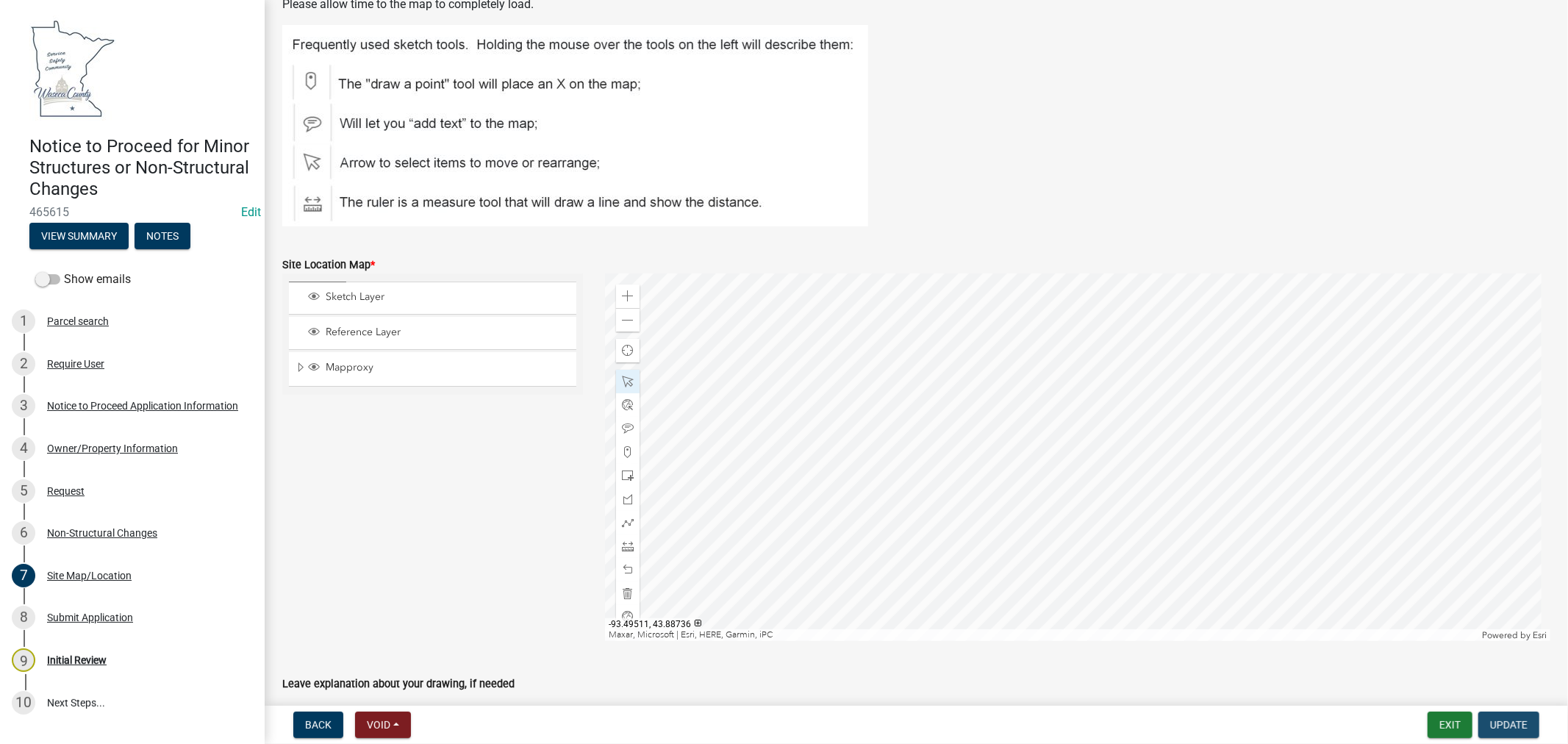
scroll to position [0, 0]
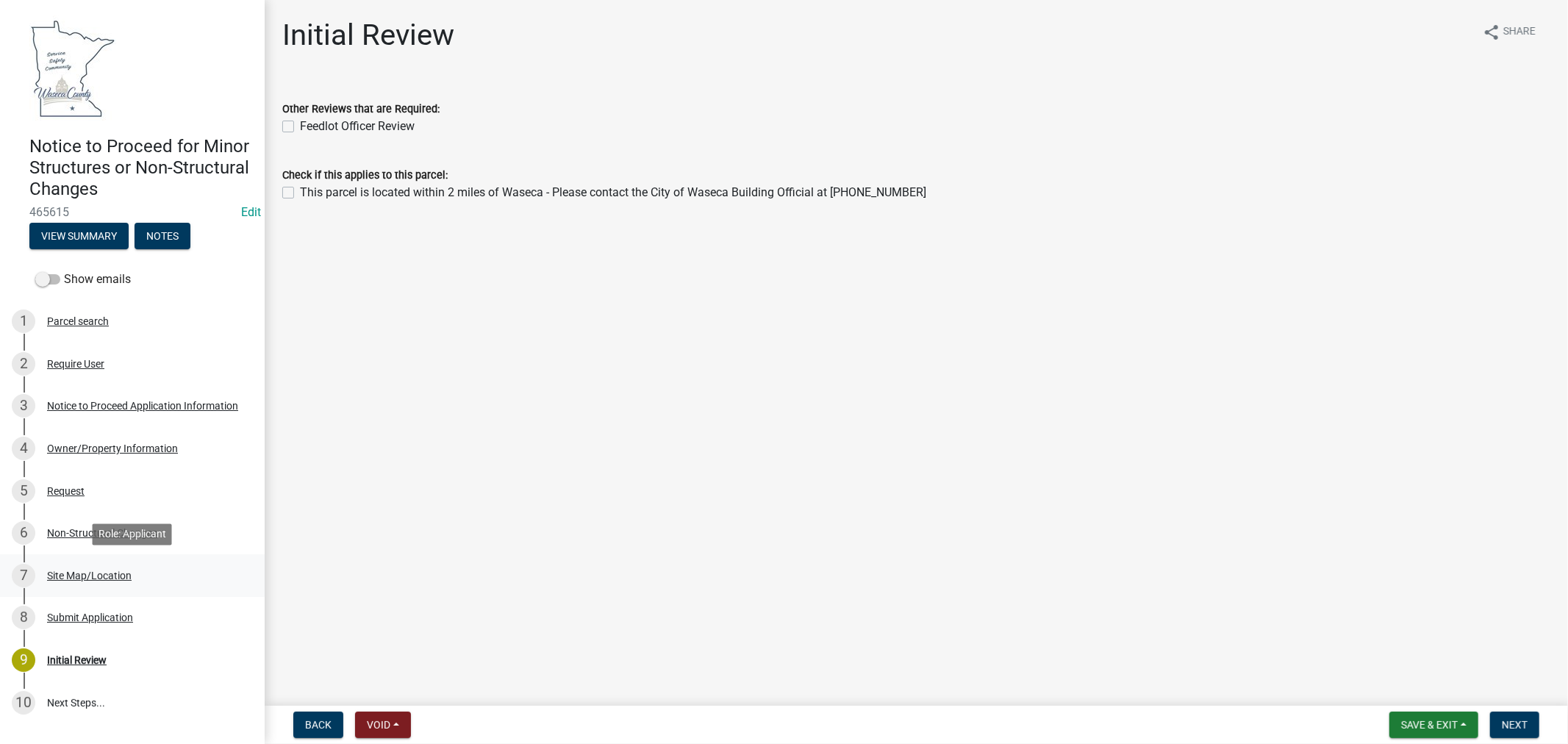
click at [92, 576] on div "Site Map/Location" at bounding box center [89, 576] width 85 height 10
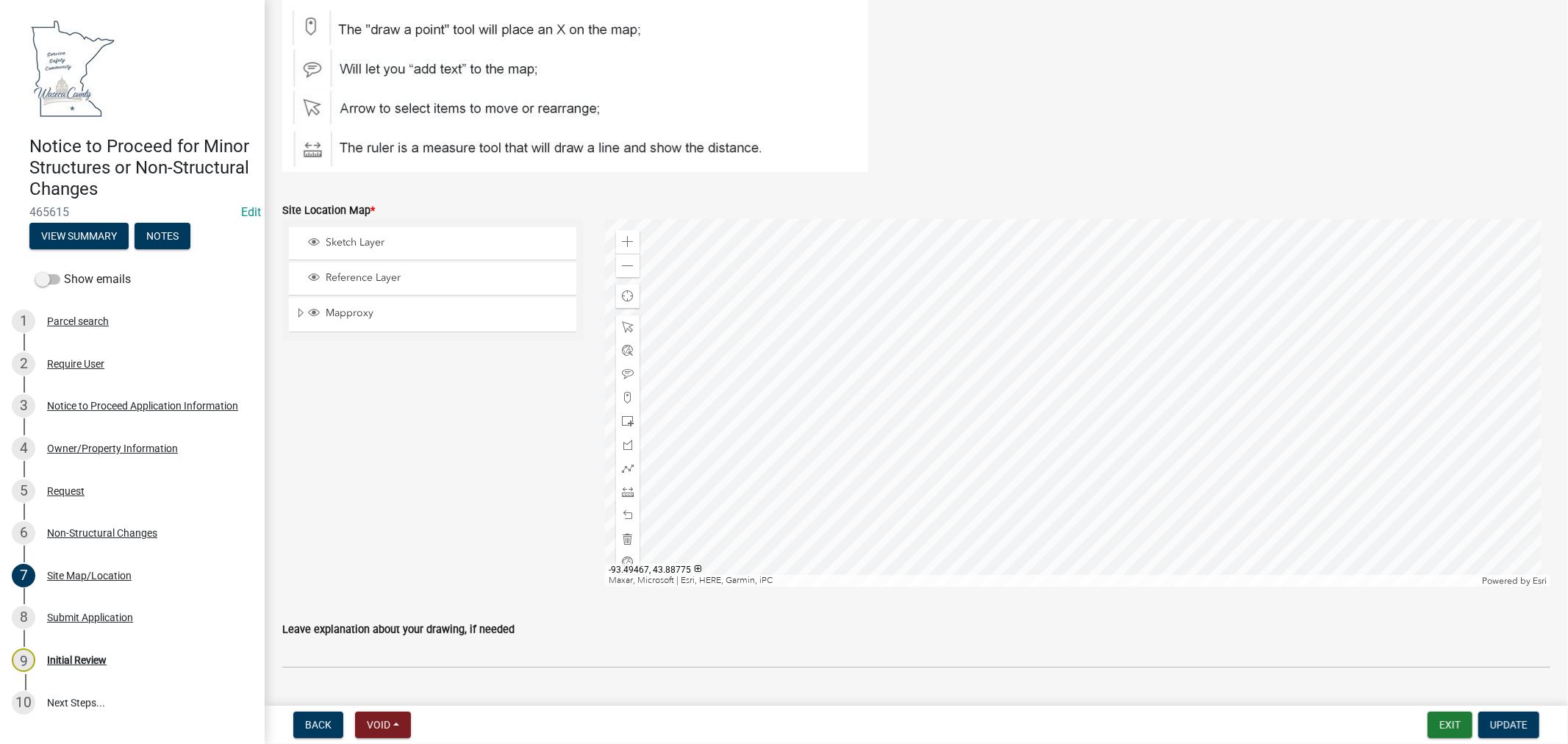
scroll to position [255, 0]
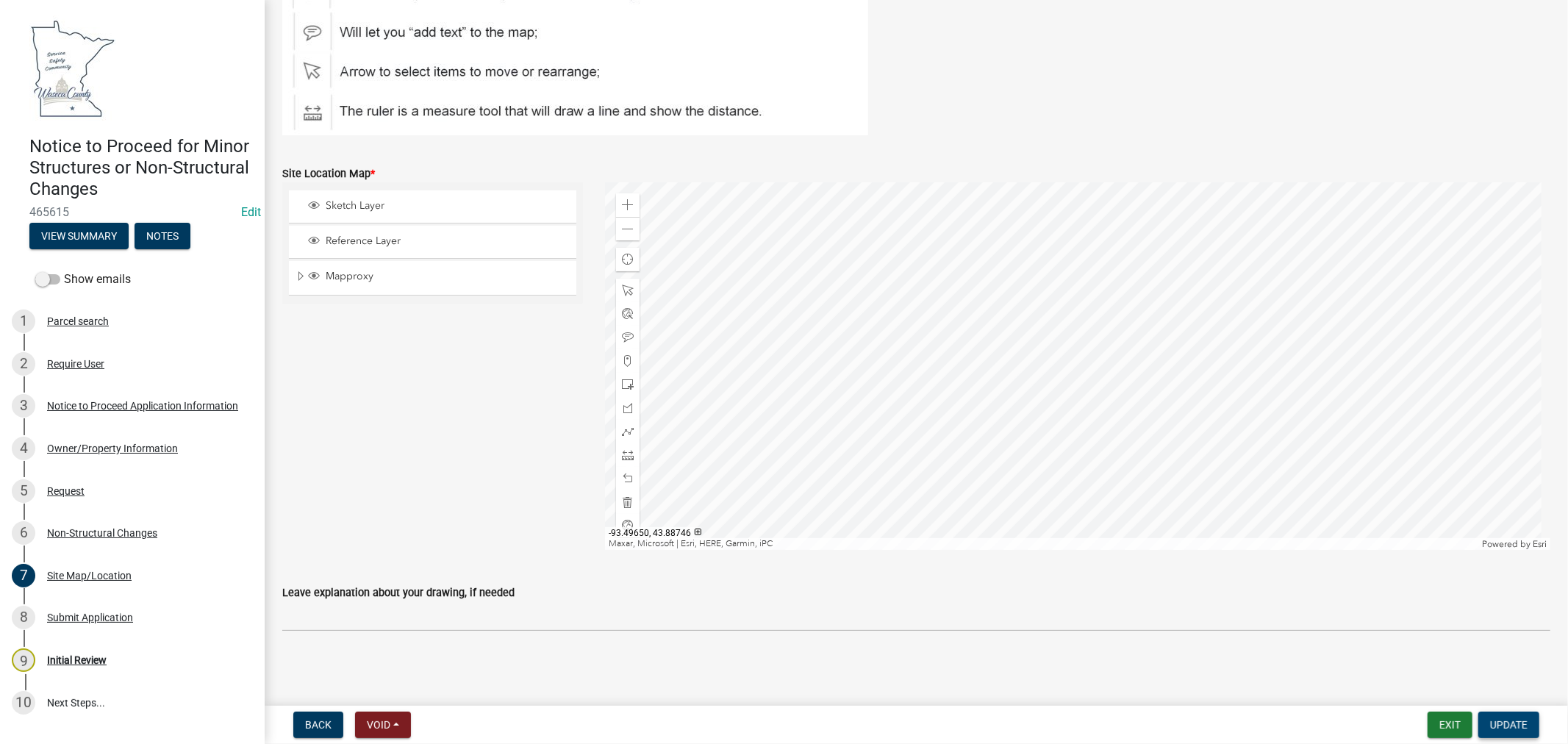
click at [1511, 724] on span "Update" at bounding box center [1508, 724] width 37 height 11
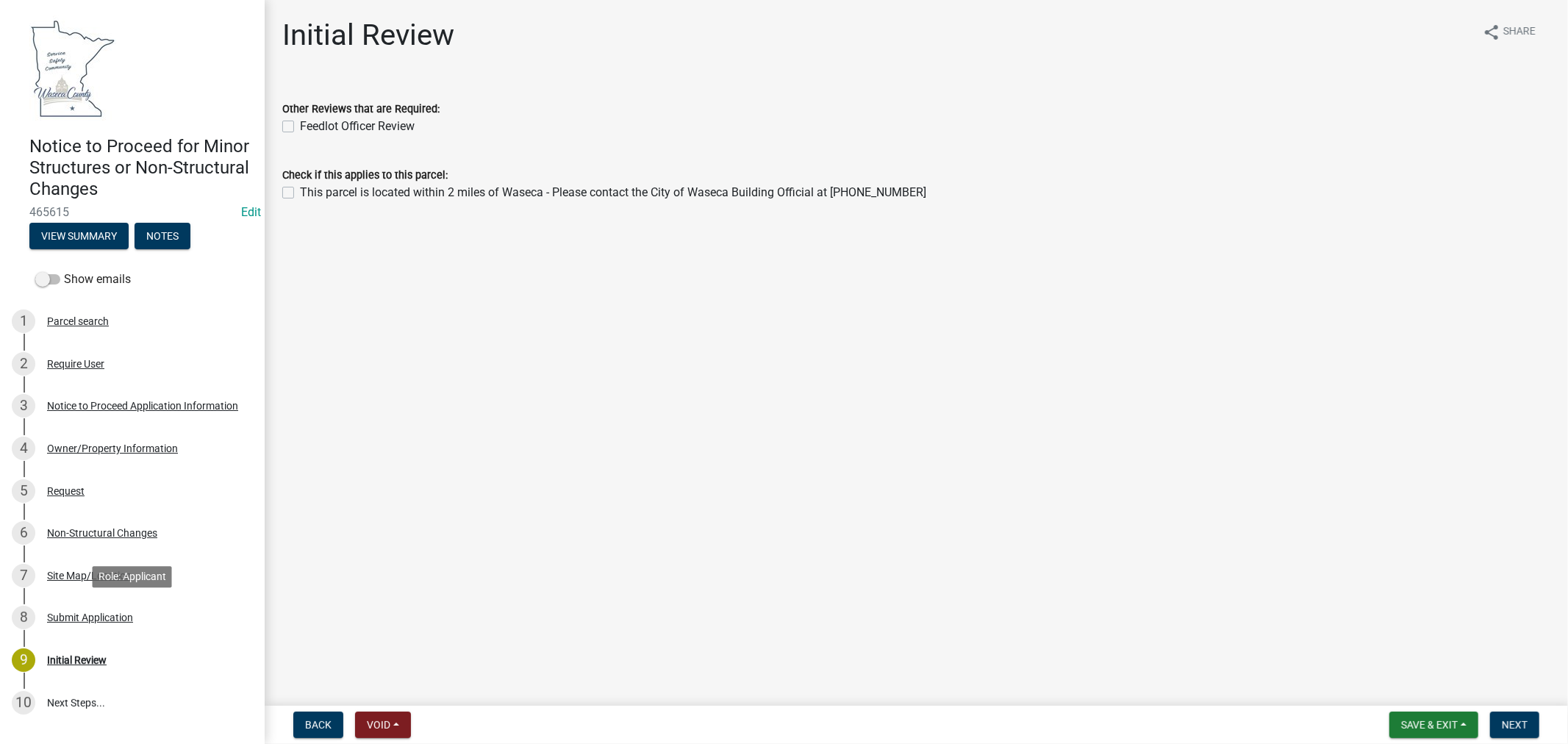
click at [72, 618] on div "Submit Application" at bounding box center [90, 618] width 86 height 10
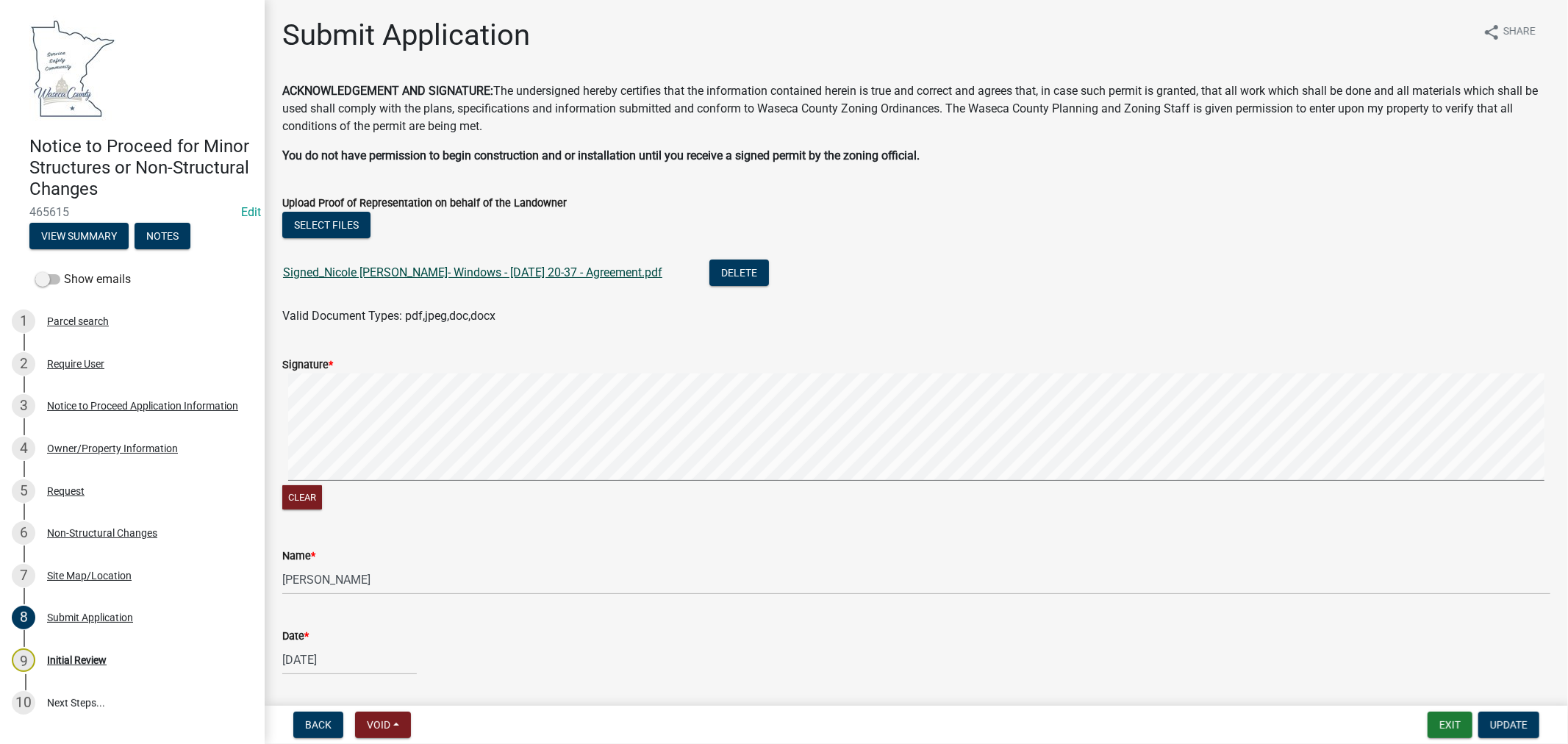
click at [373, 270] on link "Signed_Nicole [PERSON_NAME]- Windows - [DATE] 20-37 - Agreement.pdf" at bounding box center [473, 272] width 379 height 14
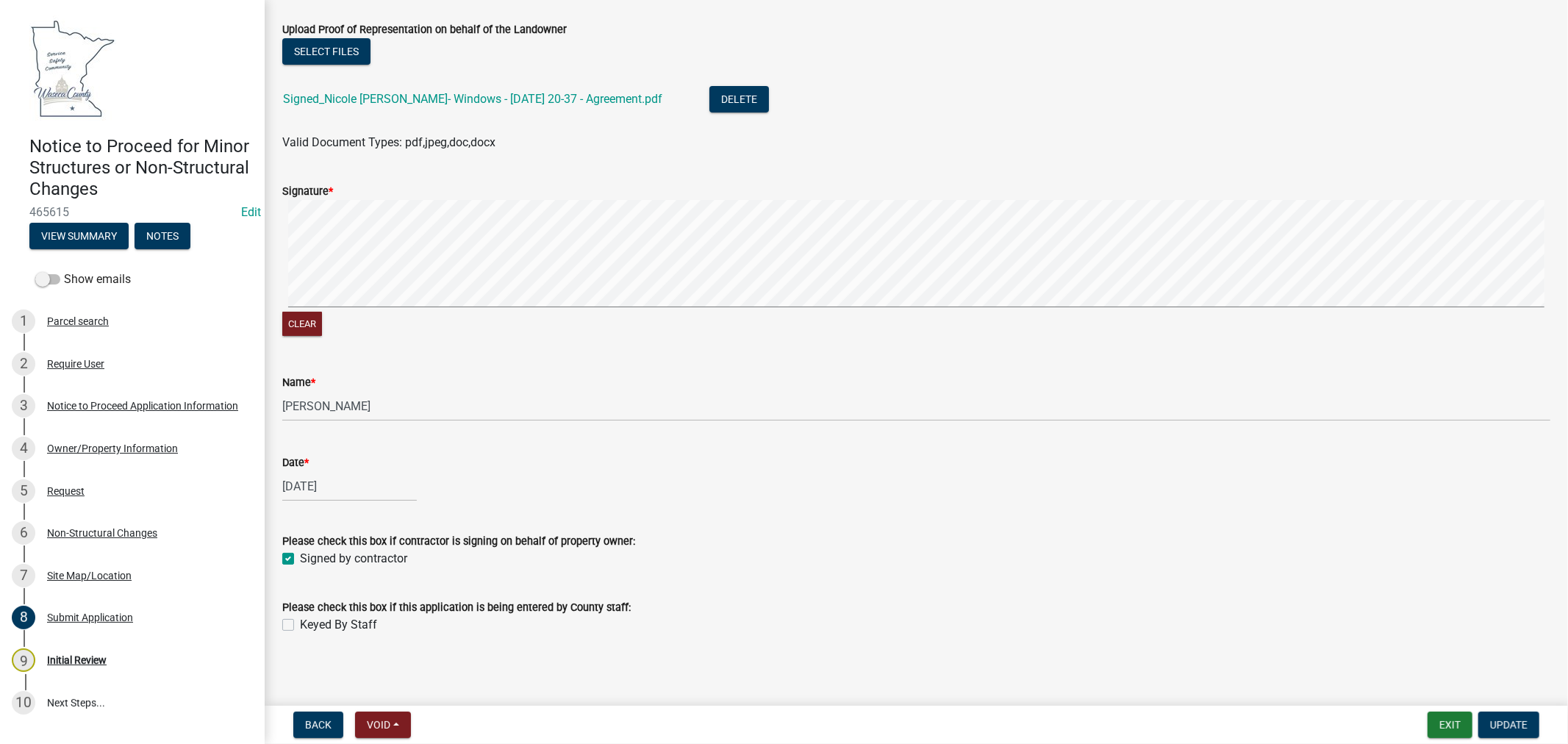
scroll to position [177, 0]
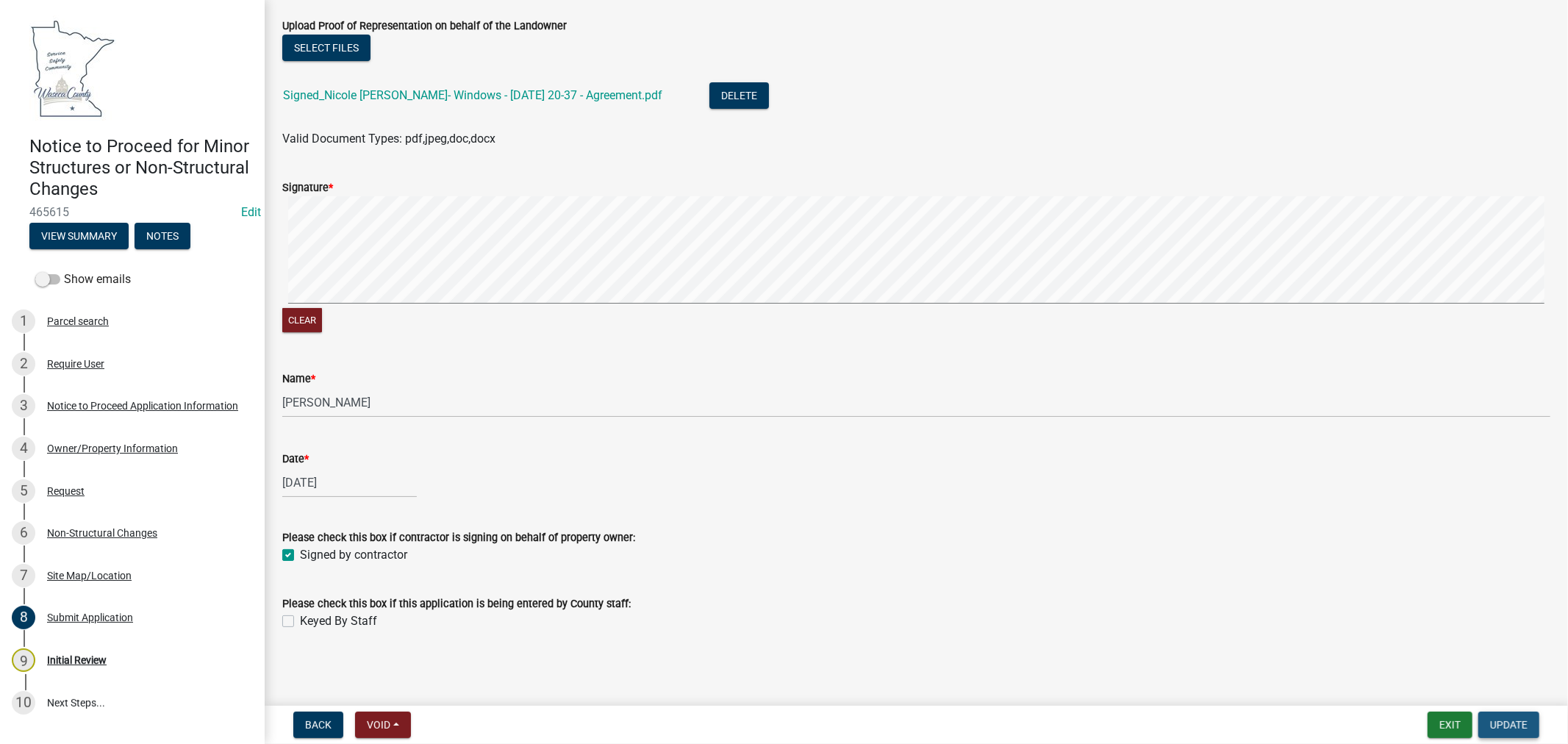
click at [1503, 720] on span "Update" at bounding box center [1508, 724] width 37 height 11
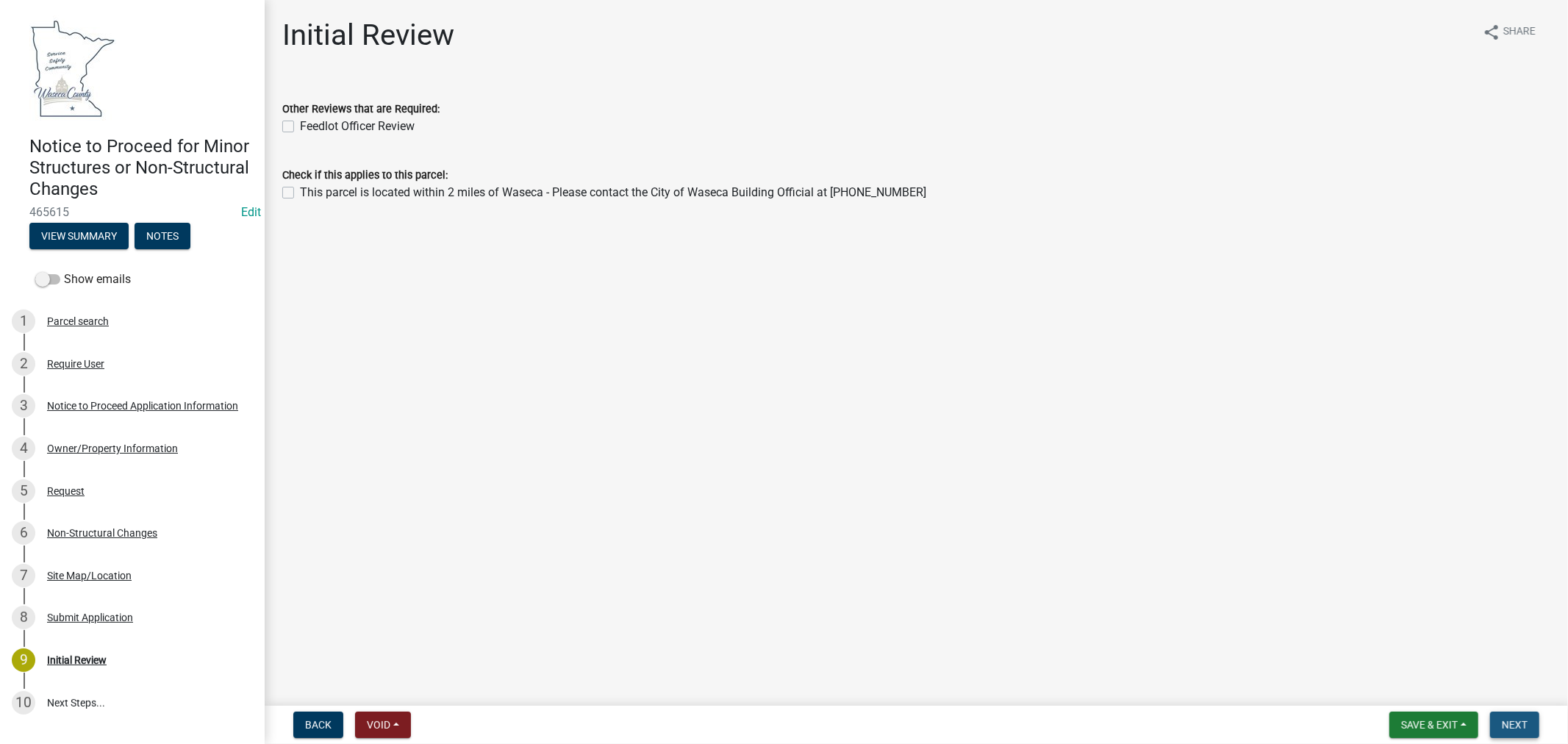
click at [1517, 722] on span "Next" at bounding box center [1515, 724] width 26 height 11
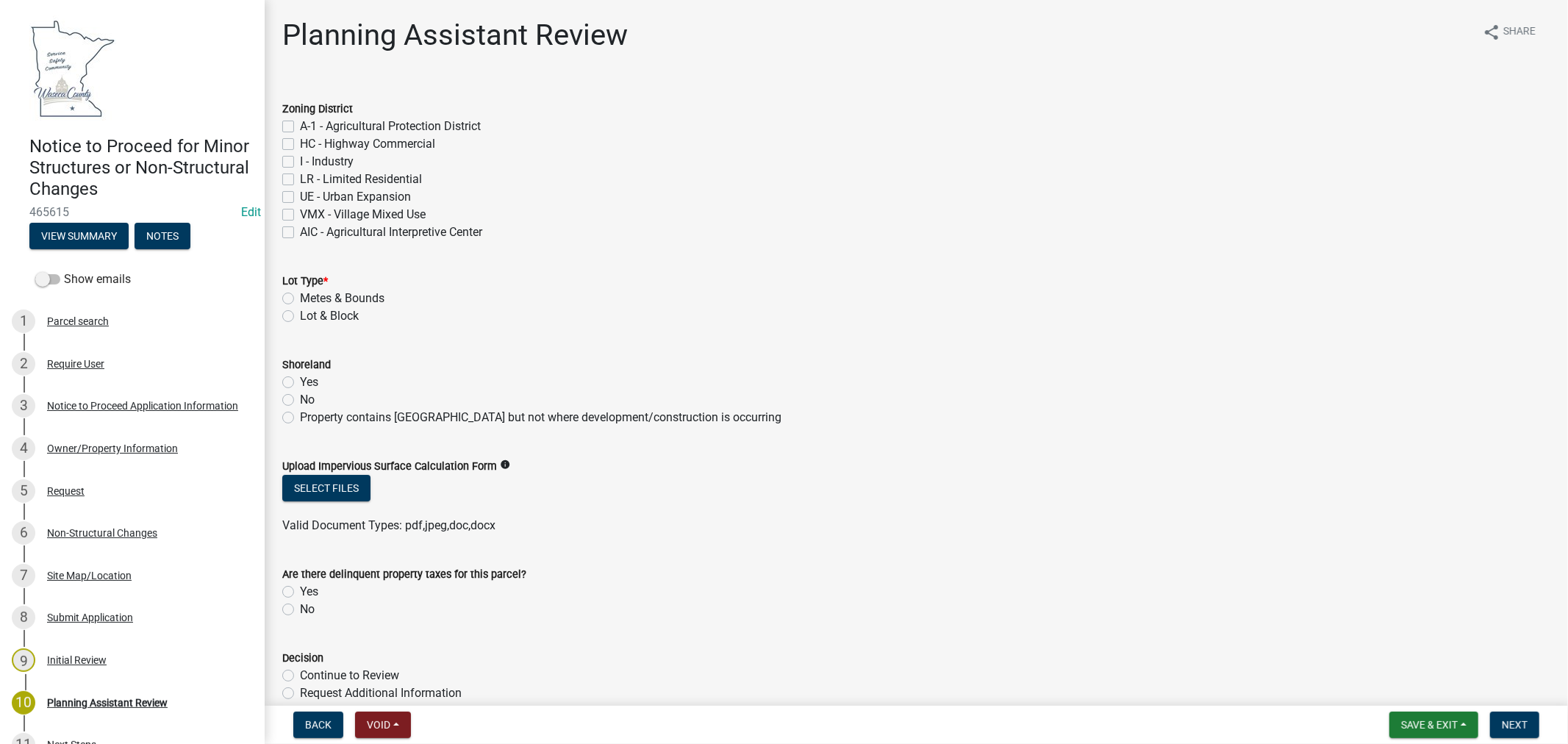
click at [300, 123] on label "A-1 - Agricultural Protection District" at bounding box center [390, 126] width 181 height 17
click at [300, 123] on input "A-1 - Agricultural Protection District" at bounding box center [304, 122] width 10 height 10
checkbox input "true"
checkbox input "false"
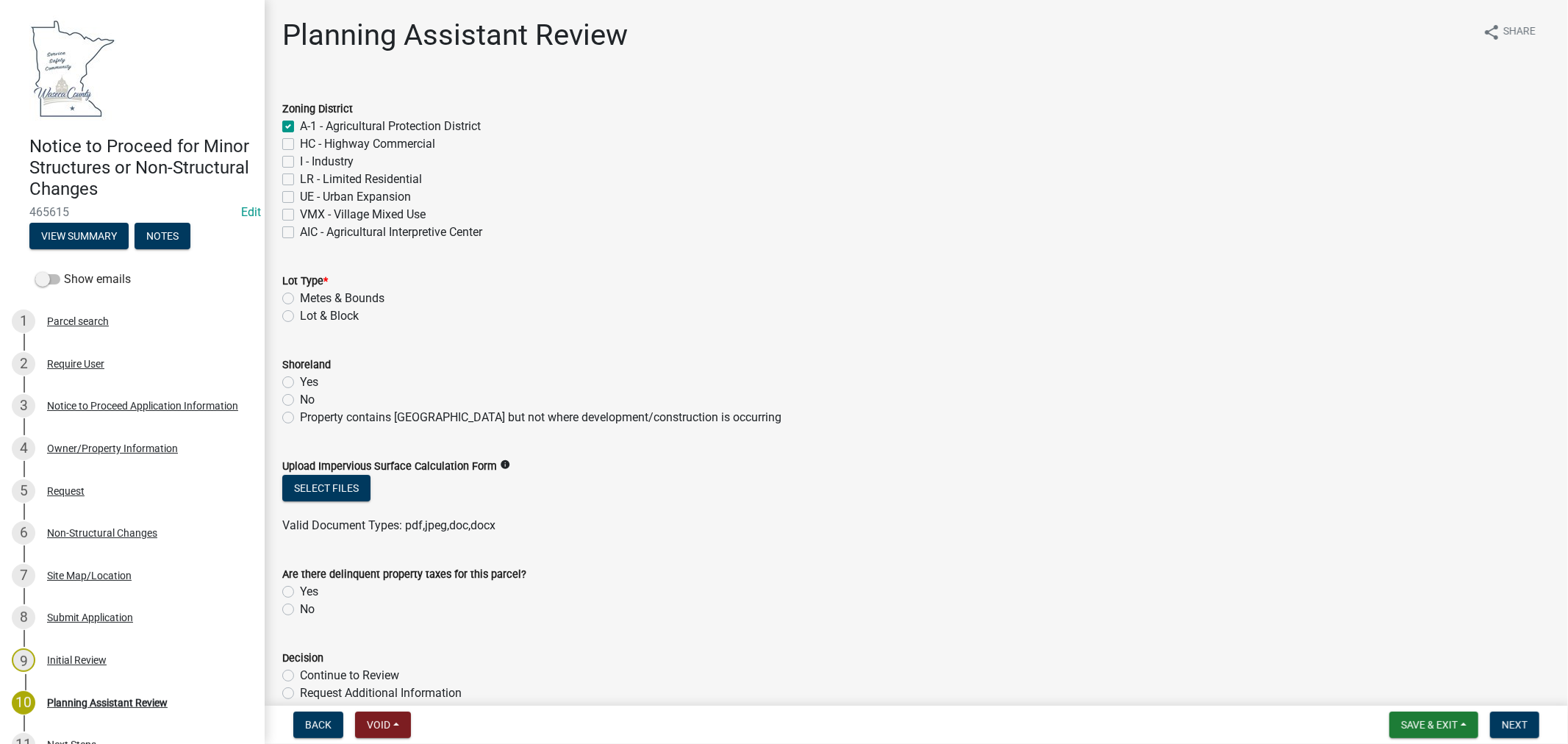
checkbox input "false"
click at [300, 298] on label "Metes & Bounds" at bounding box center [342, 298] width 85 height 17
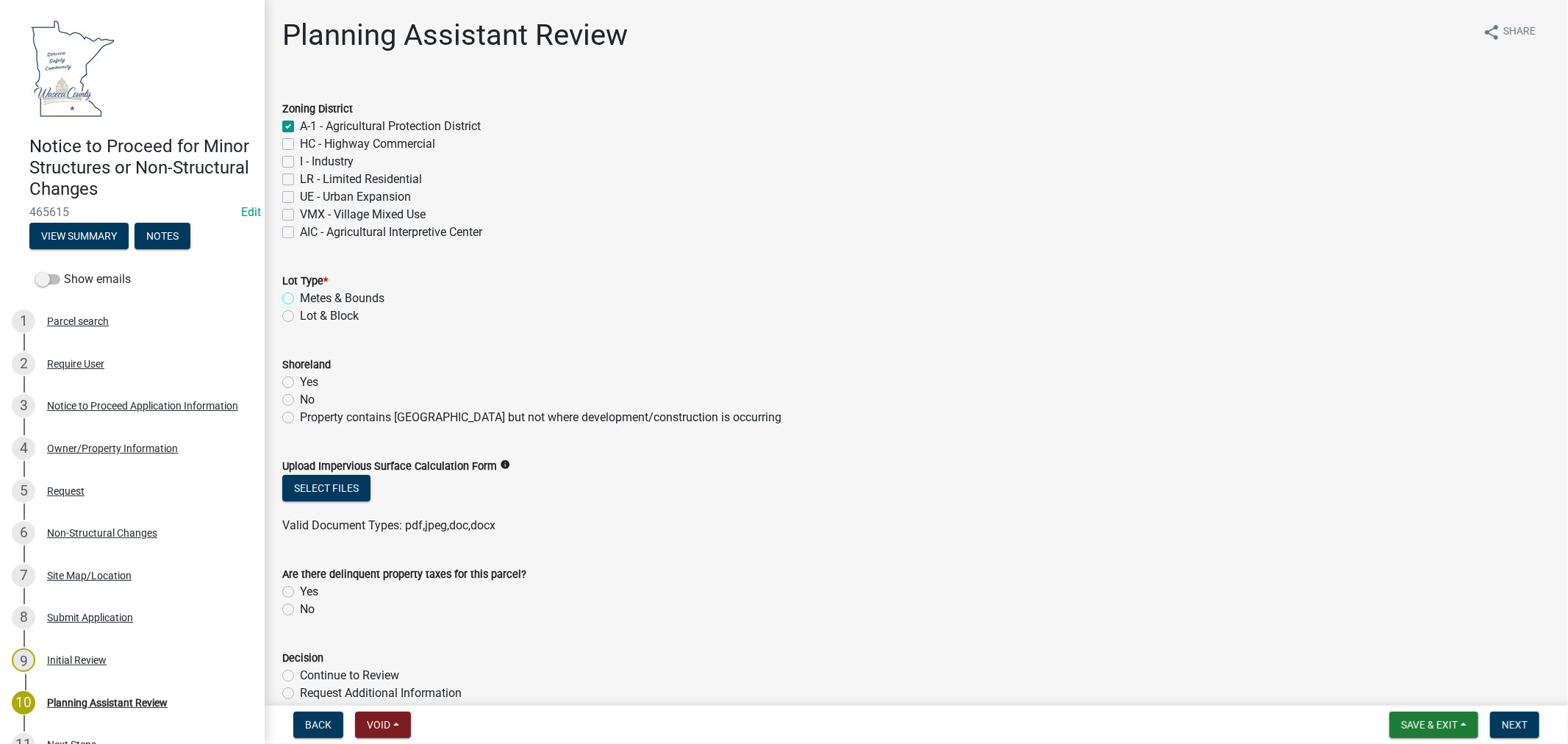
click at [300, 298] on input "Metes & Bounds" at bounding box center [304, 294] width 10 height 10
radio input "true"
click at [300, 400] on label "No" at bounding box center [307, 399] width 15 height 17
click at [300, 400] on input "No" at bounding box center [304, 395] width 10 height 10
radio input "true"
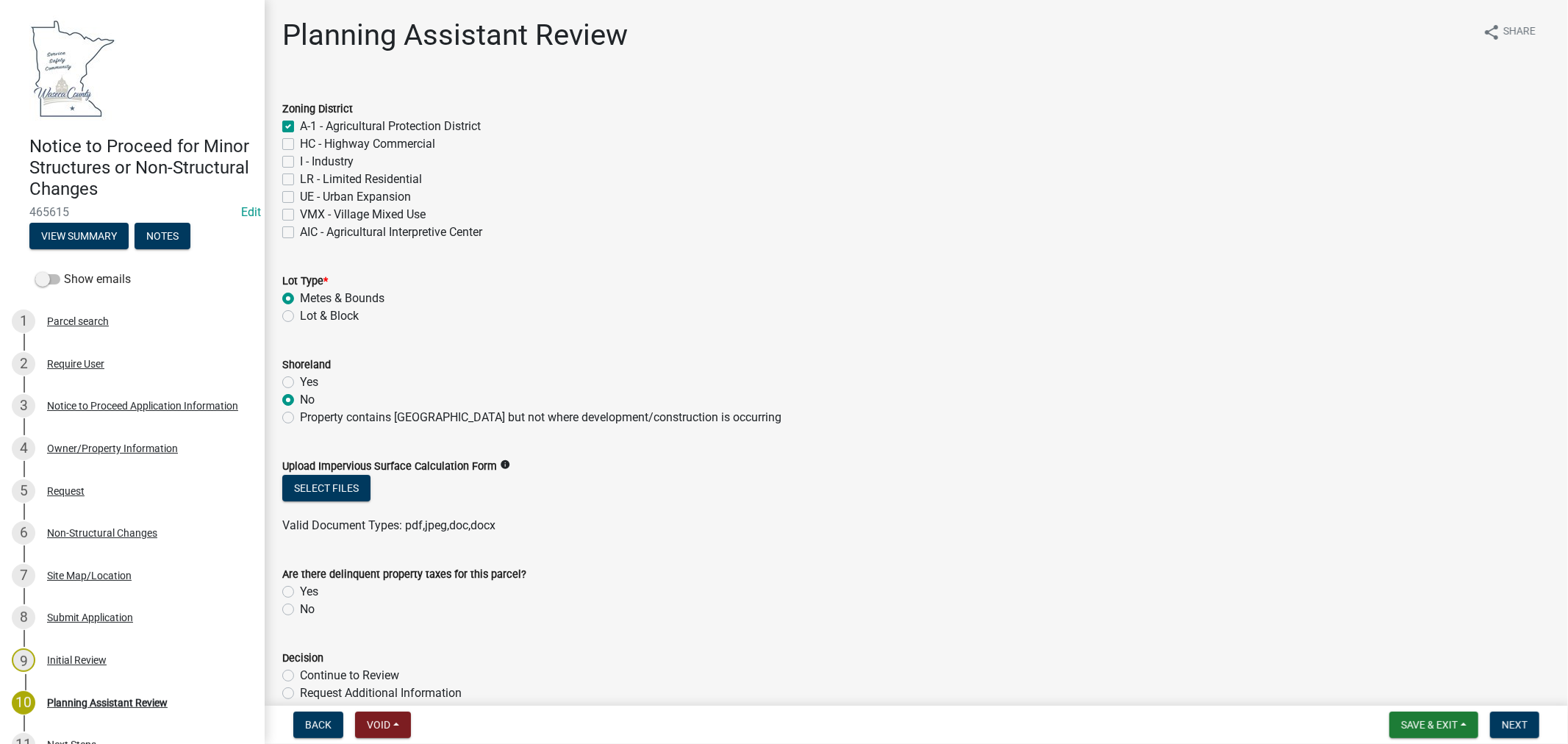
click at [300, 606] on label "No" at bounding box center [307, 610] width 15 height 17
click at [300, 606] on input "No" at bounding box center [304, 605] width 10 height 10
radio input "true"
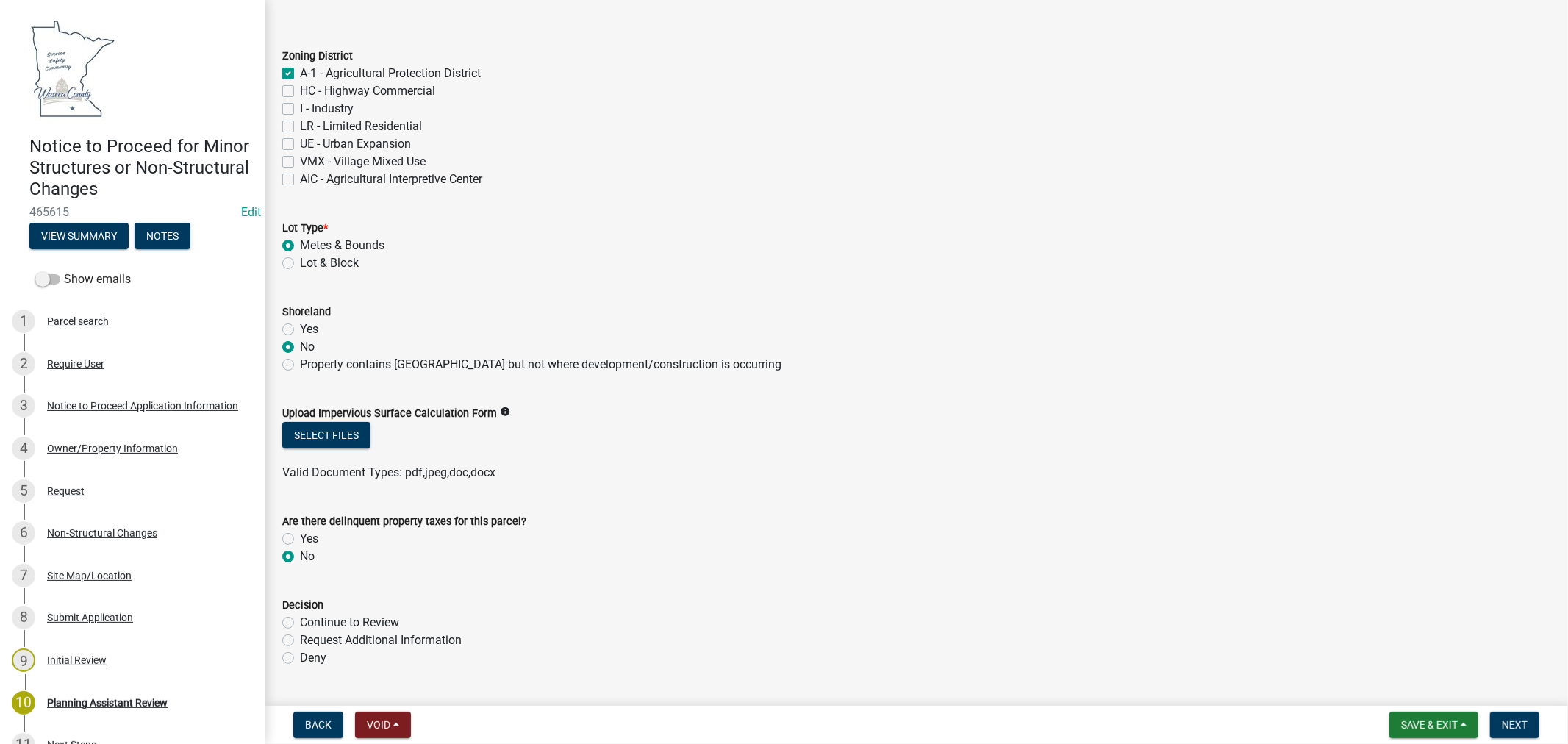
scroll to position [82, 0]
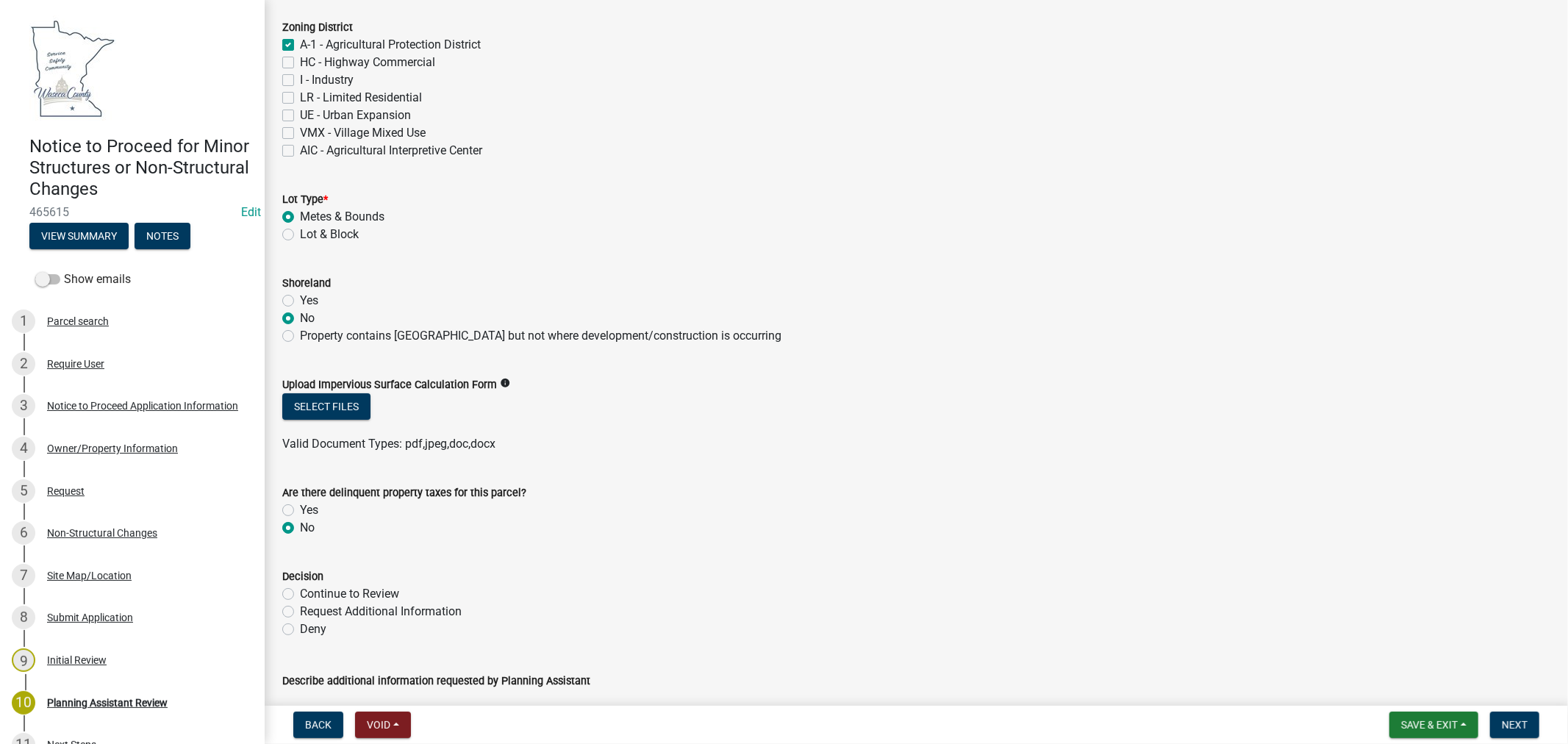
click at [300, 592] on label "Continue to Review" at bounding box center [350, 594] width 99 height 17
click at [300, 592] on input "Continue to Review" at bounding box center [304, 590] width 10 height 10
radio input "true"
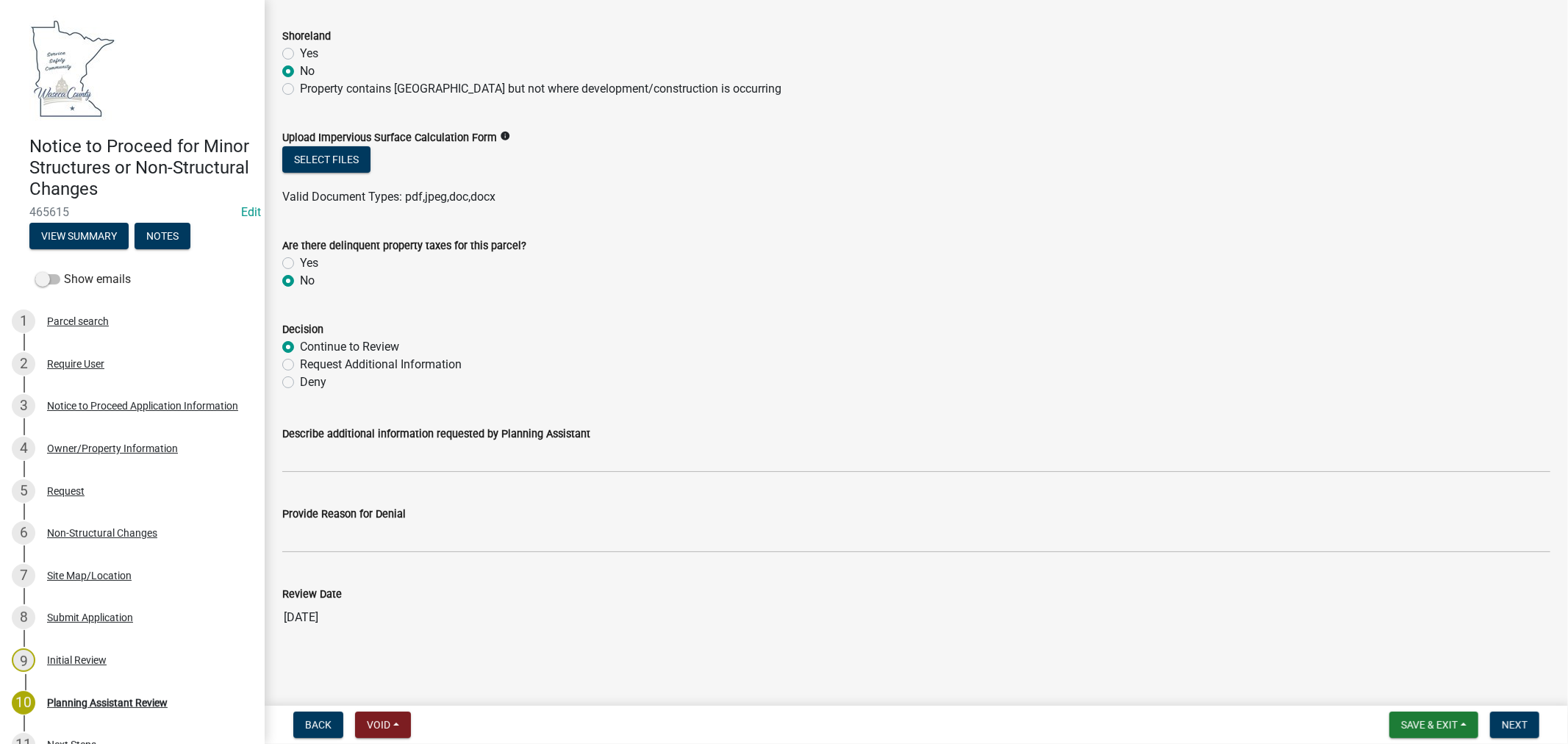
scroll to position [330, 0]
click at [1527, 730] on button "Next" at bounding box center [1514, 725] width 49 height 26
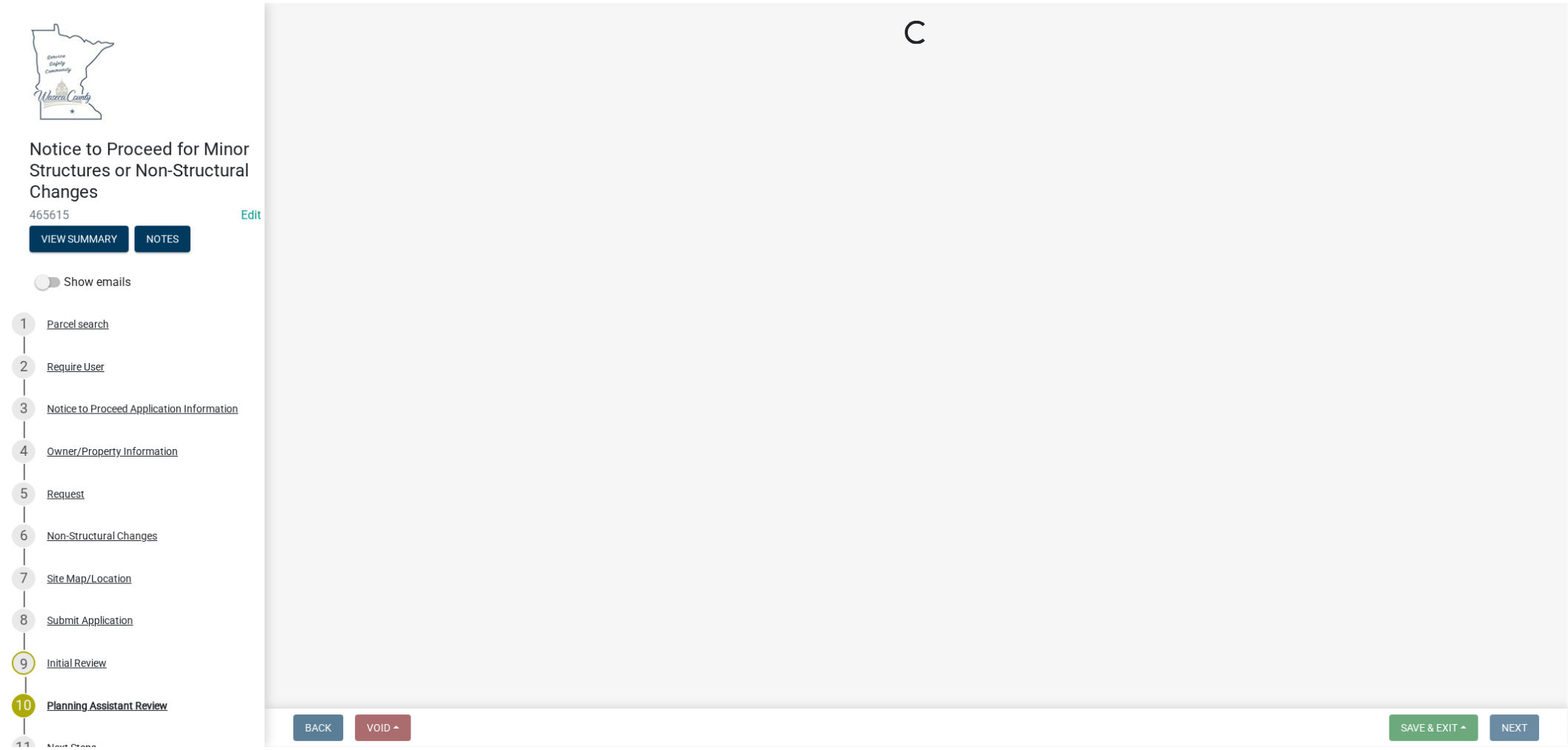
scroll to position [0, 0]
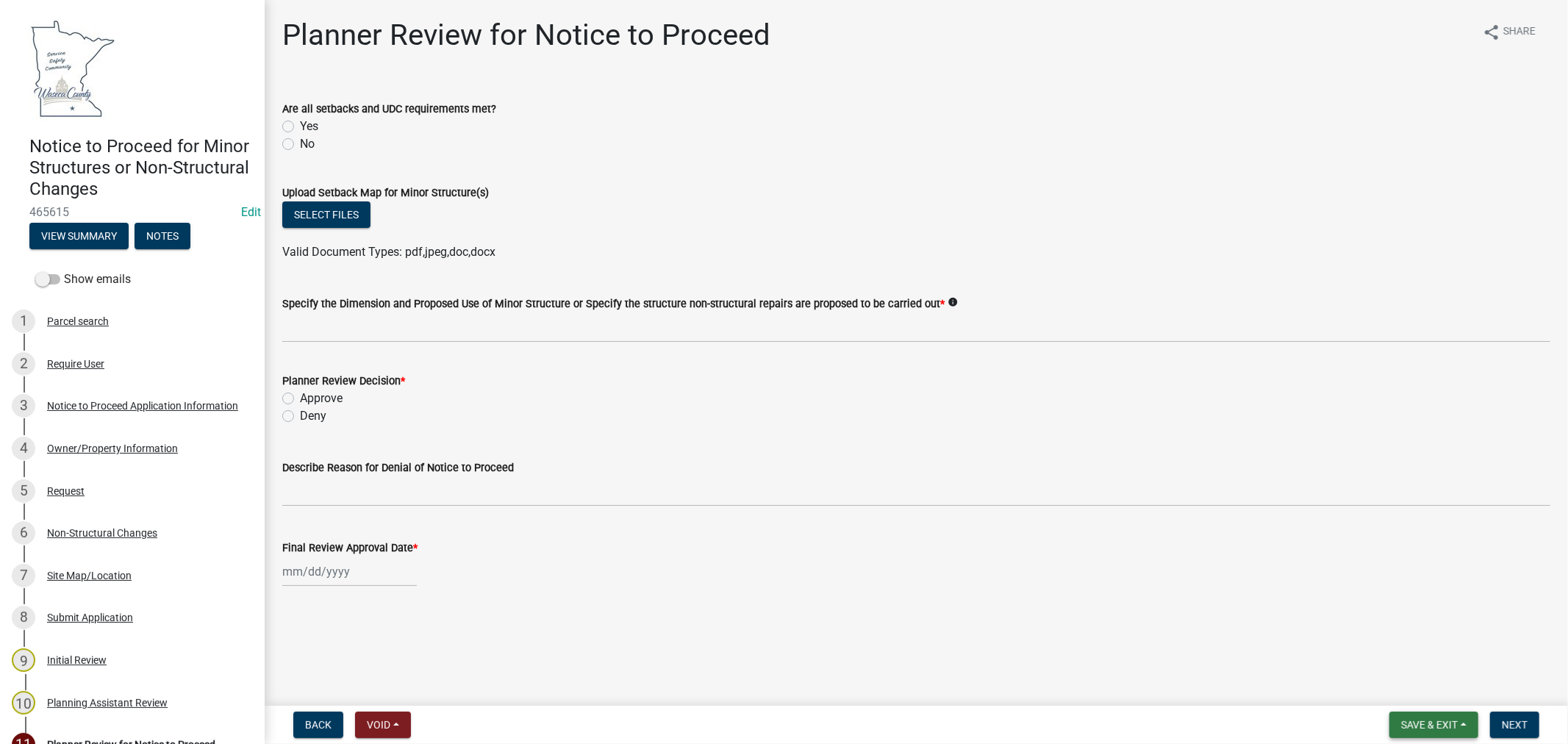
click at [1420, 720] on span "Save & Exit" at bounding box center [1428, 724] width 57 height 11
click at [1394, 684] on button "Save & Exit" at bounding box center [1419, 686] width 118 height 35
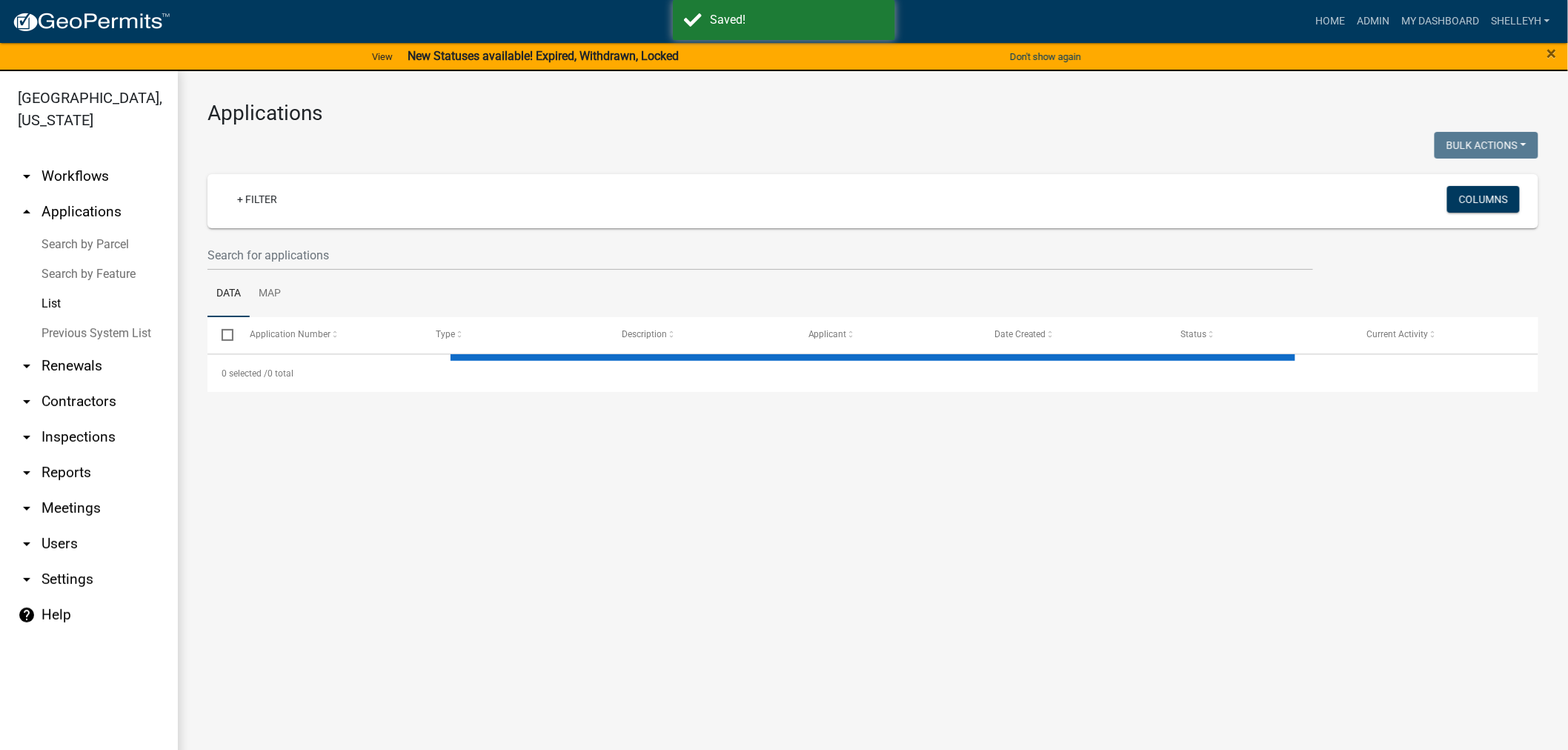
select select "1: 25"
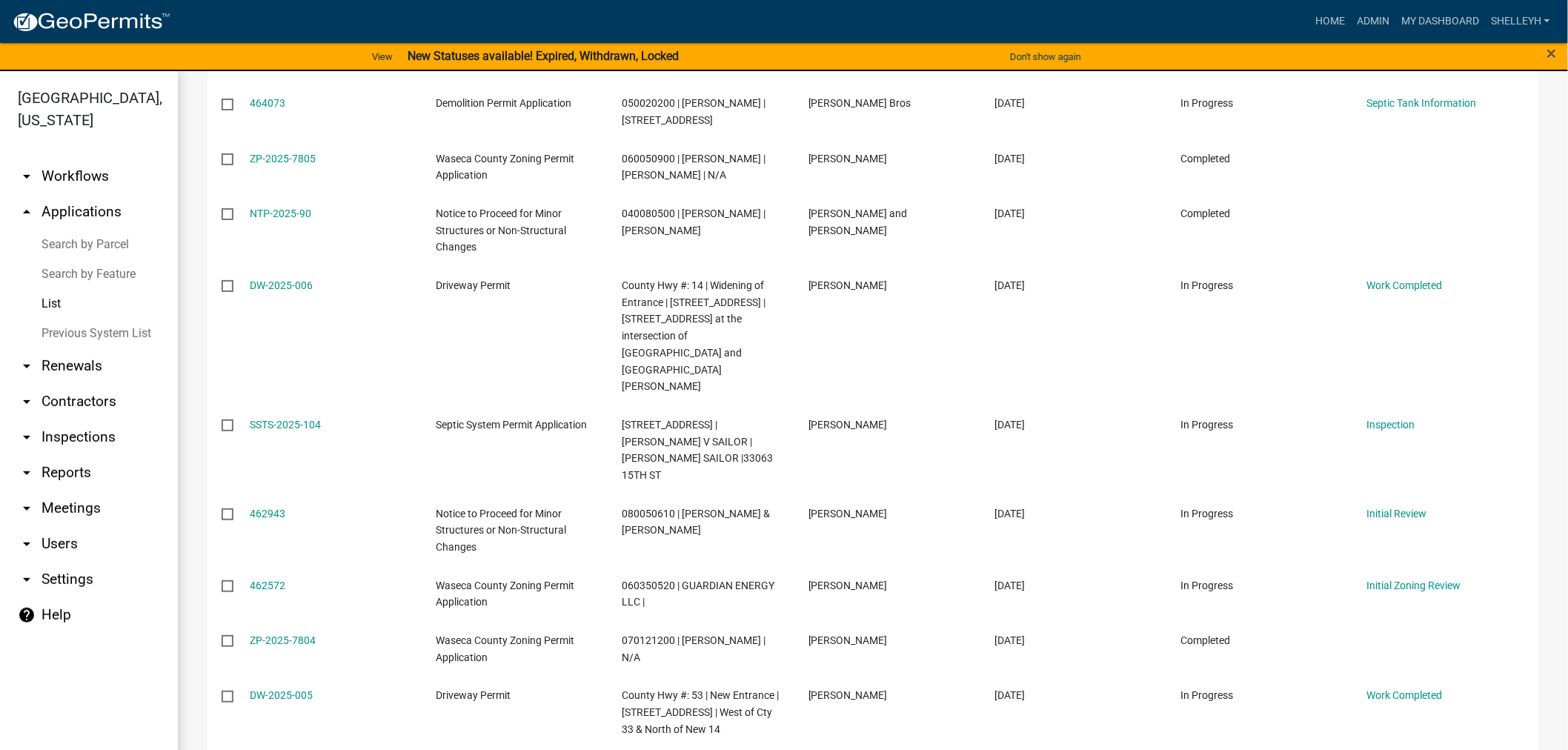
scroll to position [1282, 0]
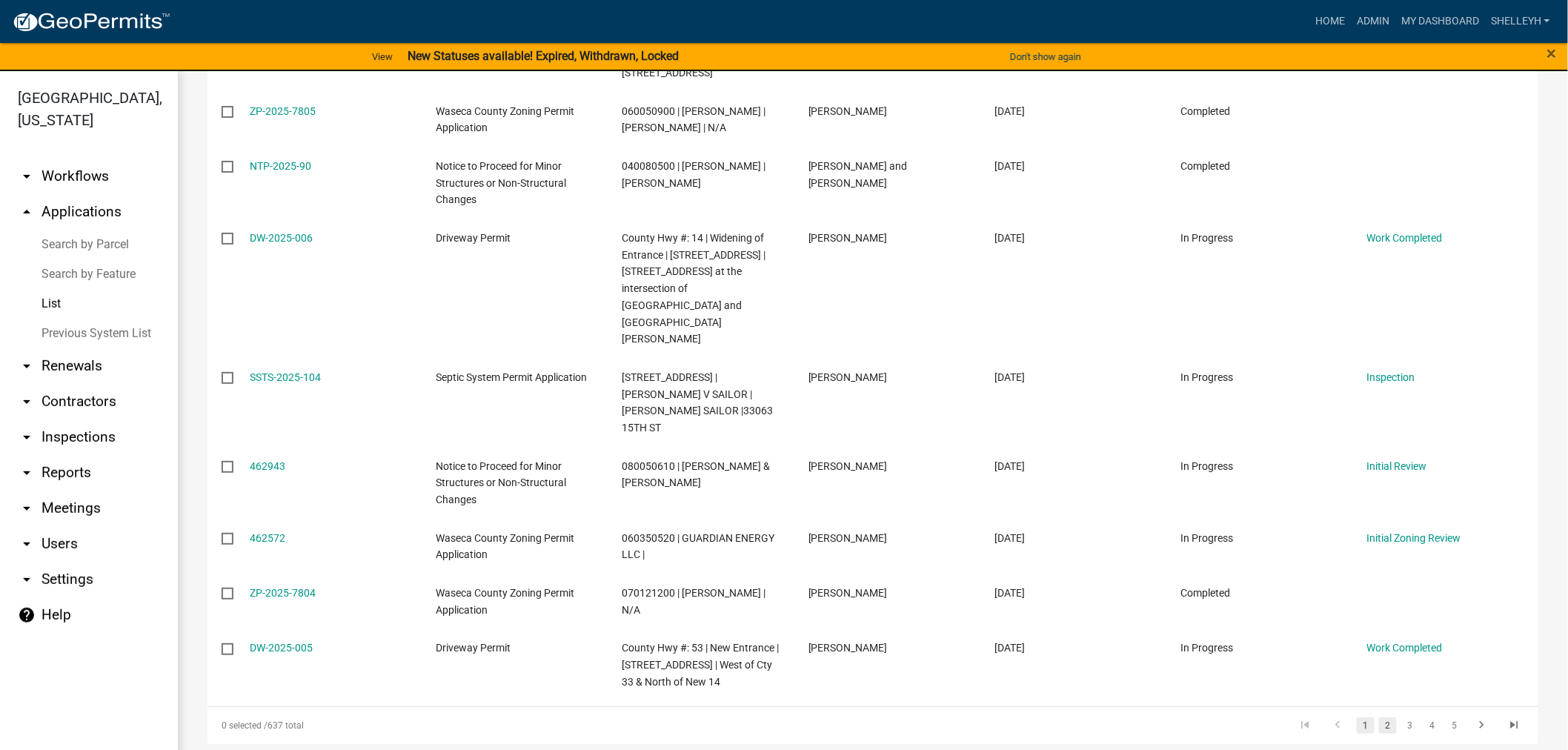
click at [1380, 717] on link "2" at bounding box center [1389, 725] width 18 height 17
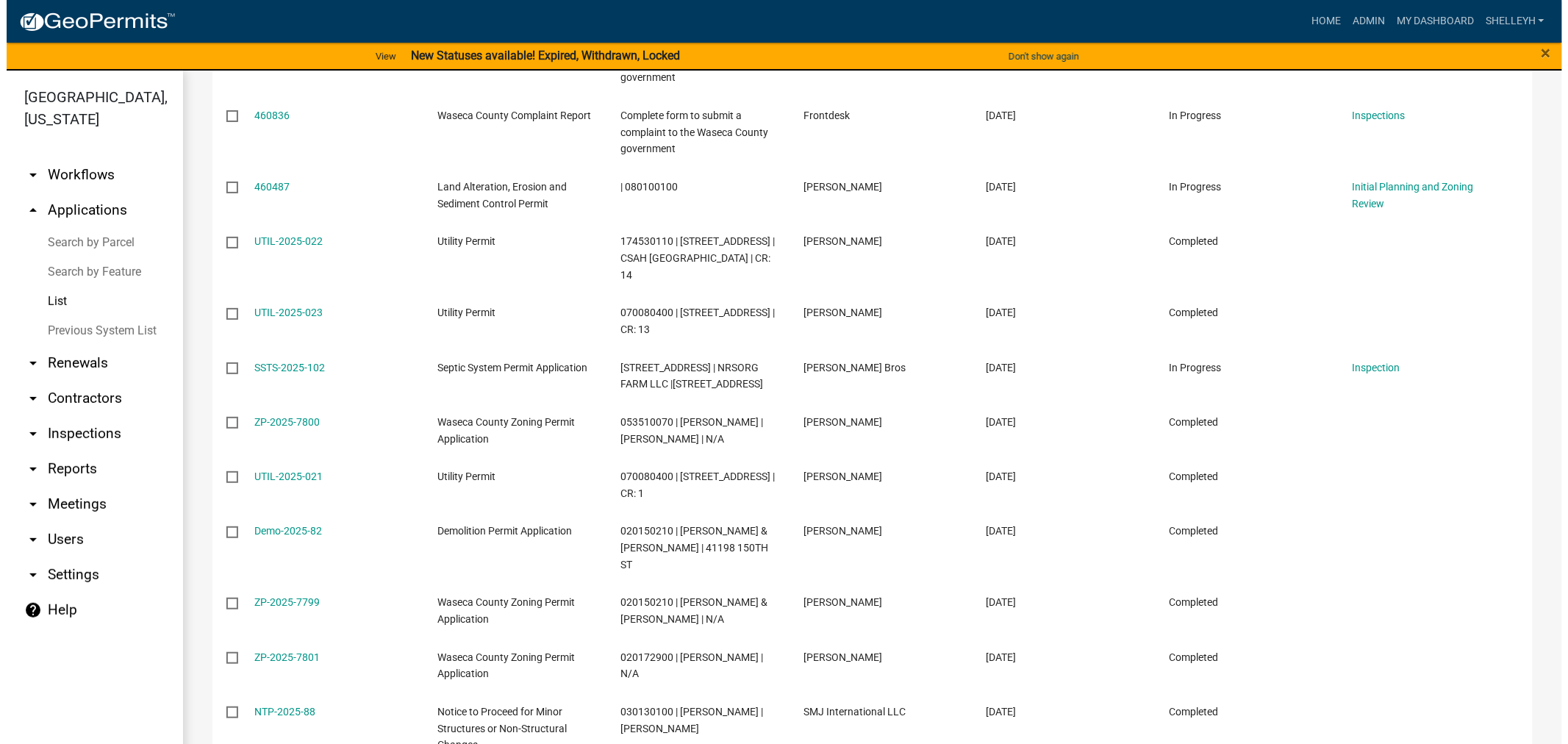
scroll to position [685, 0]
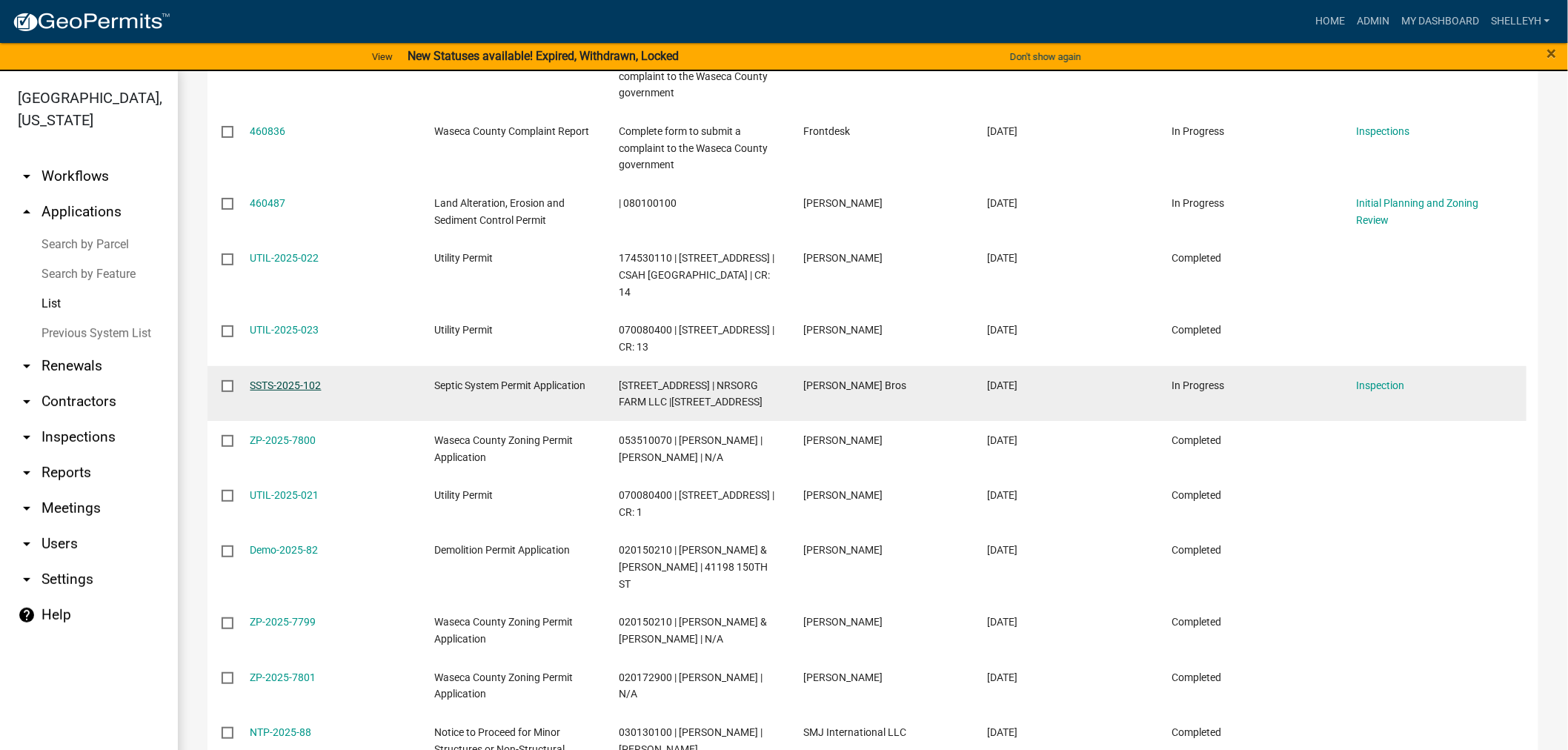
click at [312, 380] on link "SSTS-2025-102" at bounding box center [286, 385] width 71 height 11
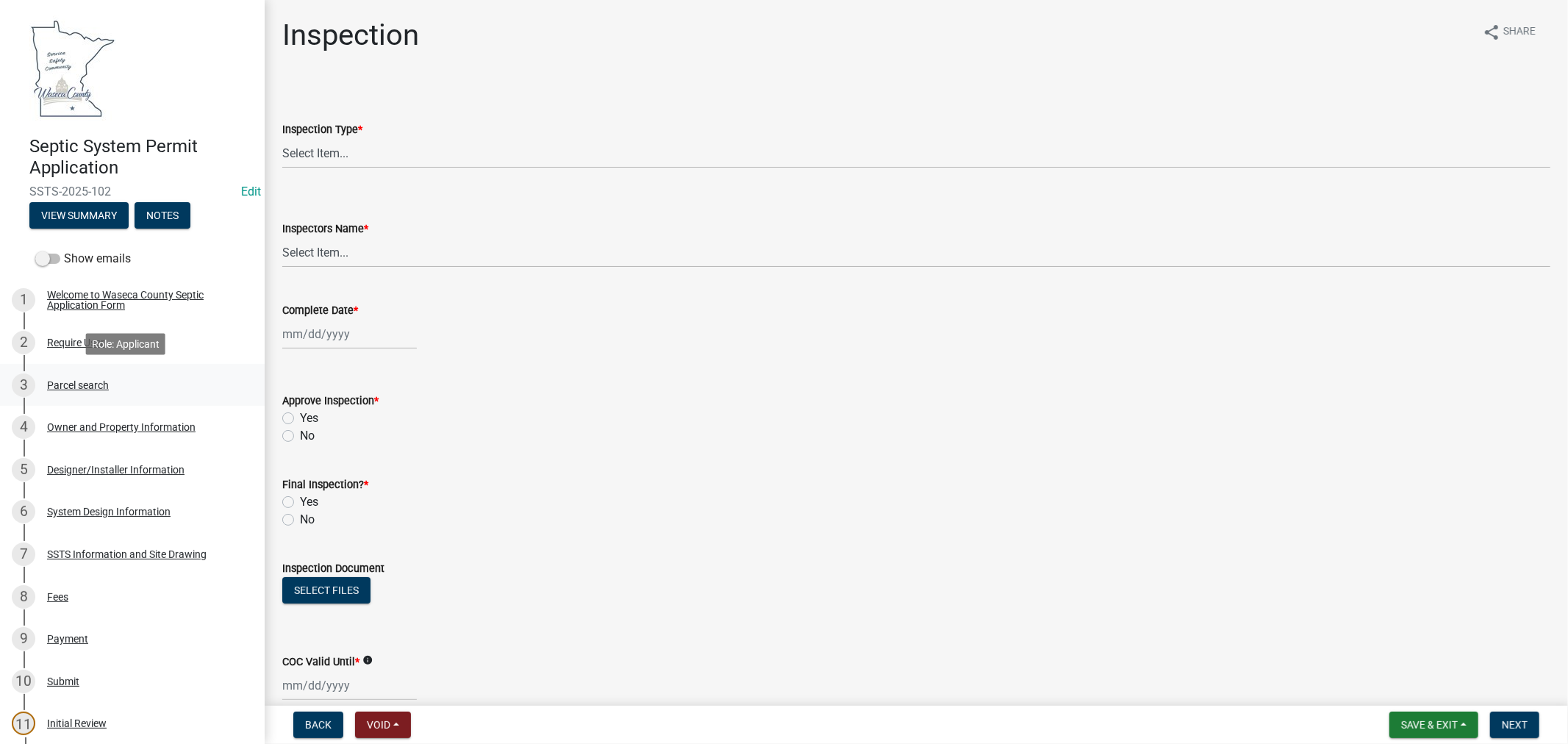
click at [85, 386] on div "Parcel search" at bounding box center [78, 386] width 62 height 10
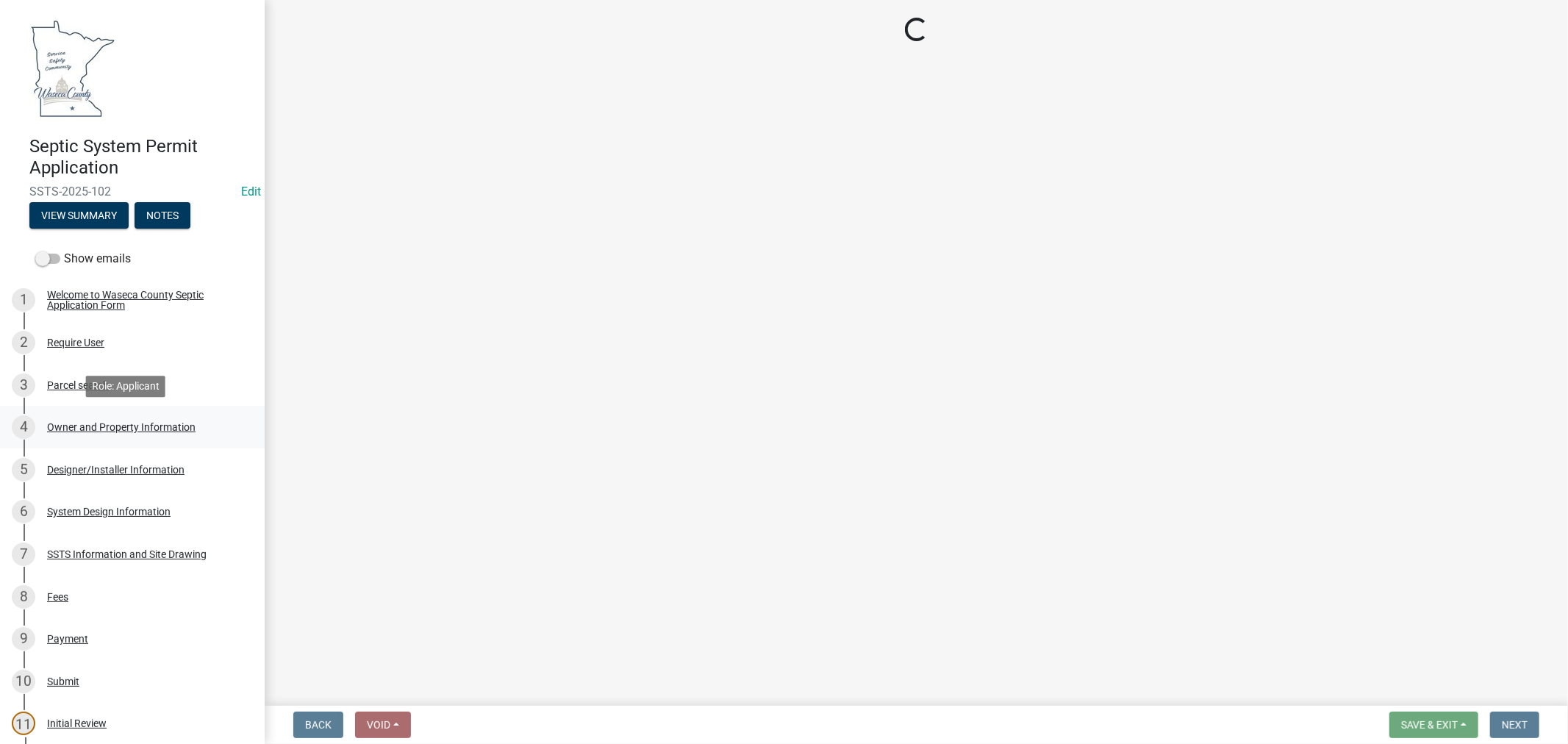
click at [121, 430] on div "Owner and Property Information" at bounding box center [121, 427] width 148 height 10
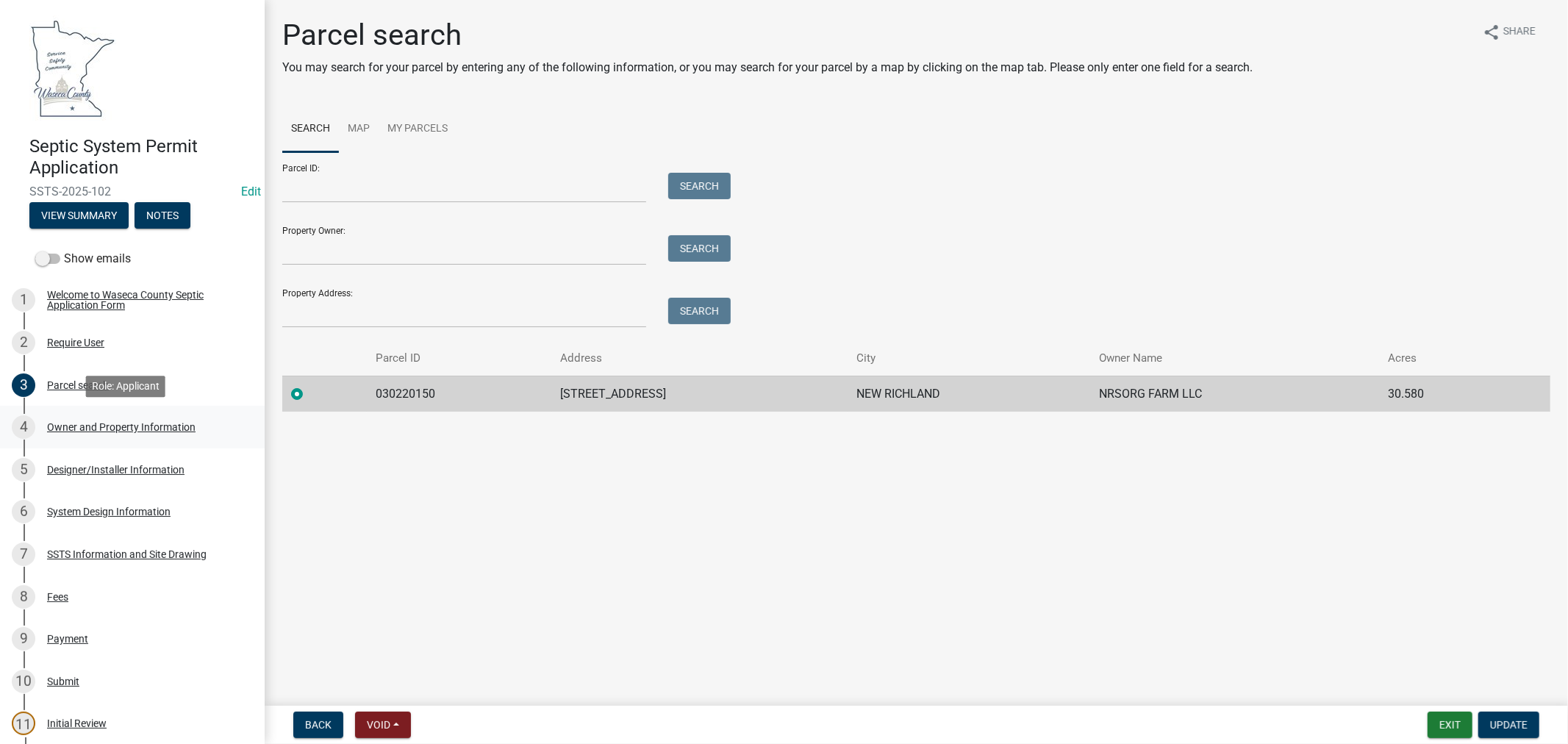
click at [56, 428] on div "Owner and Property Information" at bounding box center [121, 427] width 148 height 10
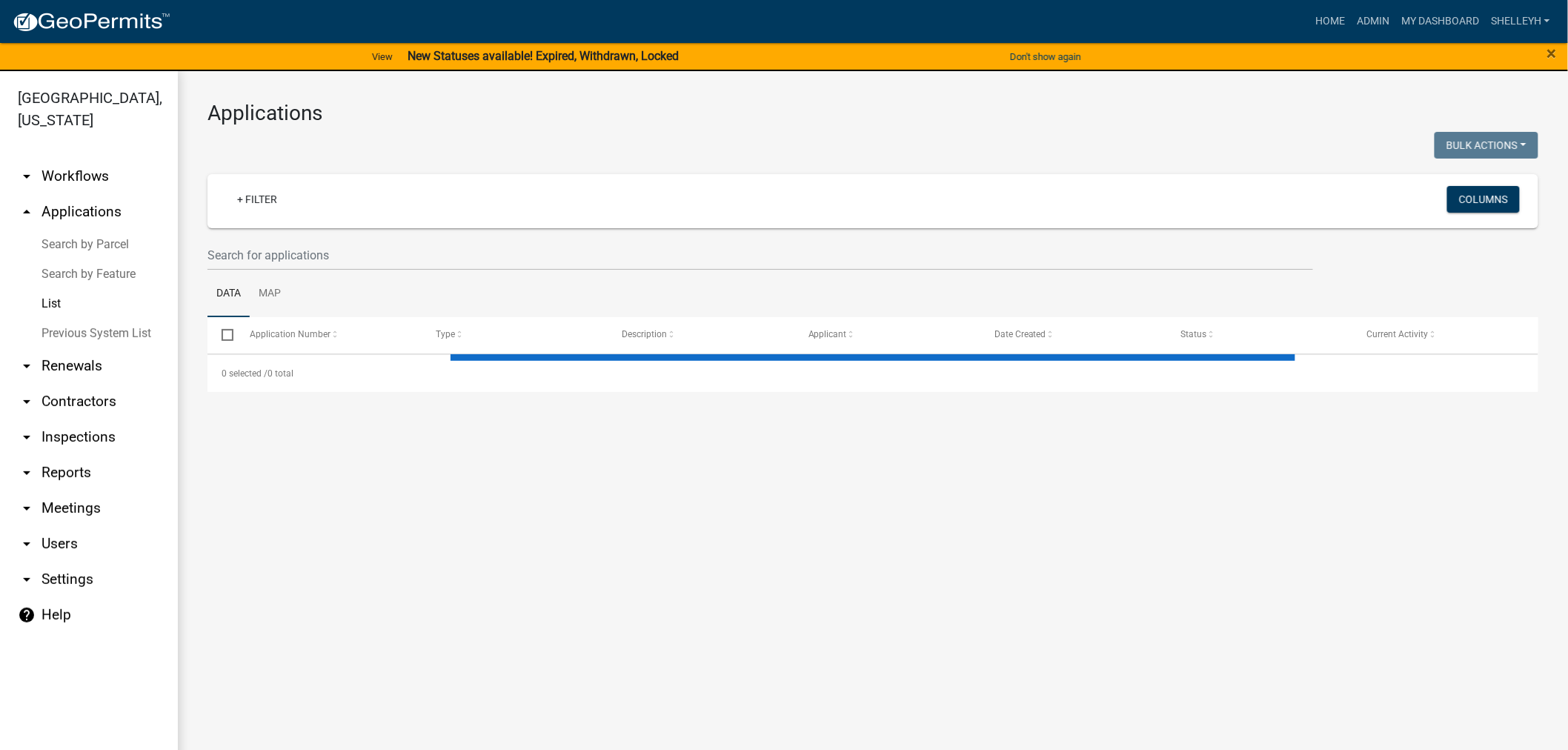
select select "1: 25"
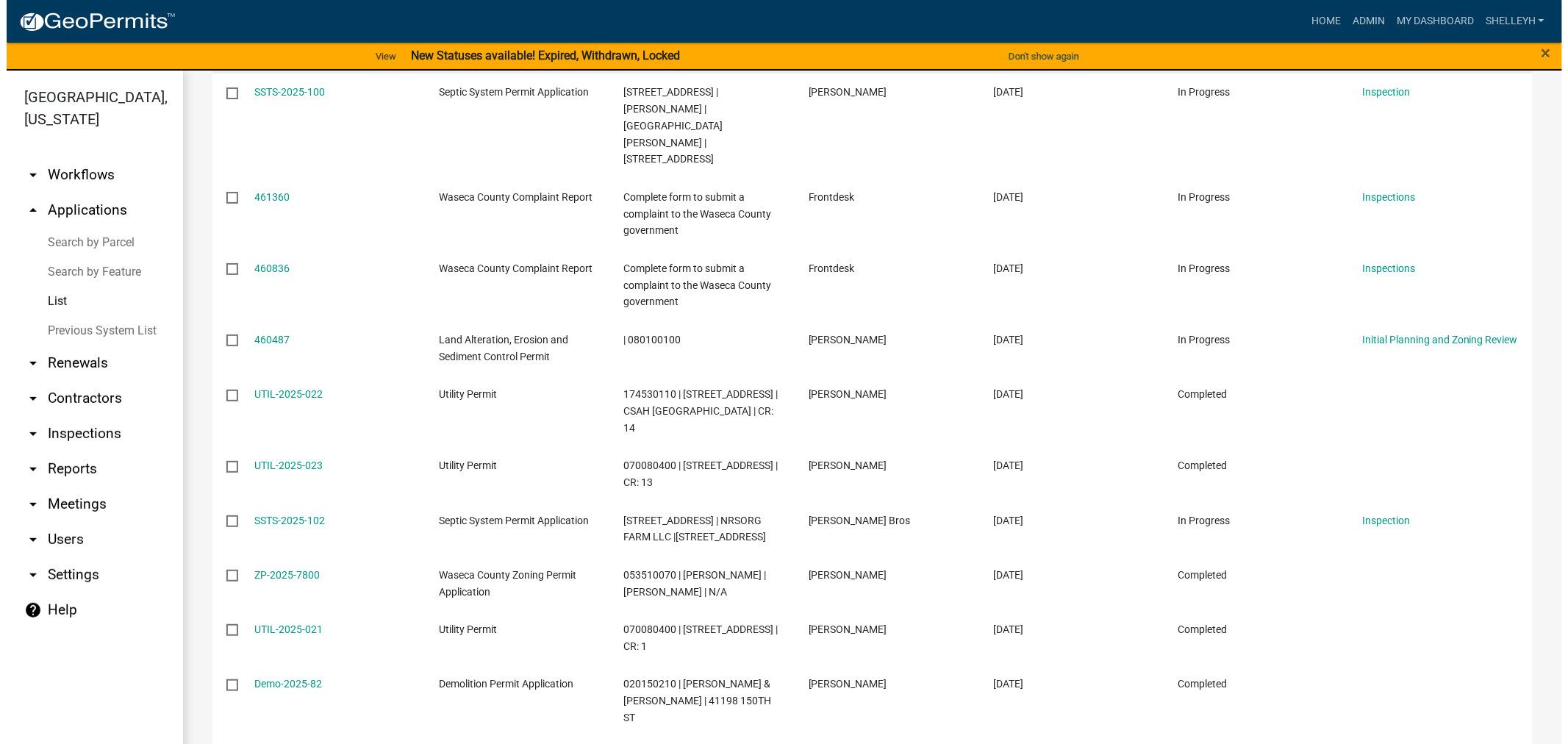
scroll to position [571, 0]
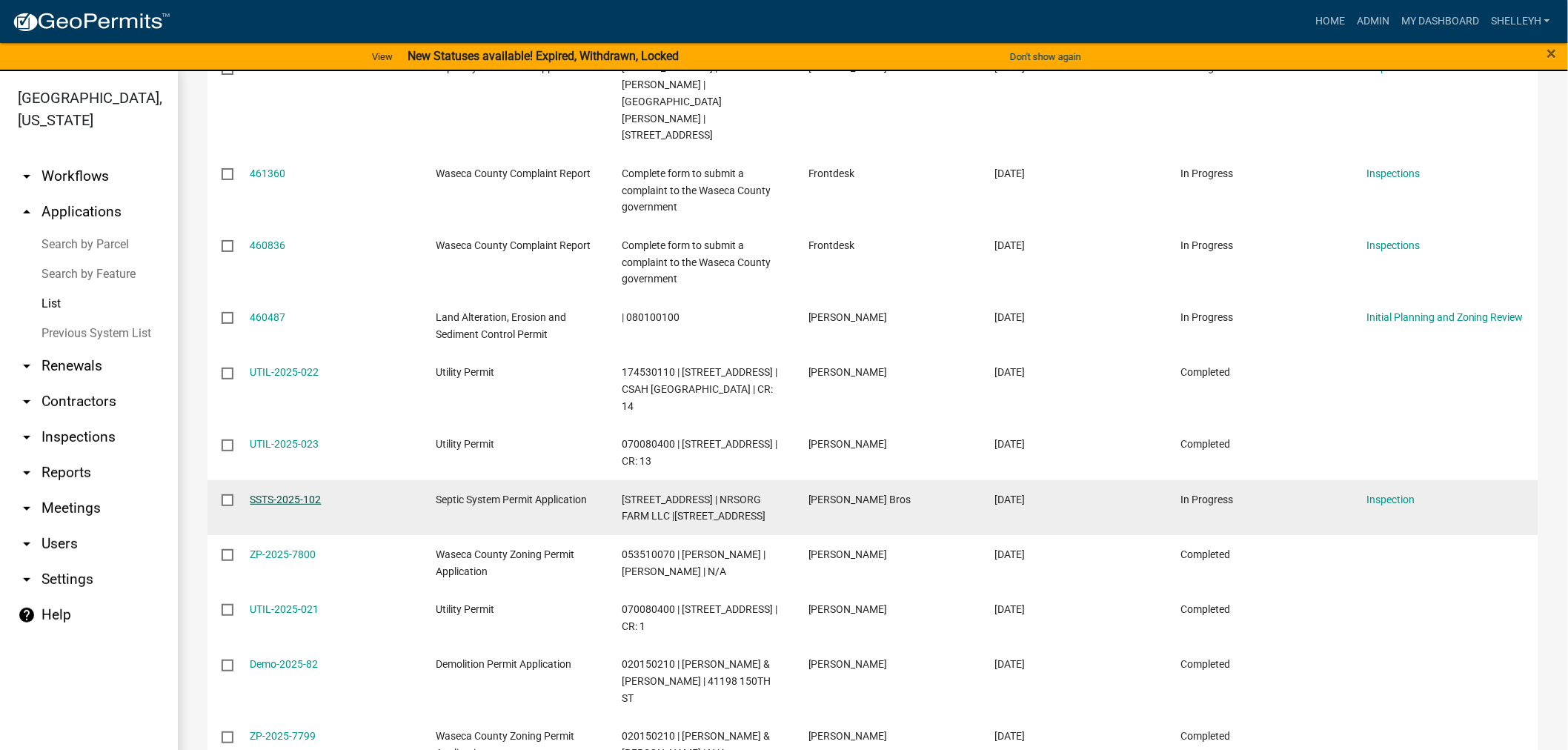
click at [290, 493] on link "SSTS-2025-102" at bounding box center [286, 499] width 71 height 11
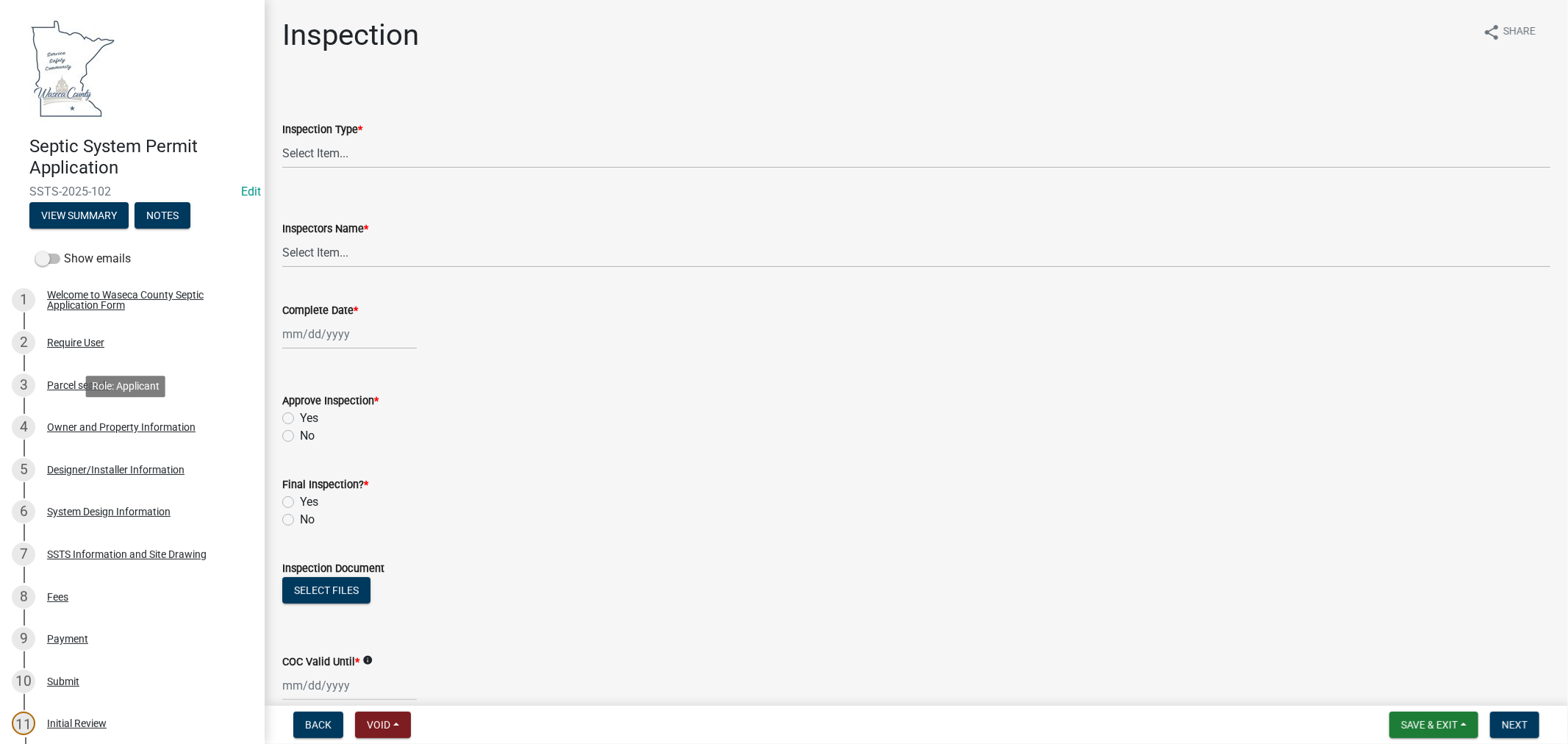
click at [108, 423] on div "Owner and Property Information" at bounding box center [121, 427] width 148 height 10
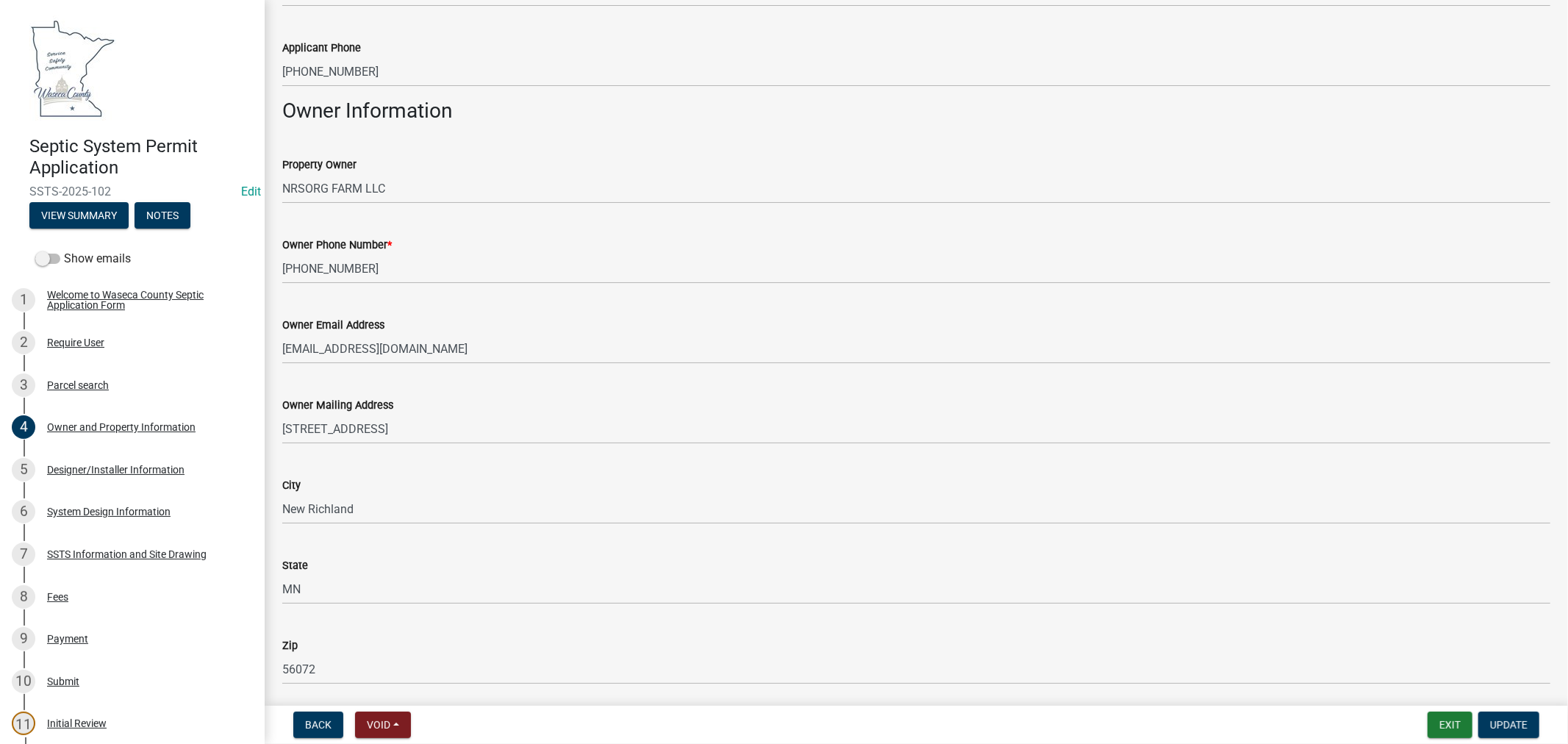
scroll to position [489, 0]
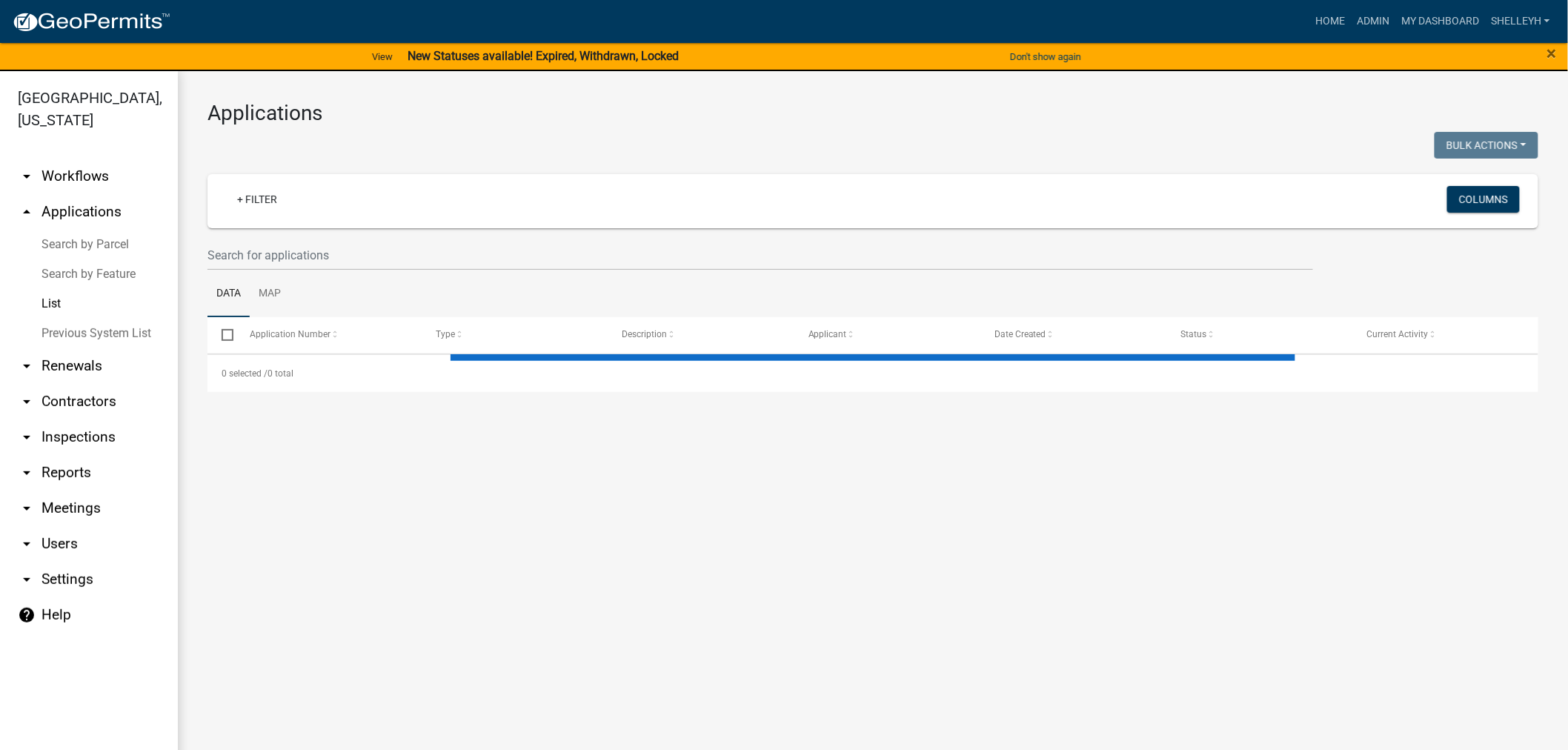
select select "1: 25"
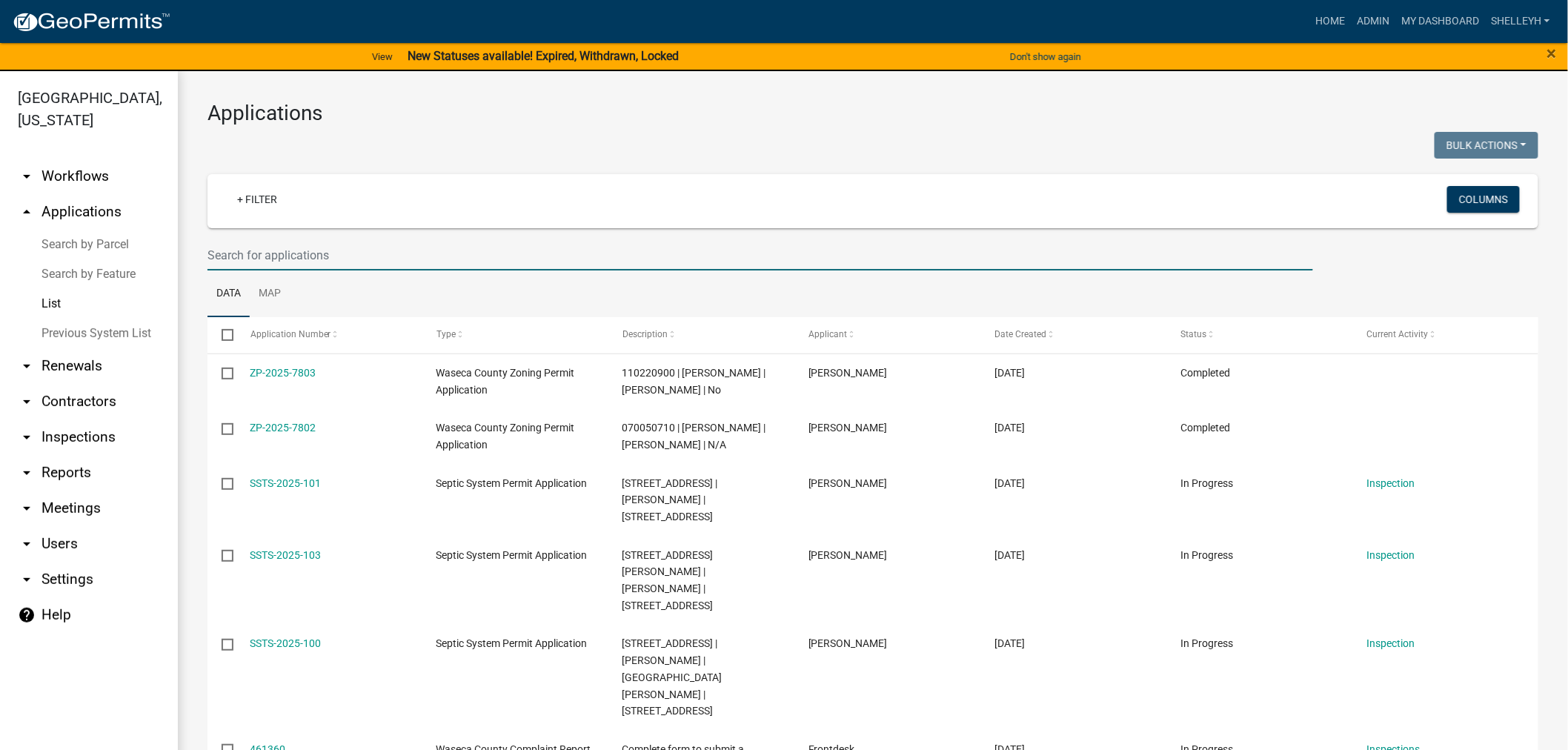
click at [274, 255] on input "text" at bounding box center [761, 255] width 1106 height 31
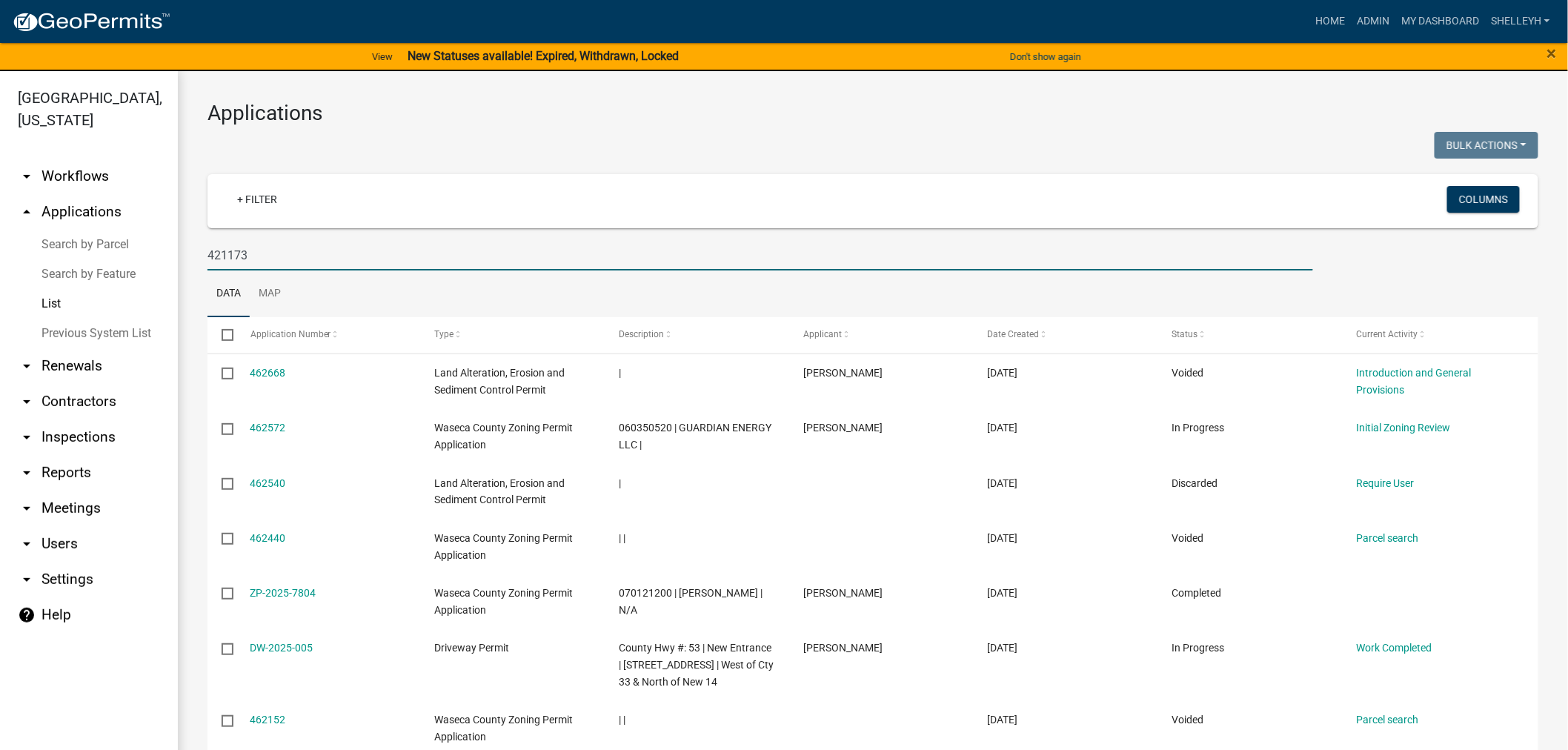
type input "421173"
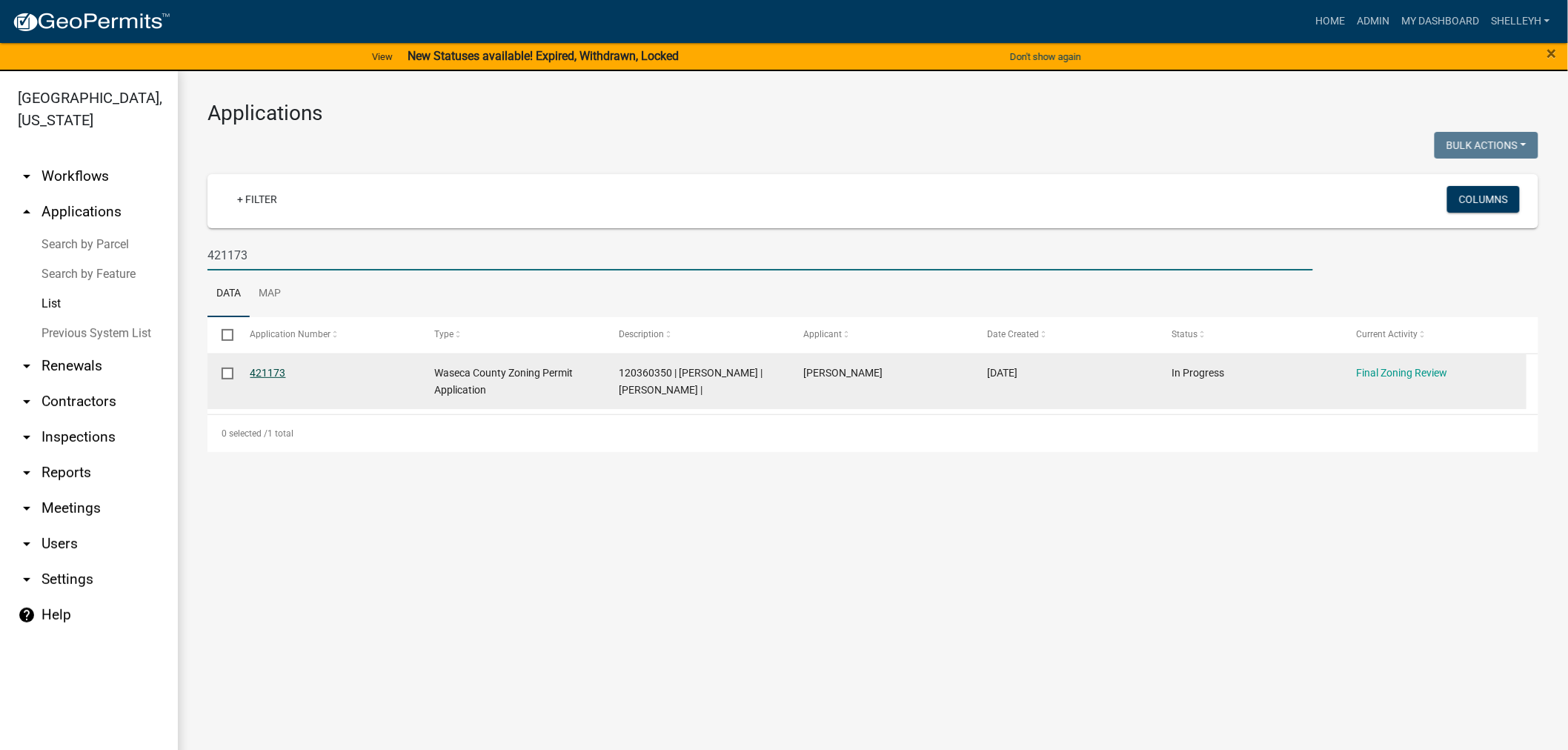
click at [282, 373] on link "421173" at bounding box center [268, 372] width 35 height 11
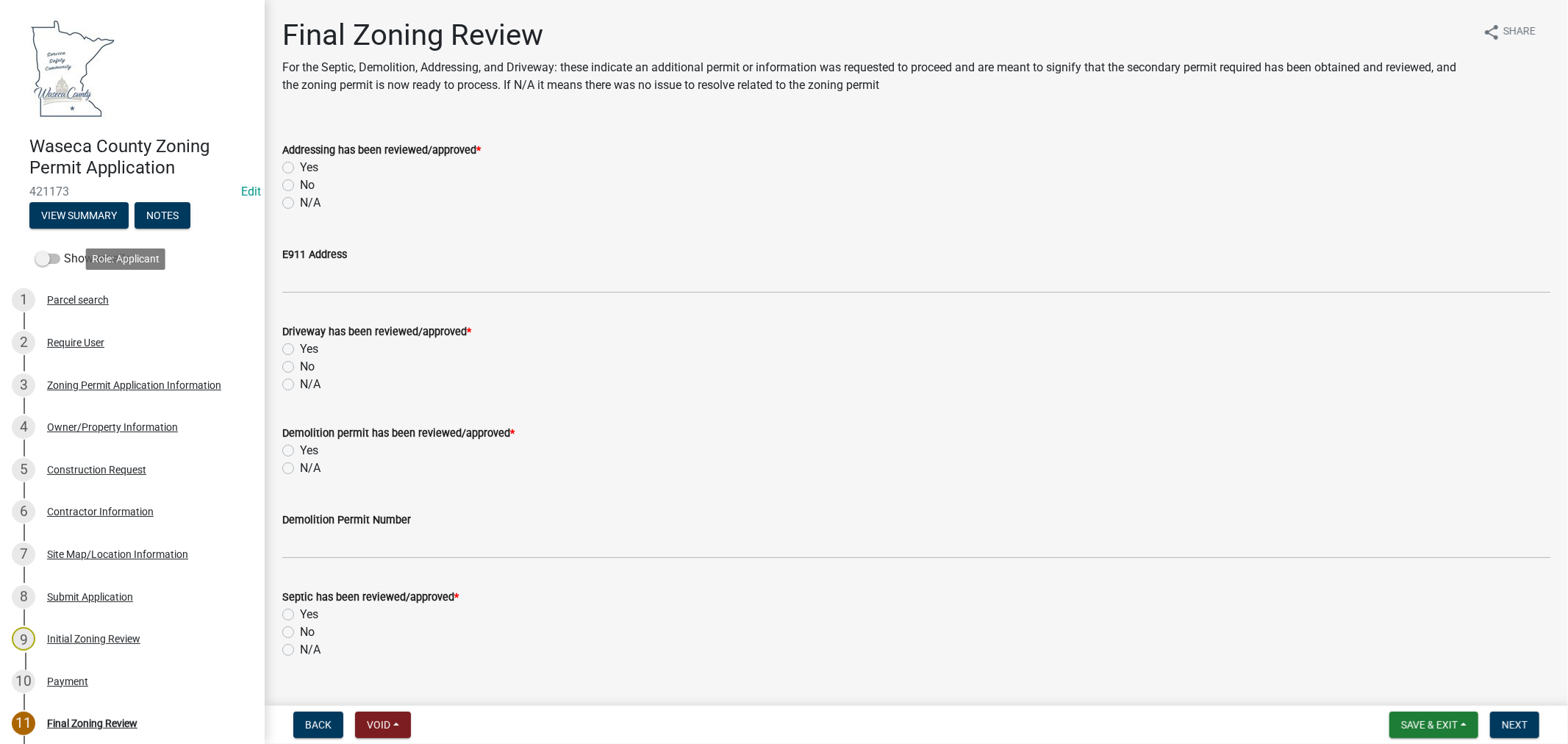
click at [88, 296] on div "Parcel search" at bounding box center [78, 300] width 62 height 10
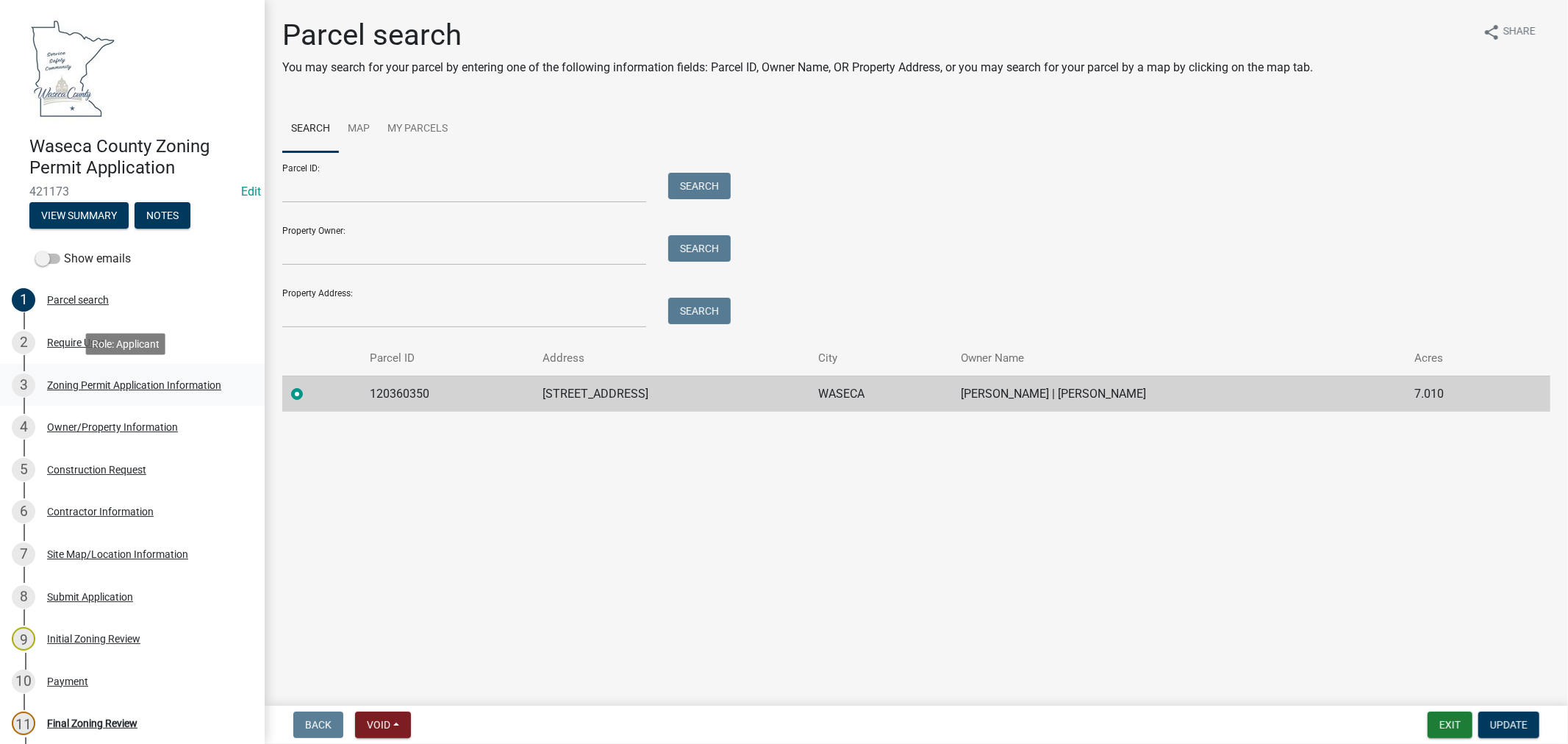
click at [115, 383] on div "Zoning Permit Application Information" at bounding box center [134, 386] width 174 height 10
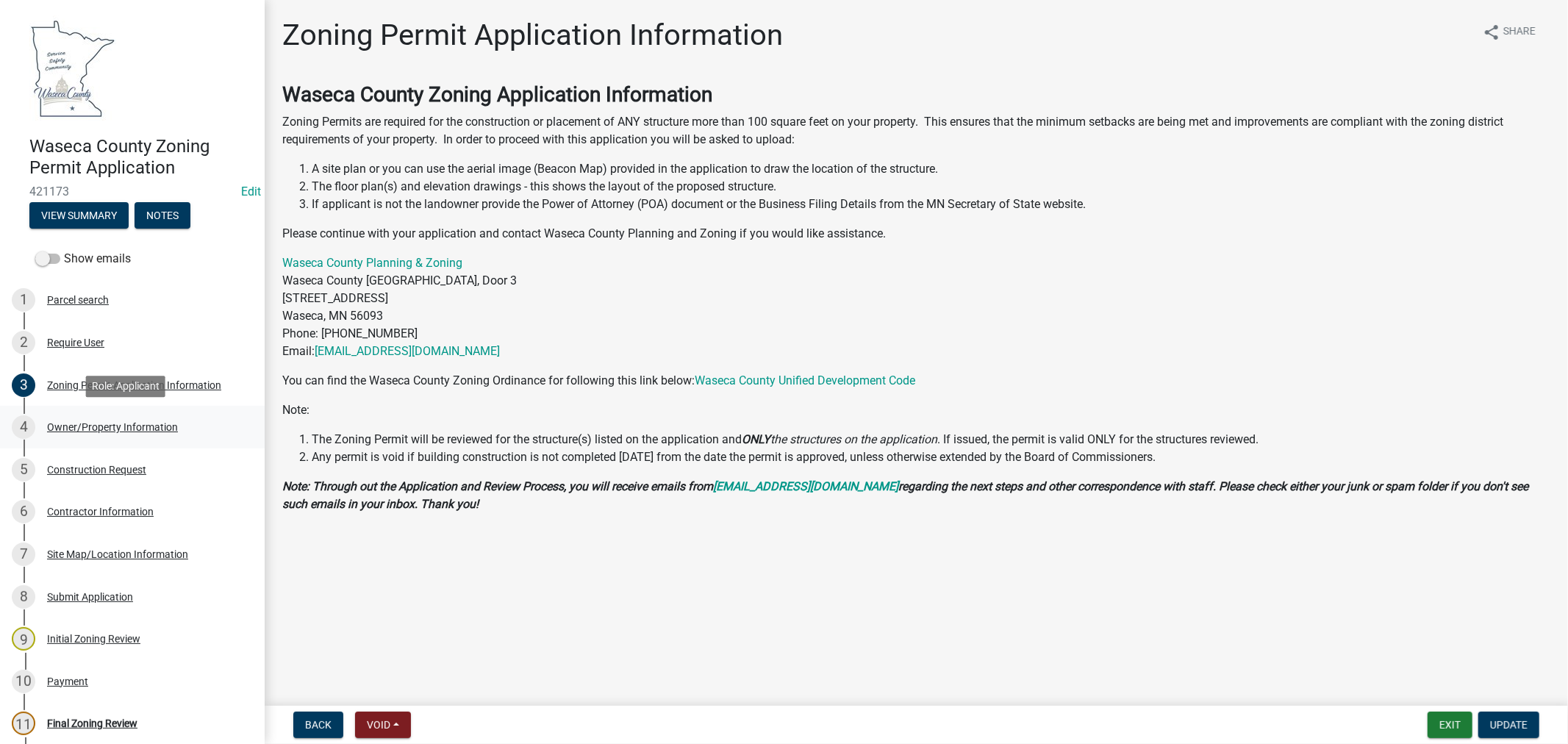
click at [135, 423] on div "Owner/Property Information" at bounding box center [112, 427] width 131 height 10
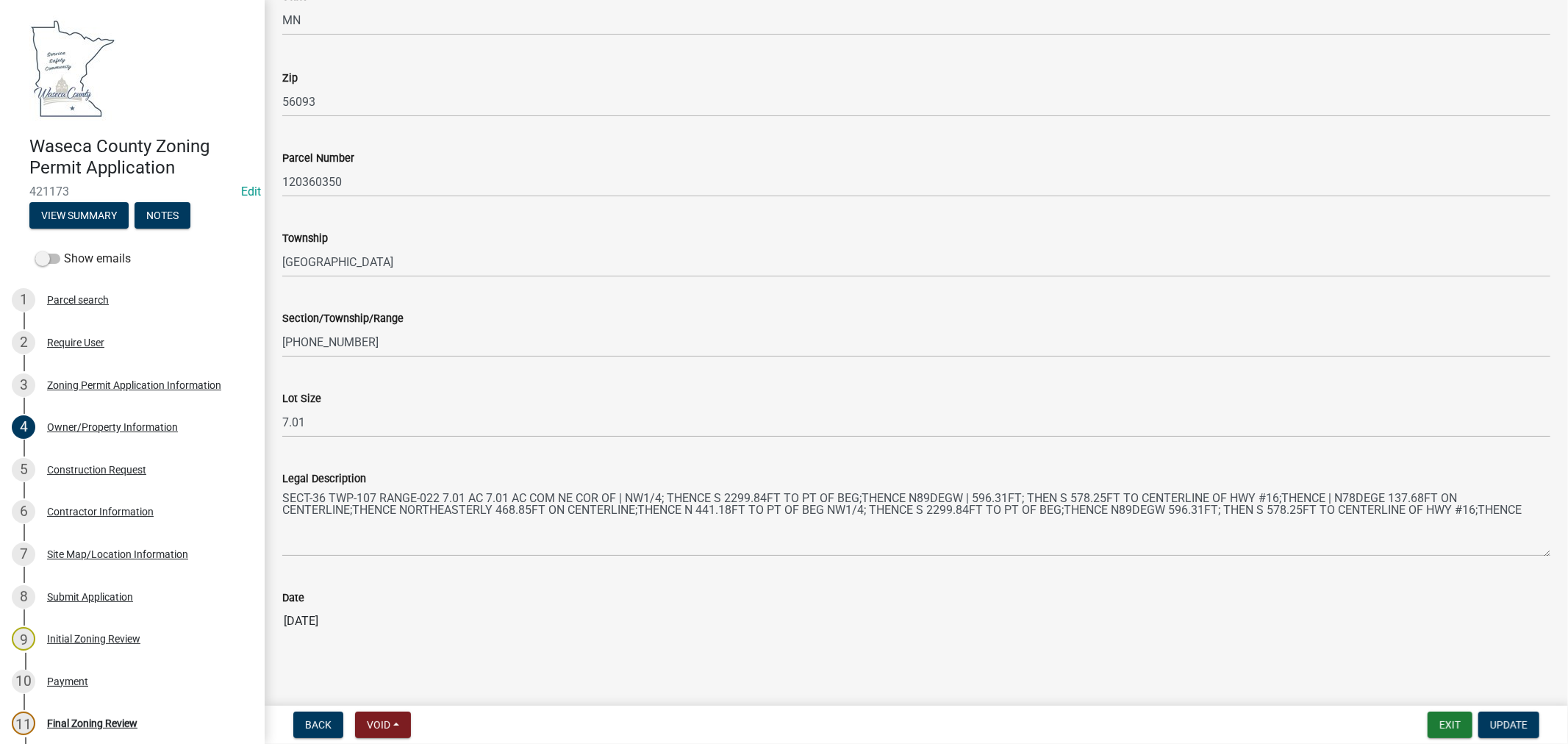
scroll to position [1229, 0]
click at [112, 469] on div "Construction Request" at bounding box center [97, 470] width 99 height 10
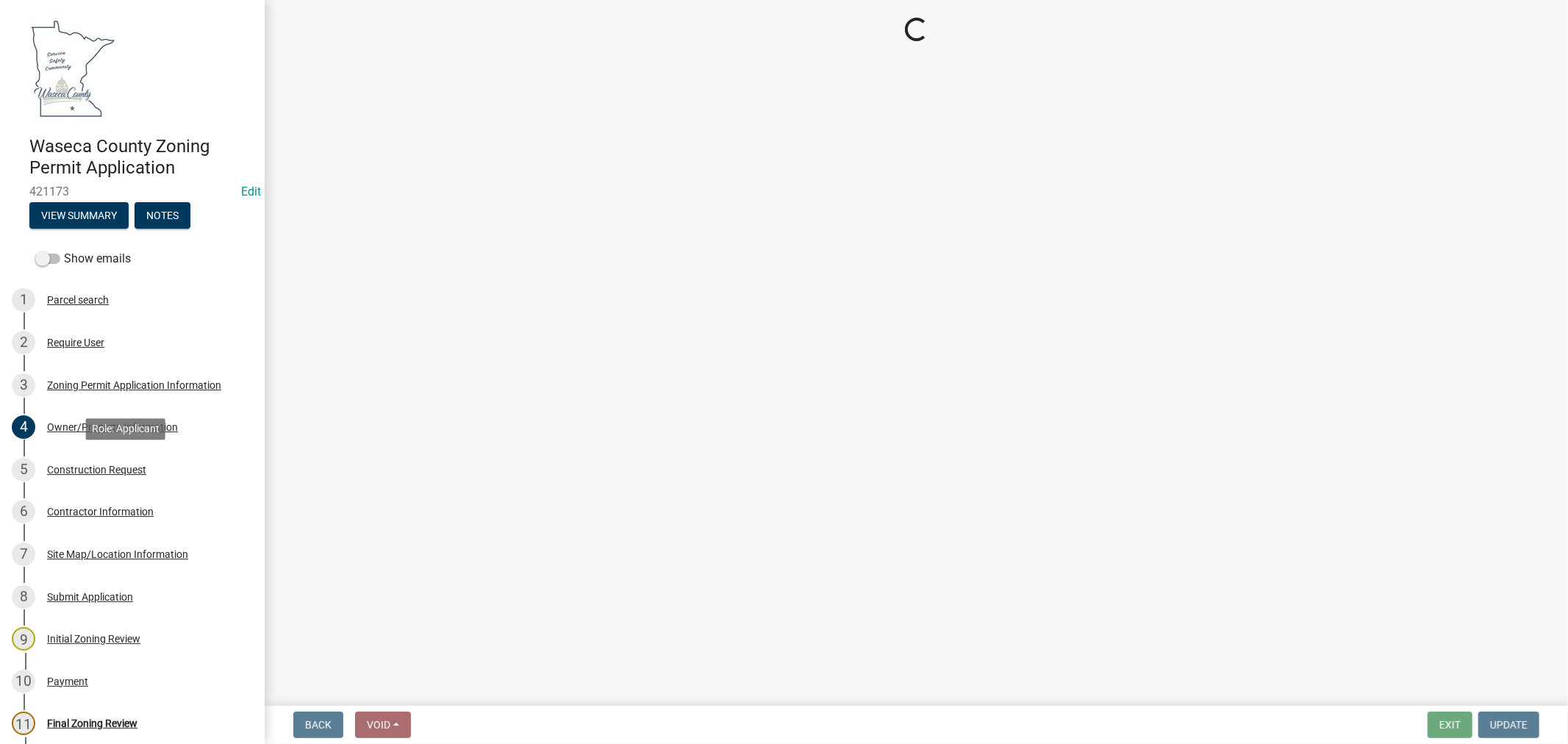
scroll to position [0, 0]
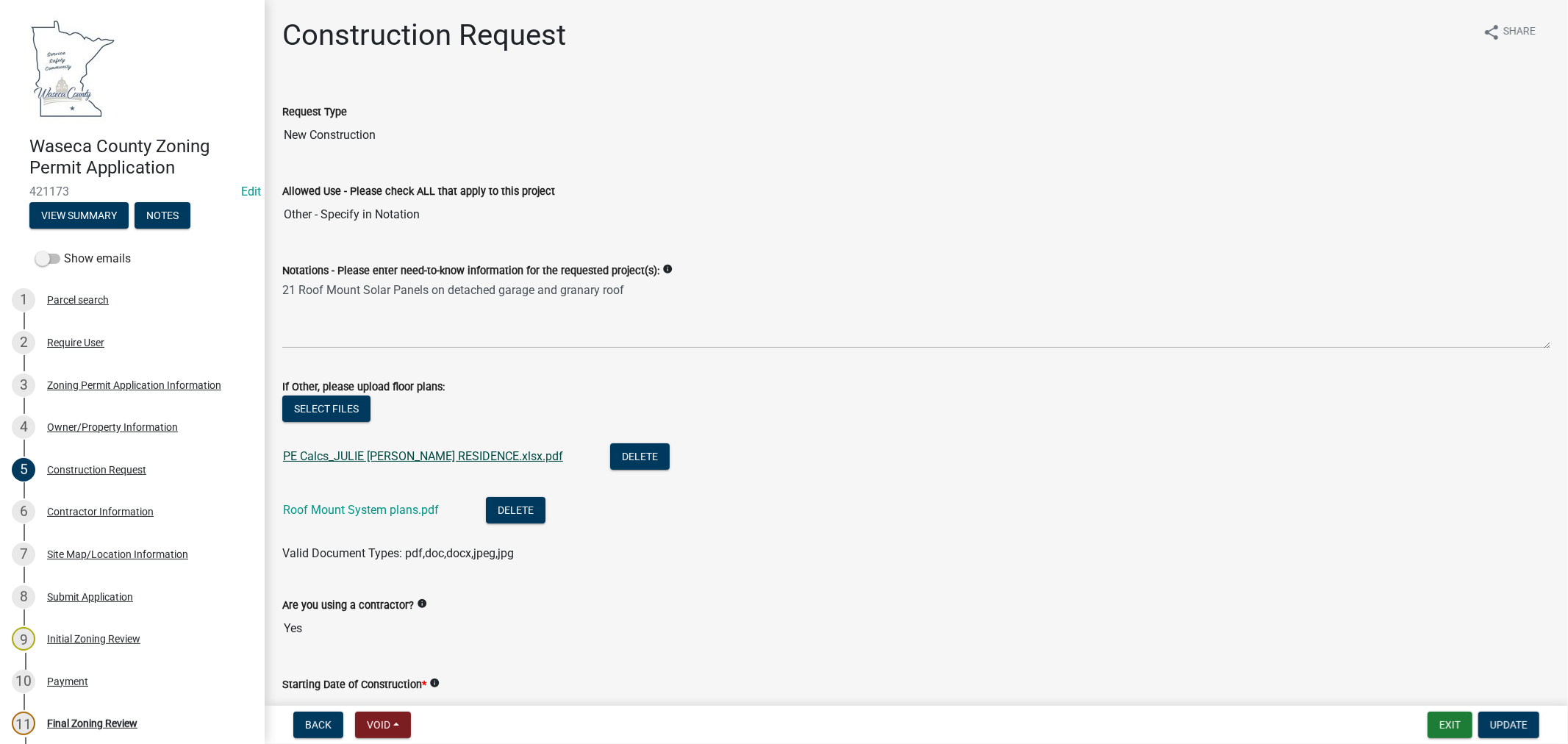
click at [386, 457] on link "PE Calcs_JULIE [PERSON_NAME] RESIDENCE.xlsx.pdf" at bounding box center [423, 456] width 280 height 14
click at [370, 512] on link "Roof Mount System plans.pdf" at bounding box center [361, 510] width 156 height 14
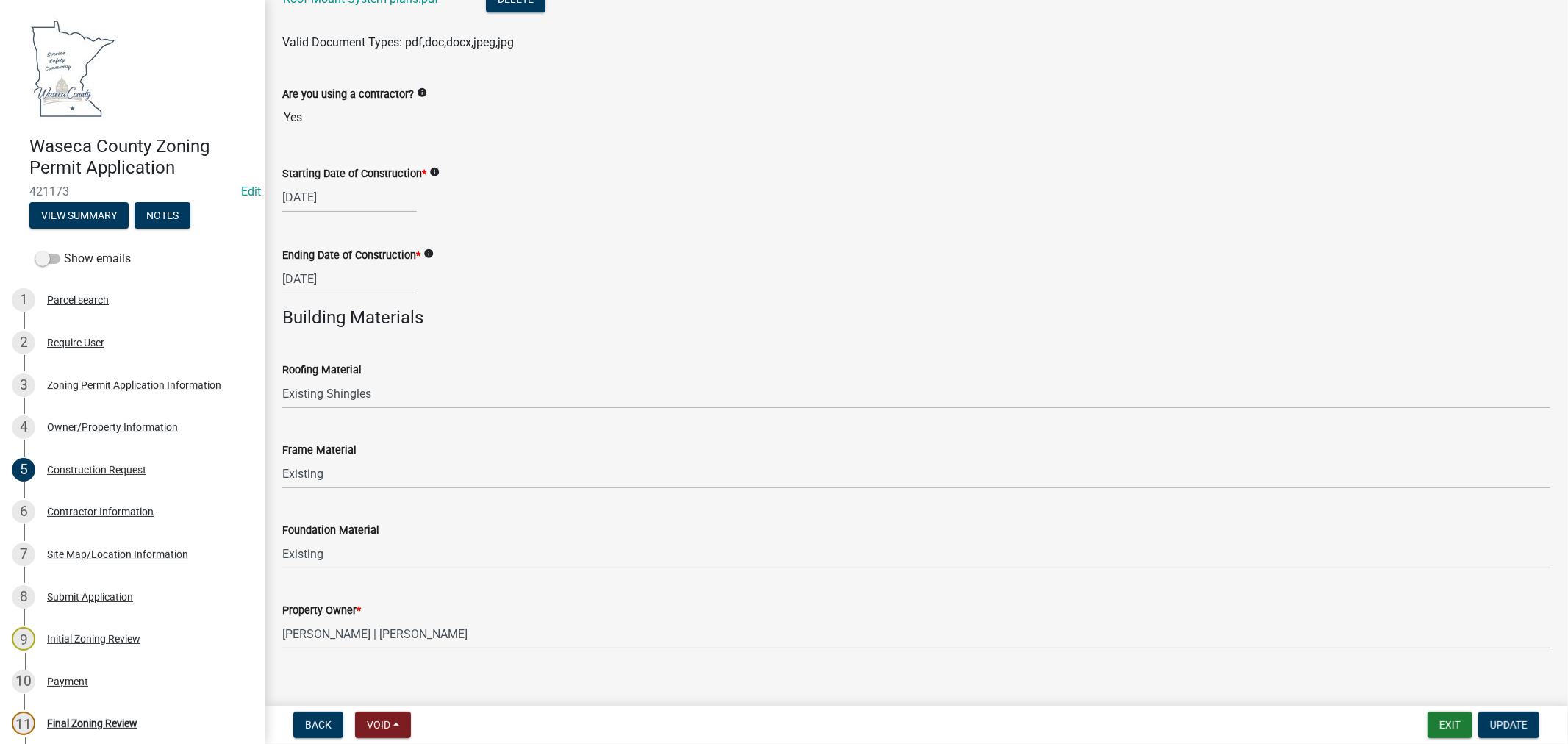
scroll to position [529, 0]
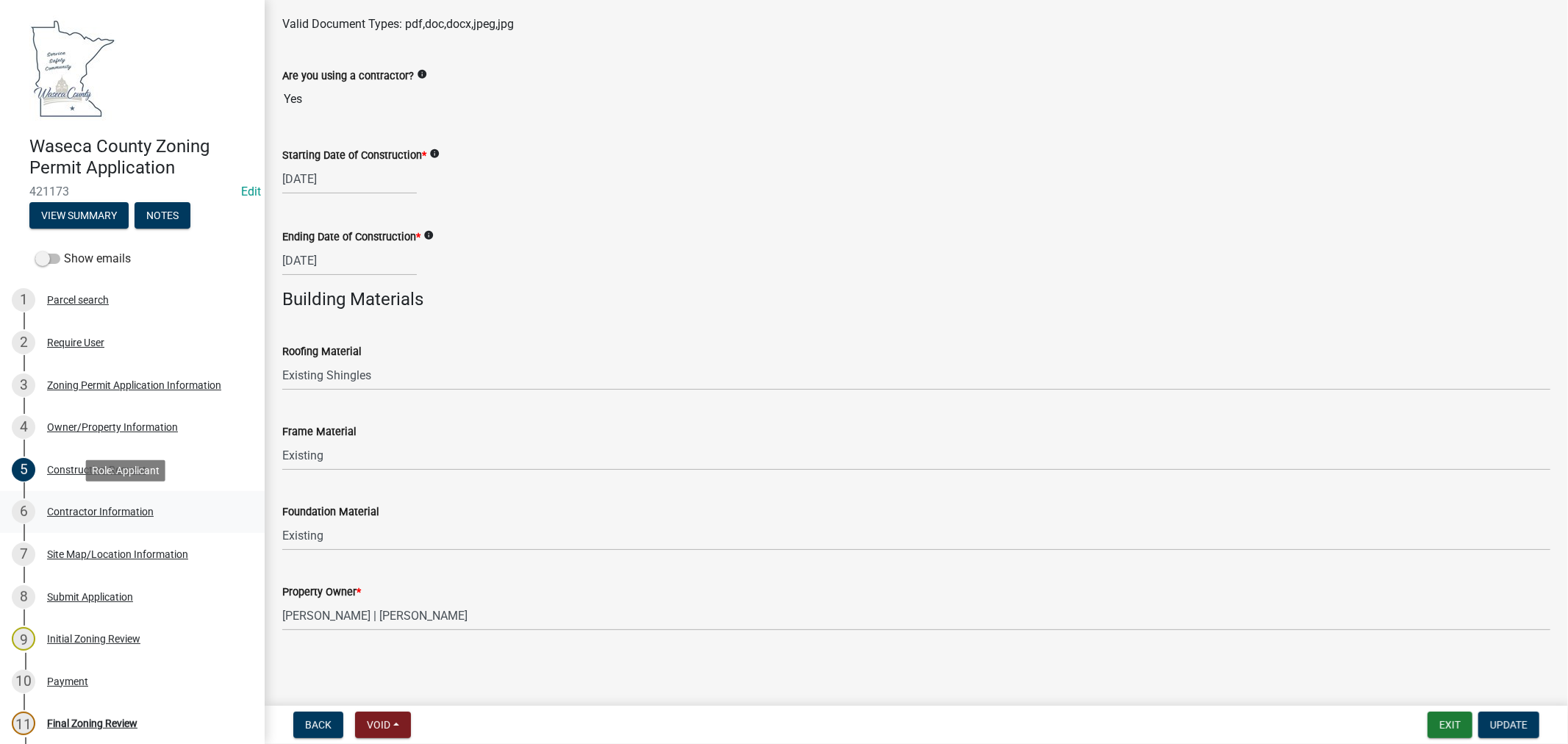
drag, startPoint x: 129, startPoint y: 509, endPoint x: 146, endPoint y: 504, distance: 17.7
click at [129, 509] on div "Contractor Information" at bounding box center [100, 512] width 106 height 10
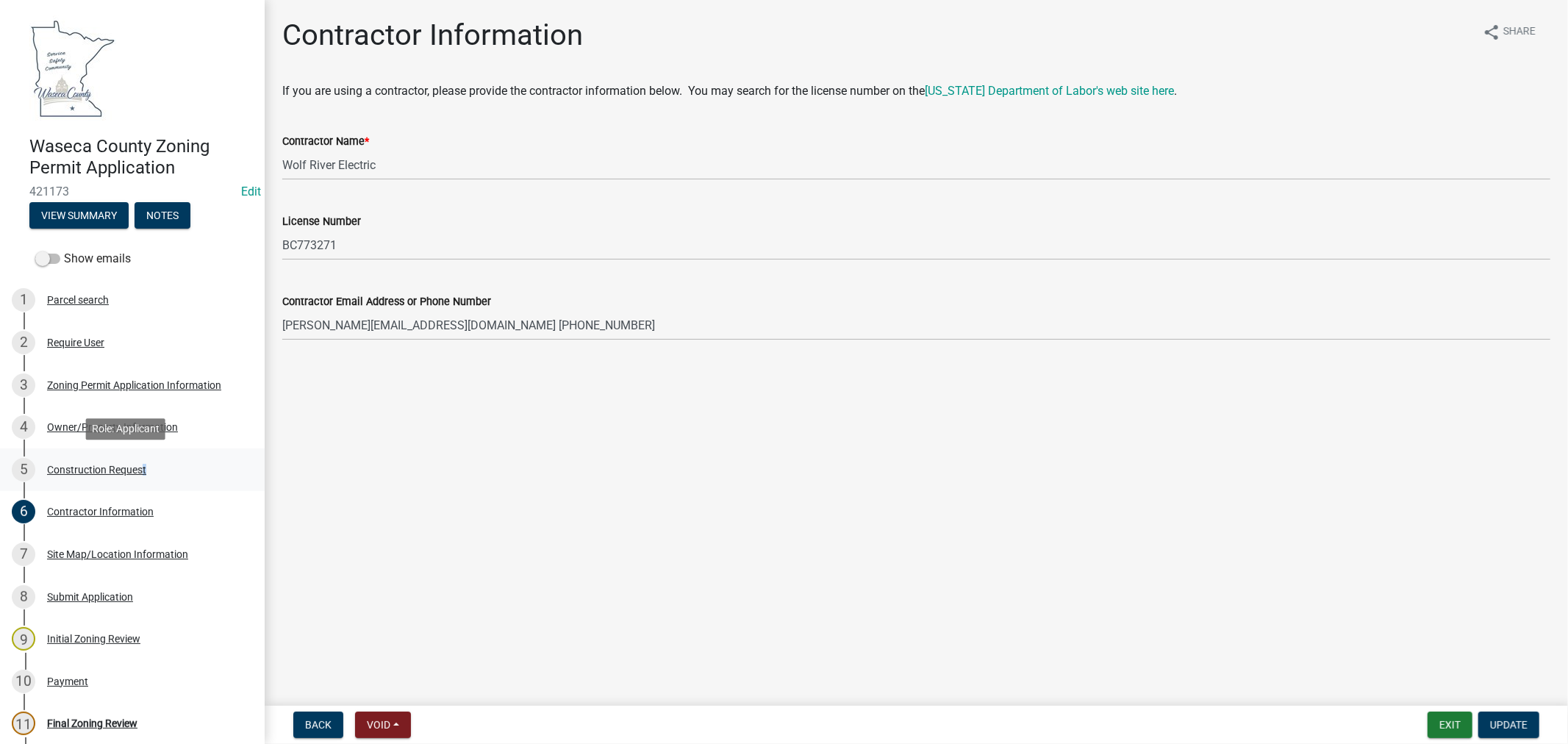
click at [140, 466] on div "Construction Request" at bounding box center [97, 470] width 99 height 10
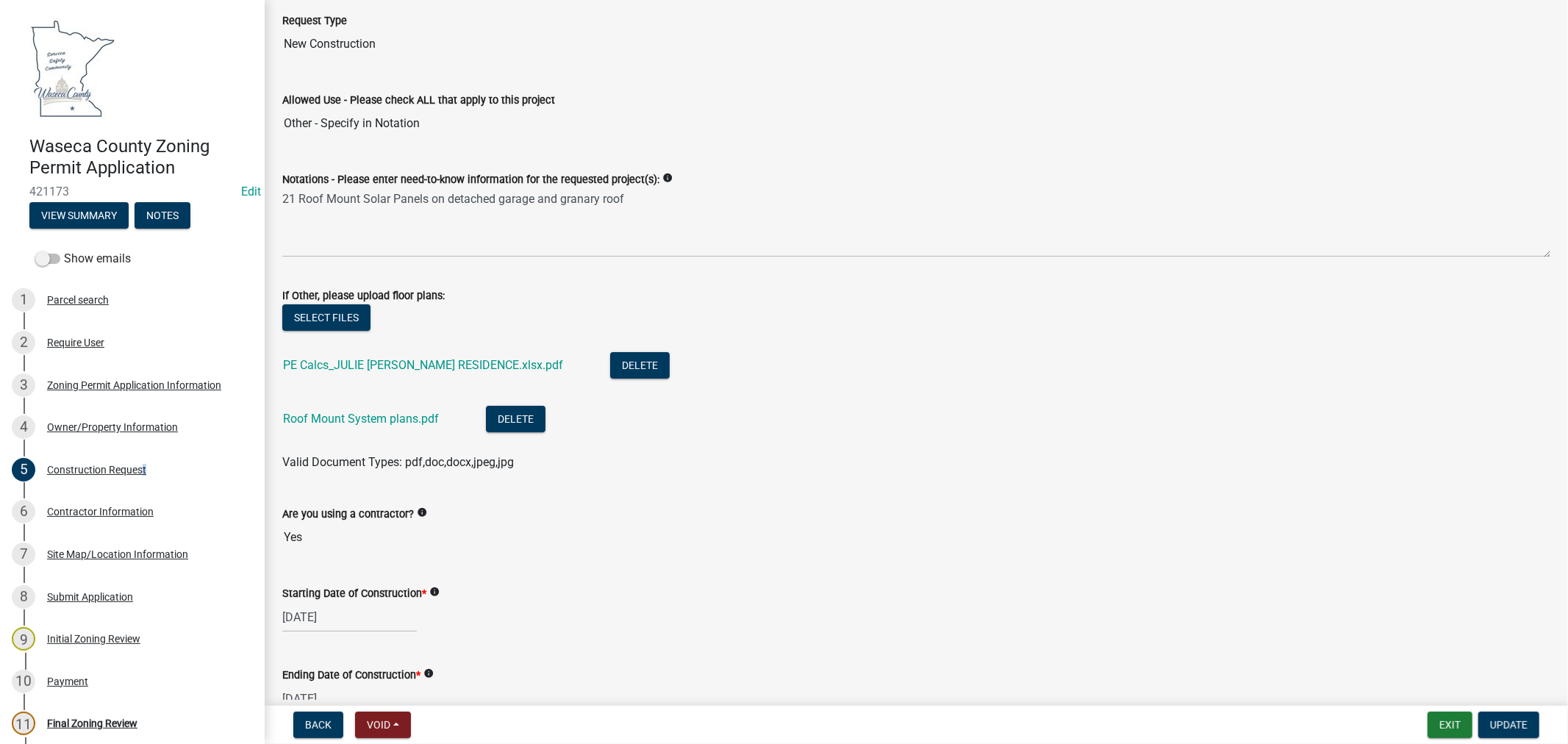
scroll to position [326, 0]
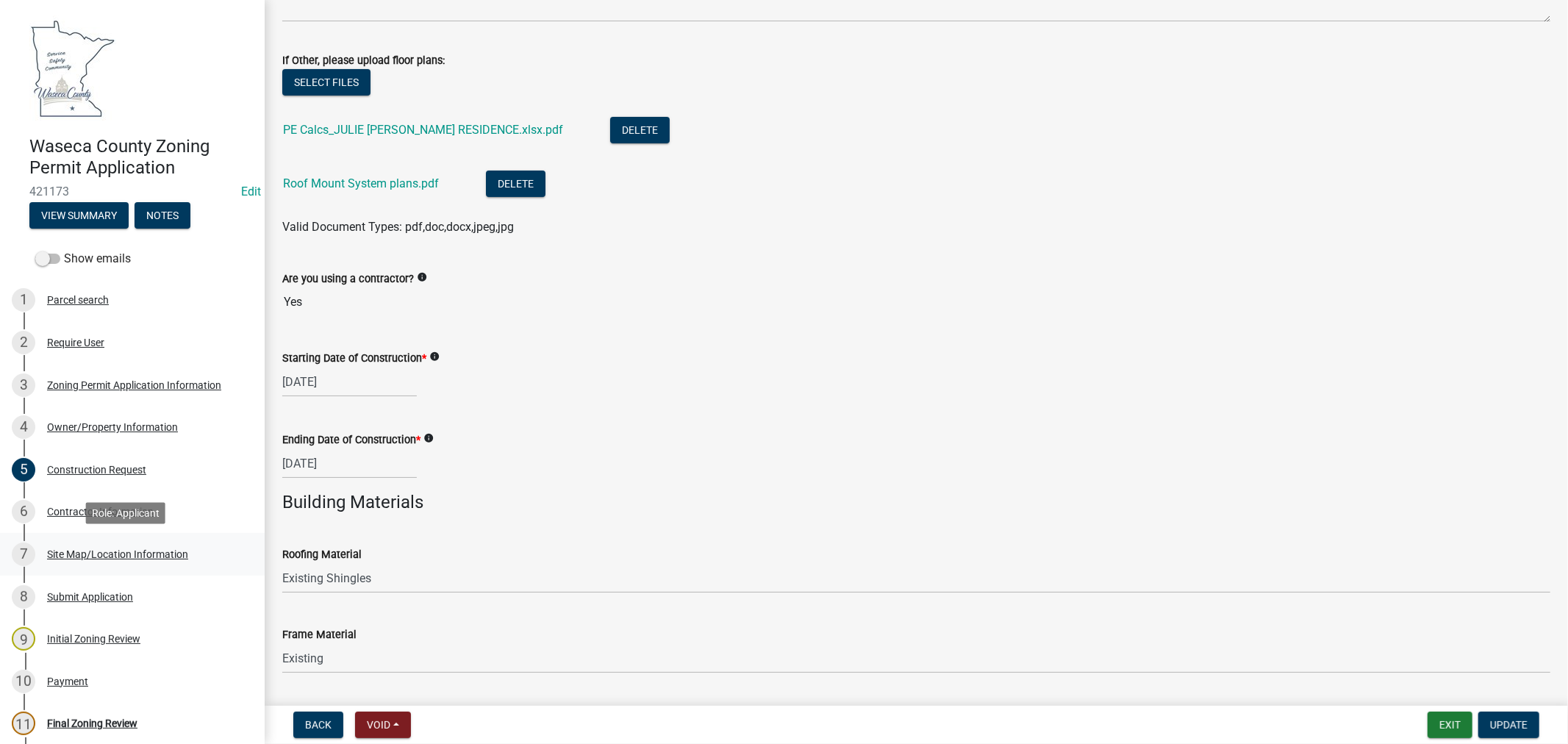
click at [115, 553] on div "Site Map/Location Information" at bounding box center [118, 555] width 141 height 10
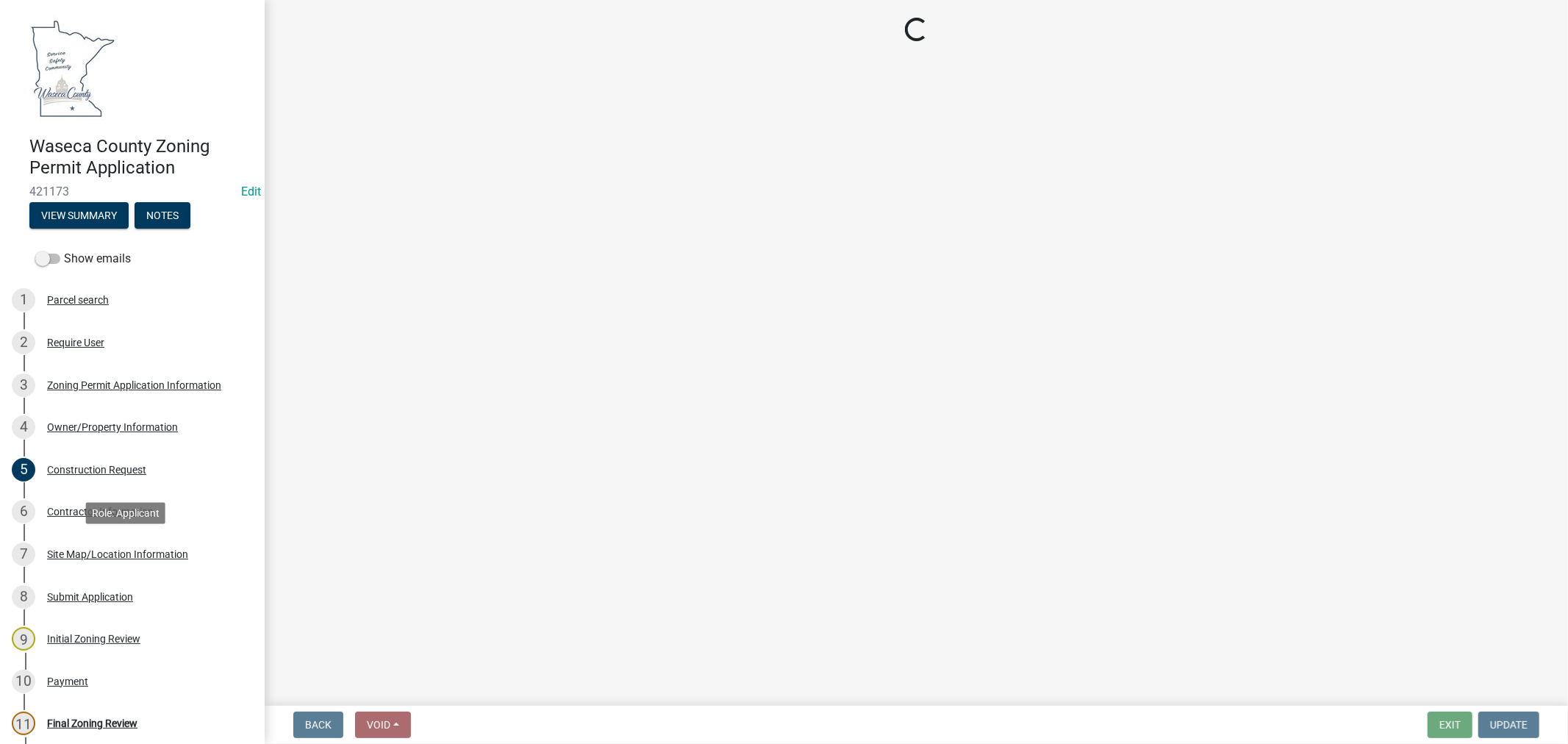
scroll to position [0, 0]
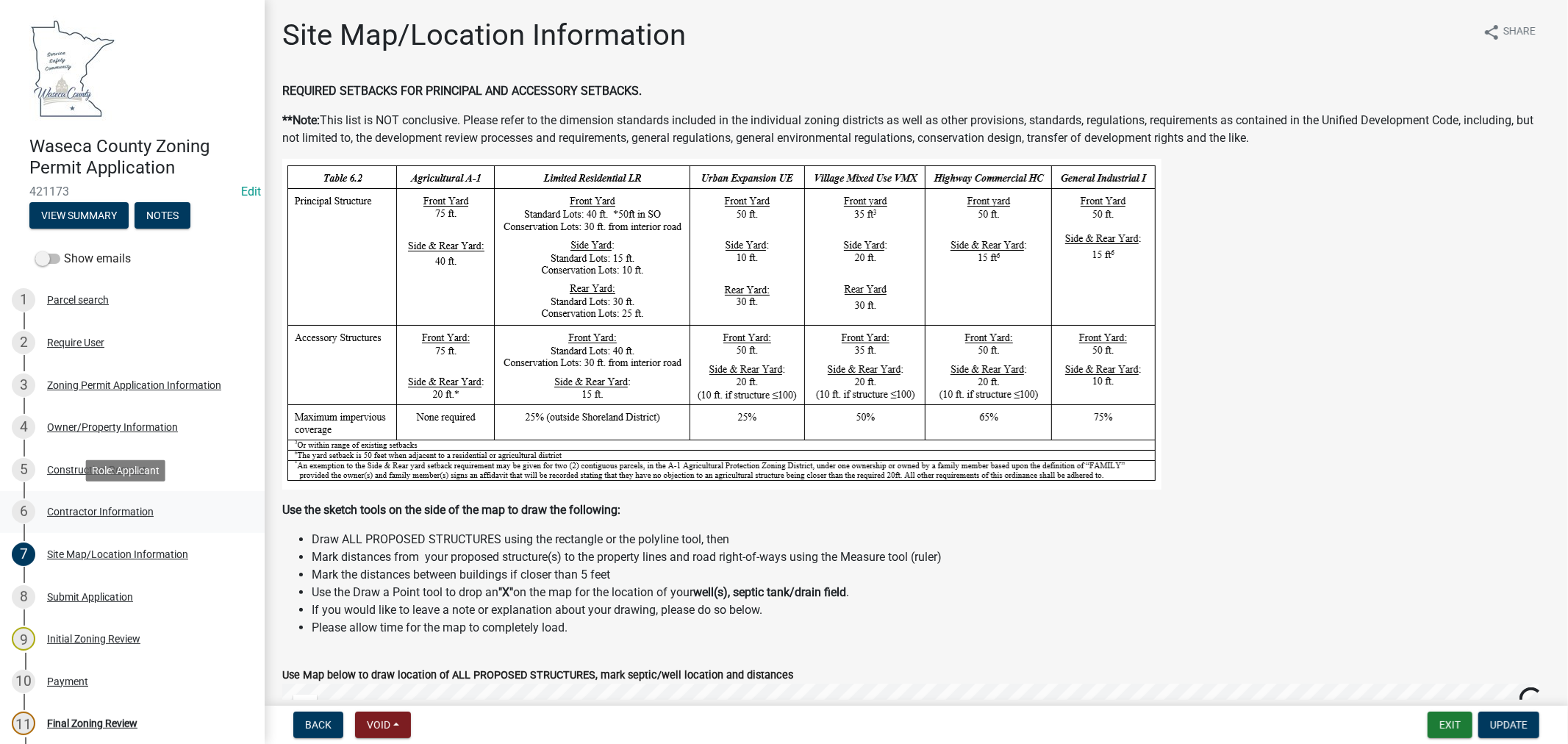
click at [105, 509] on div "Contractor Information" at bounding box center [100, 512] width 106 height 10
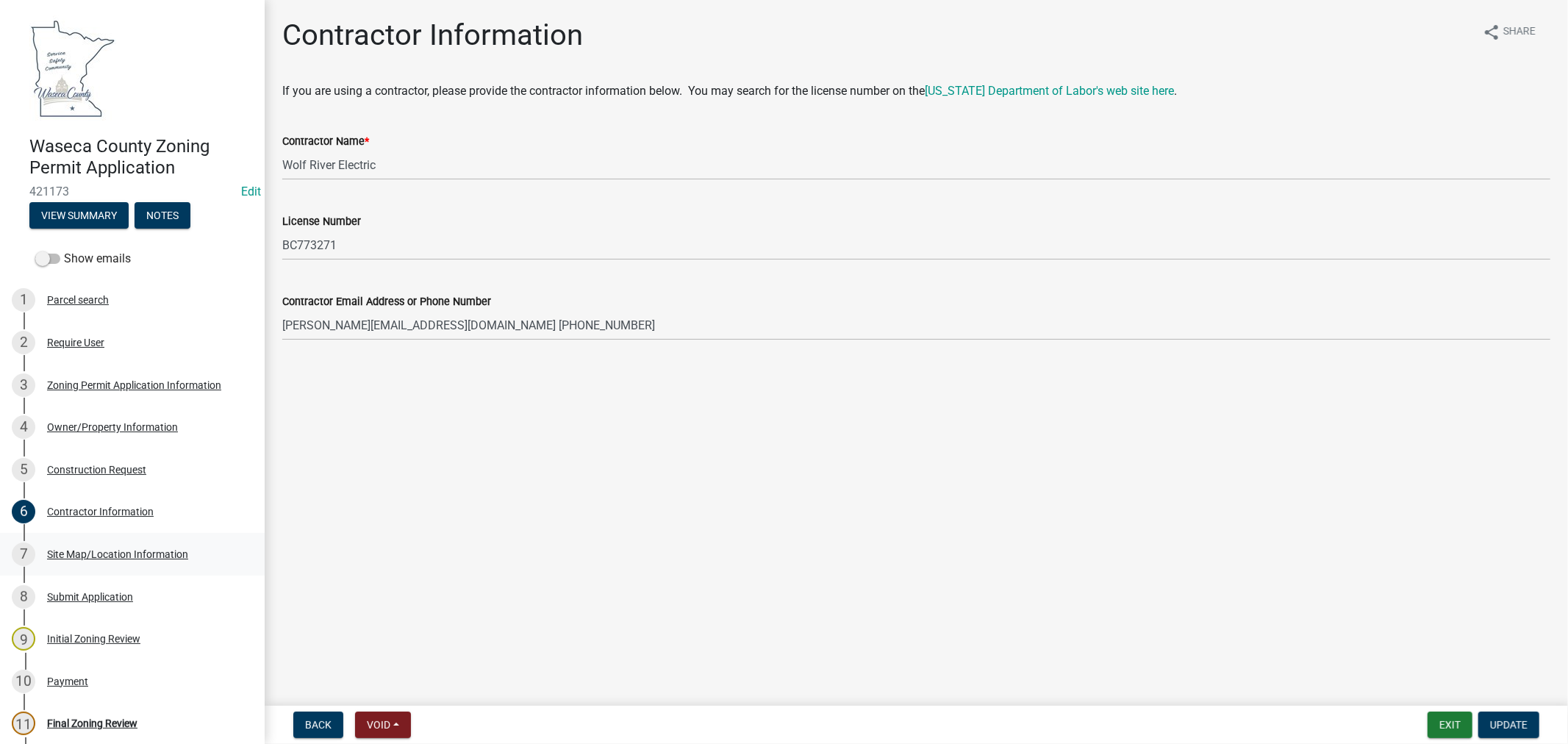
click at [133, 557] on div "Site Map/Location Information" at bounding box center [118, 555] width 141 height 10
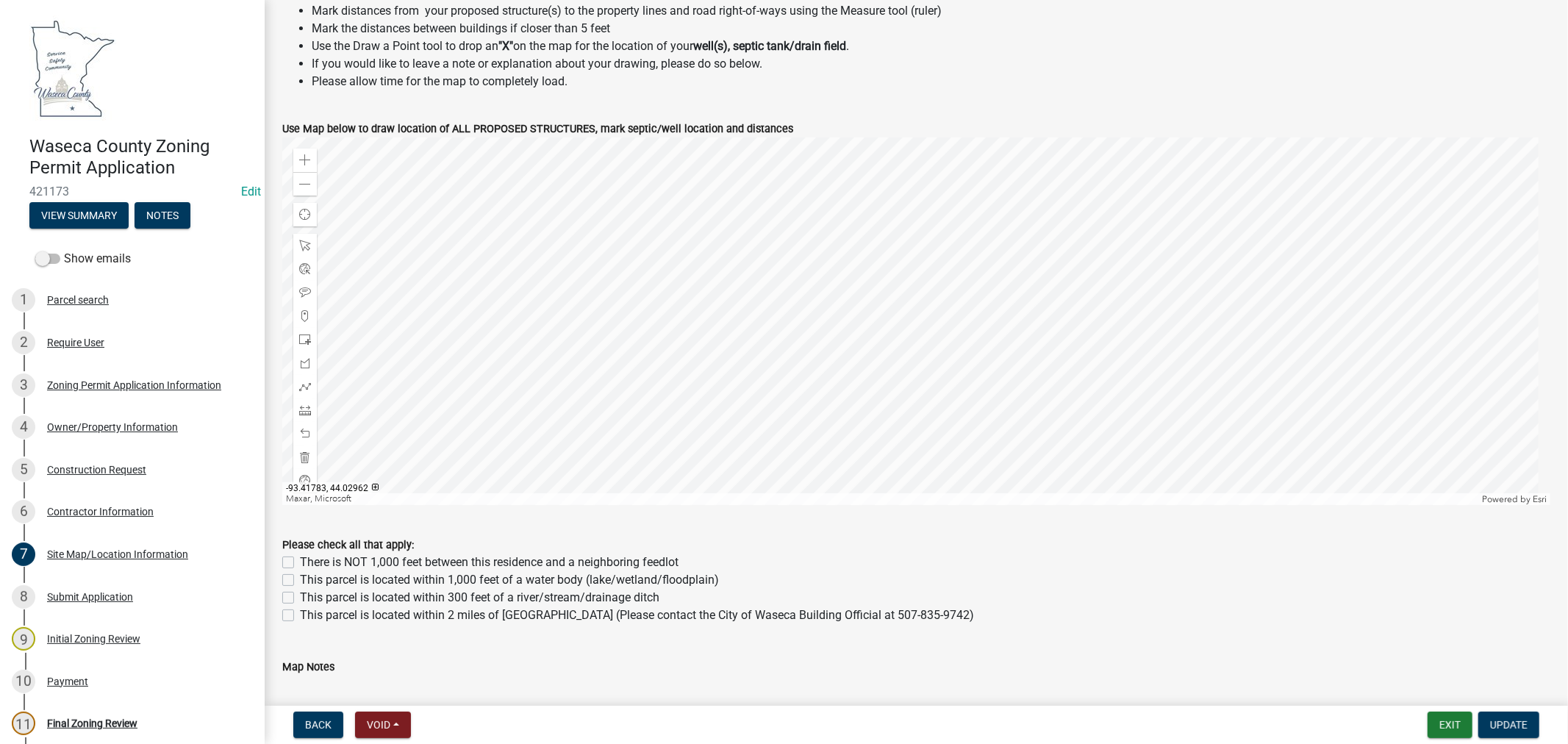
scroll to position [571, 0]
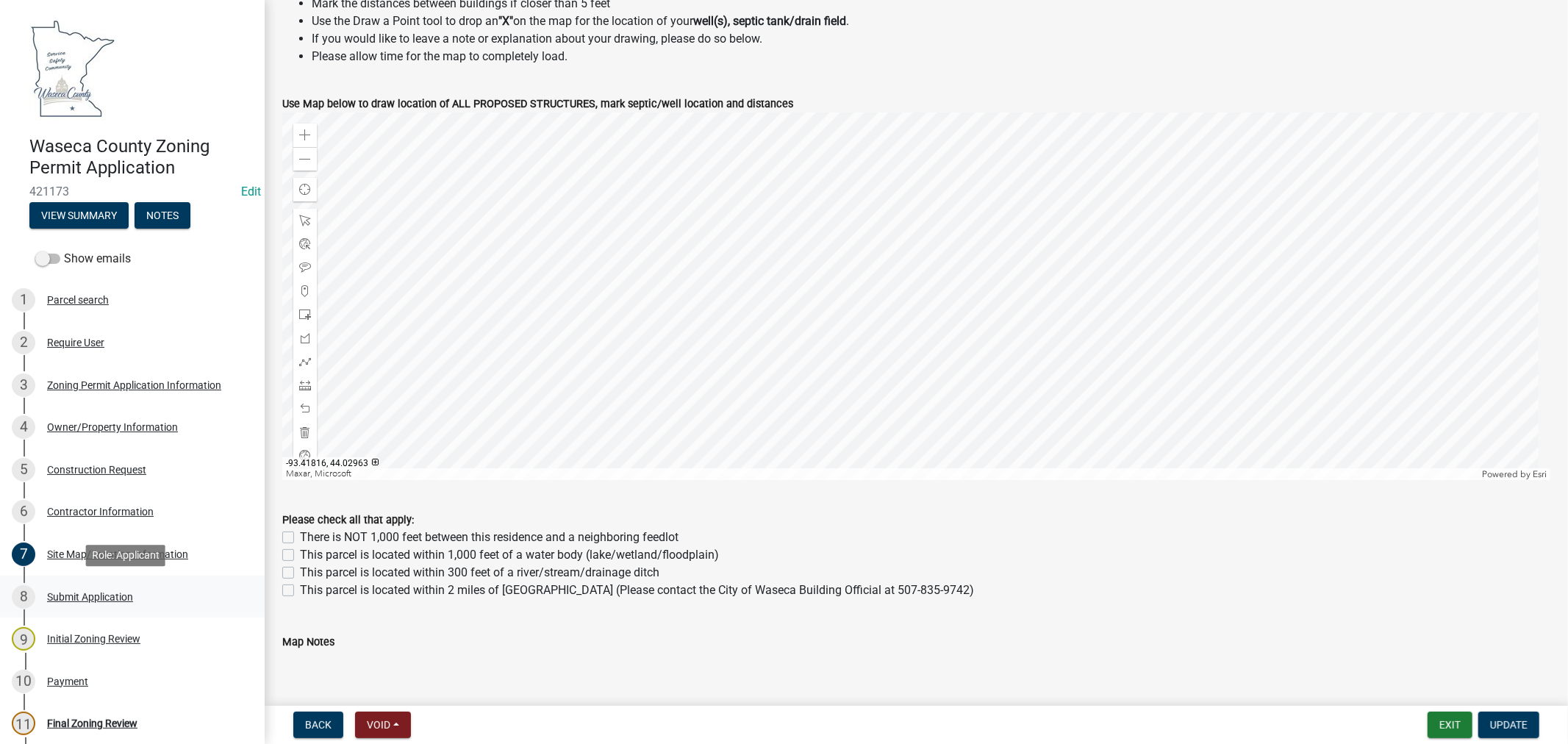
click at [79, 596] on div "Submit Application" at bounding box center [90, 597] width 86 height 10
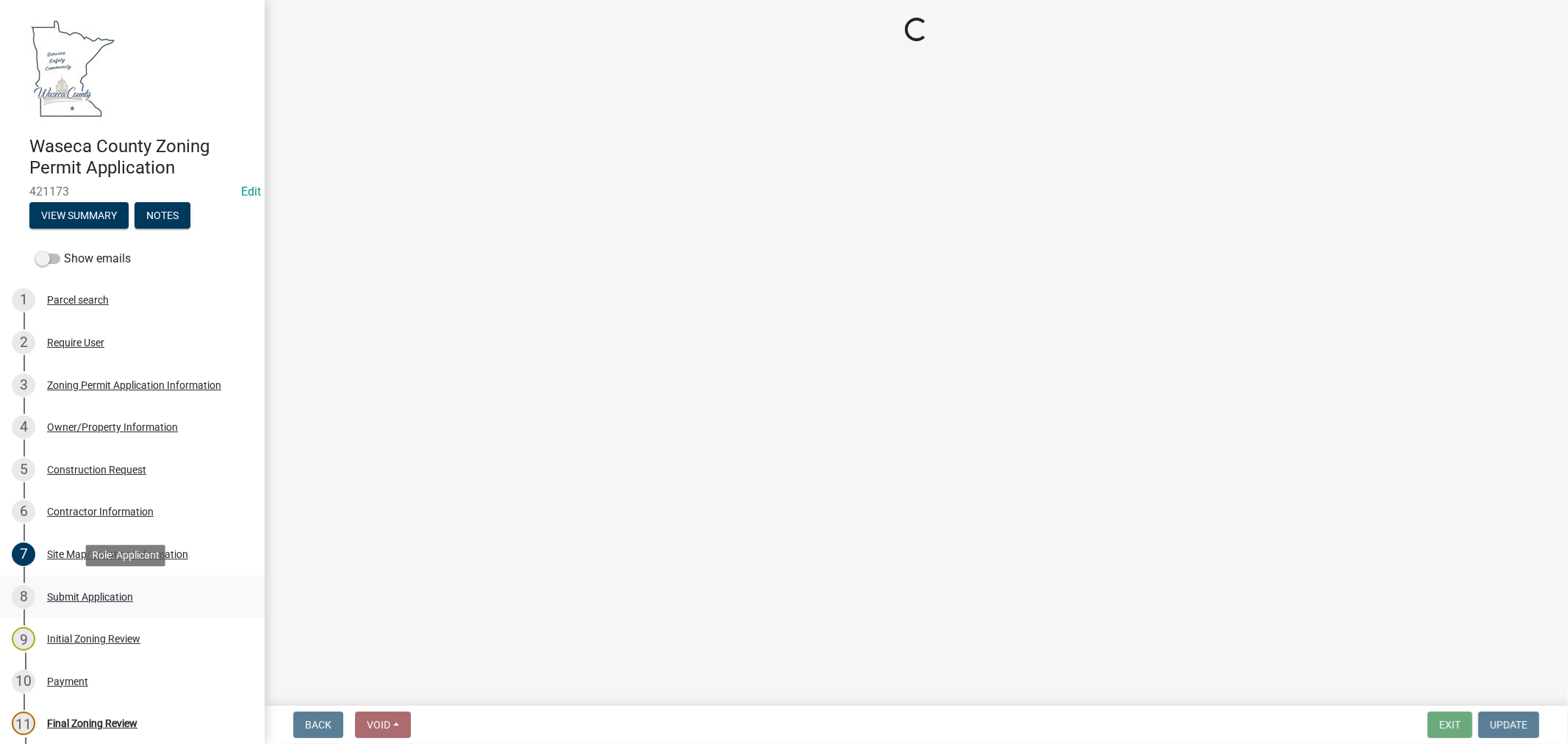
scroll to position [0, 0]
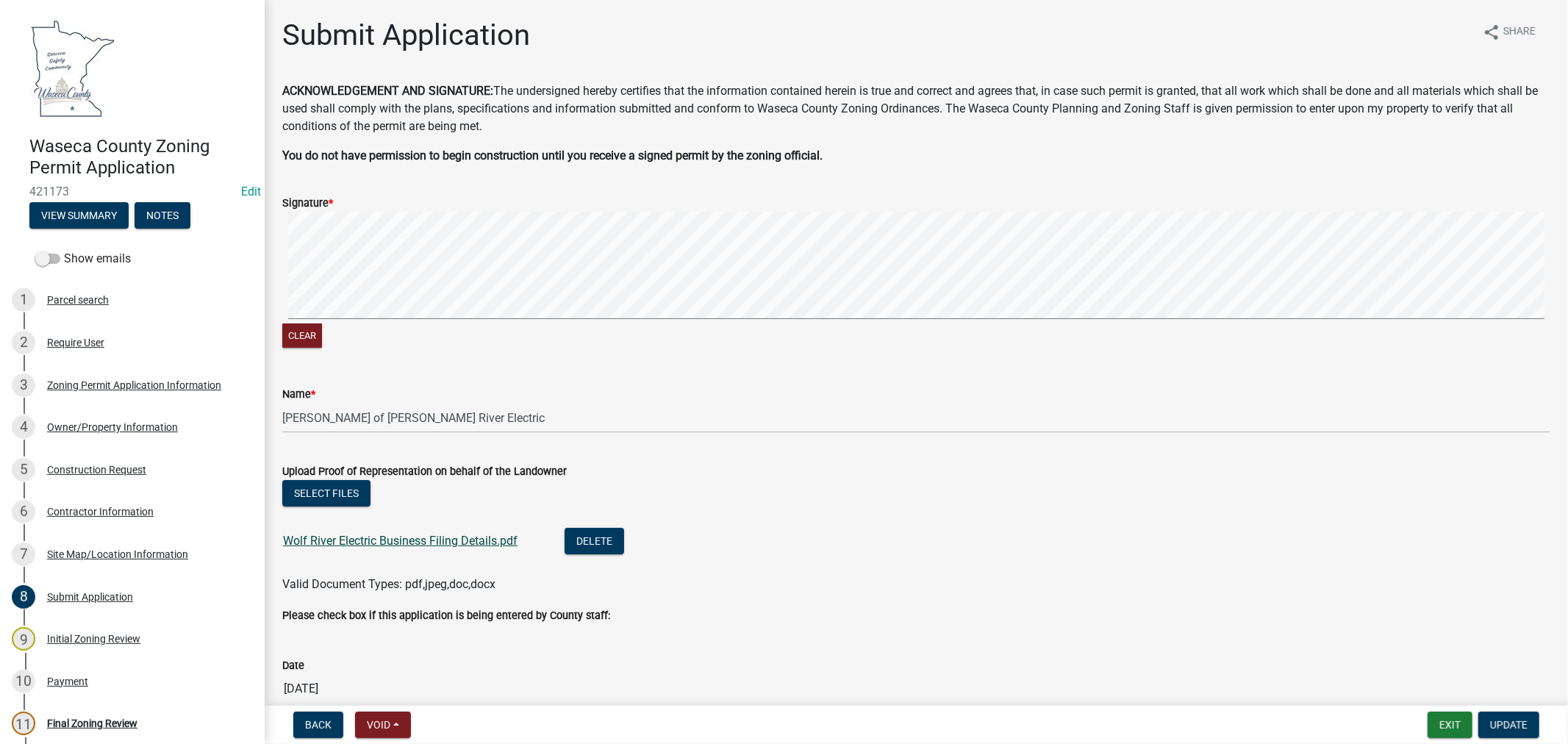
click at [377, 540] on link "Wolf River Electric Business Filing Details.pdf" at bounding box center [400, 541] width 235 height 14
click at [77, 467] on div "Construction Request" at bounding box center [97, 470] width 99 height 10
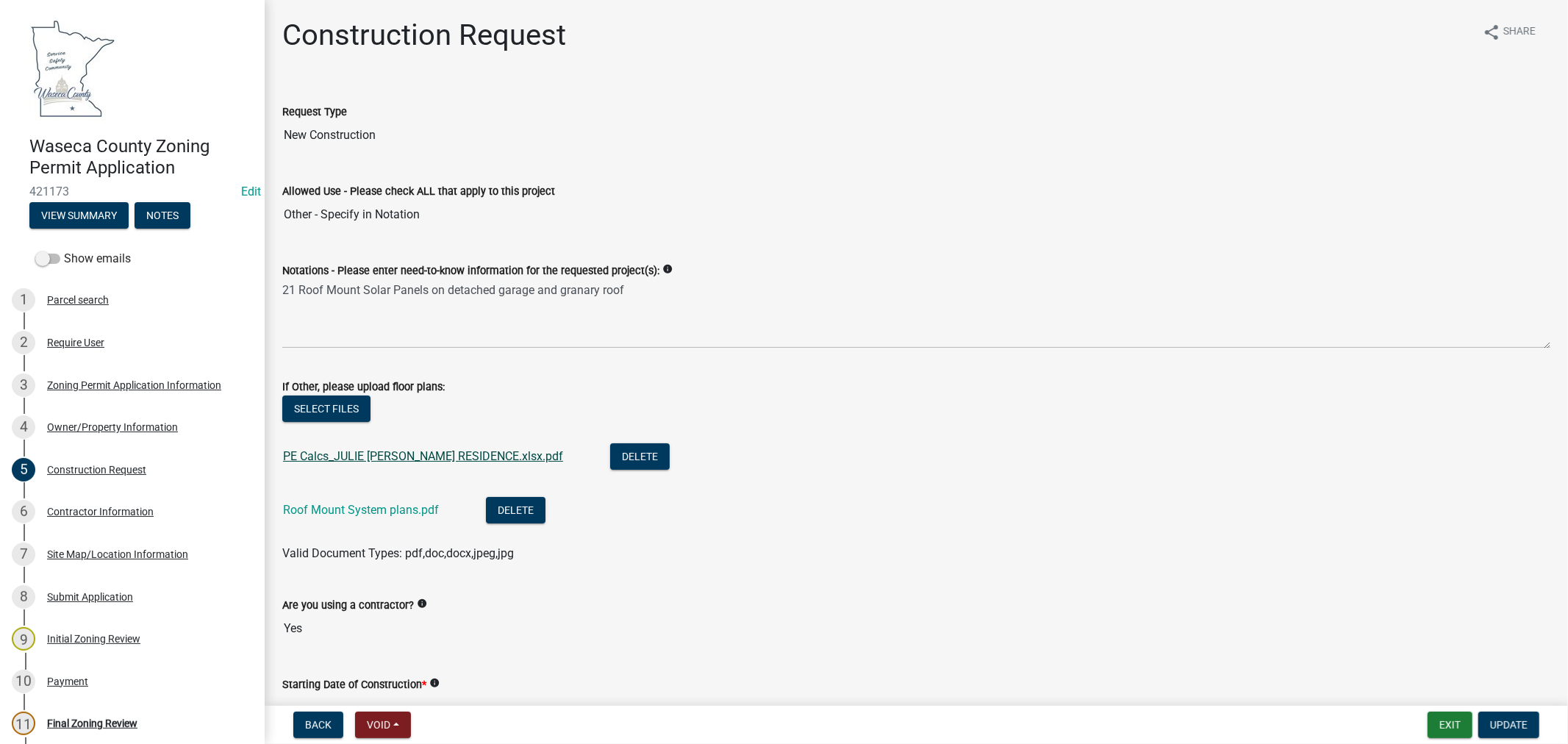
click at [429, 456] on link "PE Calcs_JULIE [PERSON_NAME] RESIDENCE.xlsx.pdf" at bounding box center [423, 456] width 280 height 14
click at [363, 509] on link "Roof Mount System plans.pdf" at bounding box center [361, 510] width 156 height 14
click at [56, 679] on div "Payment" at bounding box center [67, 681] width 41 height 10
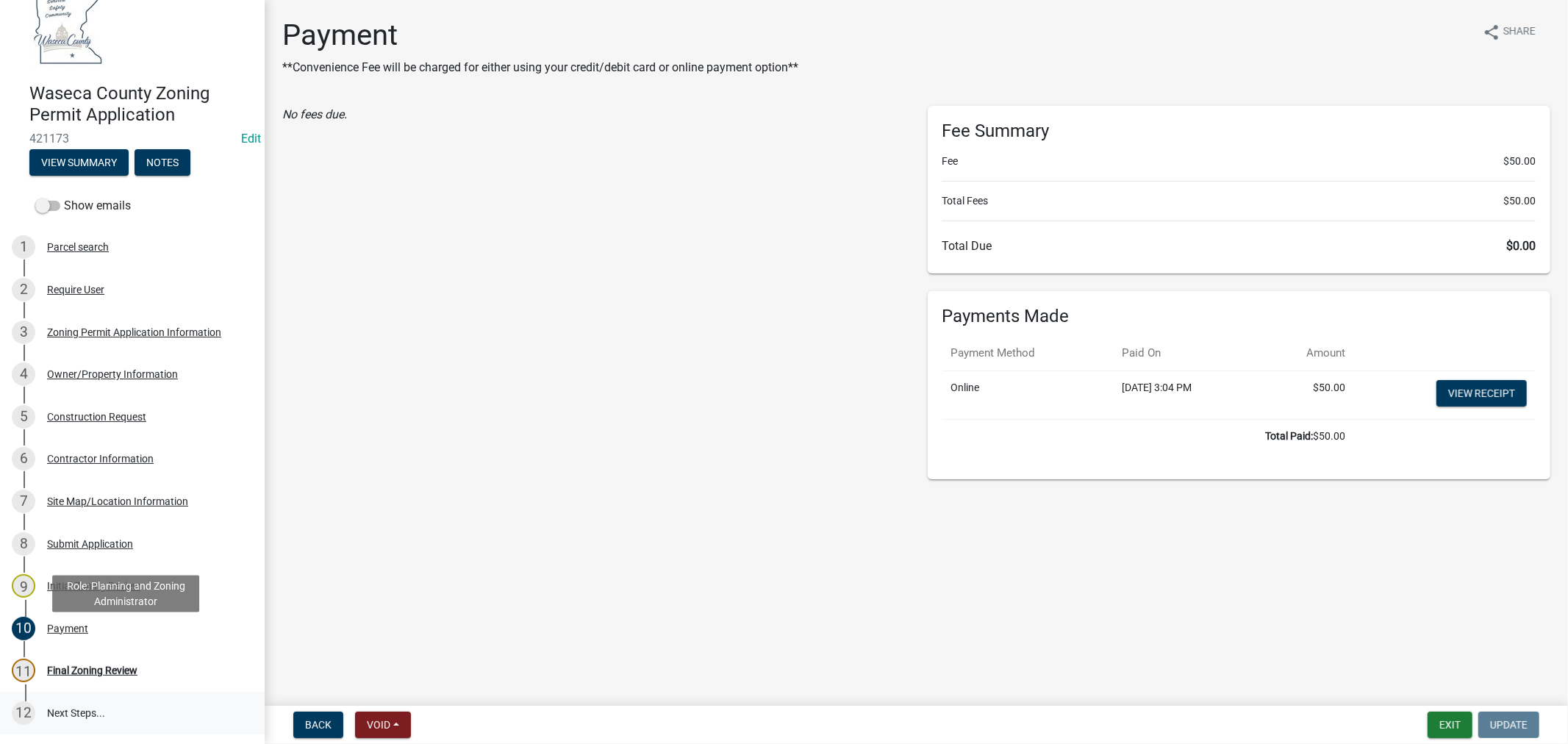
scroll to position [82, 0]
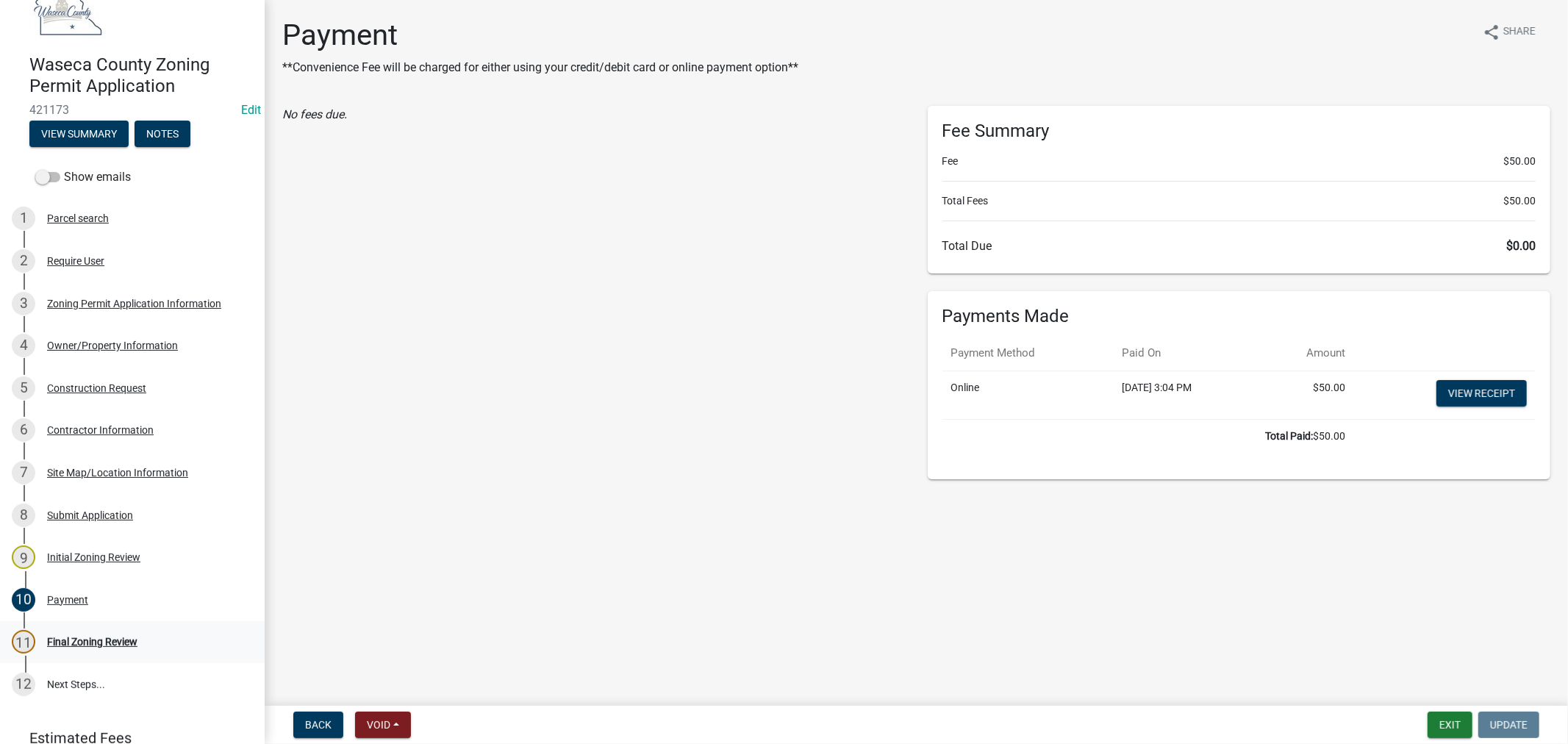
drag, startPoint x: 103, startPoint y: 642, endPoint x: 222, endPoint y: 620, distance: 121.0
click at [103, 642] on div "Final Zoning Review" at bounding box center [92, 642] width 91 height 10
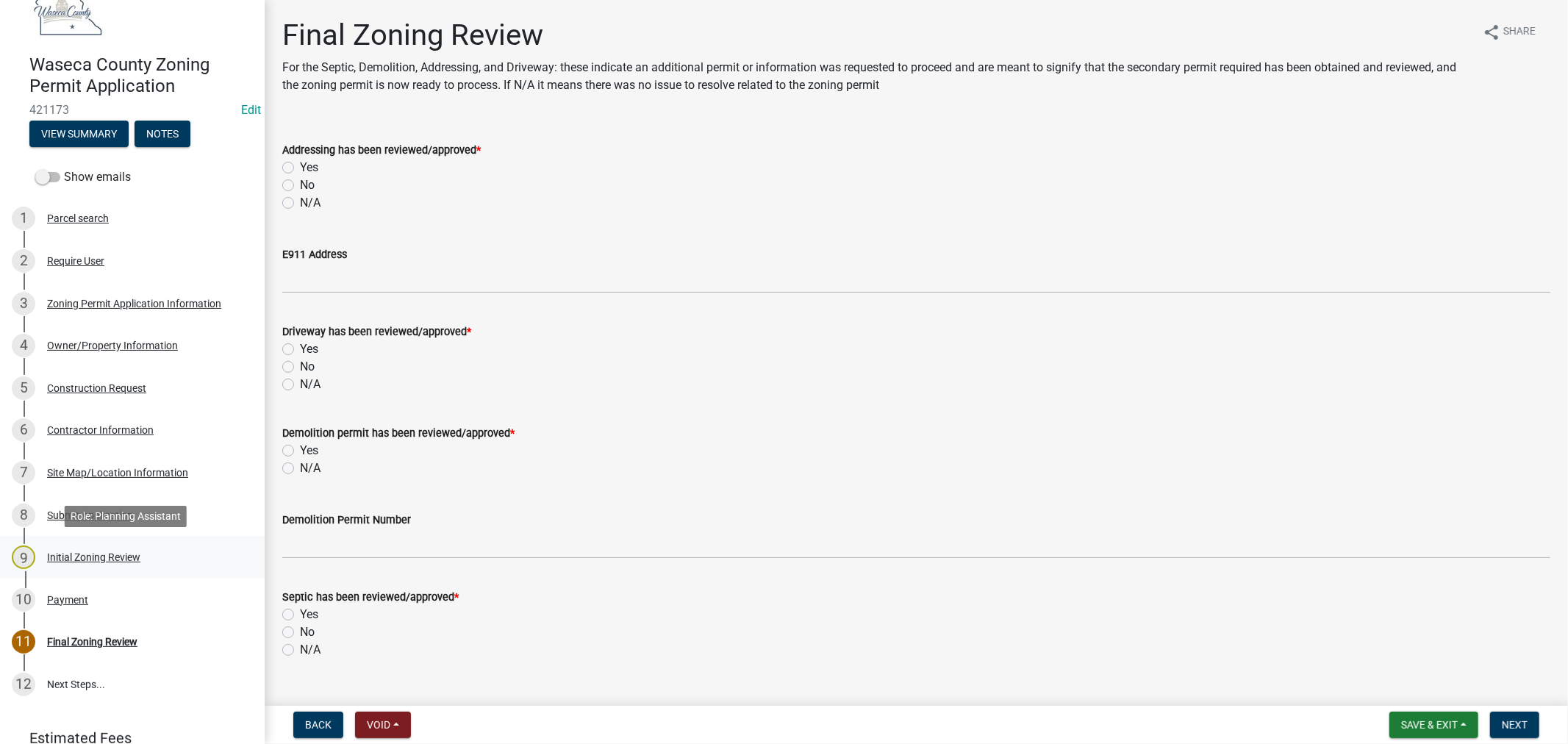
click at [73, 552] on div "Initial Zoning Review" at bounding box center [93, 557] width 93 height 10
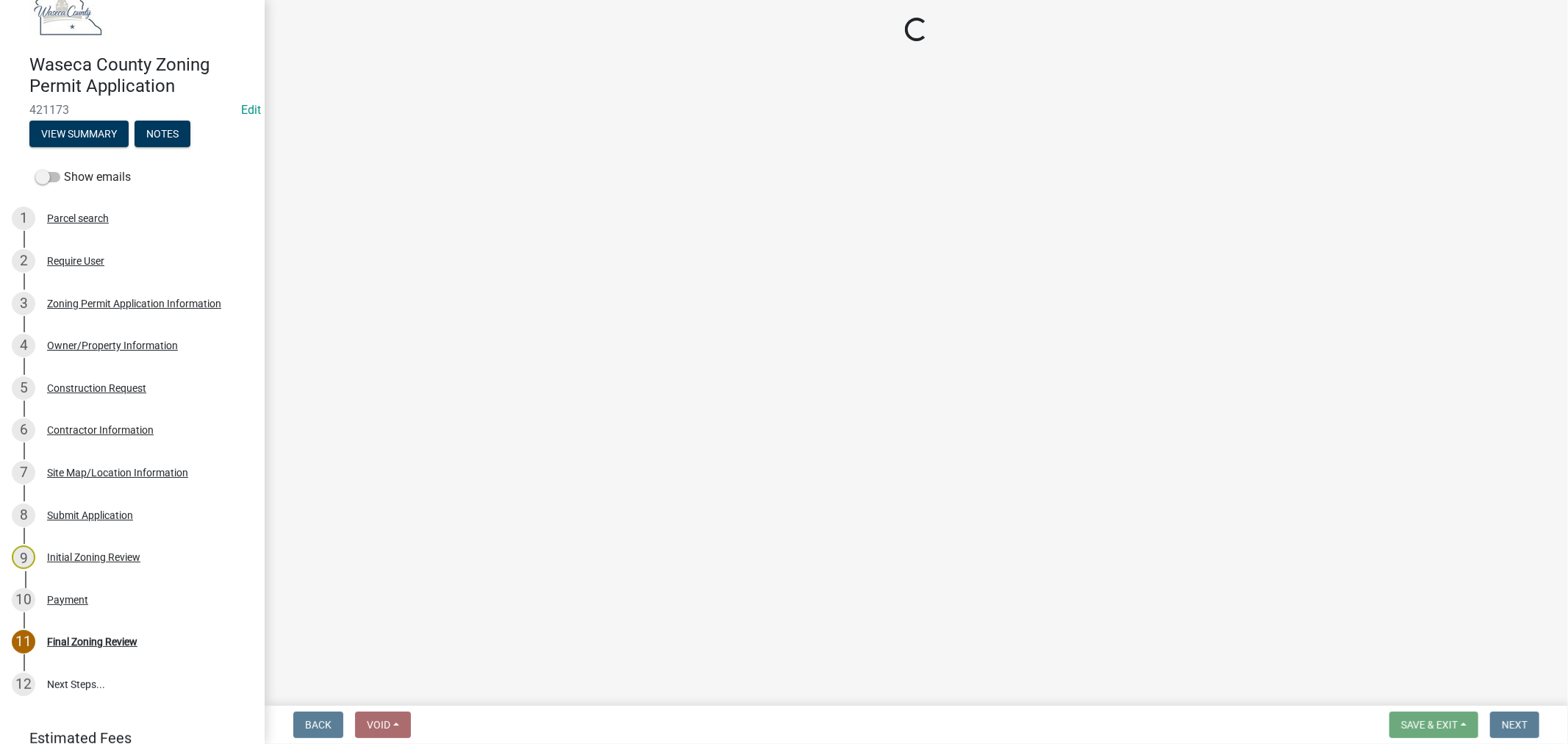
select select "9e7e0f1a-162d-468c-937f-cc7884b0d28a"
select select "6d839d38-f784-434a-a355-9dbcceaeb93c"
select select "f85b0be6-0ba0-4e52-abd8-9a831d915a76"
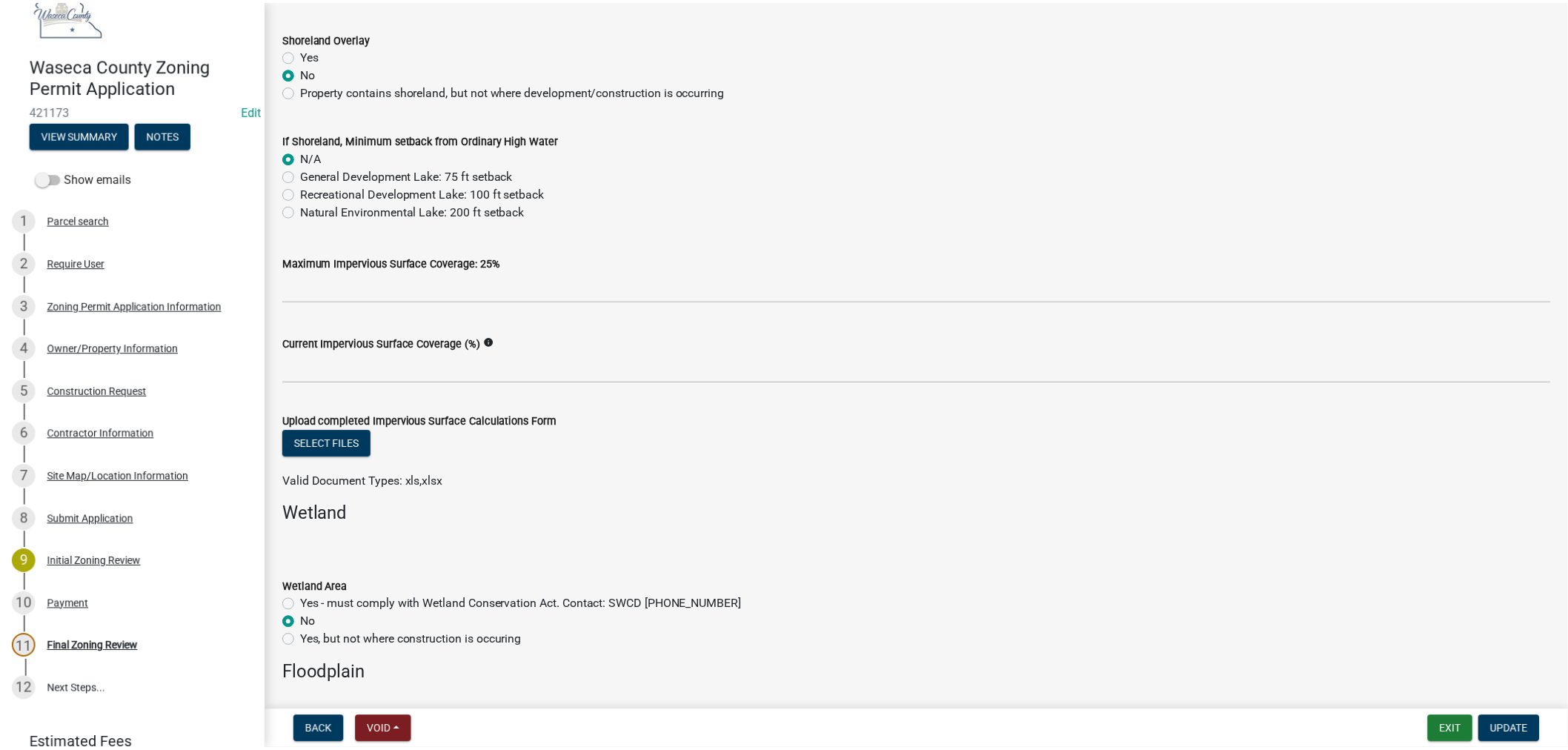
scroll to position [0, 0]
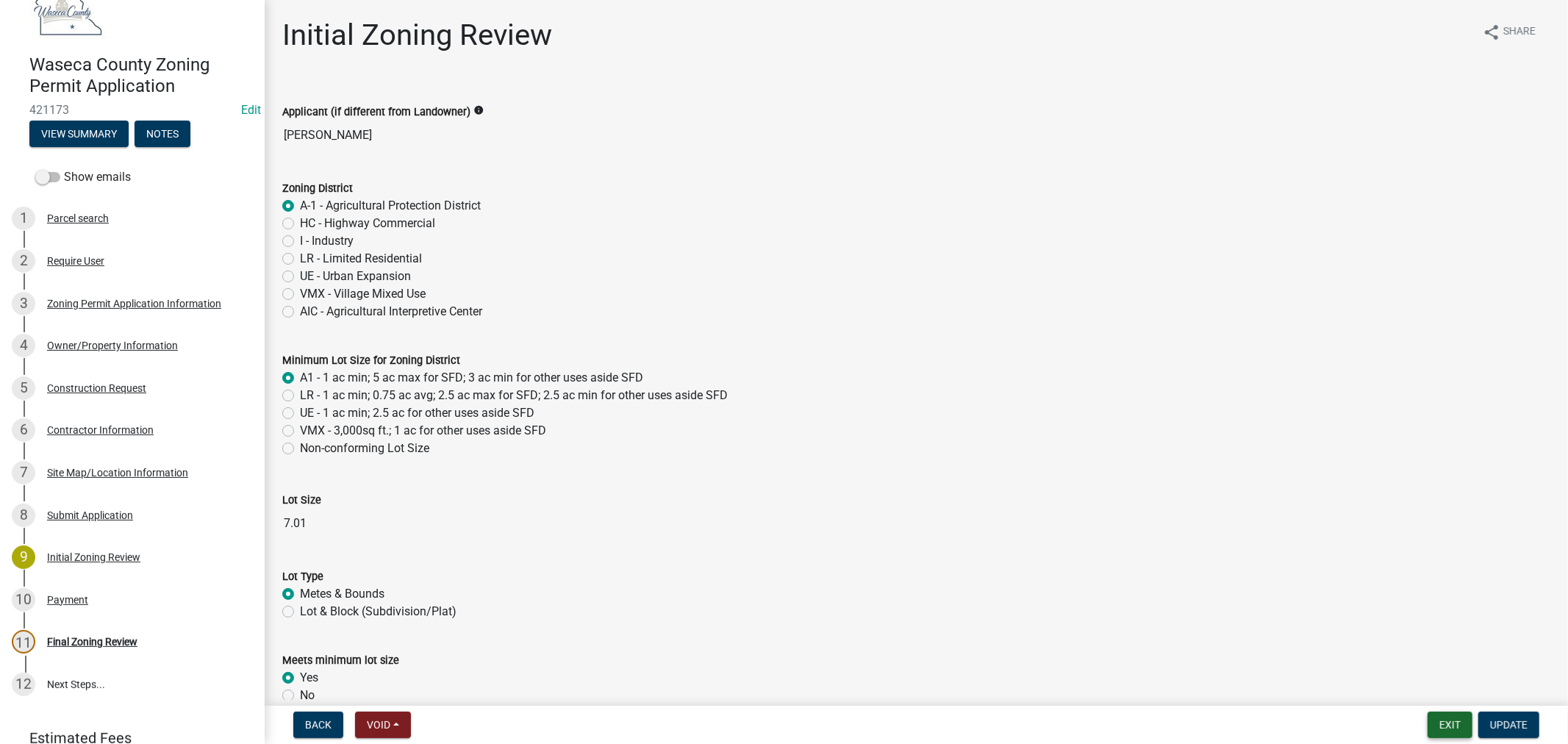
click at [1452, 724] on button "Exit" at bounding box center [1449, 725] width 44 height 26
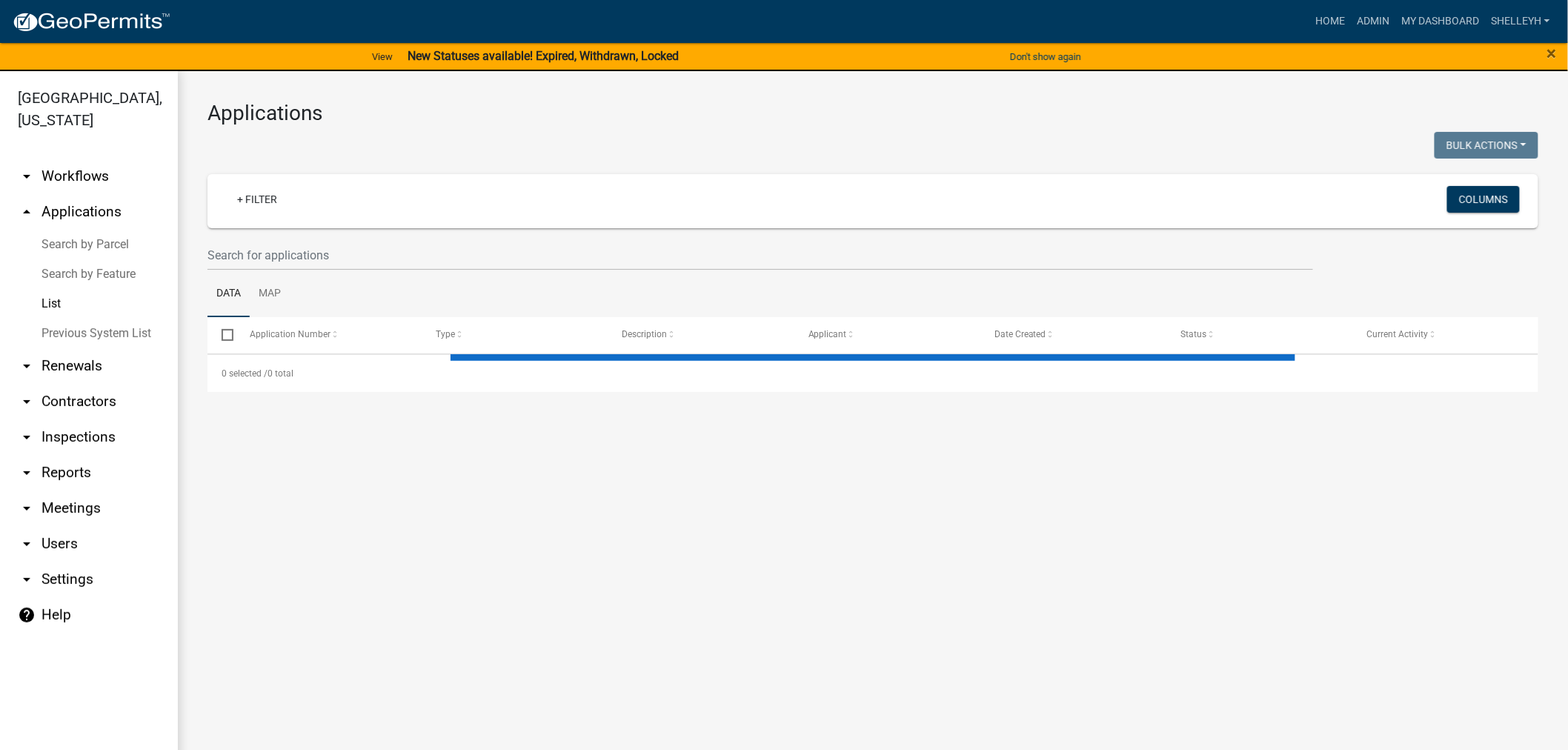
select select "1: 25"
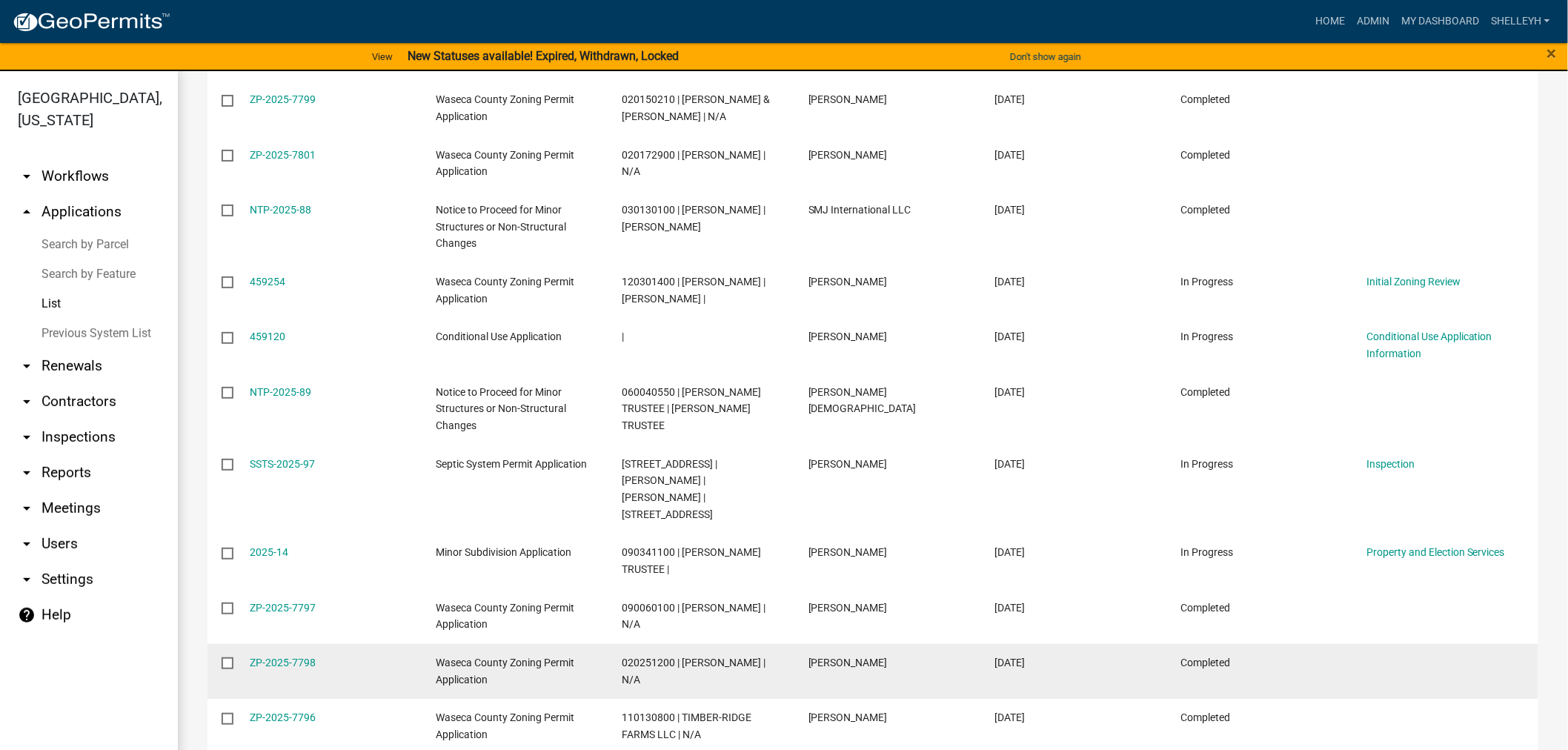
scroll to position [1265, 0]
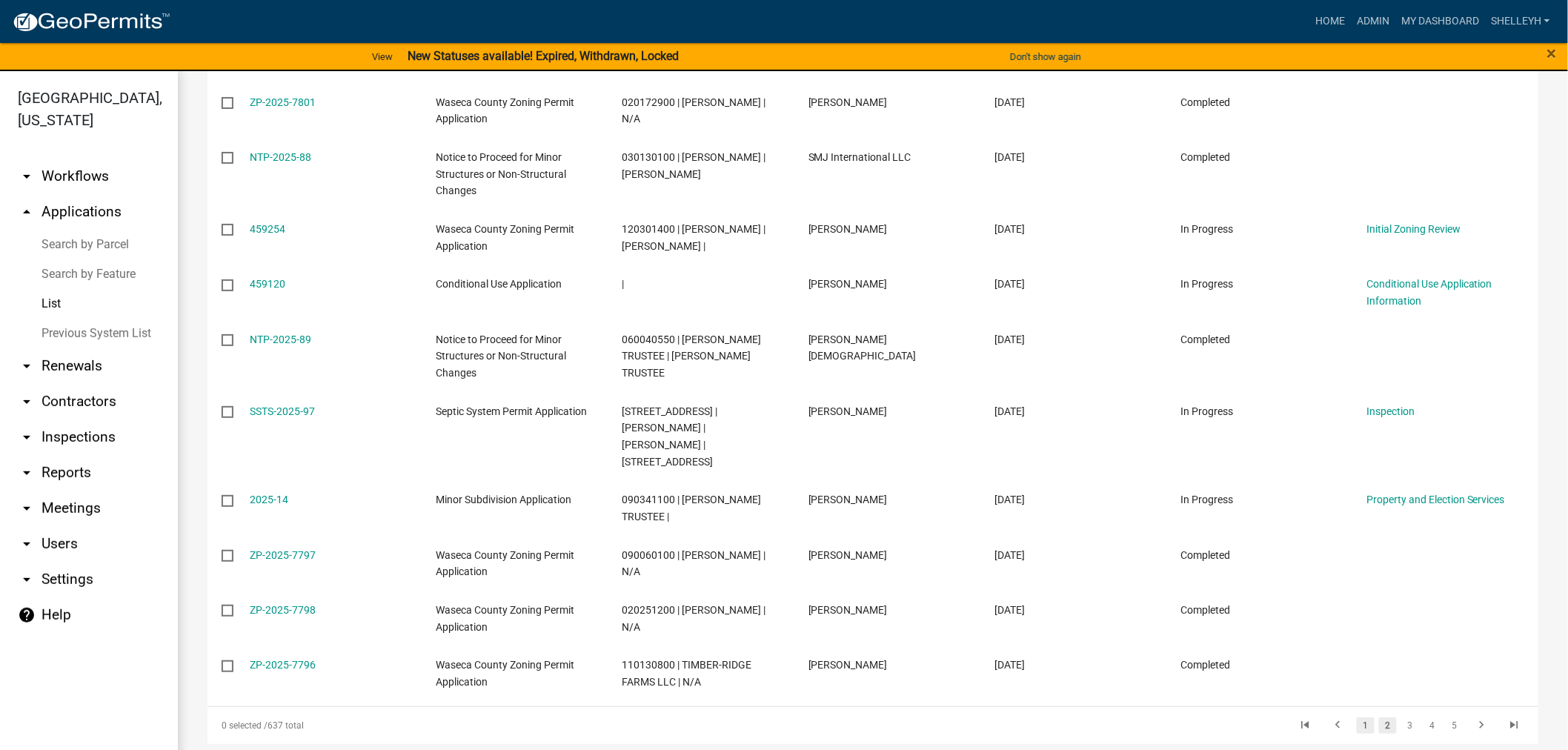
click at [1357, 717] on link "1" at bounding box center [1366, 725] width 18 height 17
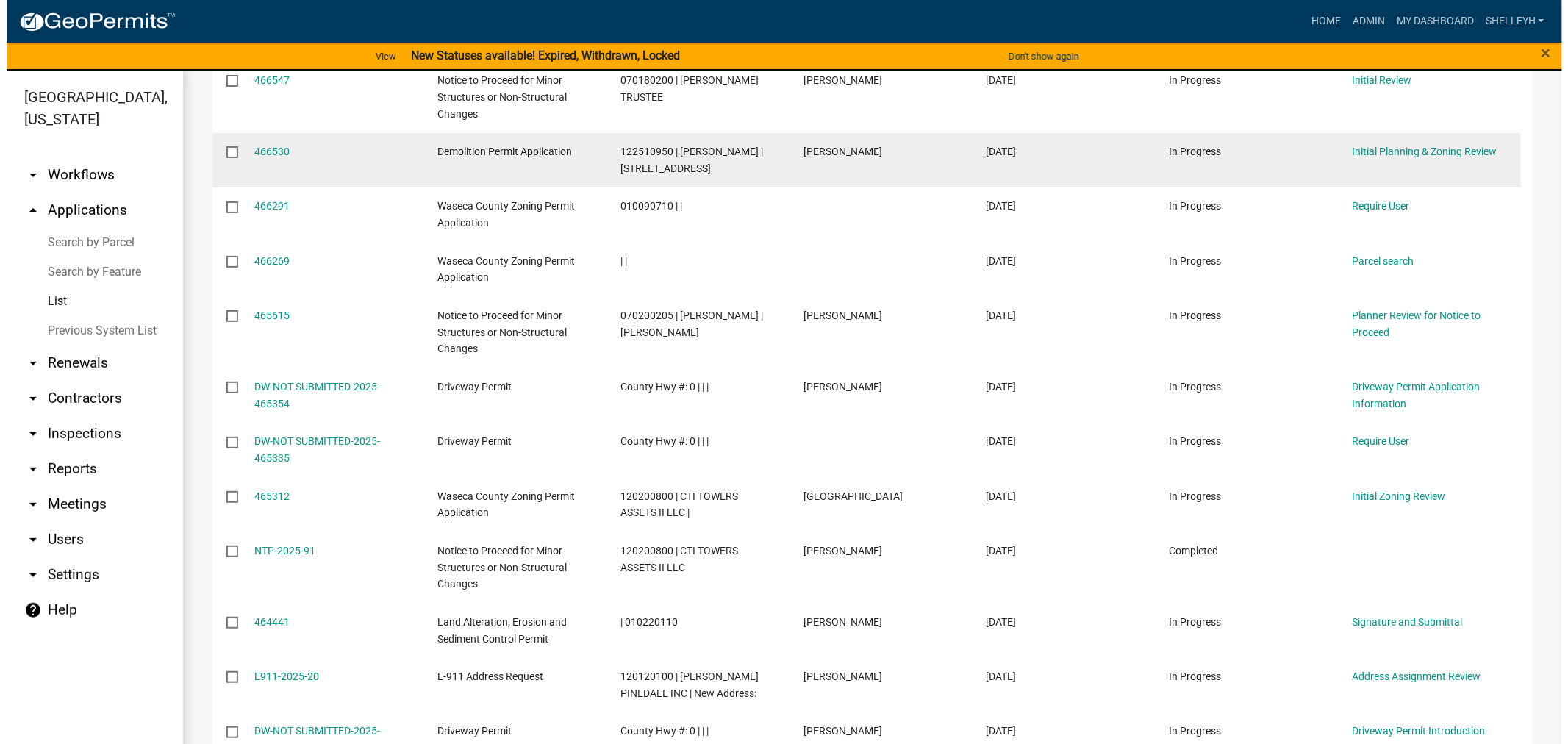
scroll to position [438, 0]
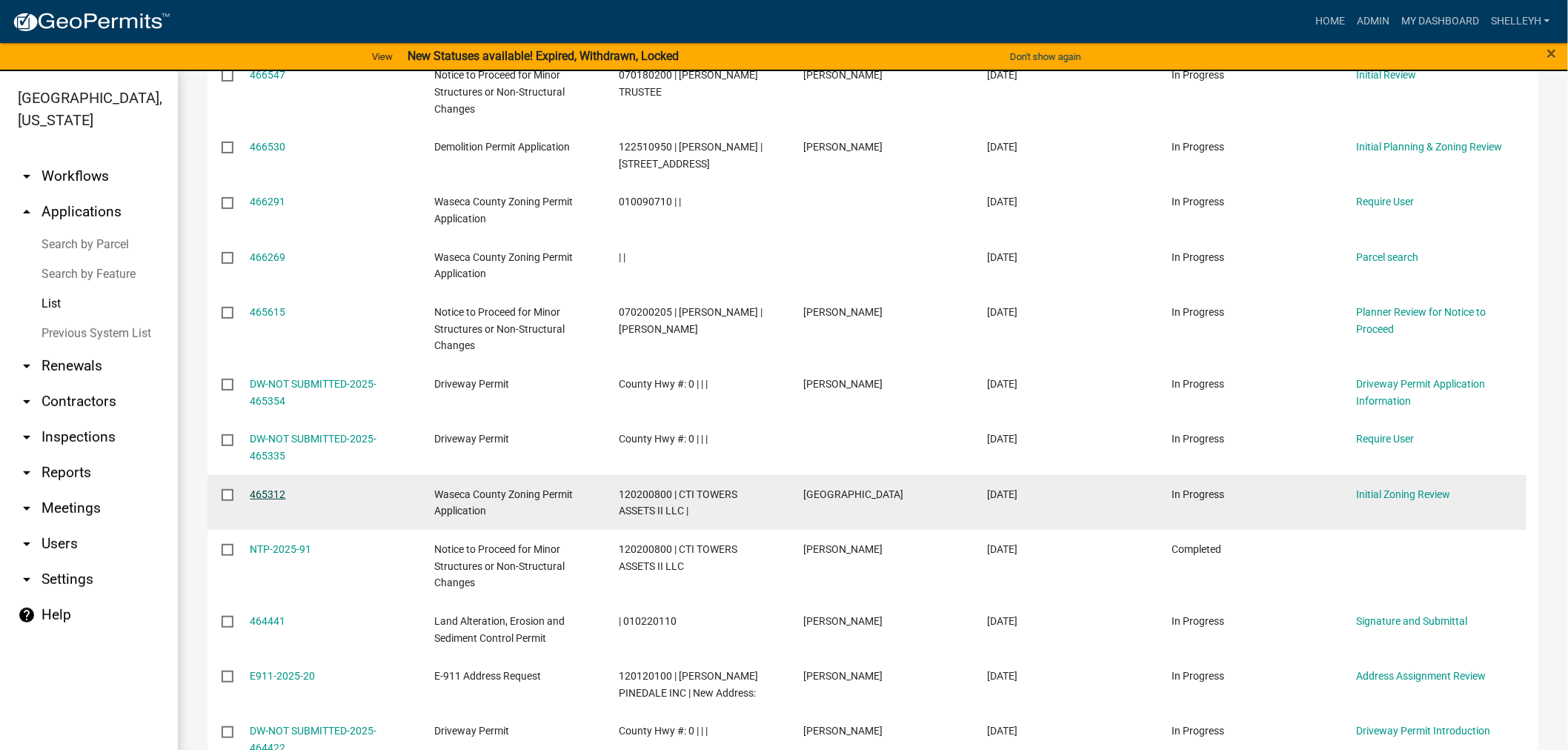
click at [270, 488] on link "465312" at bounding box center [268, 493] width 35 height 11
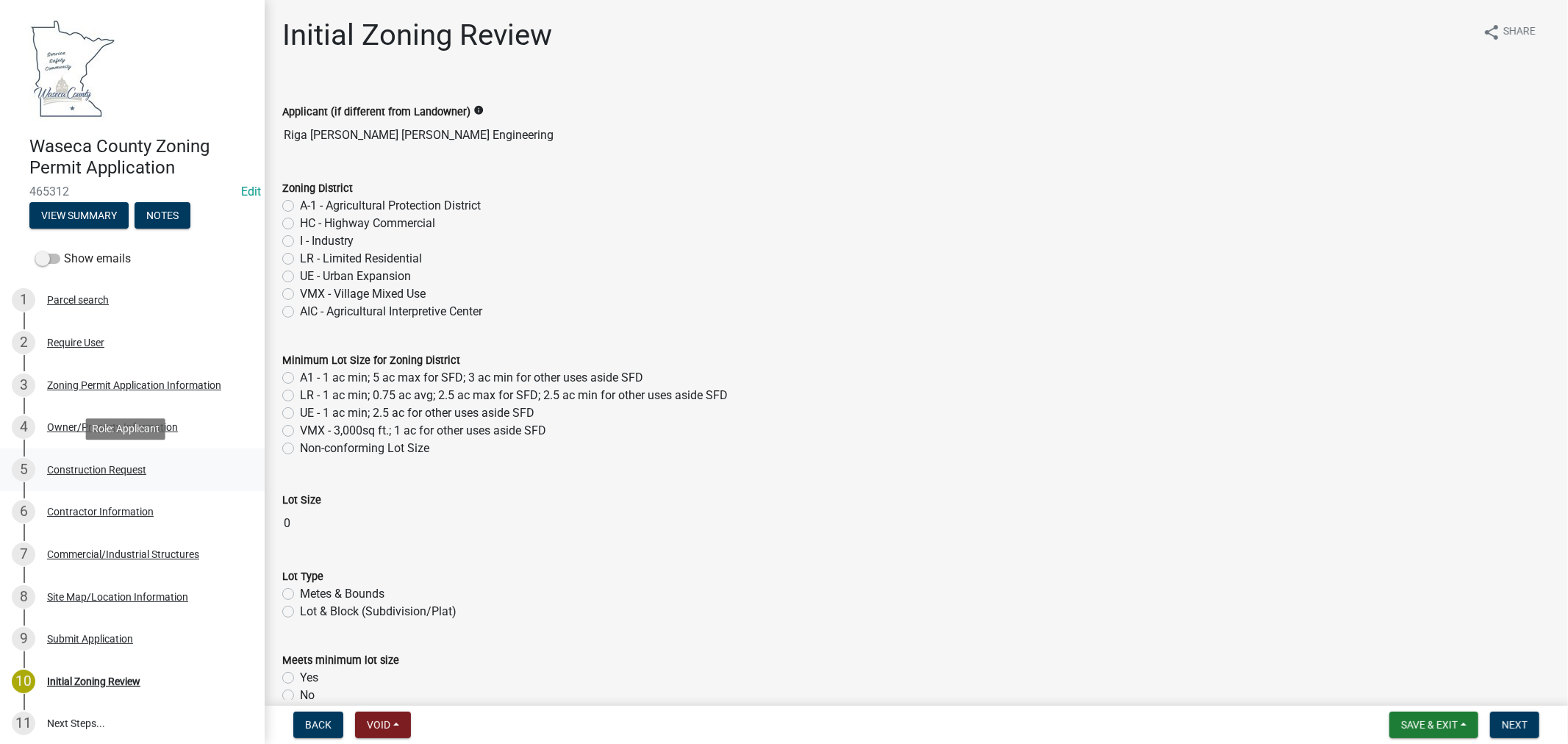
click at [89, 468] on div "Construction Request" at bounding box center [97, 470] width 99 height 10
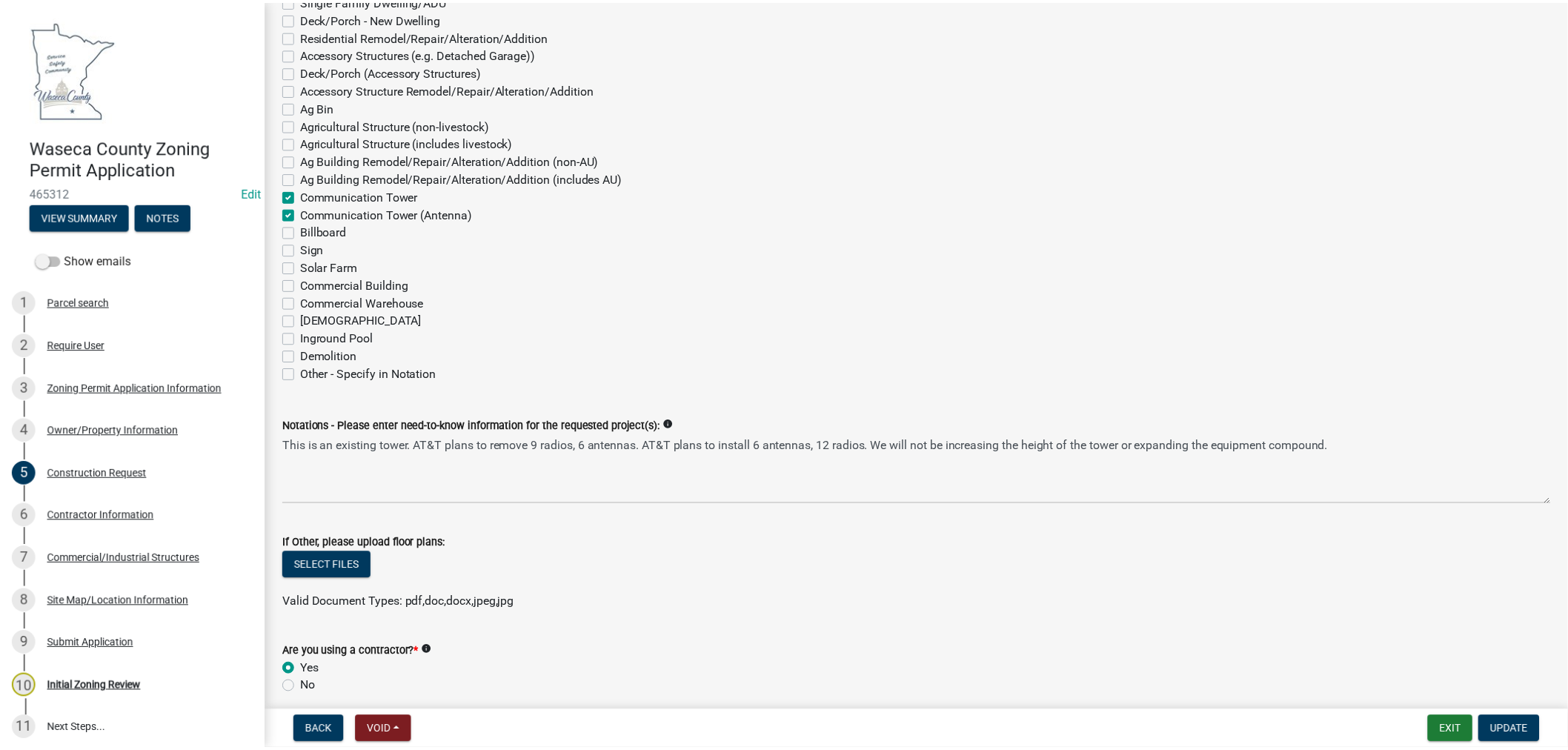
scroll to position [329, 0]
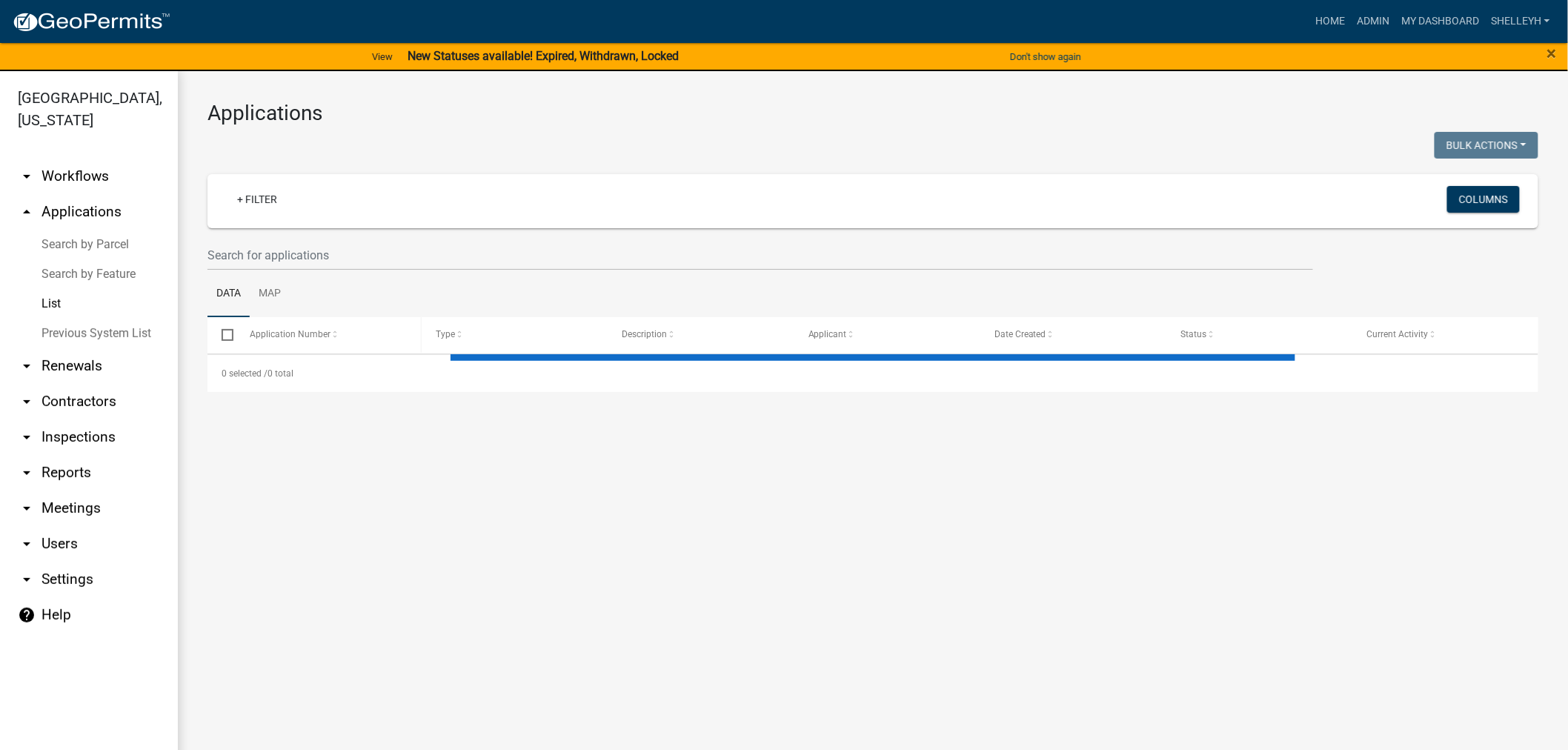
select select "1: 25"
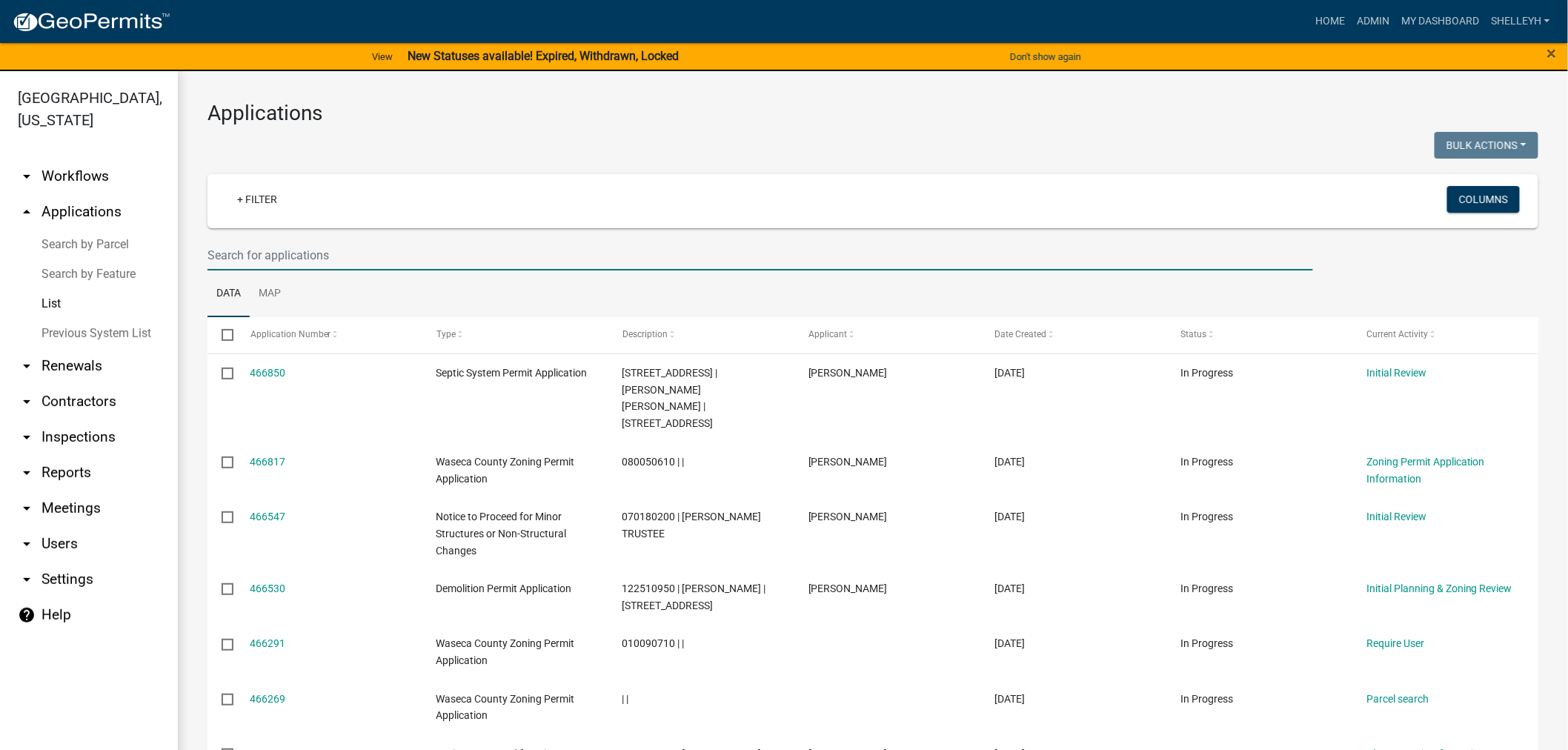
click at [321, 262] on input "text" at bounding box center [761, 255] width 1106 height 31
type input "[PERSON_NAME]"
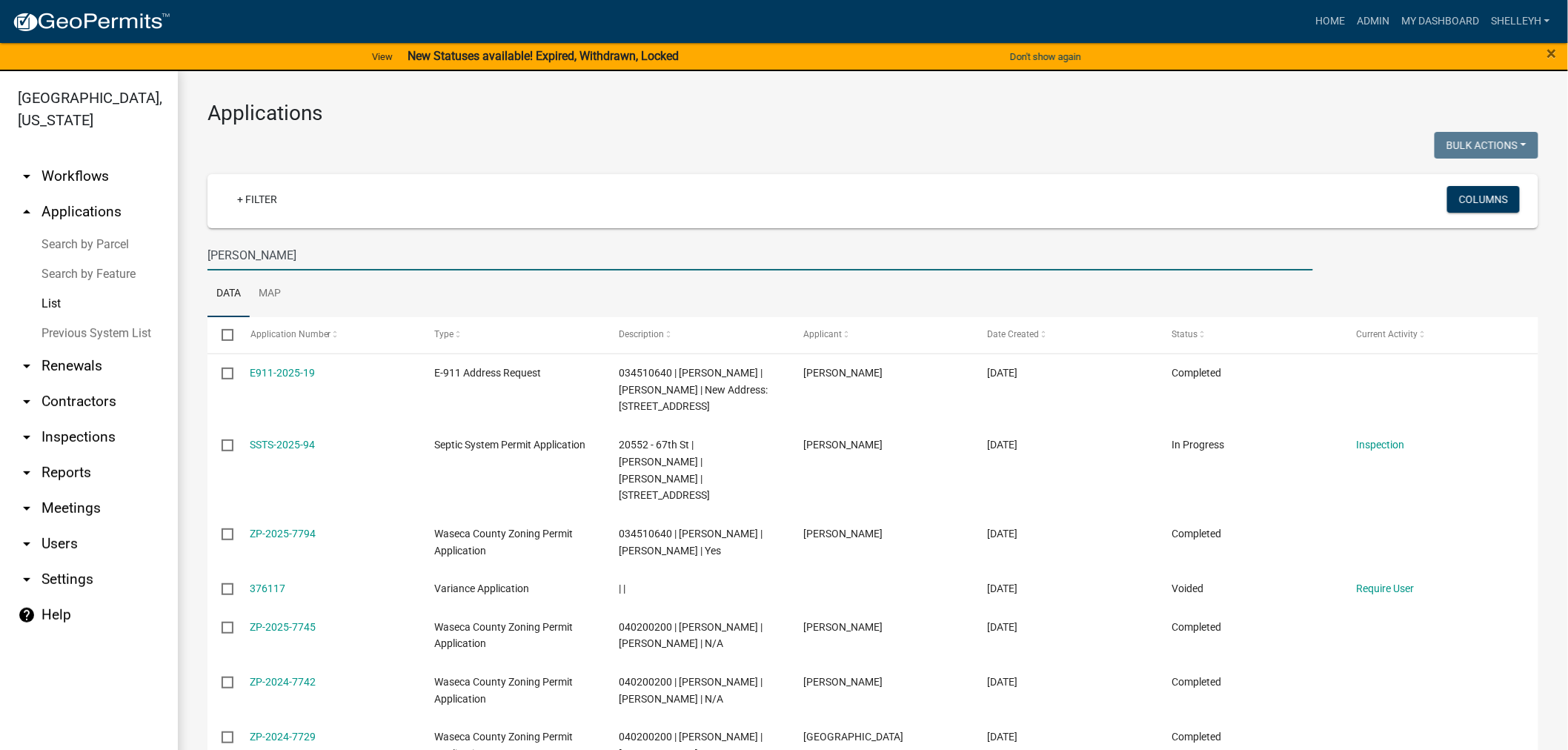
drag, startPoint x: 244, startPoint y: 254, endPoint x: 149, endPoint y: 257, distance: 95.0
click at [149, 257] on div "[GEOGRAPHIC_DATA], [US_STATE] arrow_drop_down Workflows List arrow_drop_up Appl…" at bounding box center [784, 419] width 1568 height 696
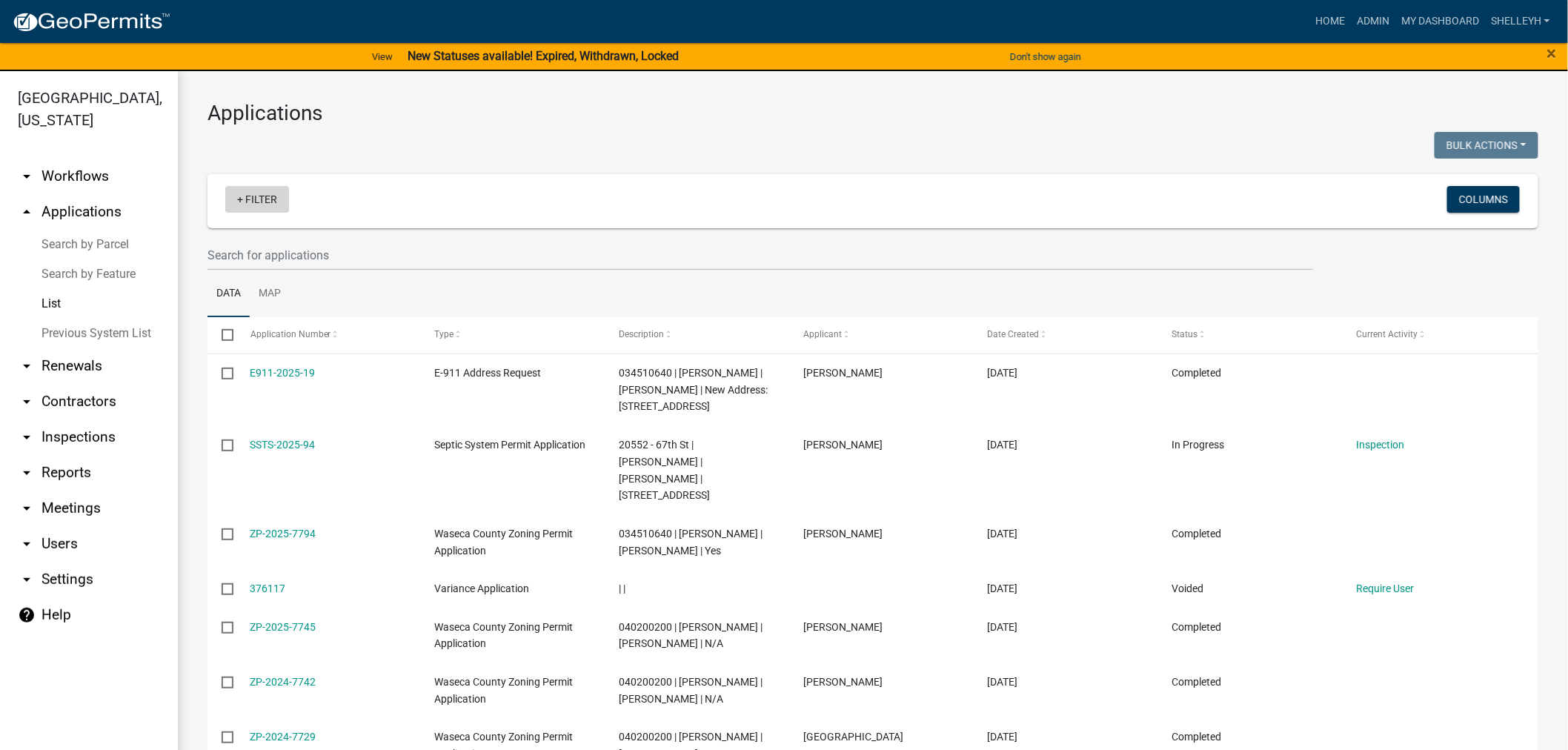
click at [259, 195] on link "+ Filter" at bounding box center [257, 200] width 63 height 26
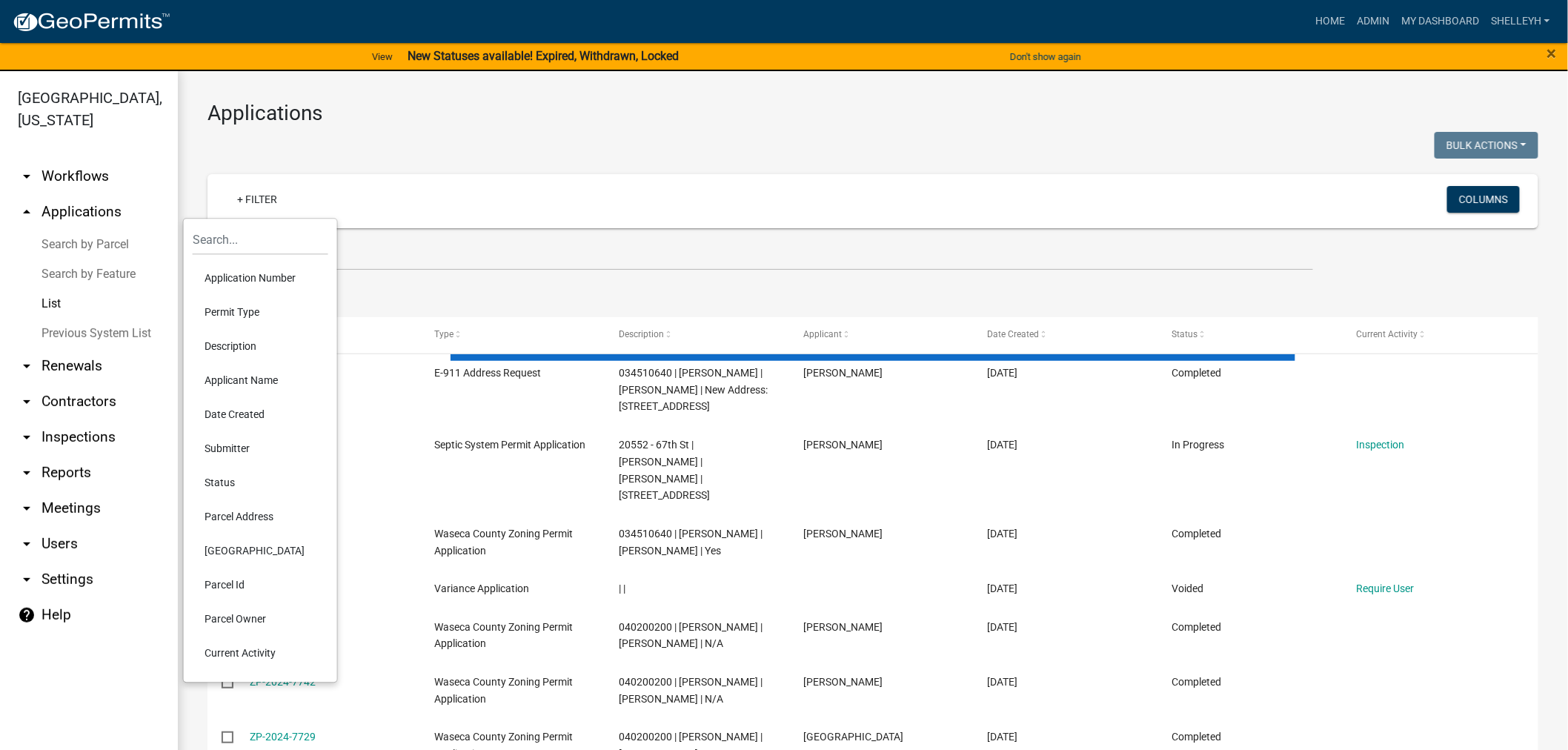
select select "1: 25"
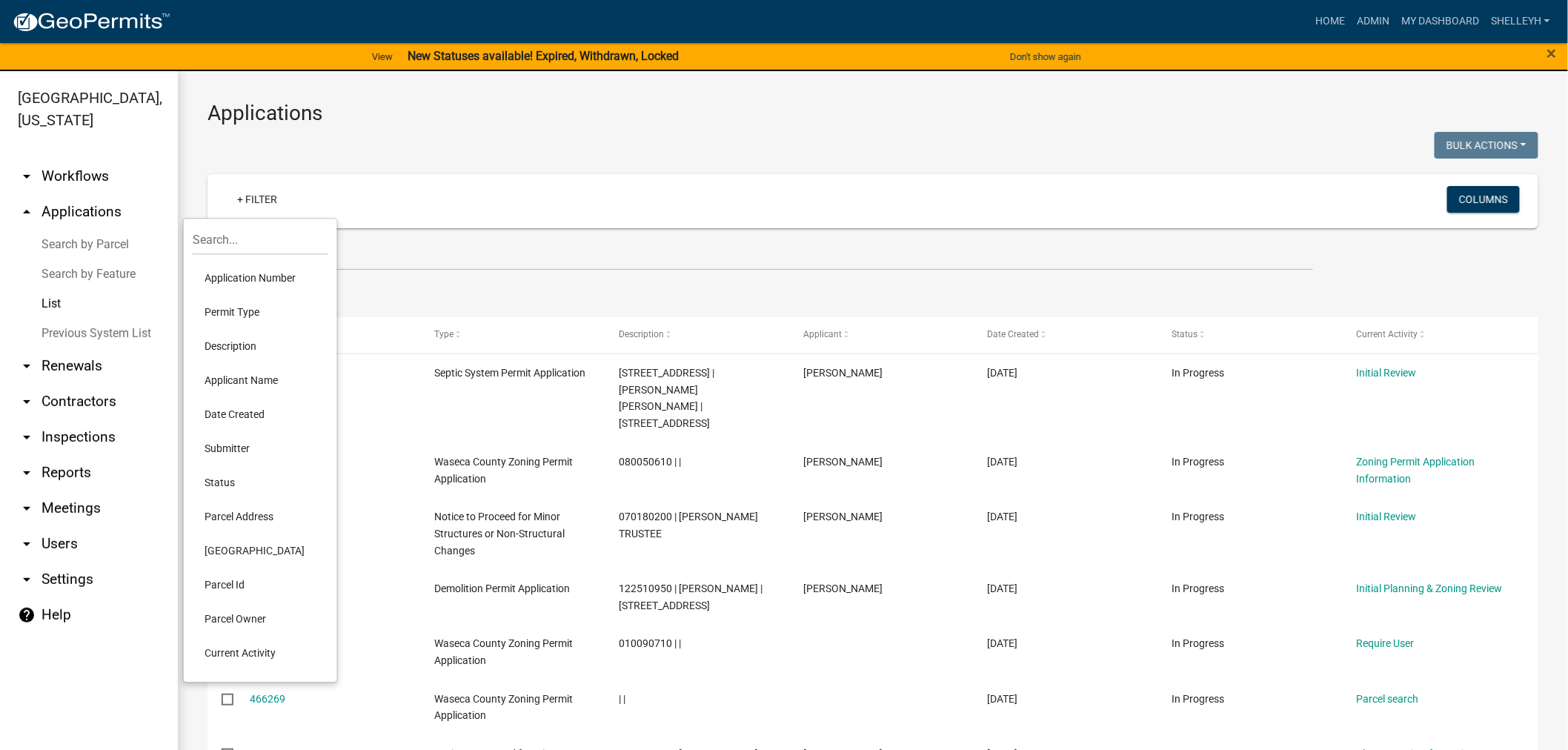
click at [233, 308] on li "Permit Type" at bounding box center [260, 311] width 135 height 34
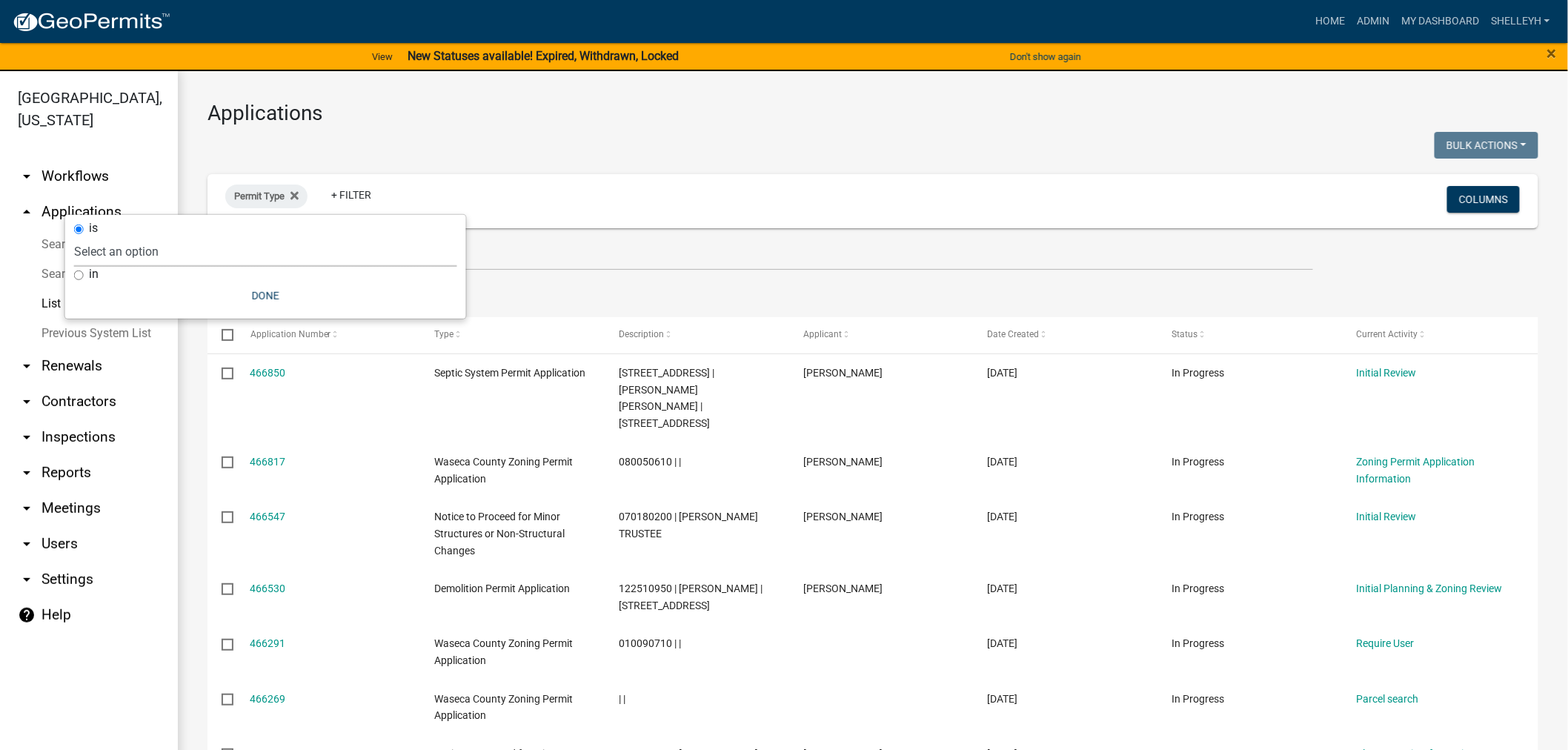
click at [157, 244] on select "Select an option Cannabis Registration Form Conditional Use Application Demolit…" at bounding box center [266, 251] width 383 height 31
select select "f25dab95-63bd-4ebf-adf6-453d038d6261"
click at [219, 237] on select "Select an option Cannabis Registration Form Conditional Use Application Demolit…" at bounding box center [266, 251] width 383 height 31
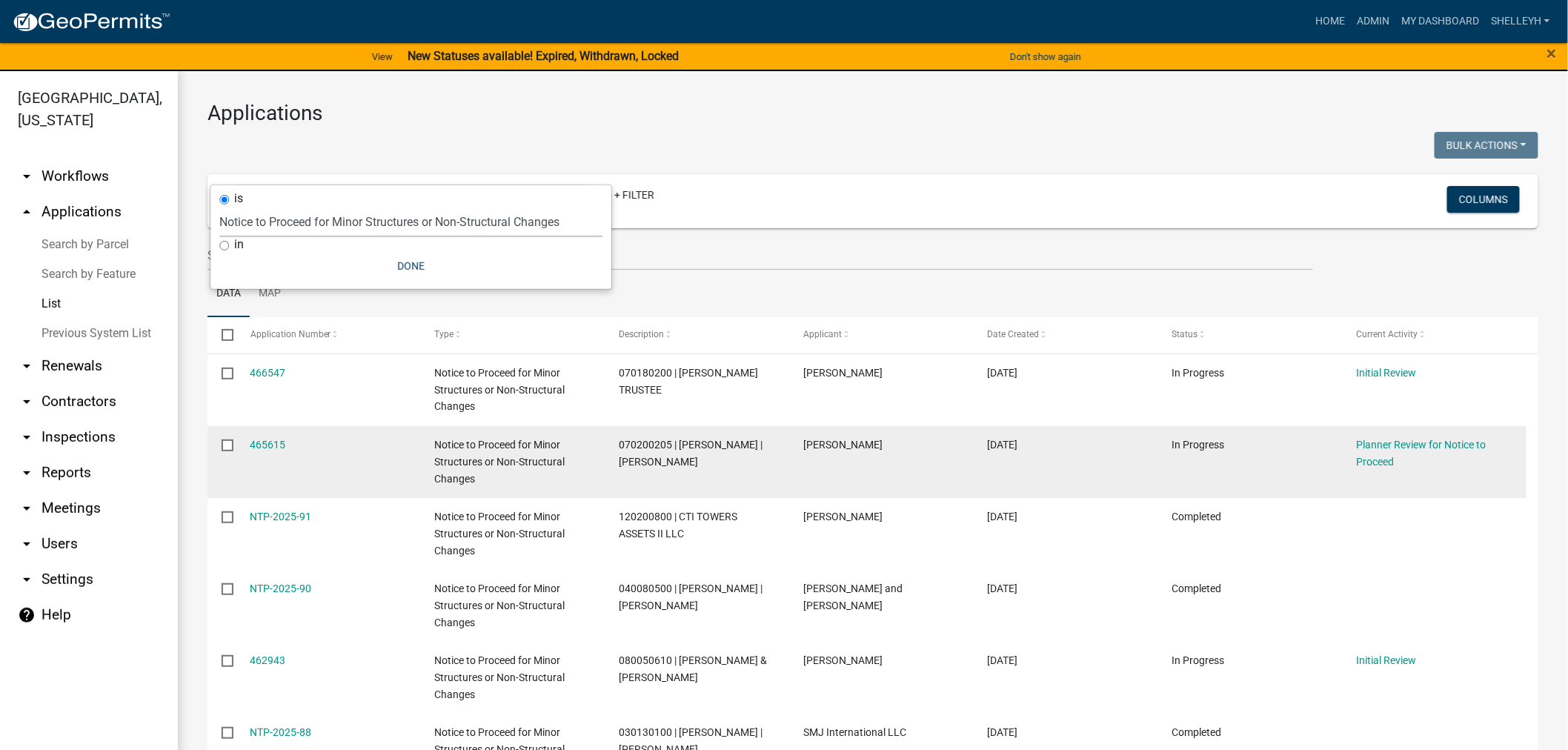
scroll to position [83, 0]
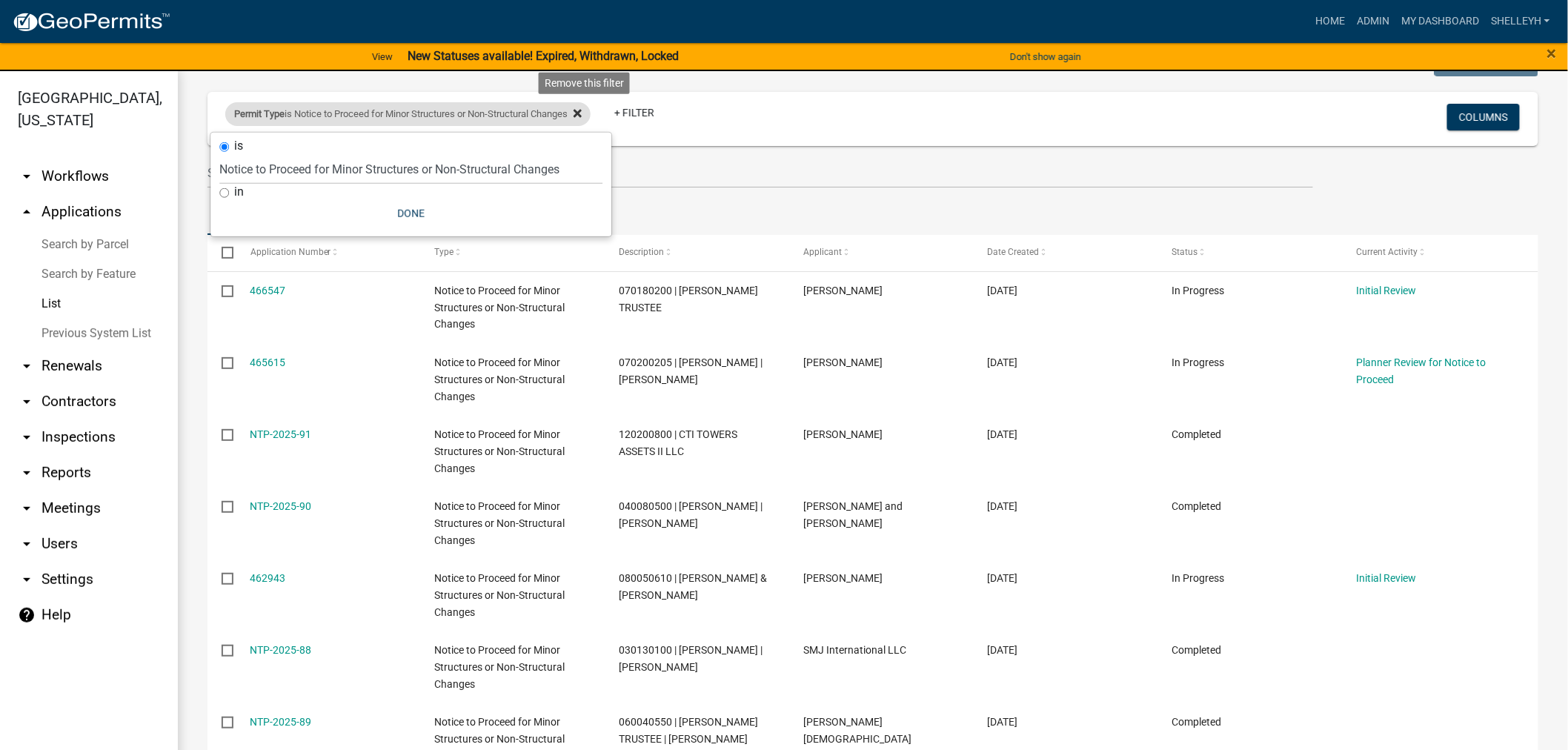
click at [582, 110] on icon at bounding box center [577, 113] width 8 height 11
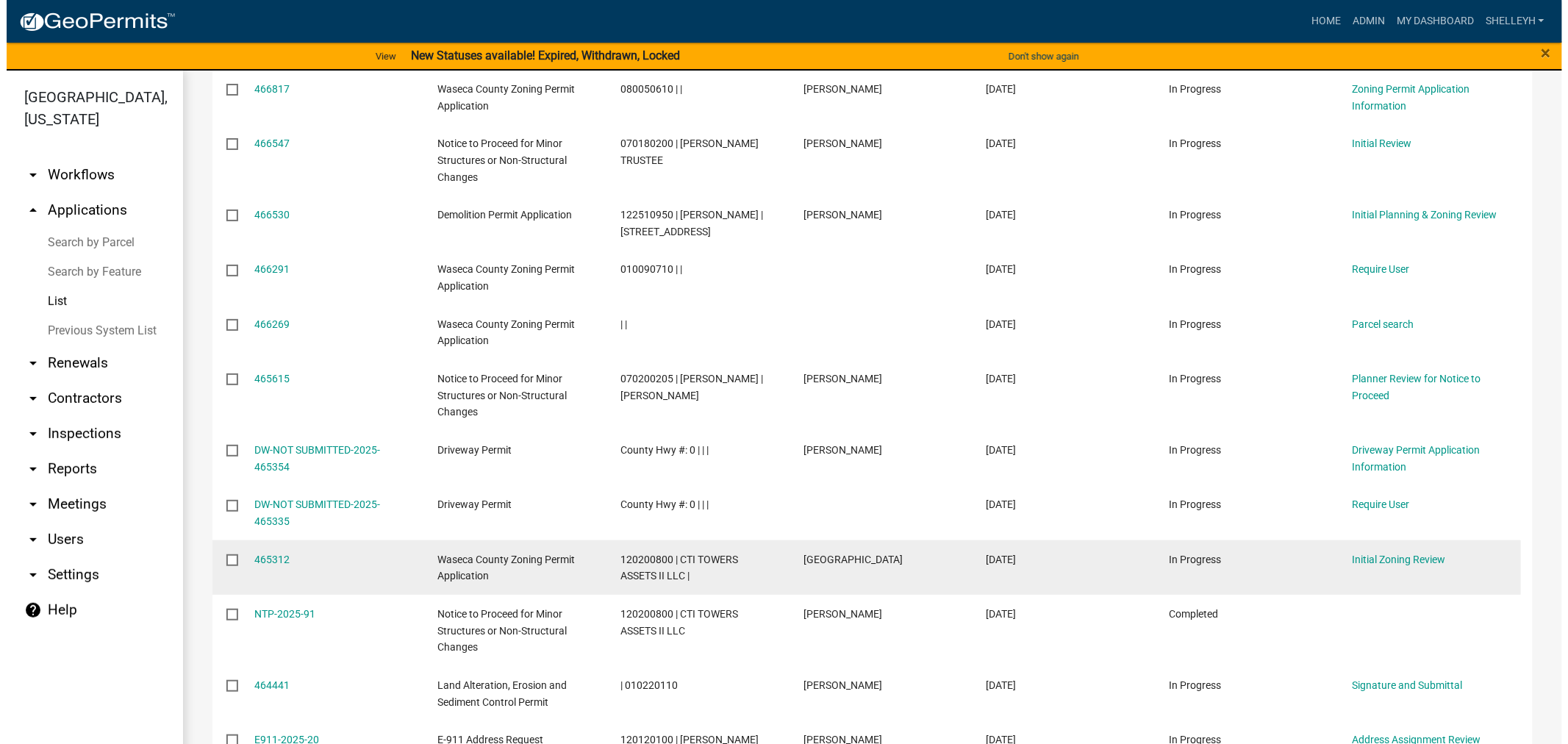
scroll to position [408, 0]
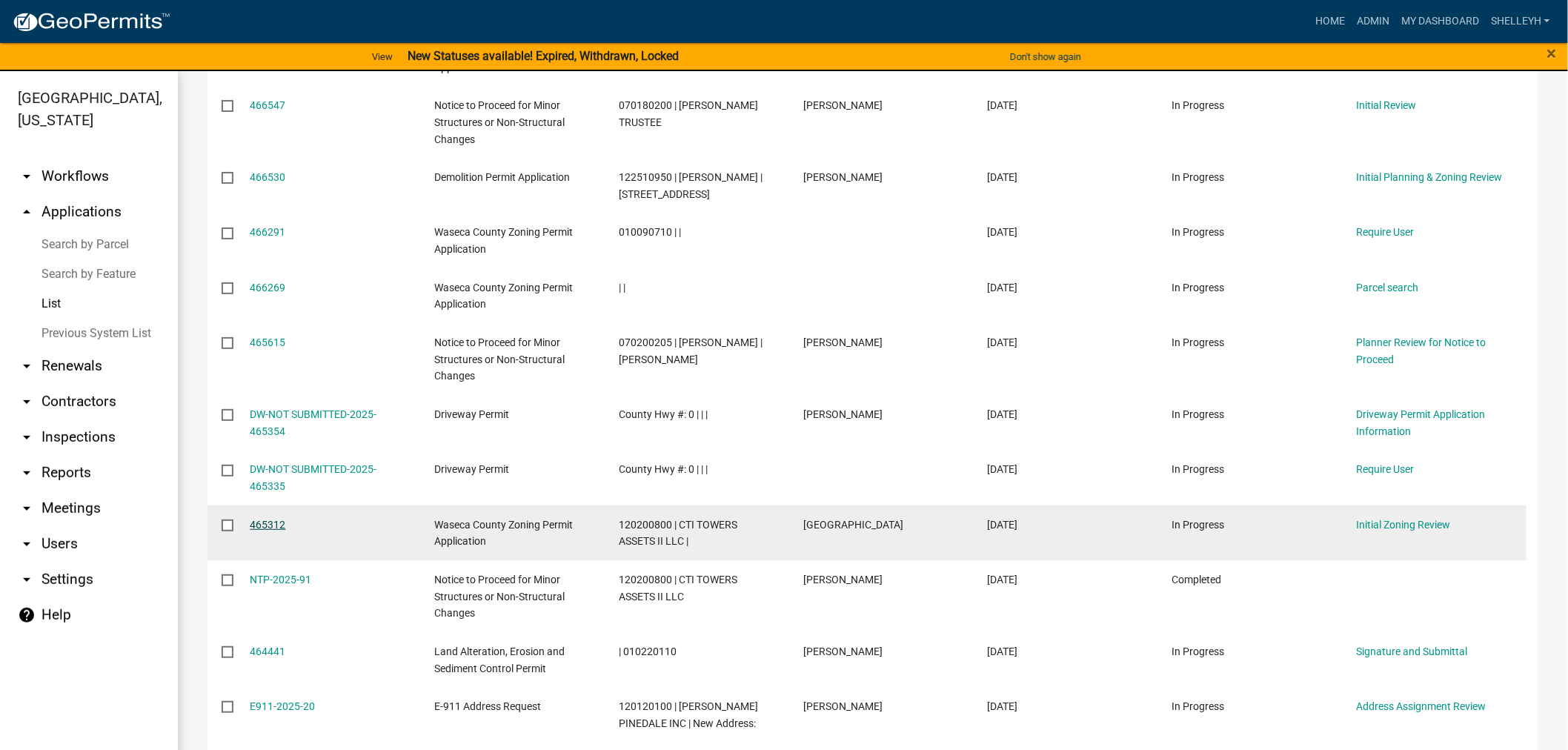
click at [273, 519] on link "465312" at bounding box center [268, 524] width 35 height 11
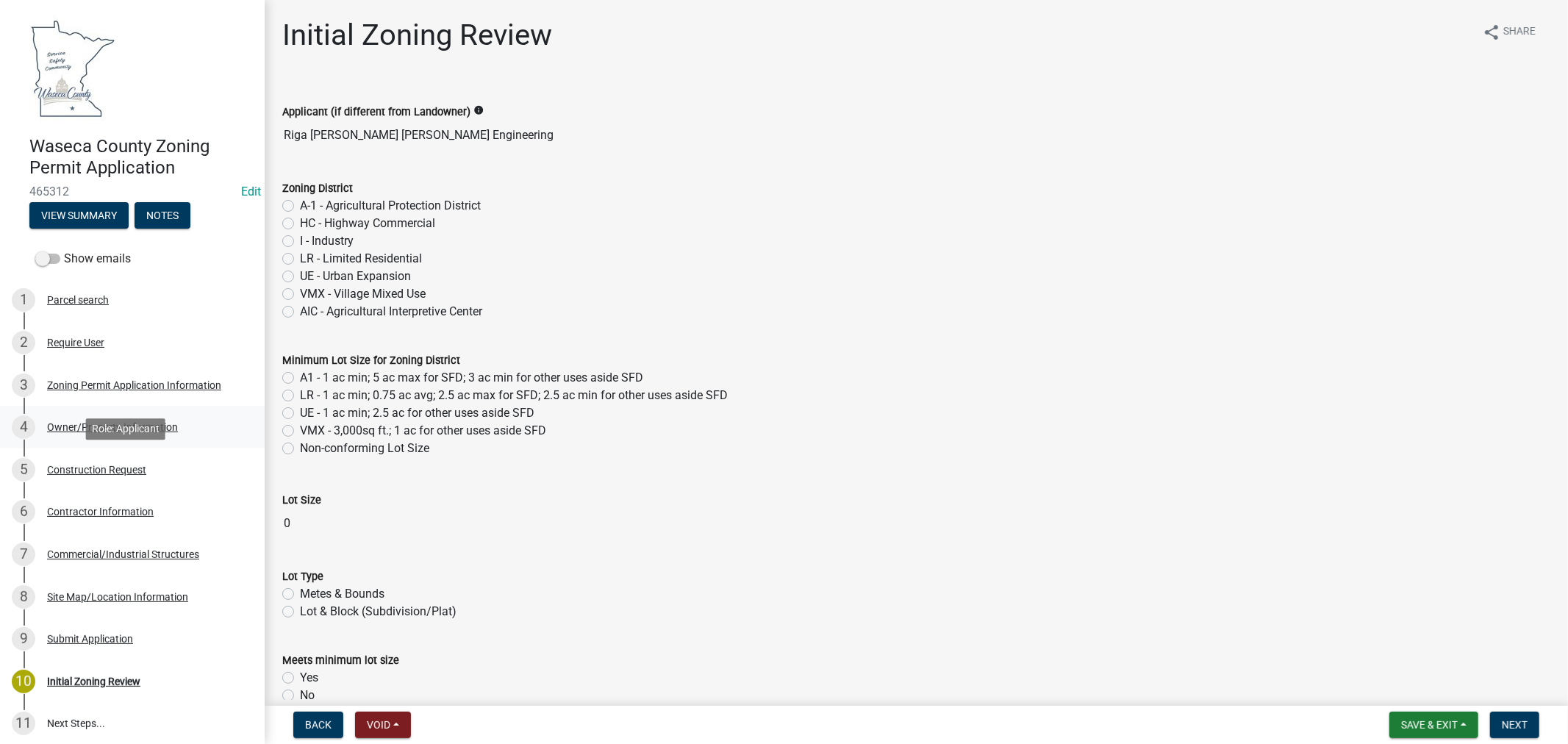
drag, startPoint x: 91, startPoint y: 461, endPoint x: 192, endPoint y: 443, distance: 102.6
click at [92, 461] on div "5 Construction Request" at bounding box center [126, 469] width 229 height 24
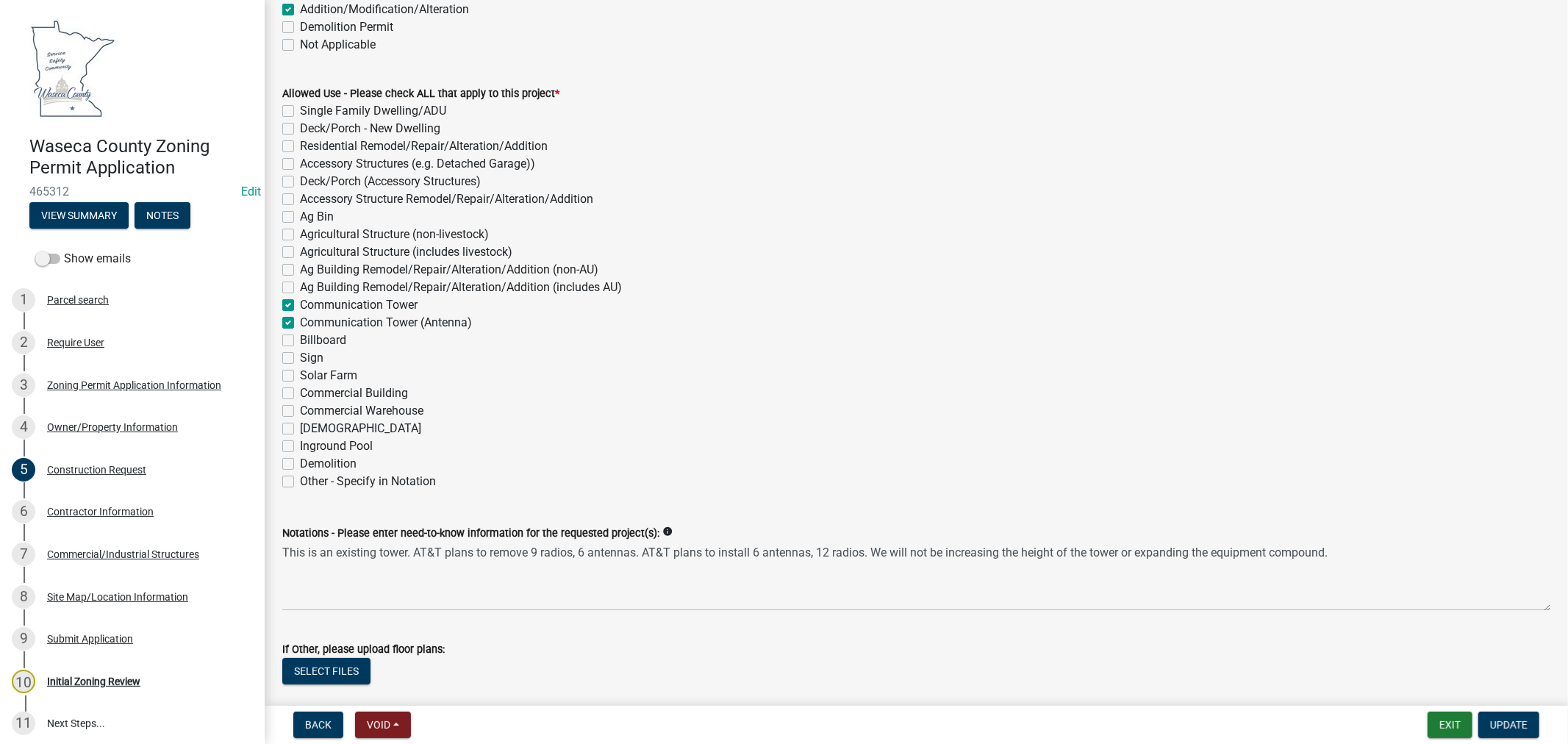
scroll to position [163, 0]
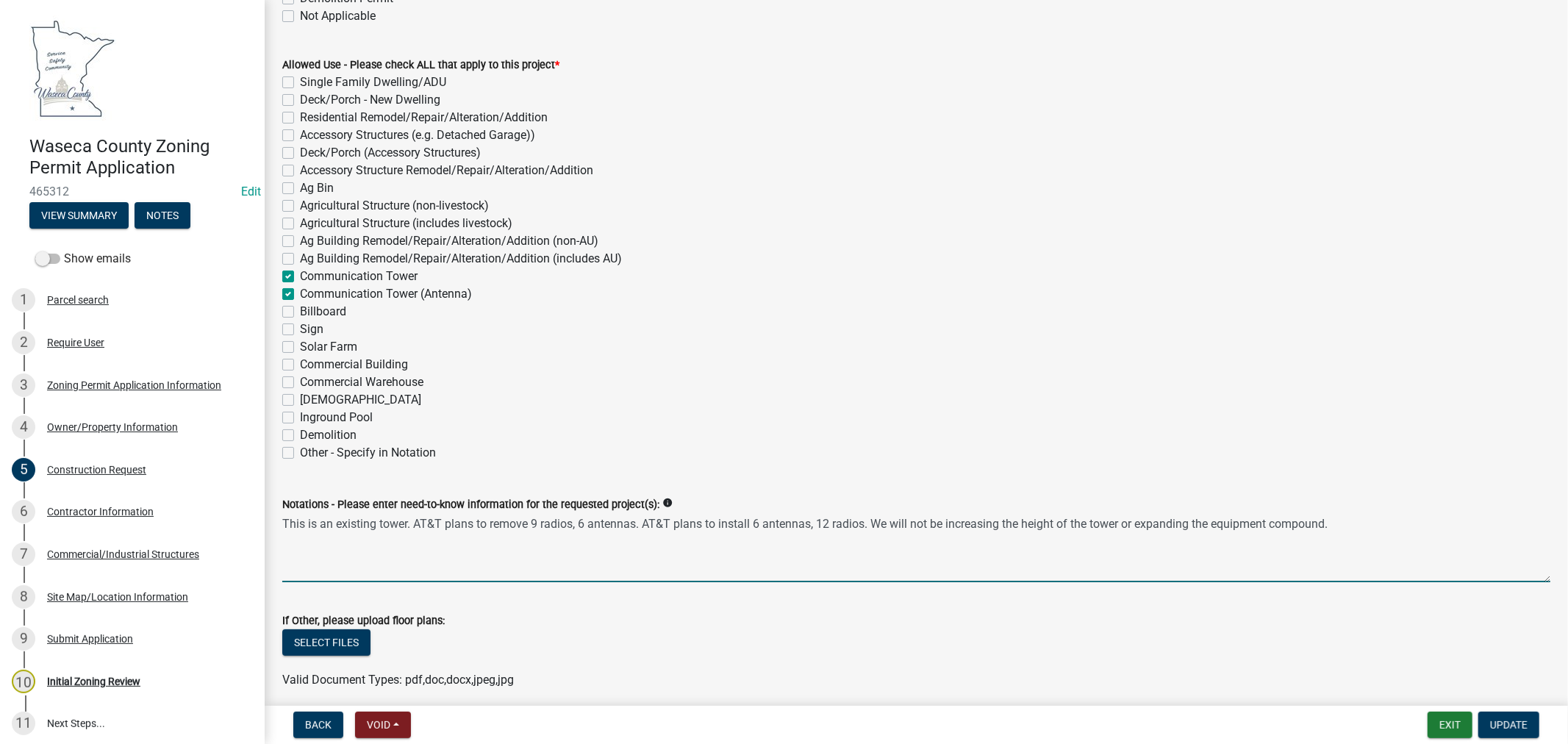
drag, startPoint x: 1340, startPoint y: 520, endPoint x: 276, endPoint y: 497, distance: 1064.2
click at [275, 494] on div "Notations - Please enter need-to-know information for the requested project(s):…" at bounding box center [916, 528] width 1290 height 107
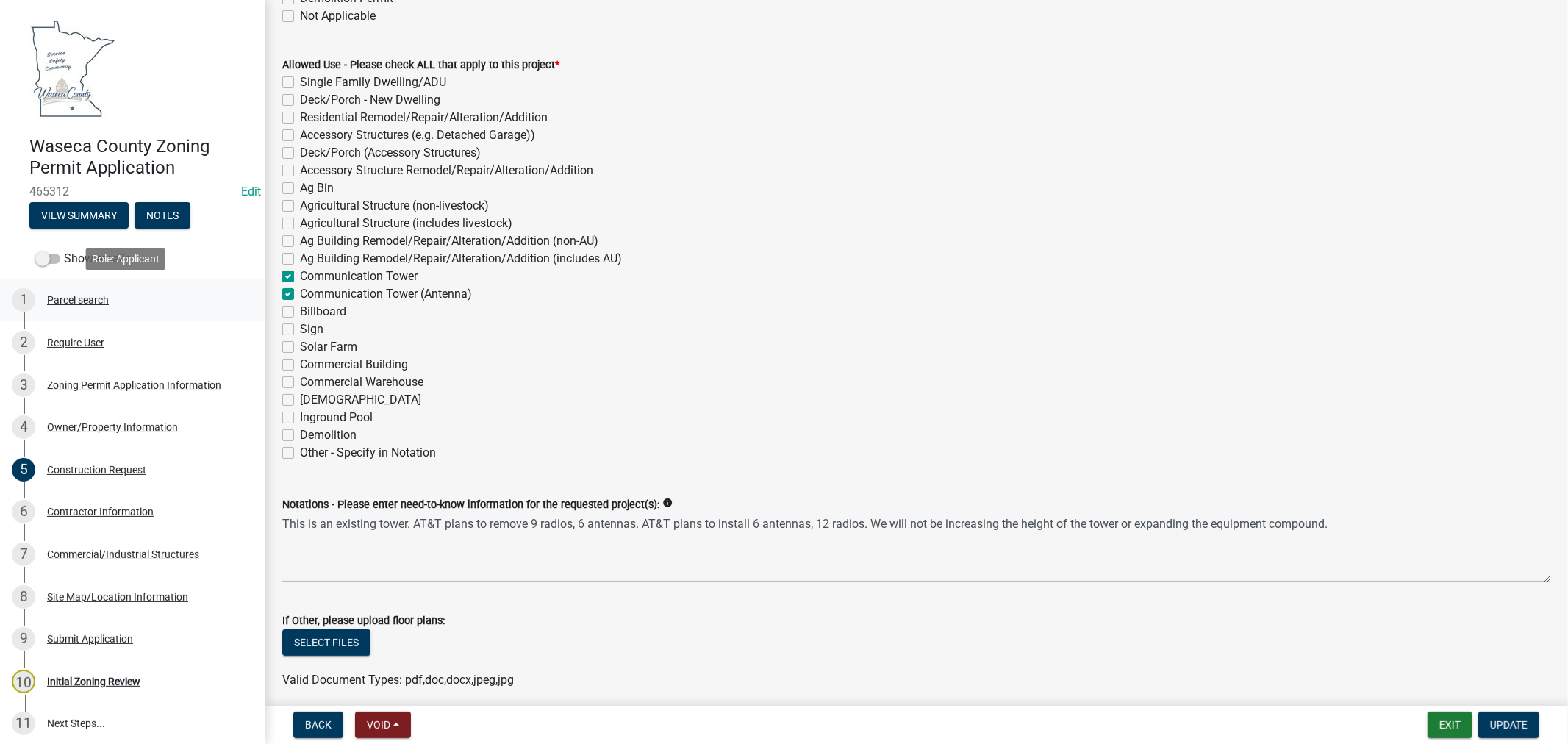
click at [68, 306] on div "1 Parcel search" at bounding box center [126, 299] width 229 height 24
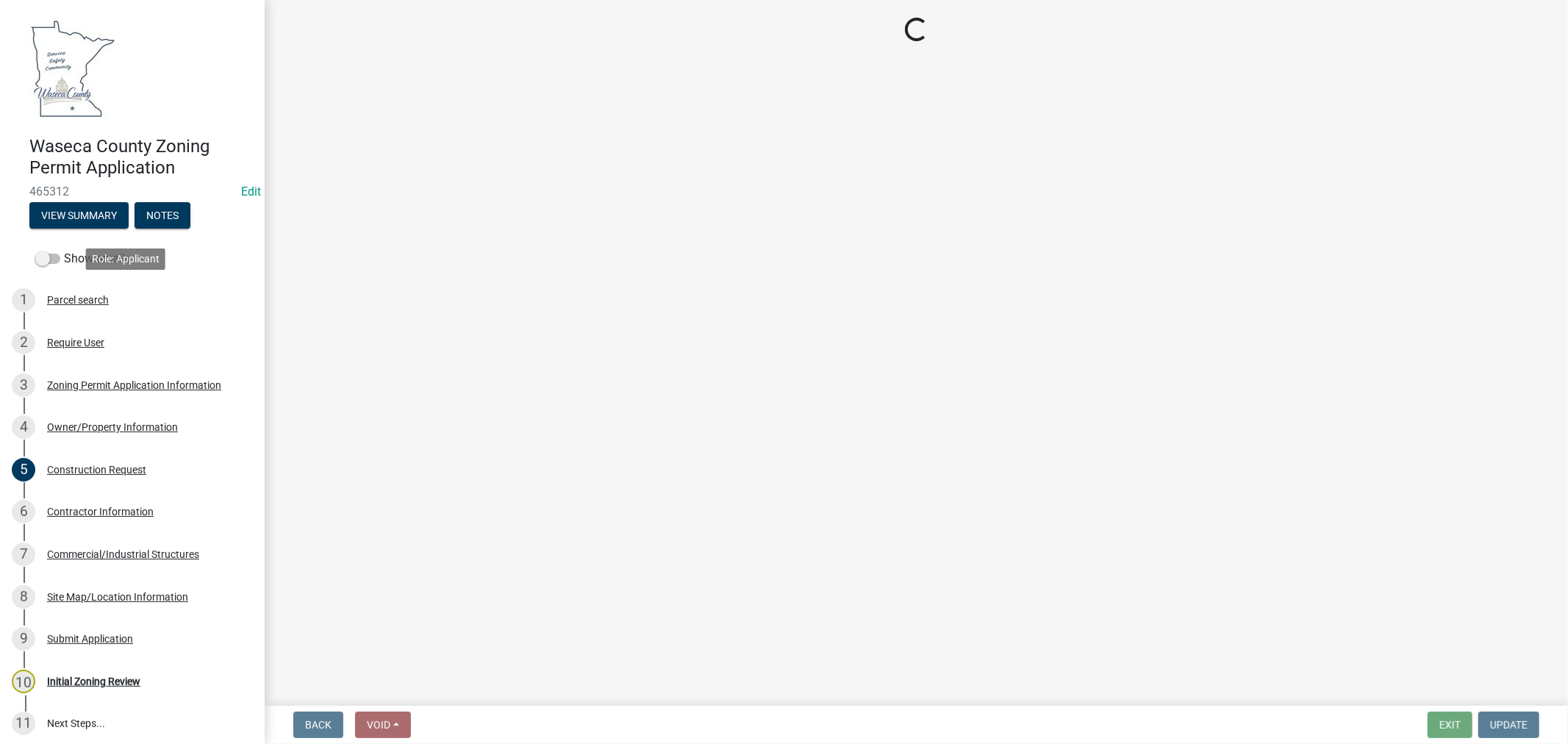
scroll to position [0, 0]
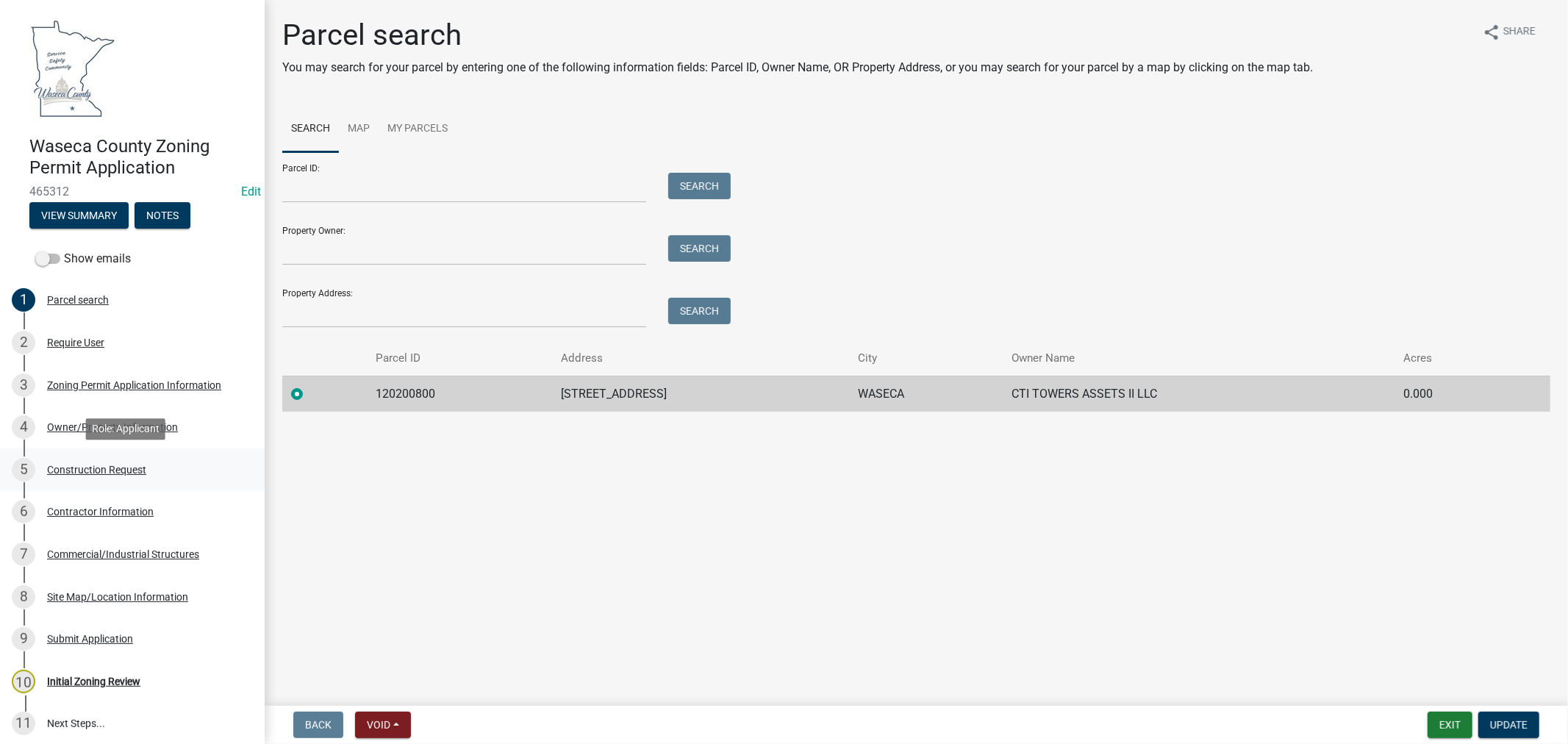
click at [130, 468] on div "Construction Request" at bounding box center [97, 470] width 99 height 10
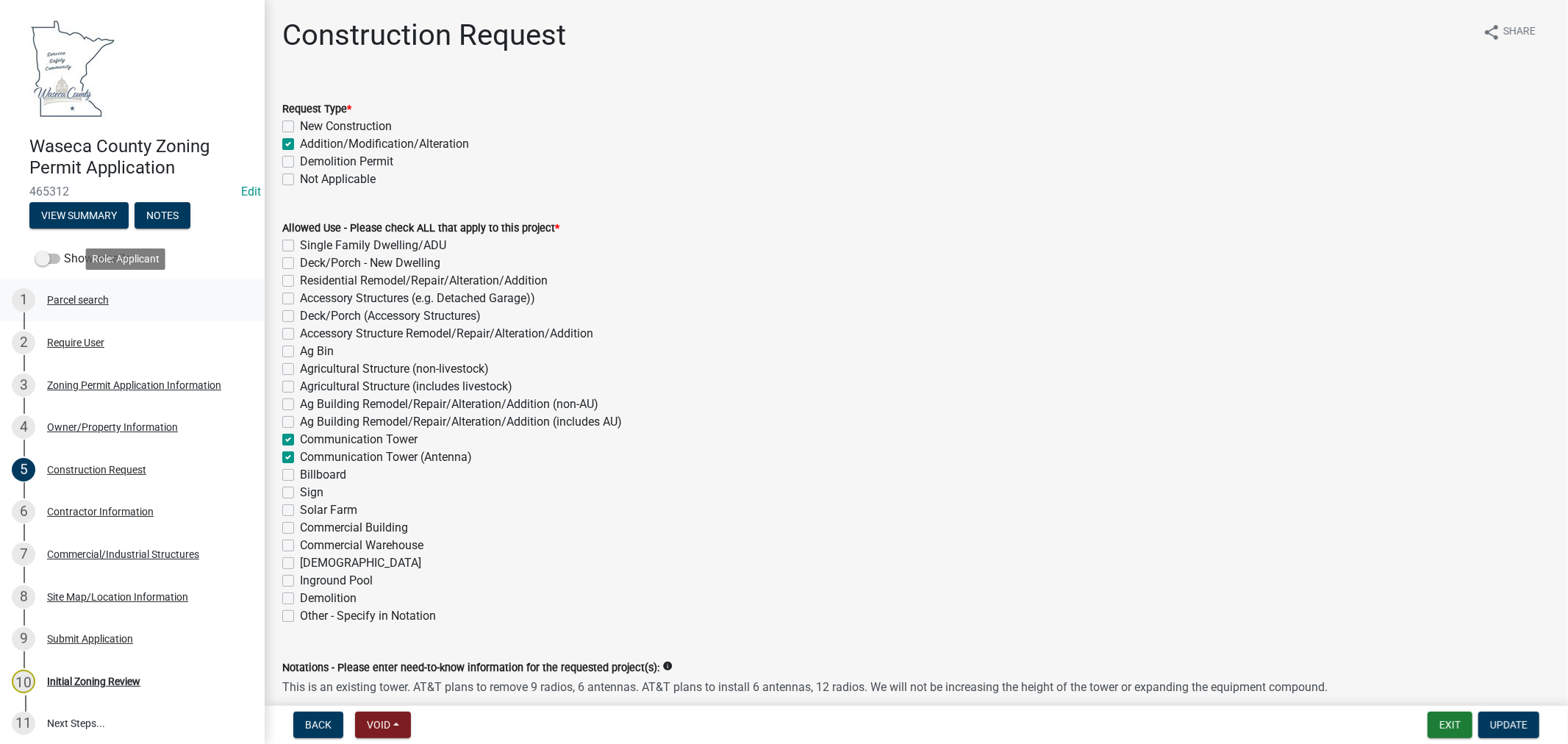
drag, startPoint x: 77, startPoint y: 300, endPoint x: 133, endPoint y: 291, distance: 56.7
click at [77, 300] on div "Parcel search" at bounding box center [78, 300] width 62 height 10
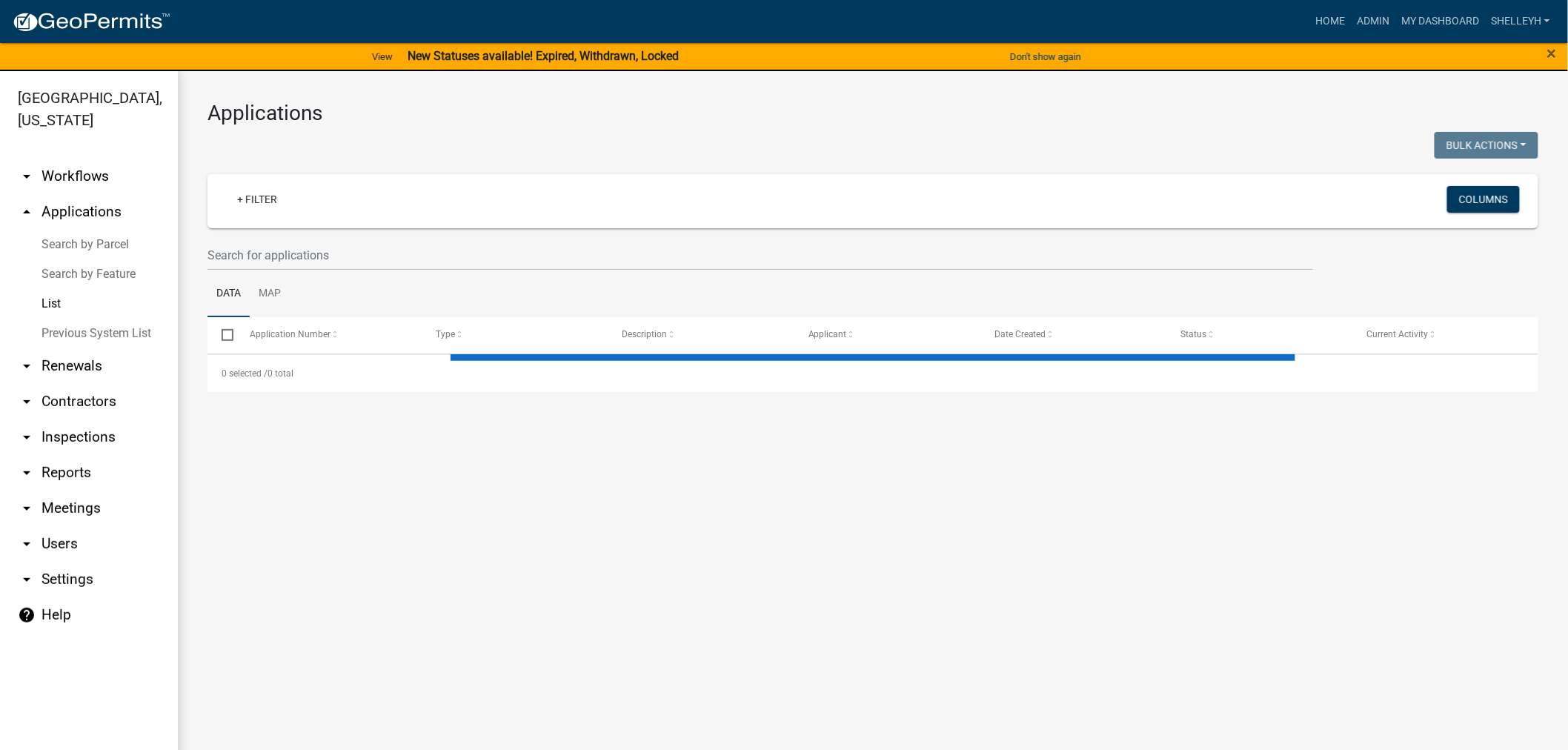
select select "1: 25"
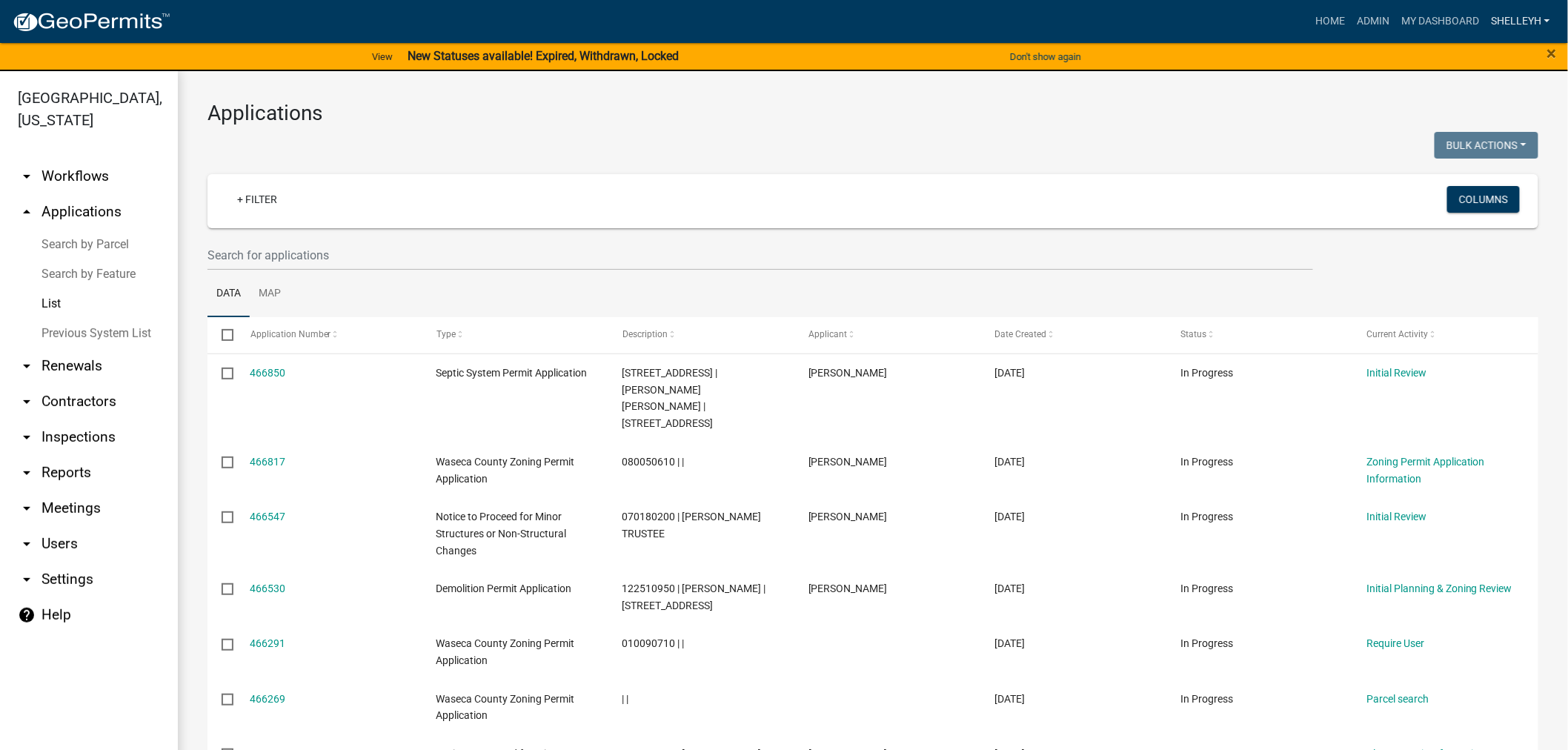
click at [1528, 16] on link "shelleyh" at bounding box center [1521, 21] width 71 height 28
click at [1484, 157] on link "Logout" at bounding box center [1497, 144] width 119 height 35
